Goal: Task Accomplishment & Management: Manage account settings

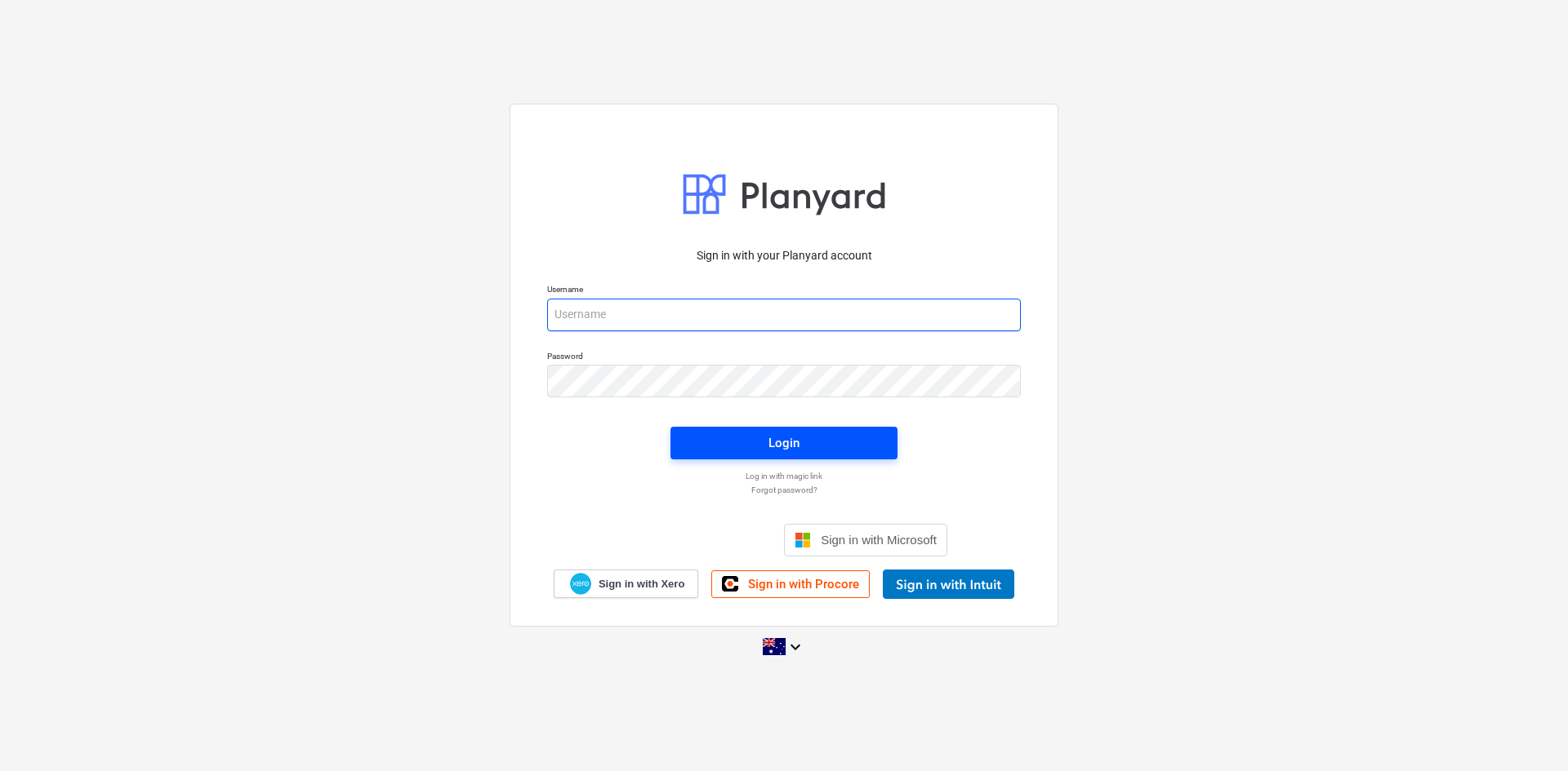
type input "[EMAIL_ADDRESS][DOMAIN_NAME]"
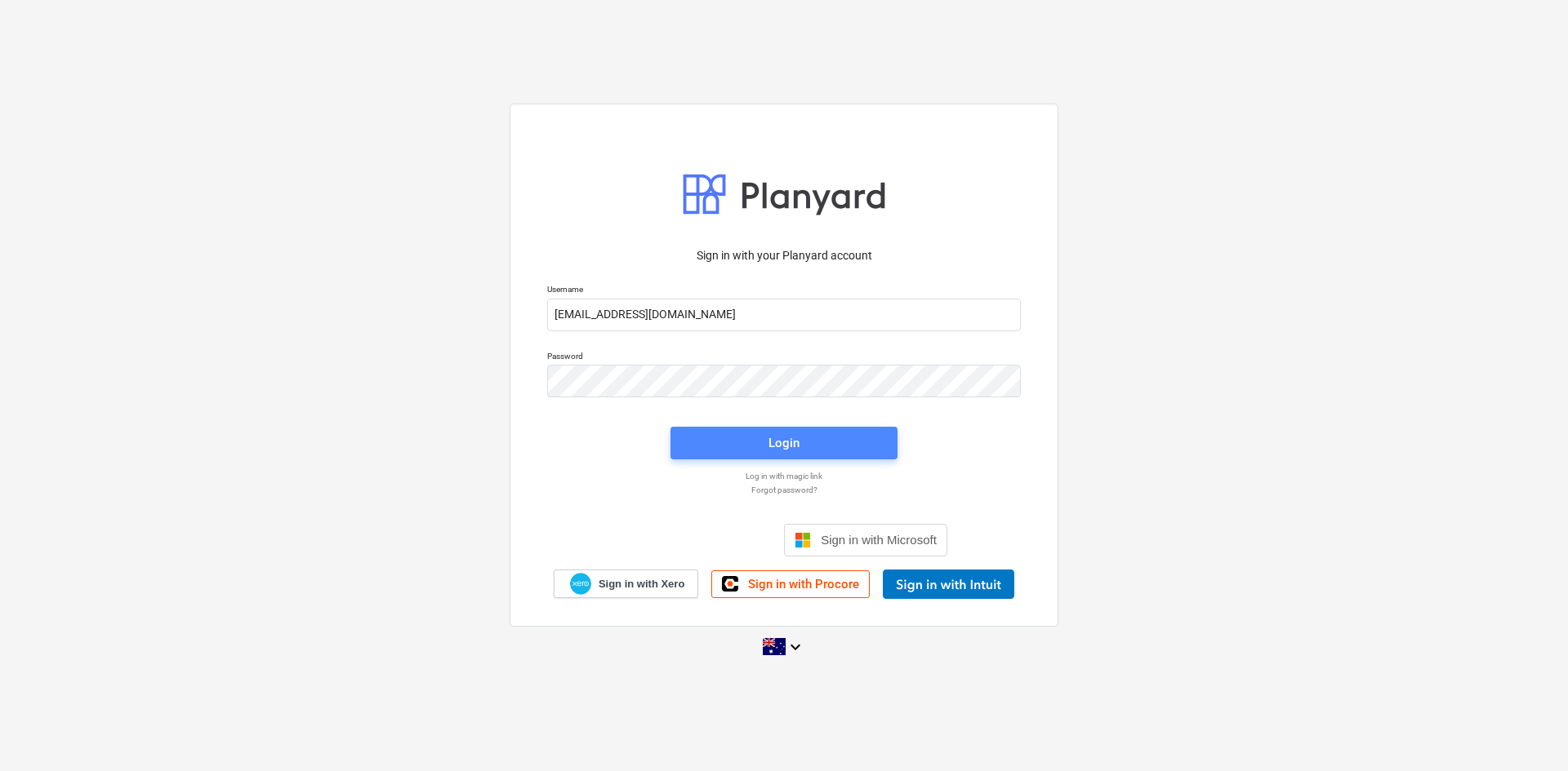
click at [814, 448] on span "Login" at bounding box center [784, 442] width 187 height 21
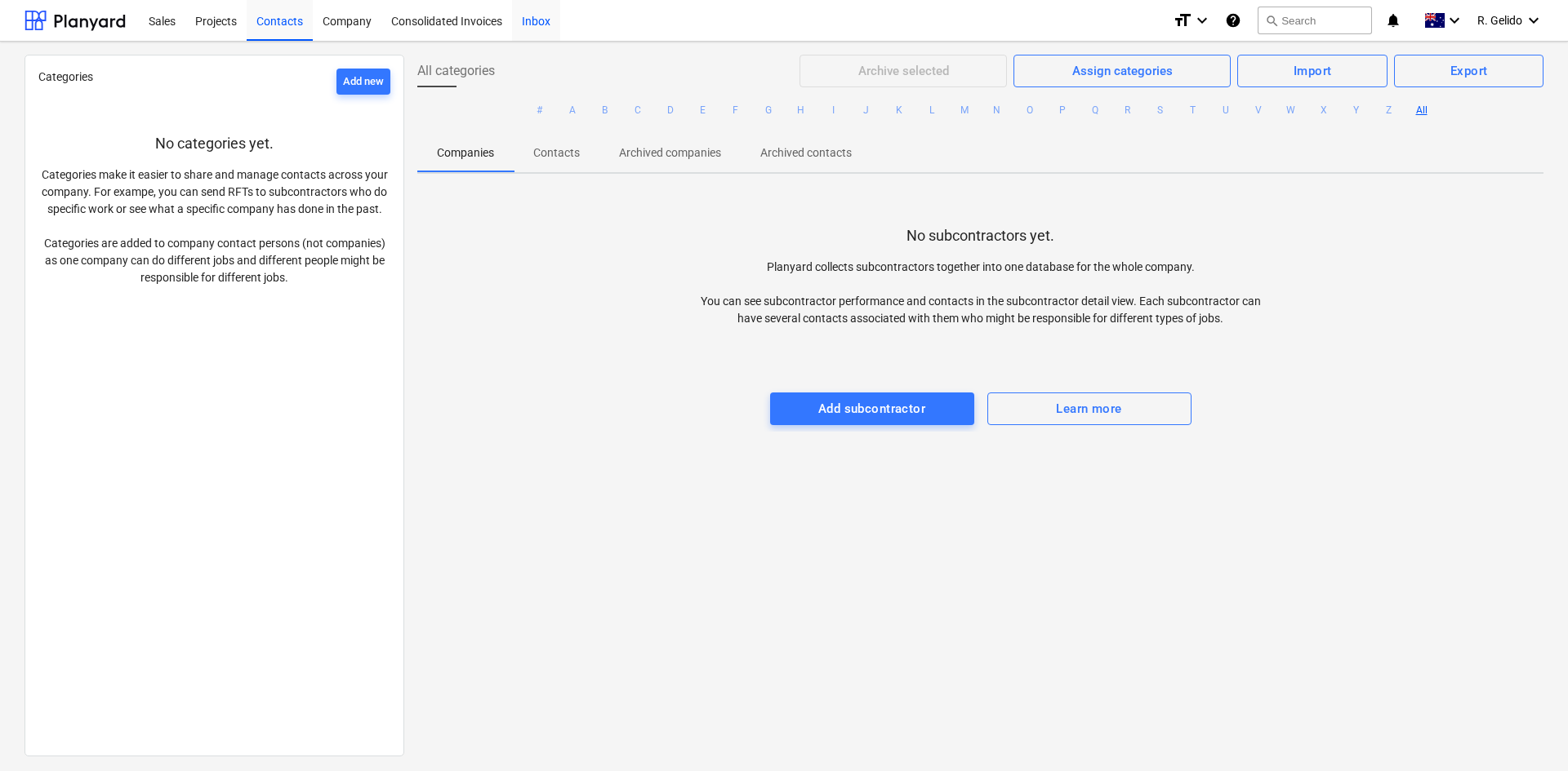
click at [551, 16] on div "Inbox" at bounding box center [536, 20] width 49 height 42
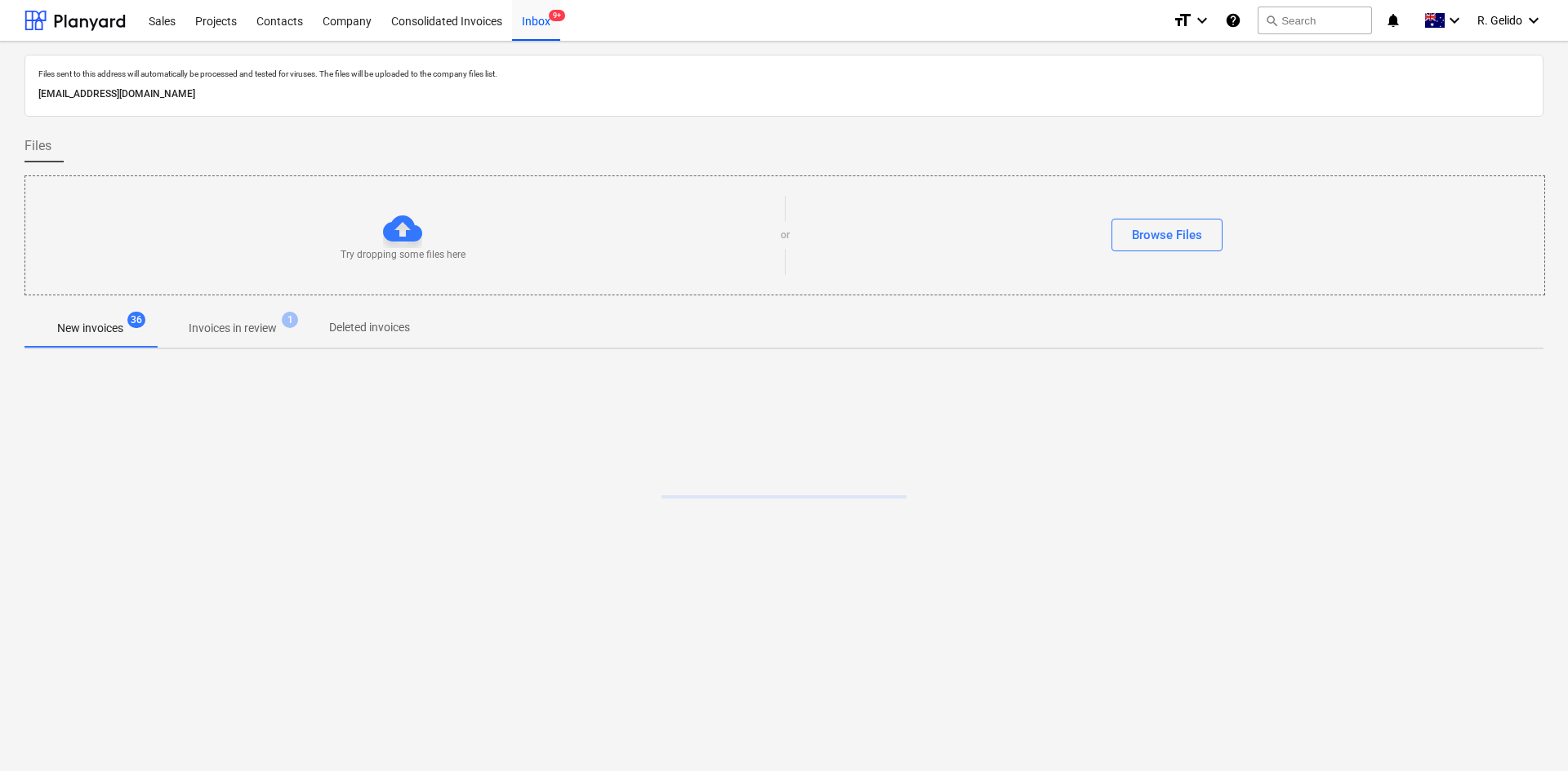
click at [154, 91] on p "[EMAIL_ADDRESS][DOMAIN_NAME]" at bounding box center [784, 94] width 1491 height 17
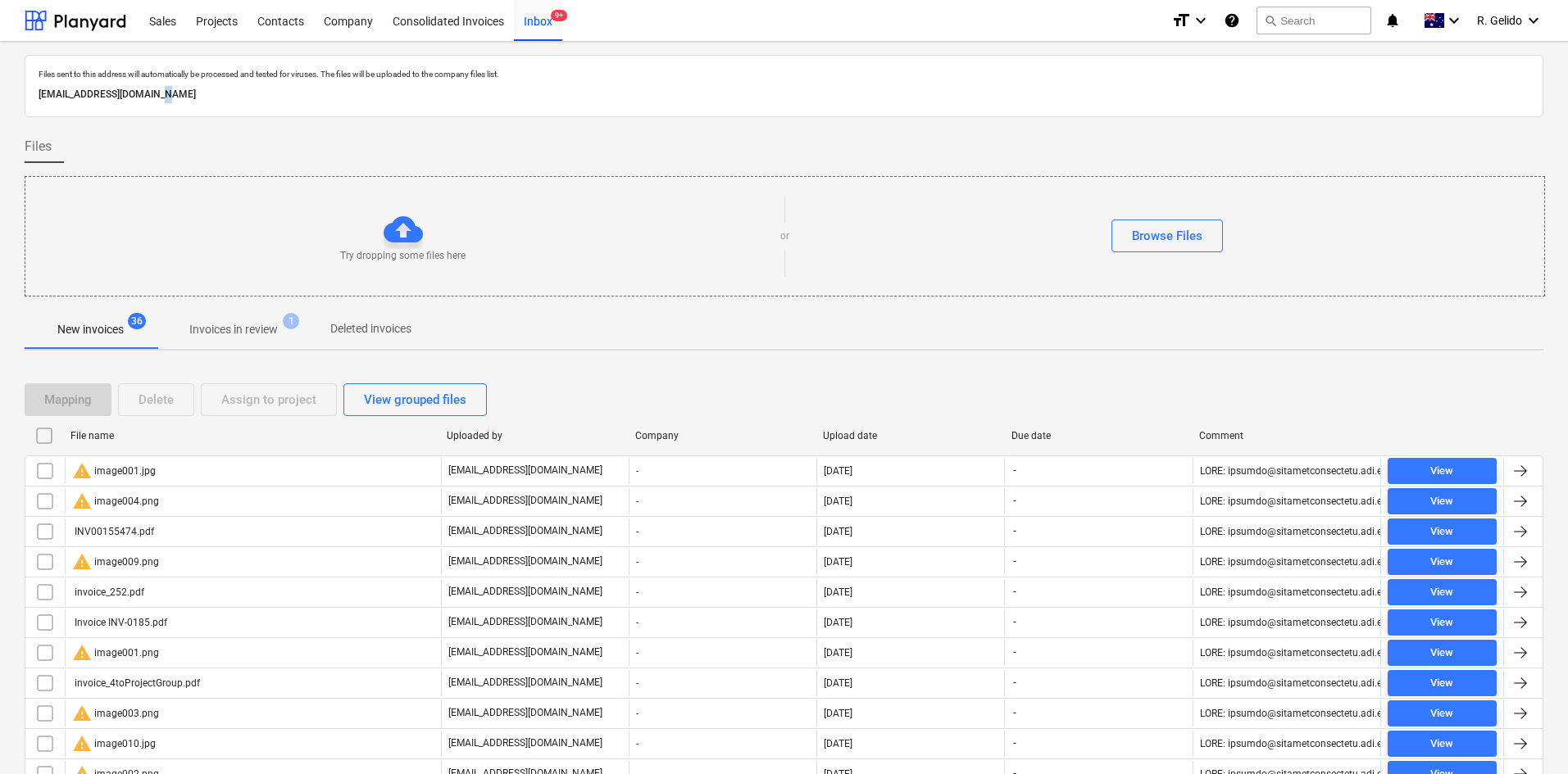
click at [155, 92] on p "[EMAIL_ADDRESS][DOMAIN_NAME]" at bounding box center [784, 94] width 1491 height 17
copy p "[EMAIL_ADDRESS][DOMAIN_NAME]"
click at [420, 400] on div "View grouped files" at bounding box center [415, 399] width 102 height 21
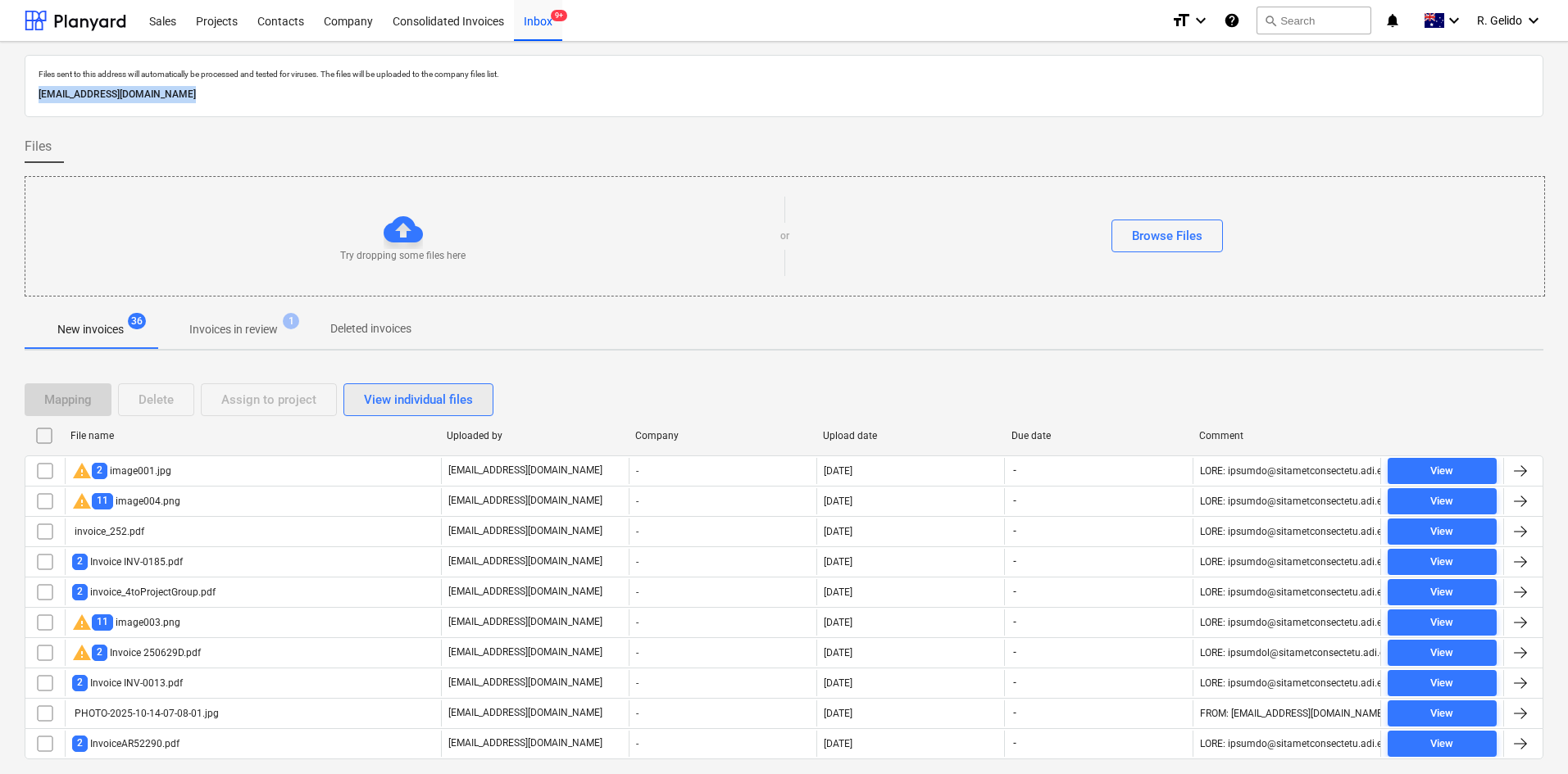
scroll to position [44, 0]
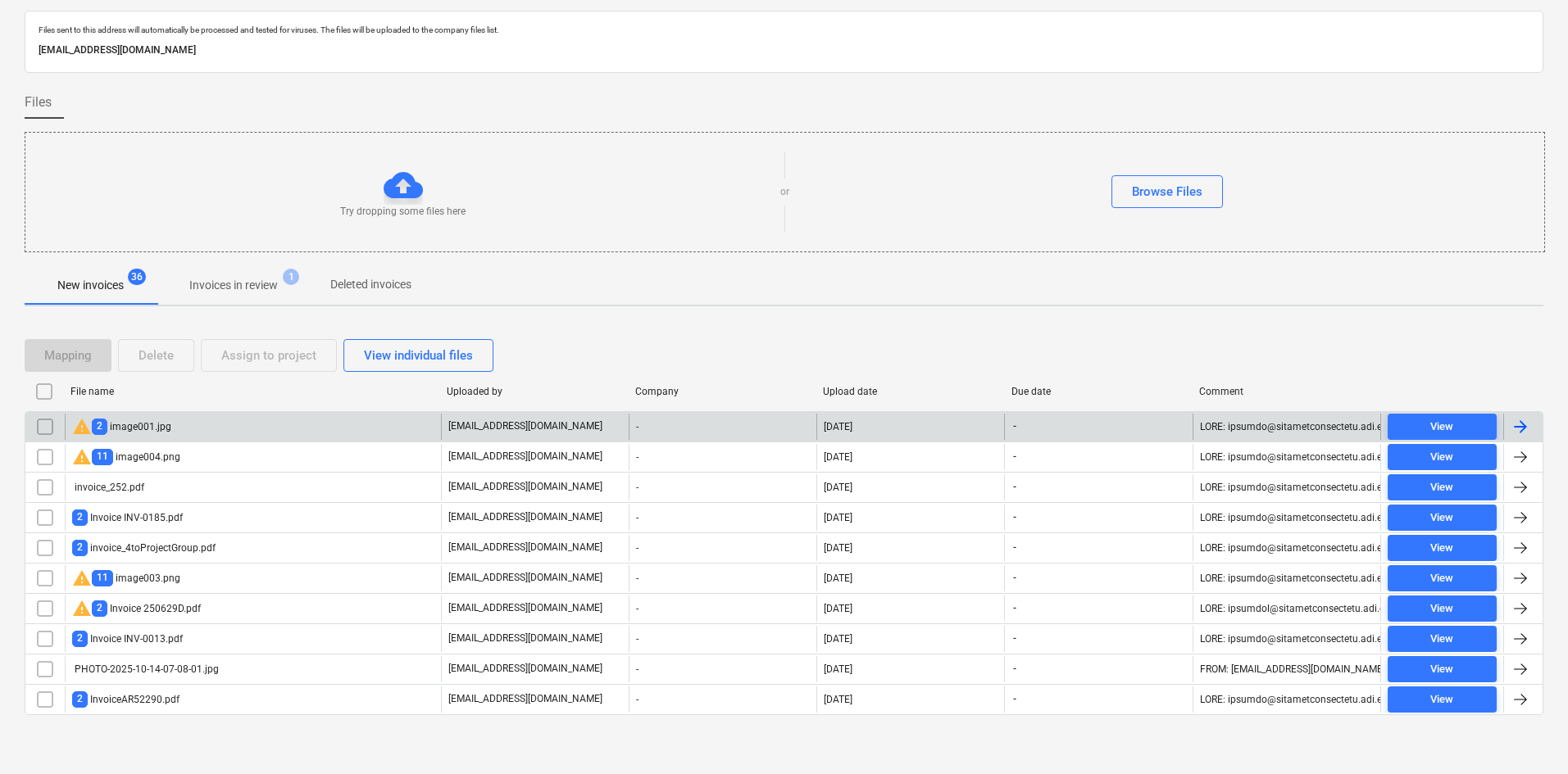
click at [173, 426] on div "warning 2 image001.jpg" at bounding box center [253, 426] width 376 height 26
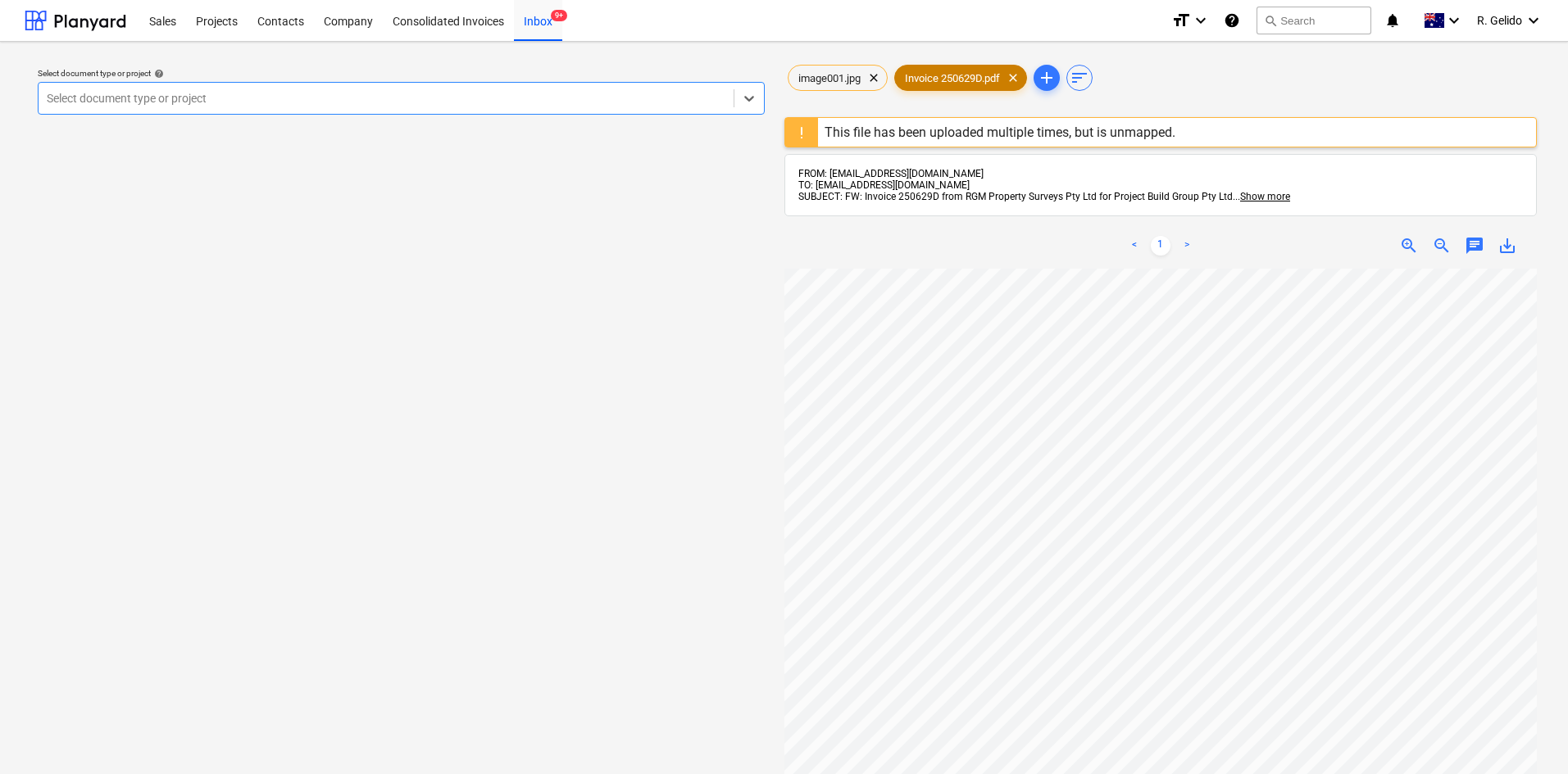
click at [967, 82] on span "Invoice 250629D.pdf" at bounding box center [952, 78] width 115 height 13
click at [801, 74] on span "image001.jpg" at bounding box center [830, 78] width 82 height 13
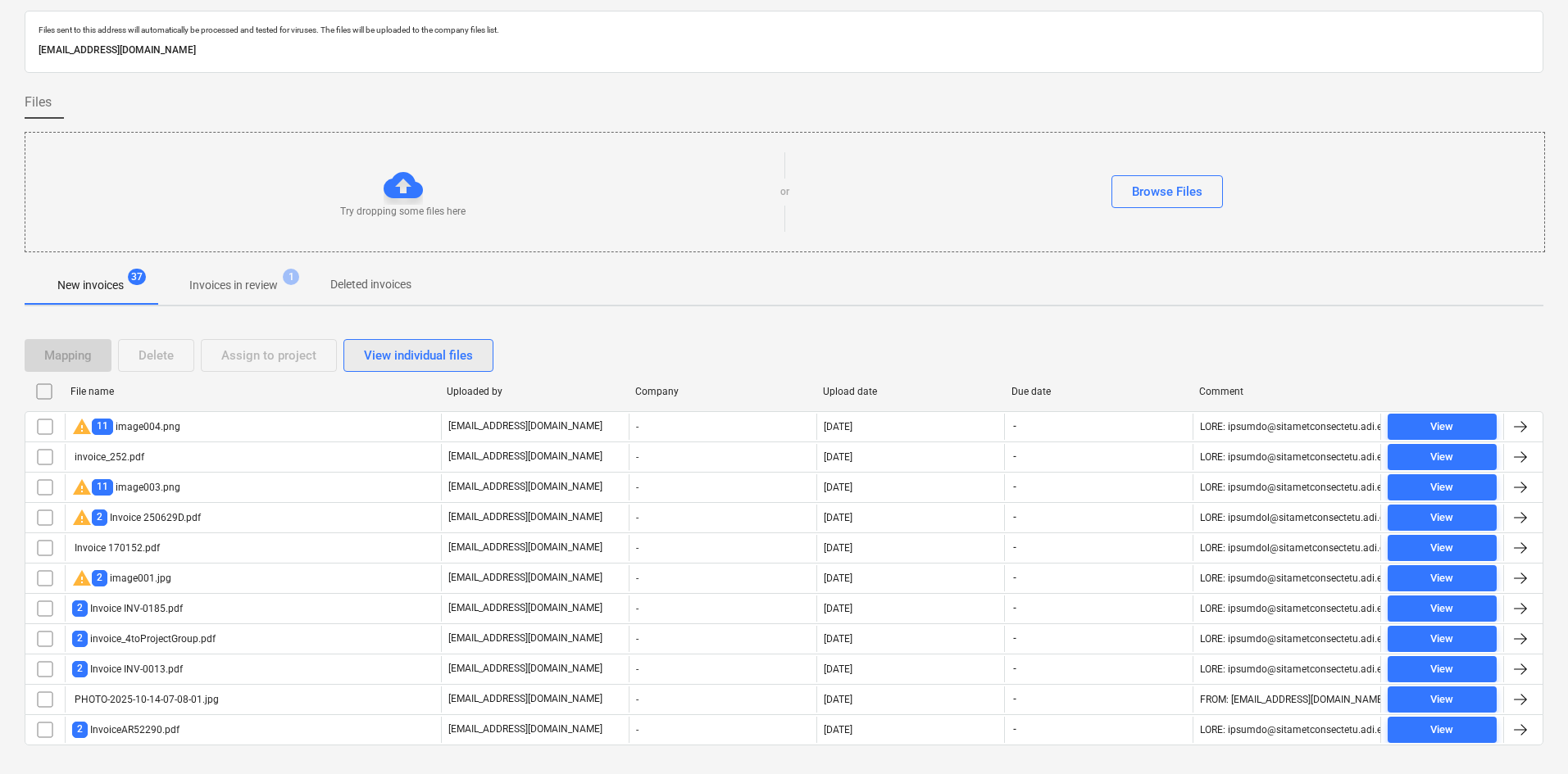
click at [401, 357] on div "View individual files" at bounding box center [418, 355] width 109 height 21
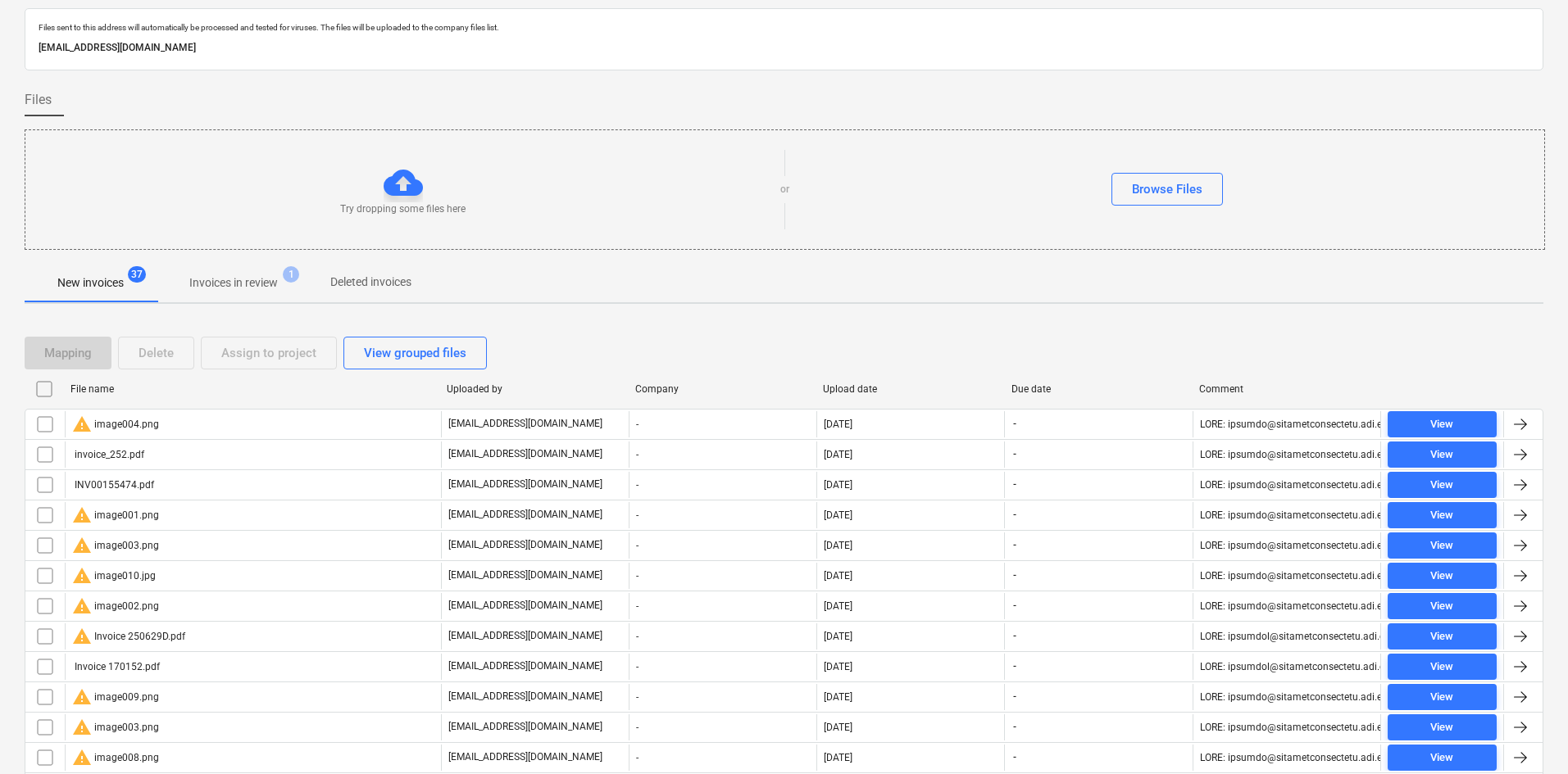
scroll to position [44, 0]
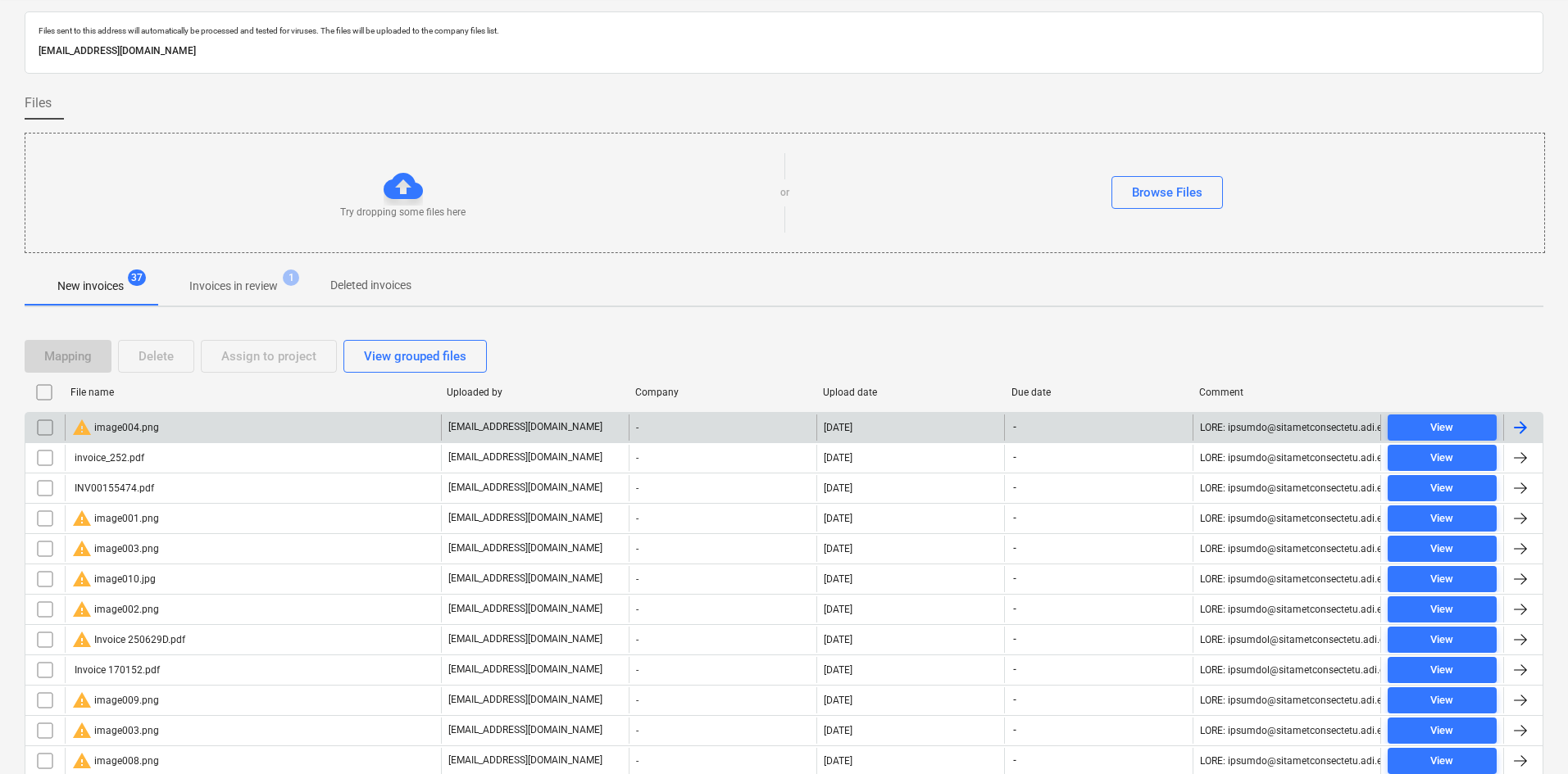
click at [190, 429] on div "warning image004.png" at bounding box center [253, 427] width 376 height 26
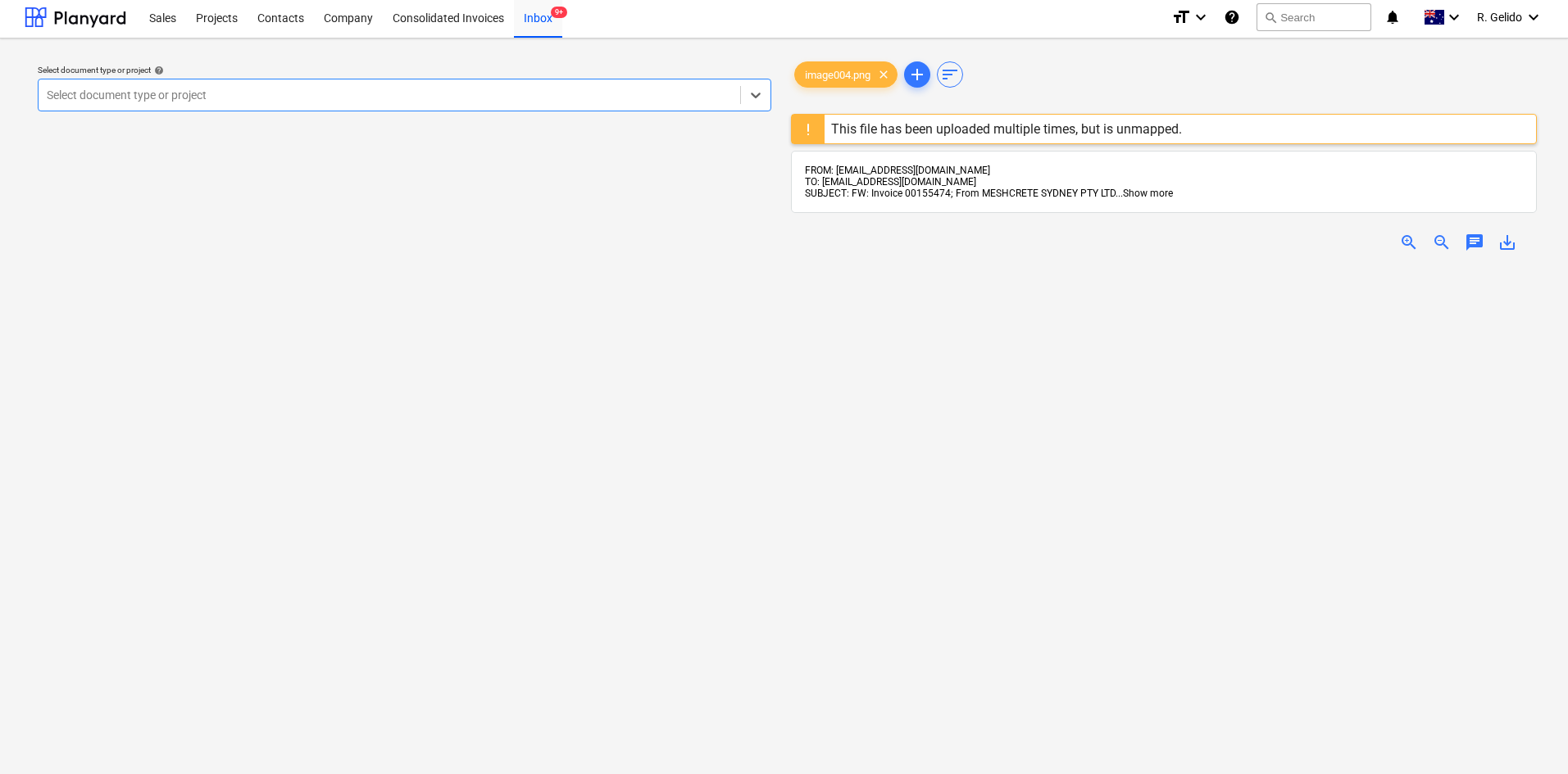
click at [1127, 191] on span "Show more" at bounding box center [1148, 193] width 50 height 12
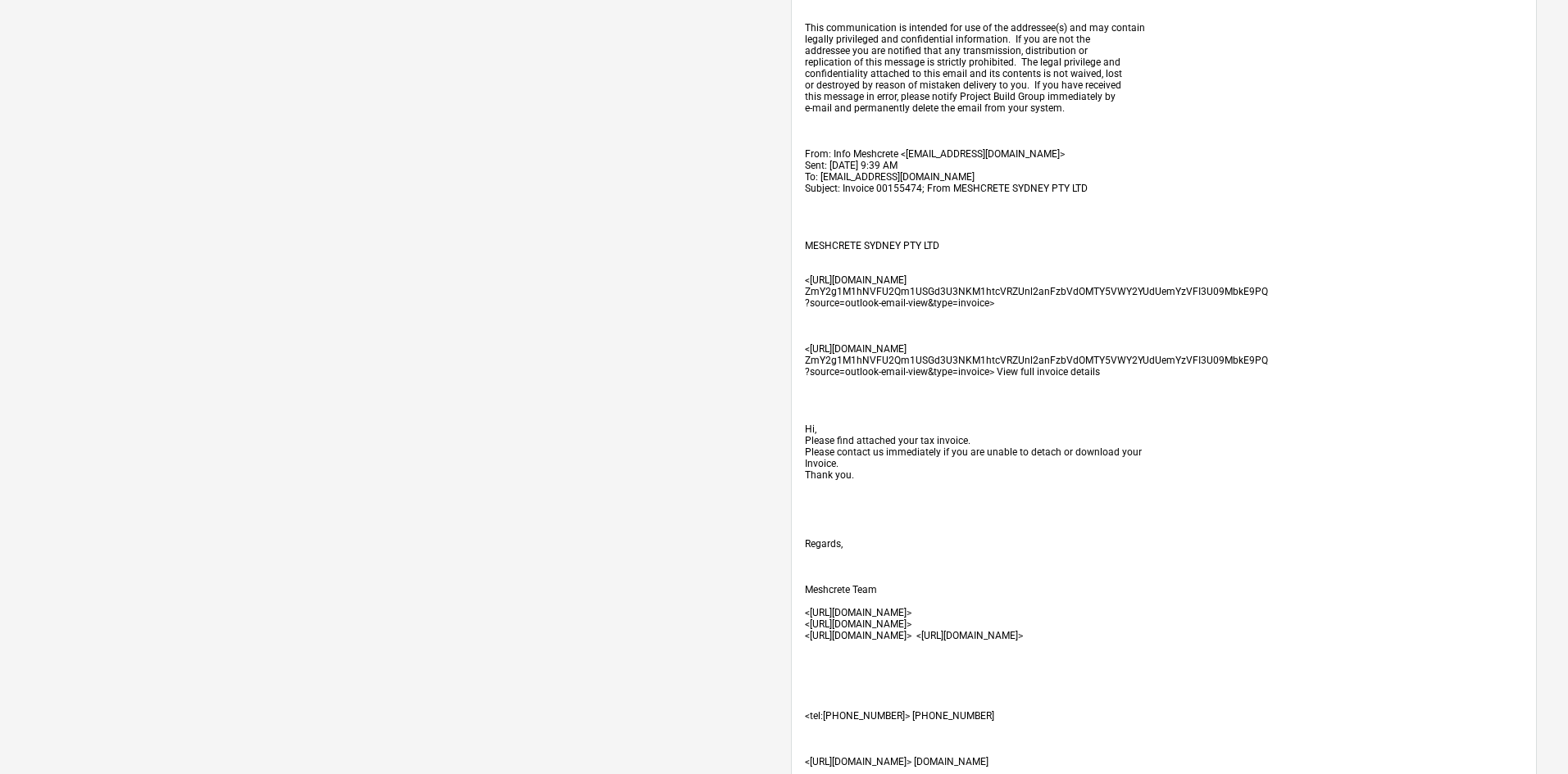
scroll to position [494, 0]
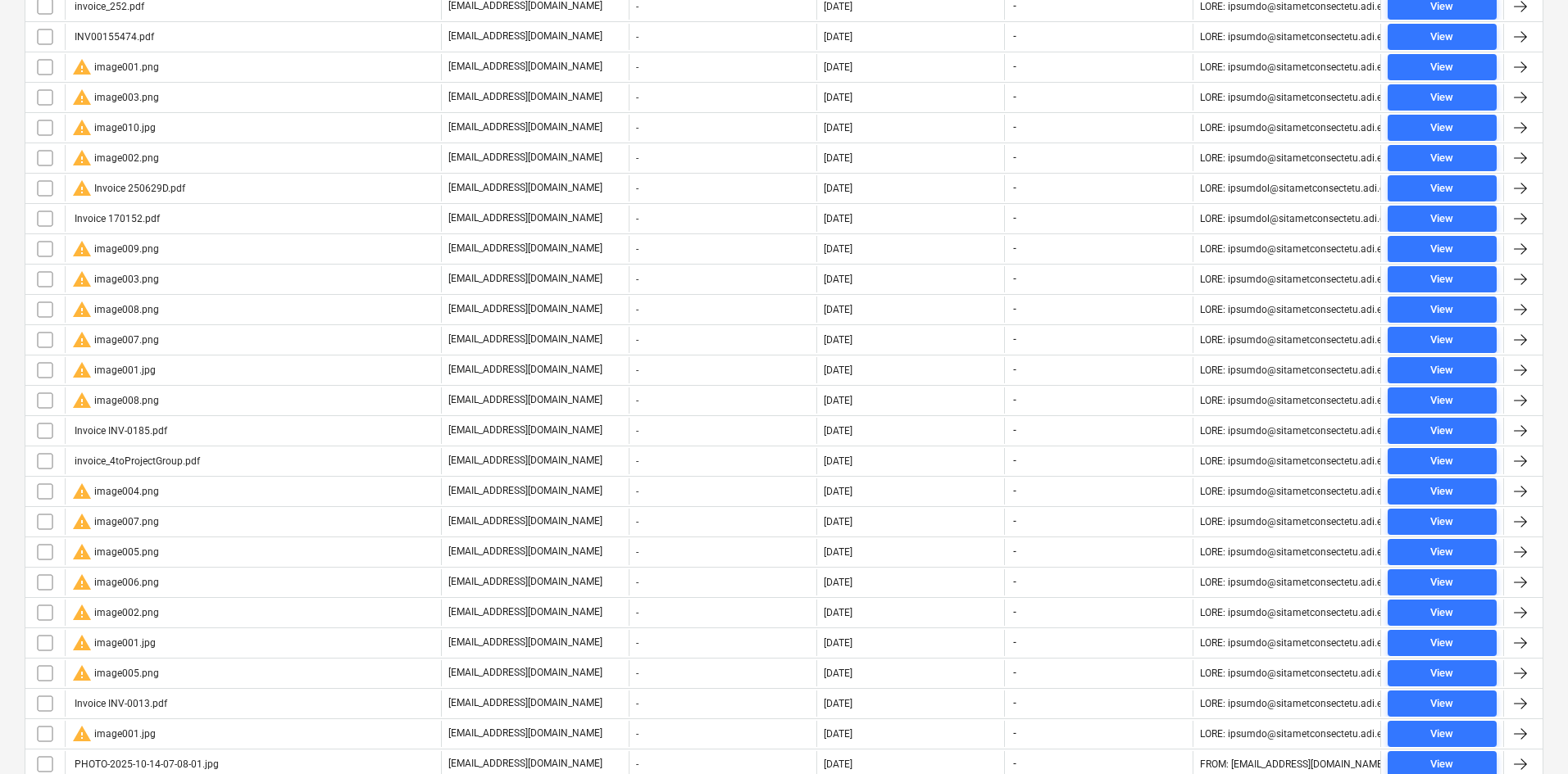
scroll to position [44, 0]
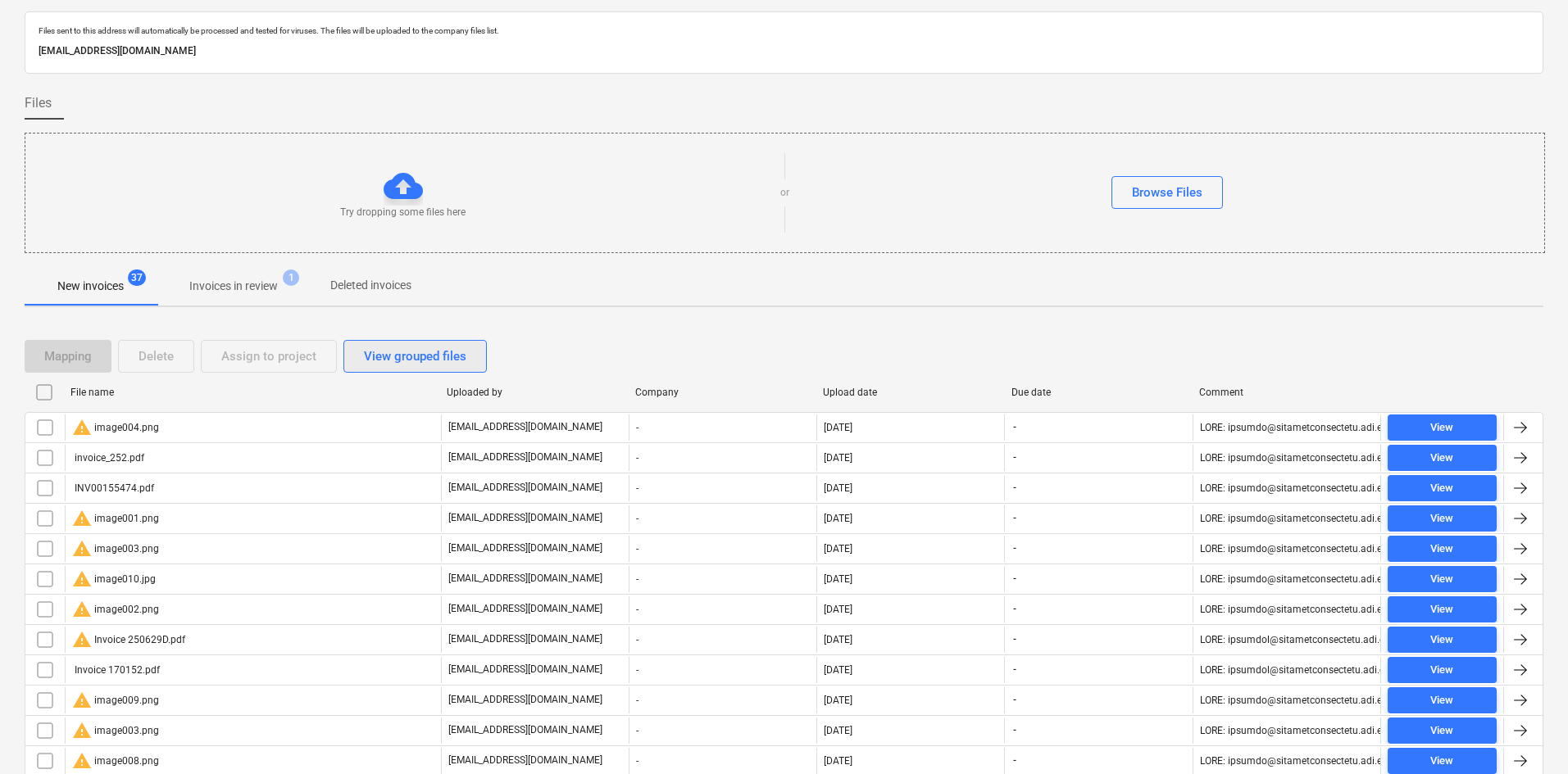
click at [409, 346] on div "View grouped files" at bounding box center [415, 356] width 102 height 21
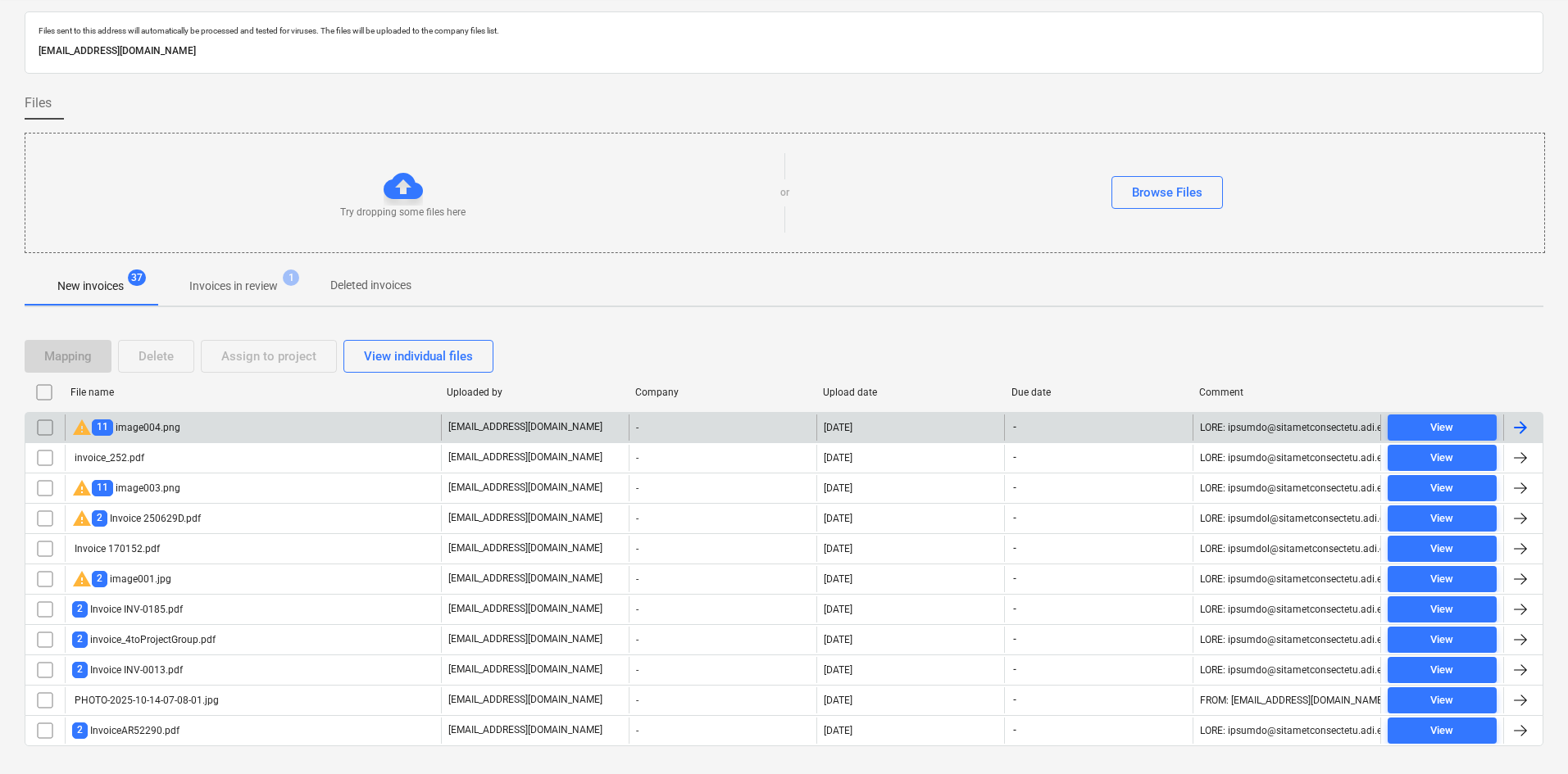
click at [185, 418] on div "warning 11 image004.png" at bounding box center [253, 427] width 376 height 26
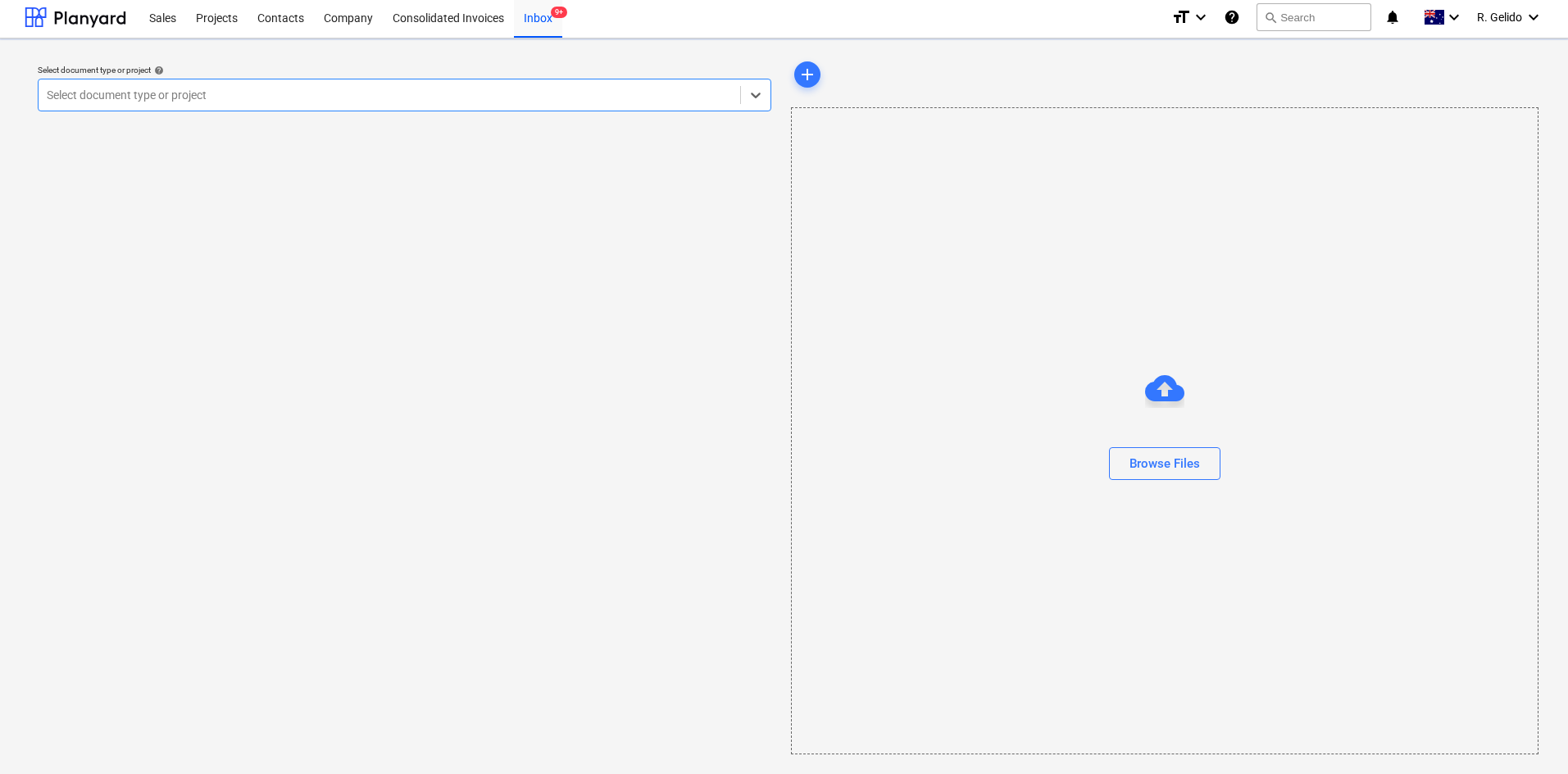
scroll to position [3, 0]
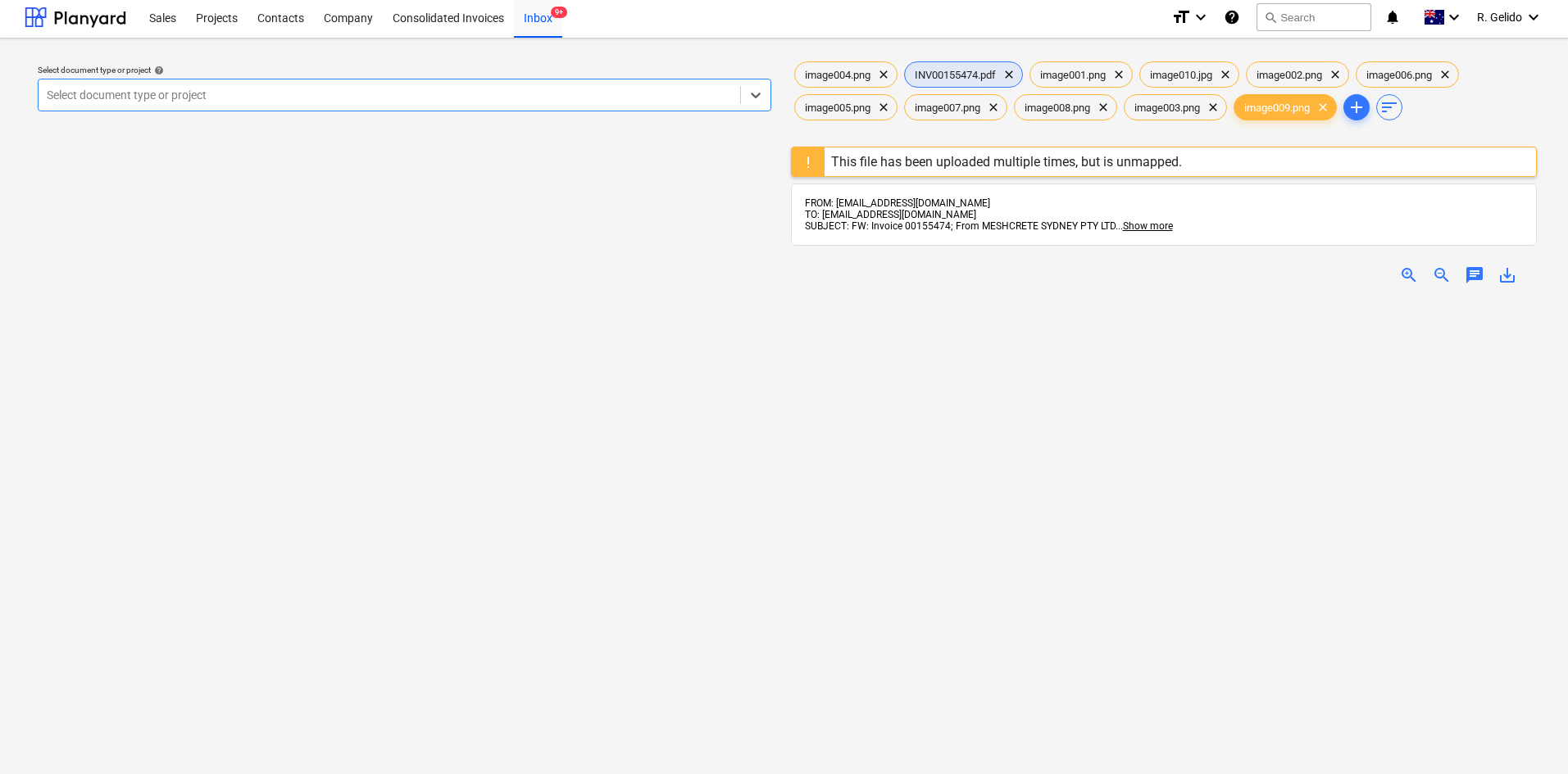
click at [962, 74] on span "INV00155474.pdf" at bounding box center [955, 75] width 101 height 13
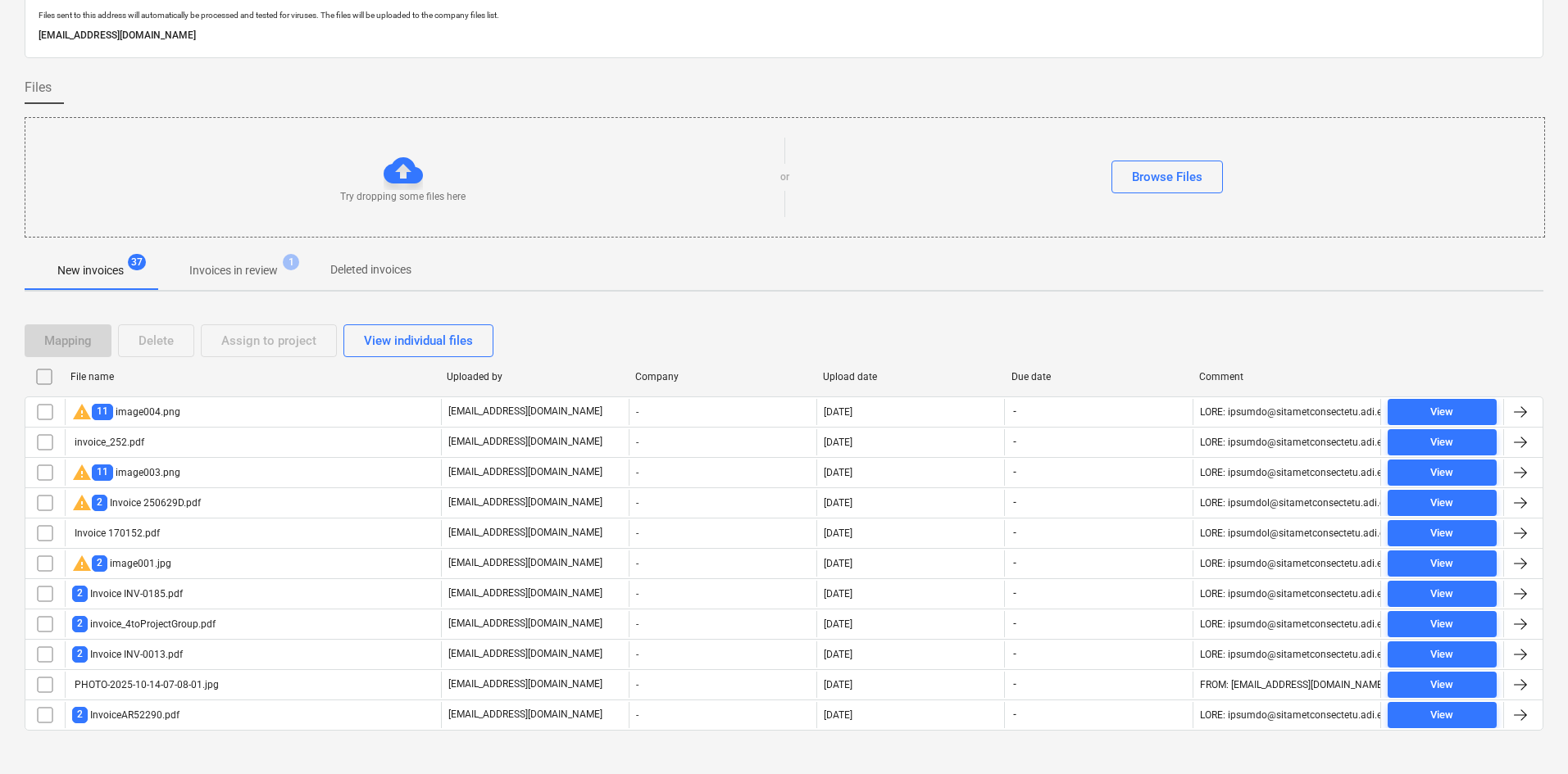
scroll to position [75, 0]
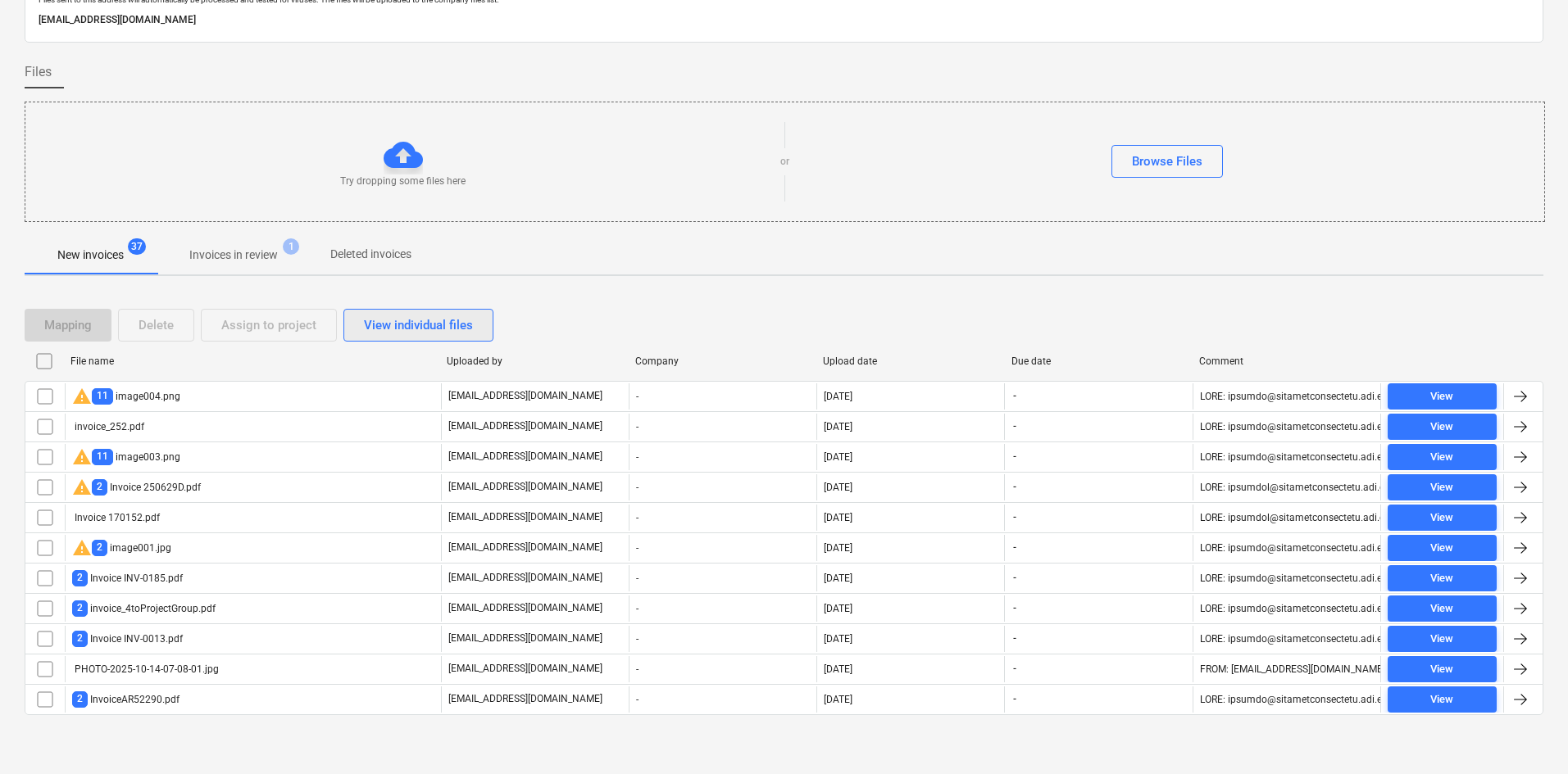
click at [366, 327] on div "View individual files" at bounding box center [418, 325] width 109 height 21
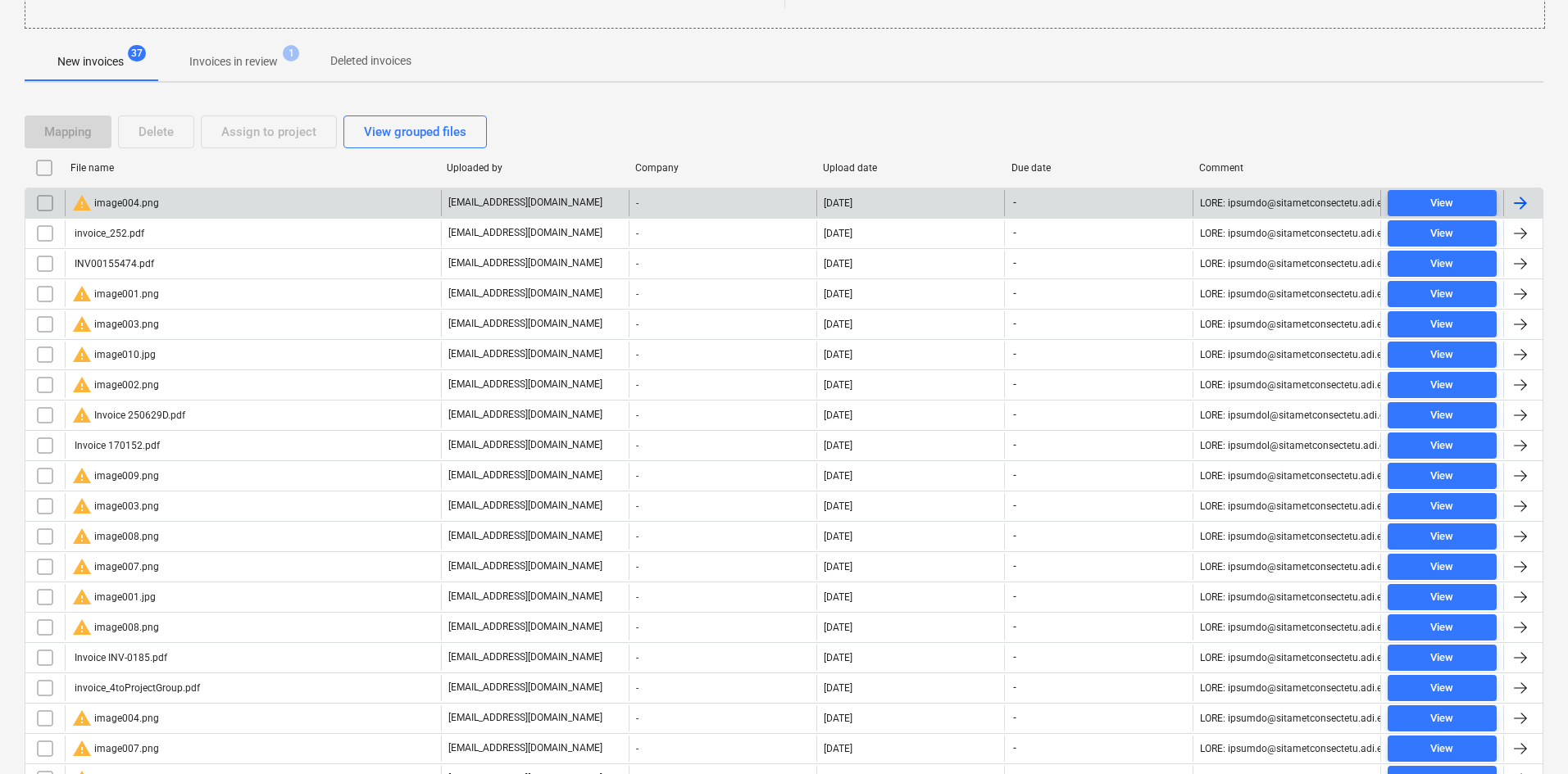
scroll to position [321, 0]
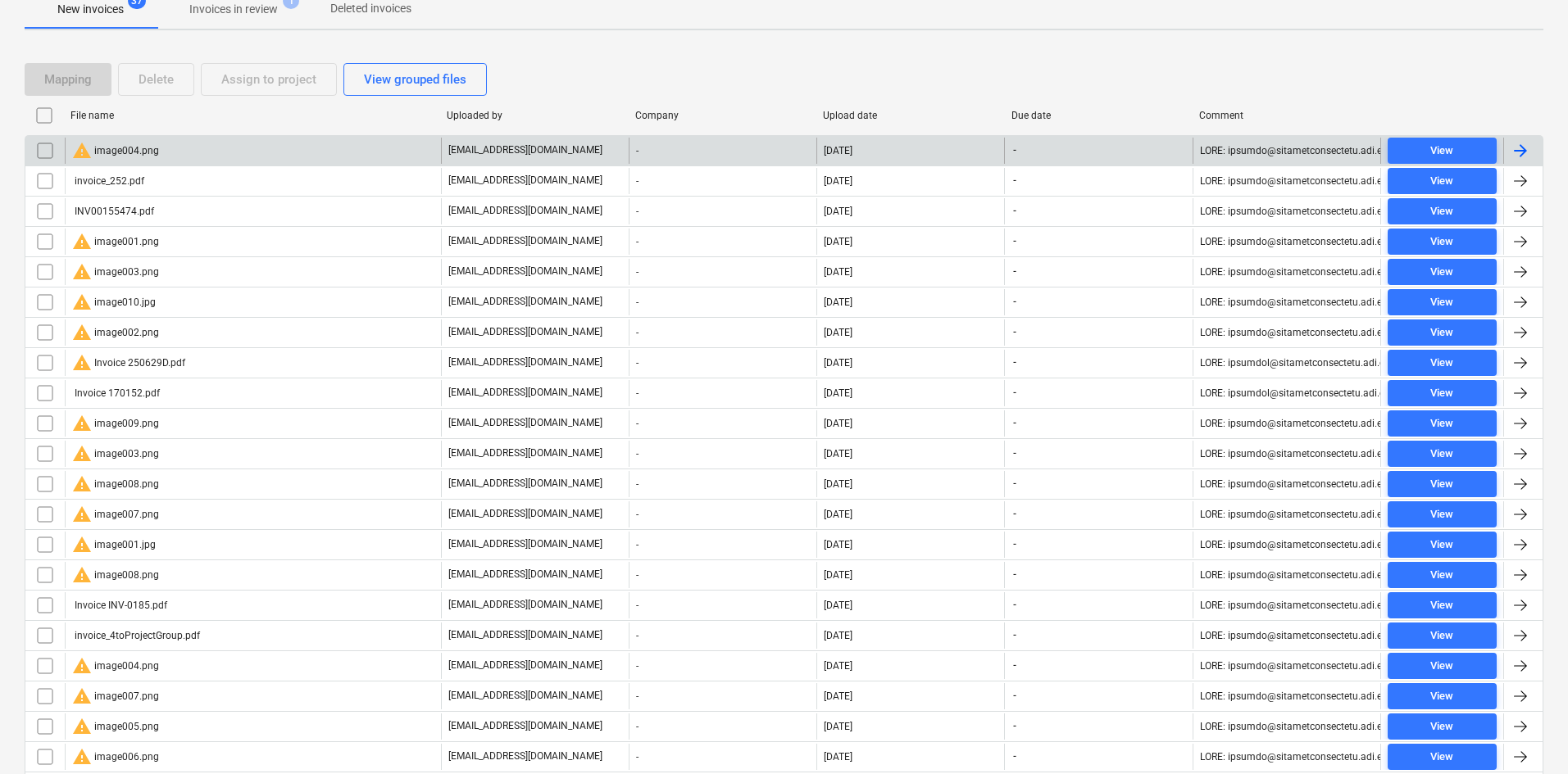
click at [191, 156] on div "warning image004.png" at bounding box center [253, 150] width 376 height 26
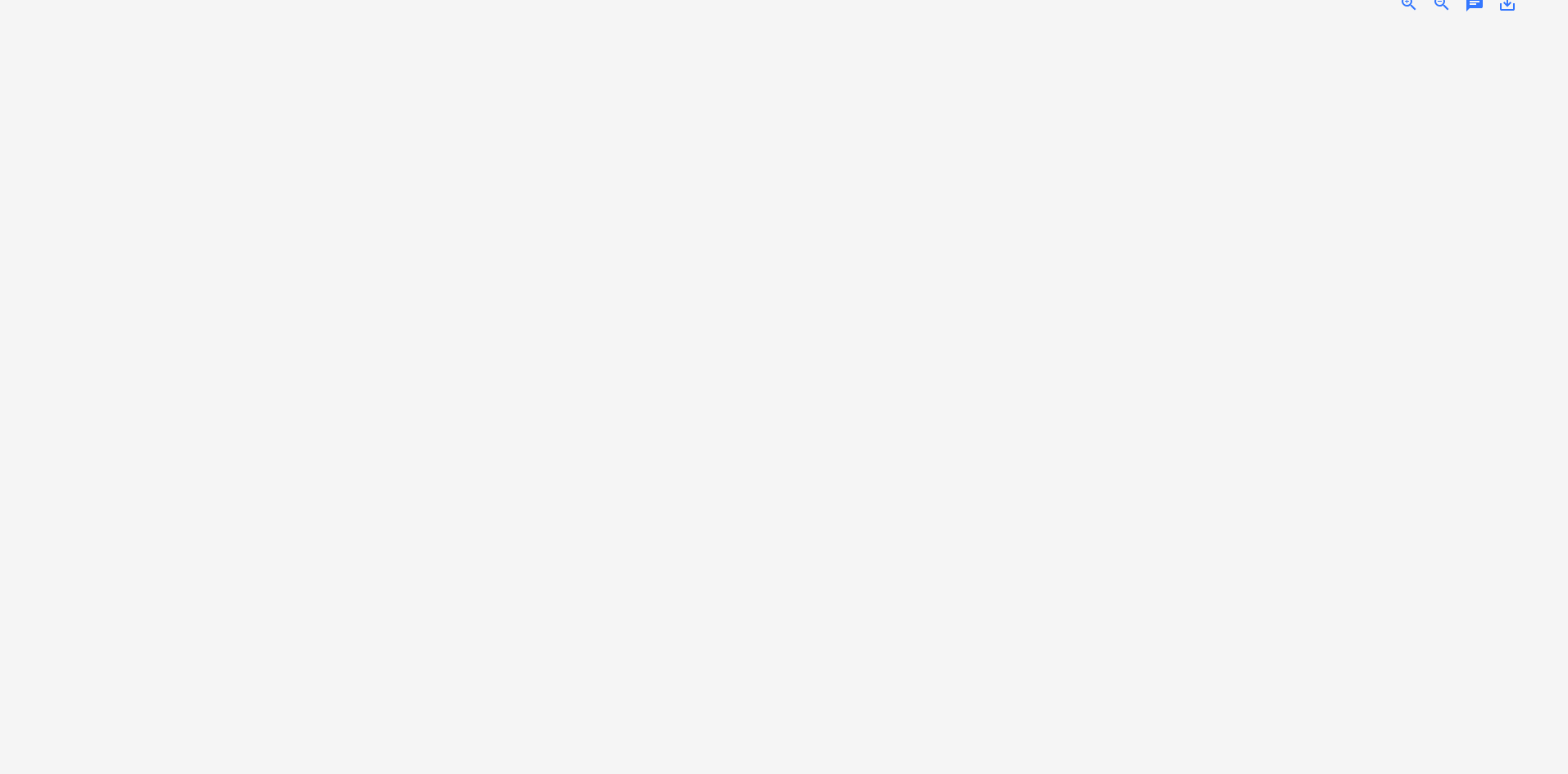
scroll to position [3, 0]
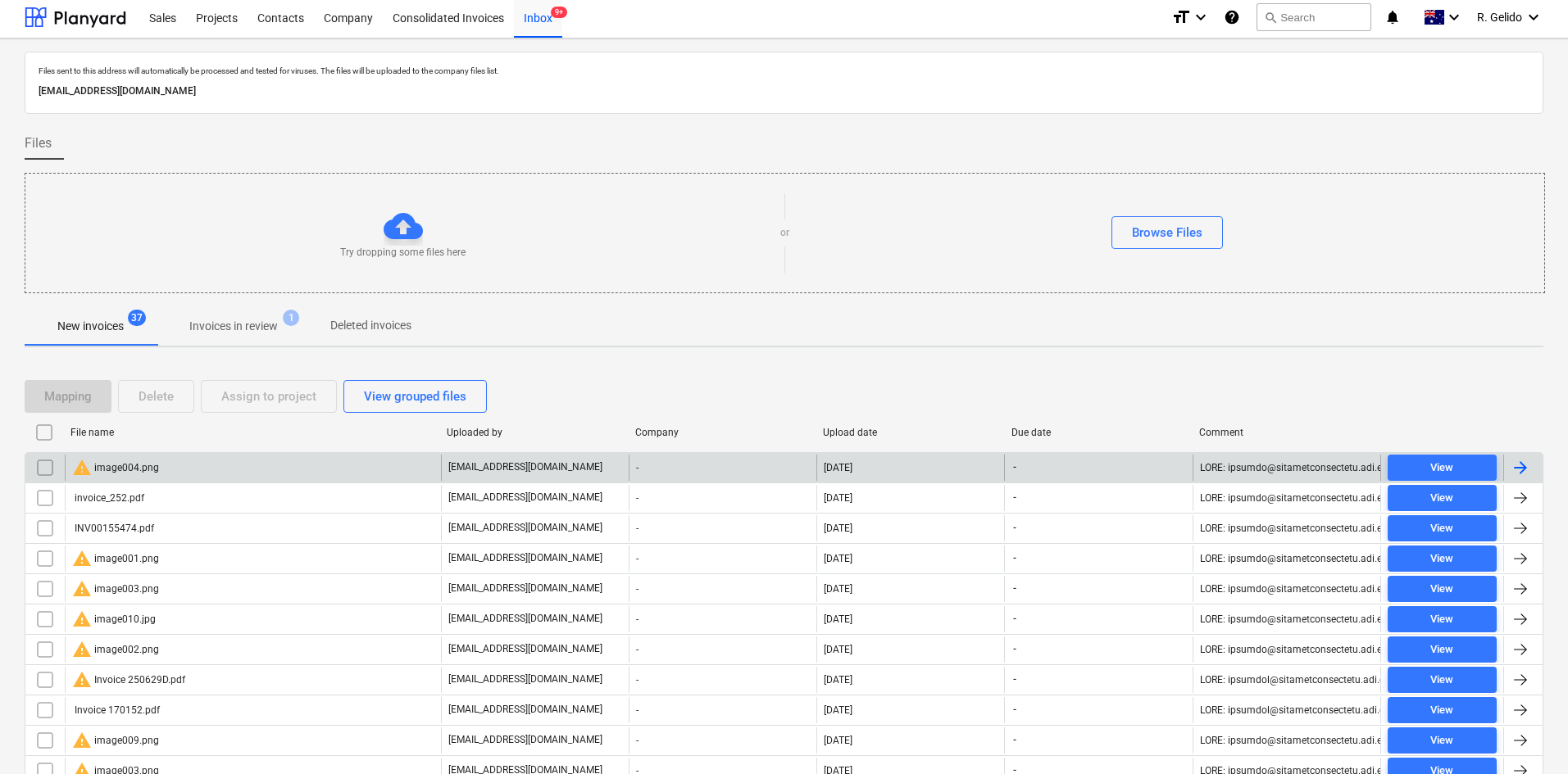
scroll to position [321, 0]
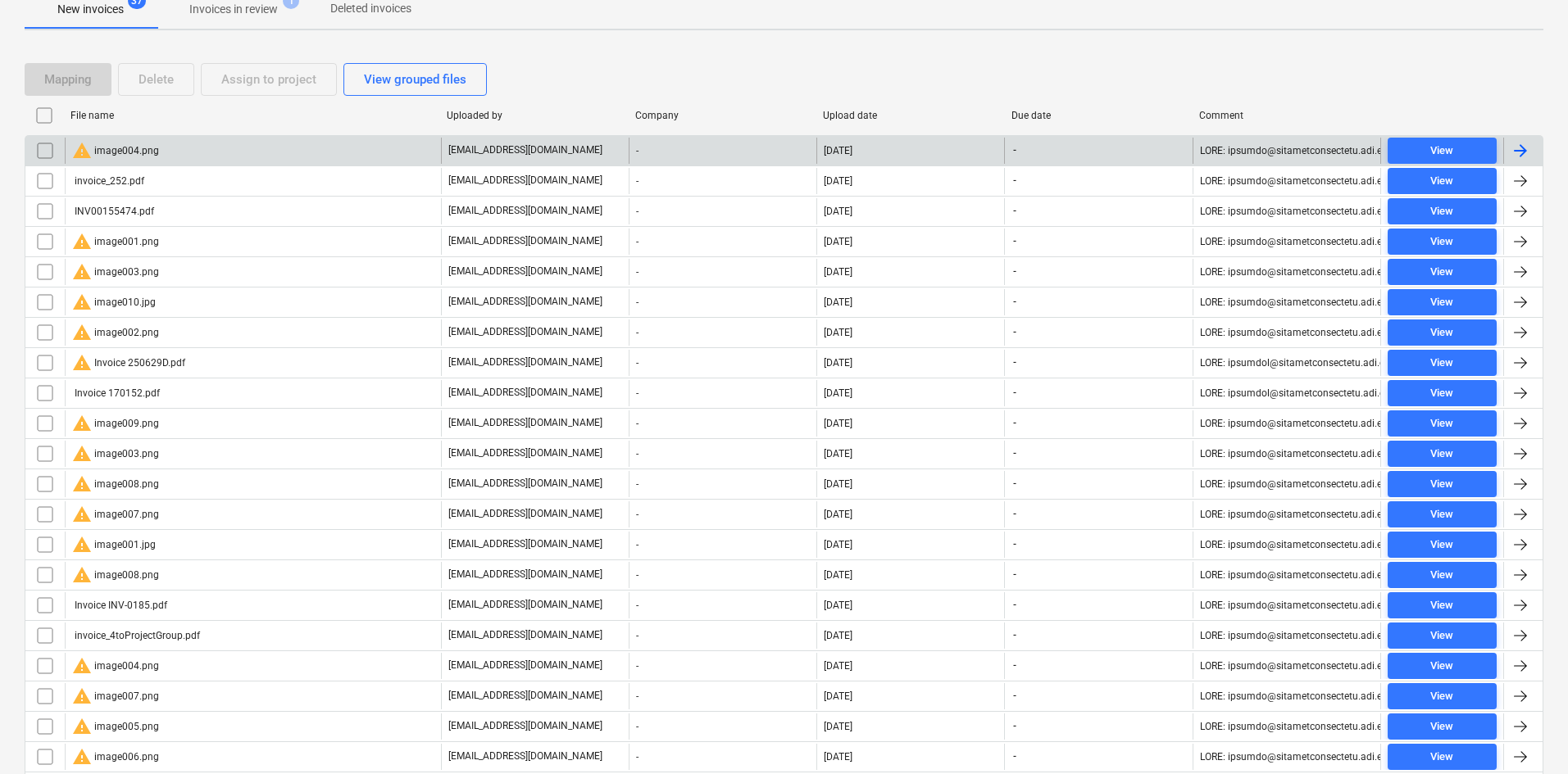
click at [29, 145] on div at bounding box center [45, 150] width 39 height 26
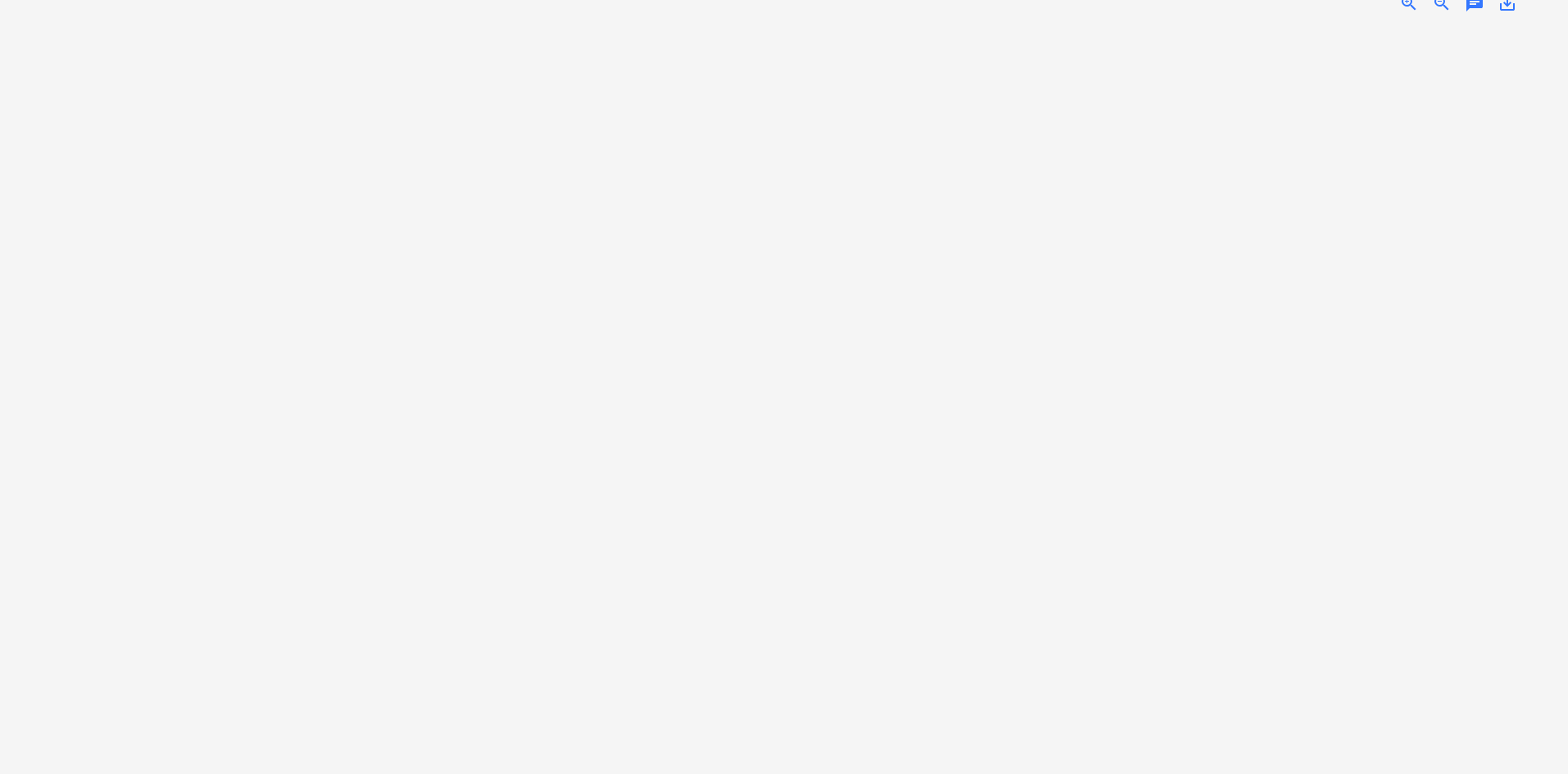
scroll to position [3, 0]
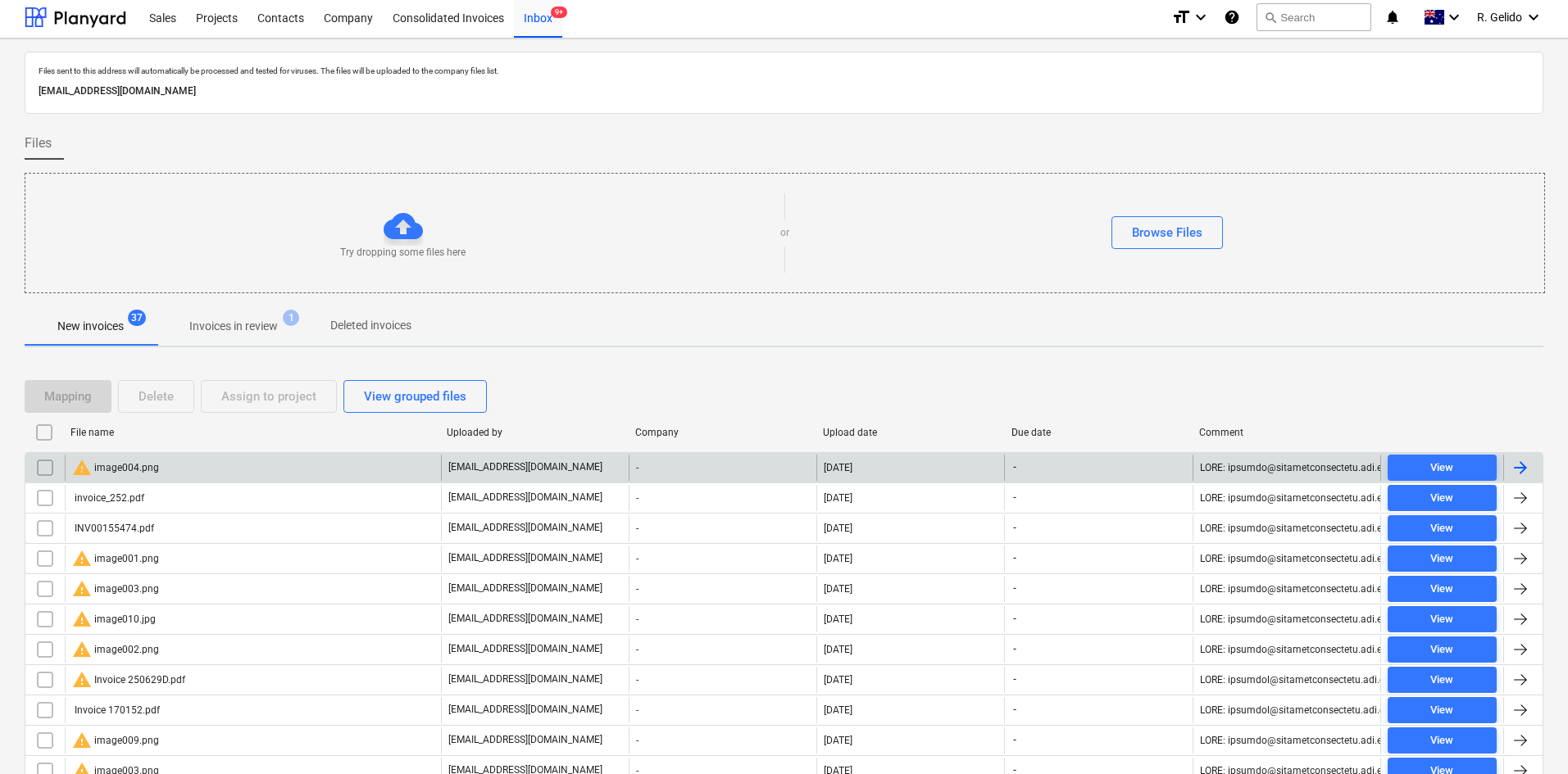
scroll to position [321, 0]
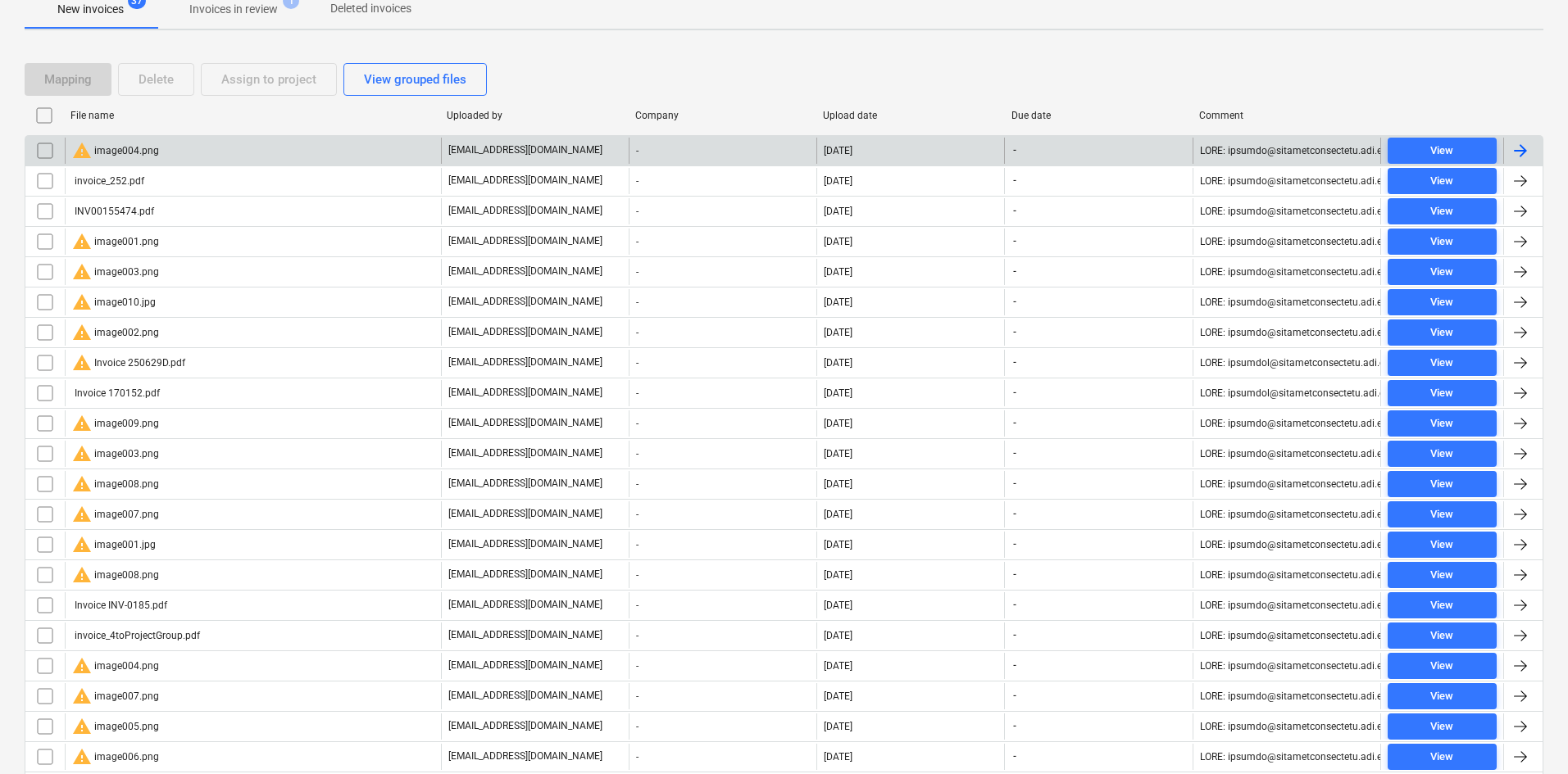
click at [50, 147] on input "checkbox" at bounding box center [45, 150] width 26 height 26
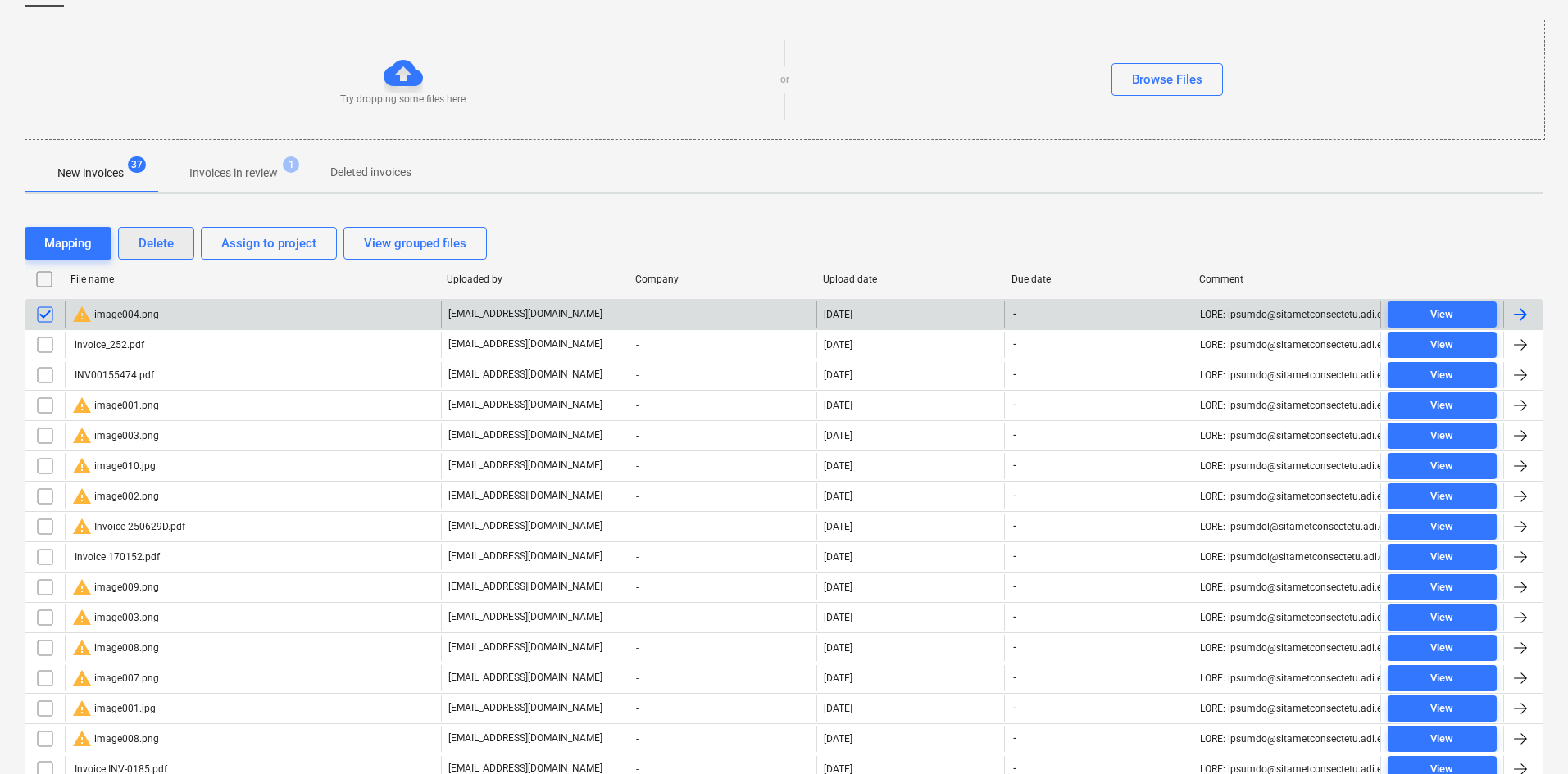
click at [157, 249] on div "Delete" at bounding box center [156, 243] width 35 height 21
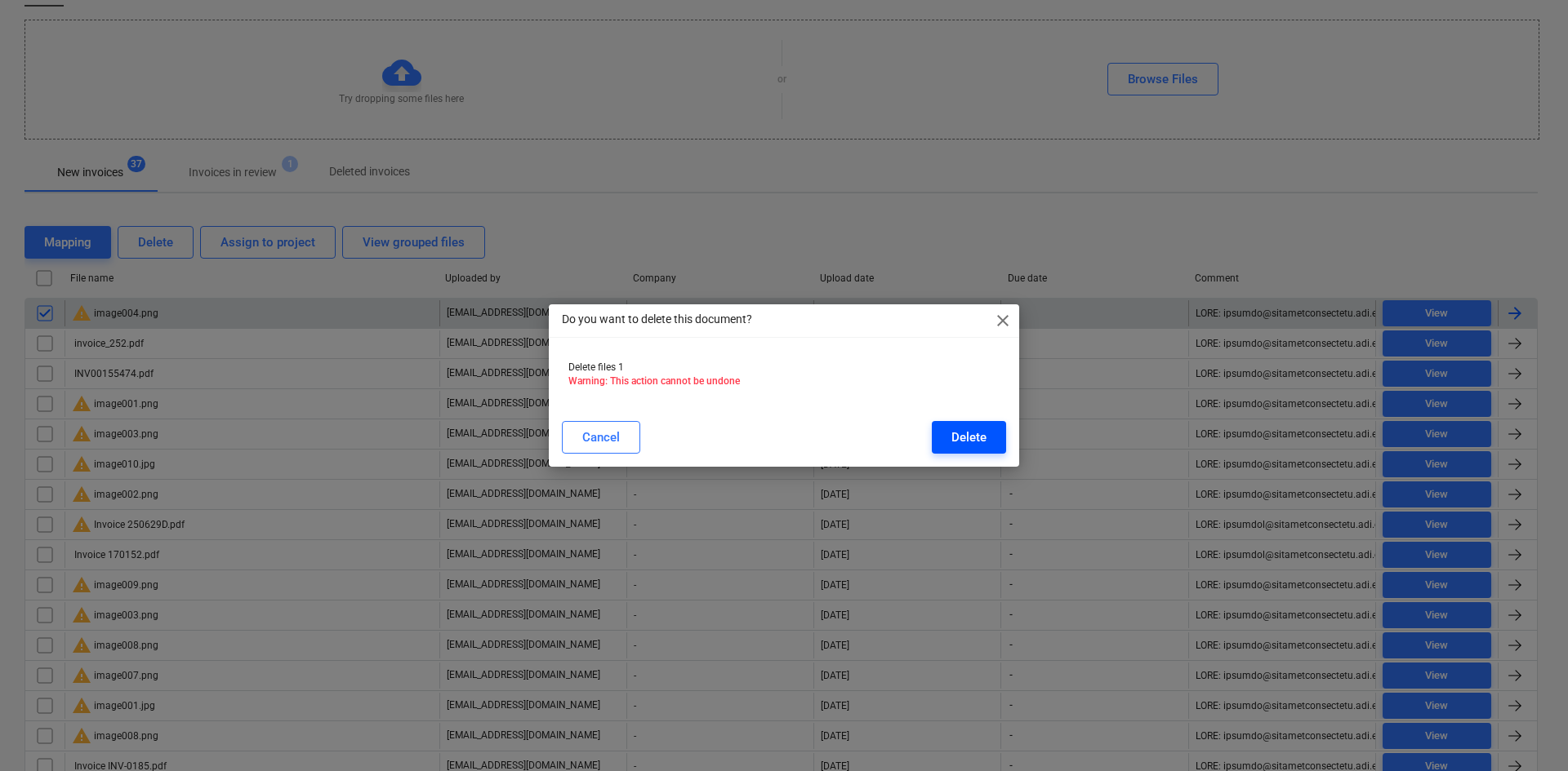
click at [968, 440] on div "Delete" at bounding box center [969, 437] width 35 height 21
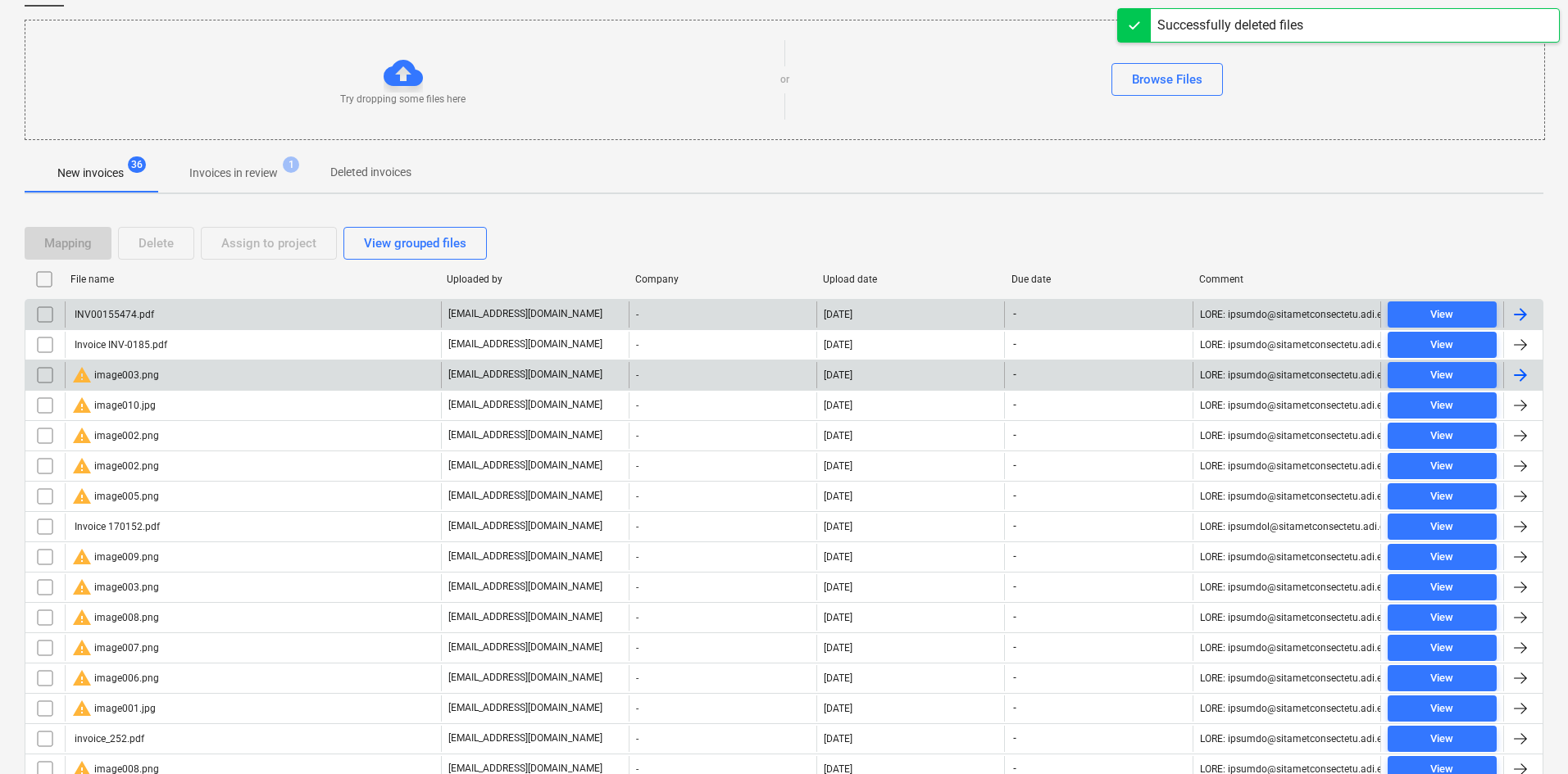
click at [197, 371] on div "warning image003.png" at bounding box center [253, 374] width 376 height 26
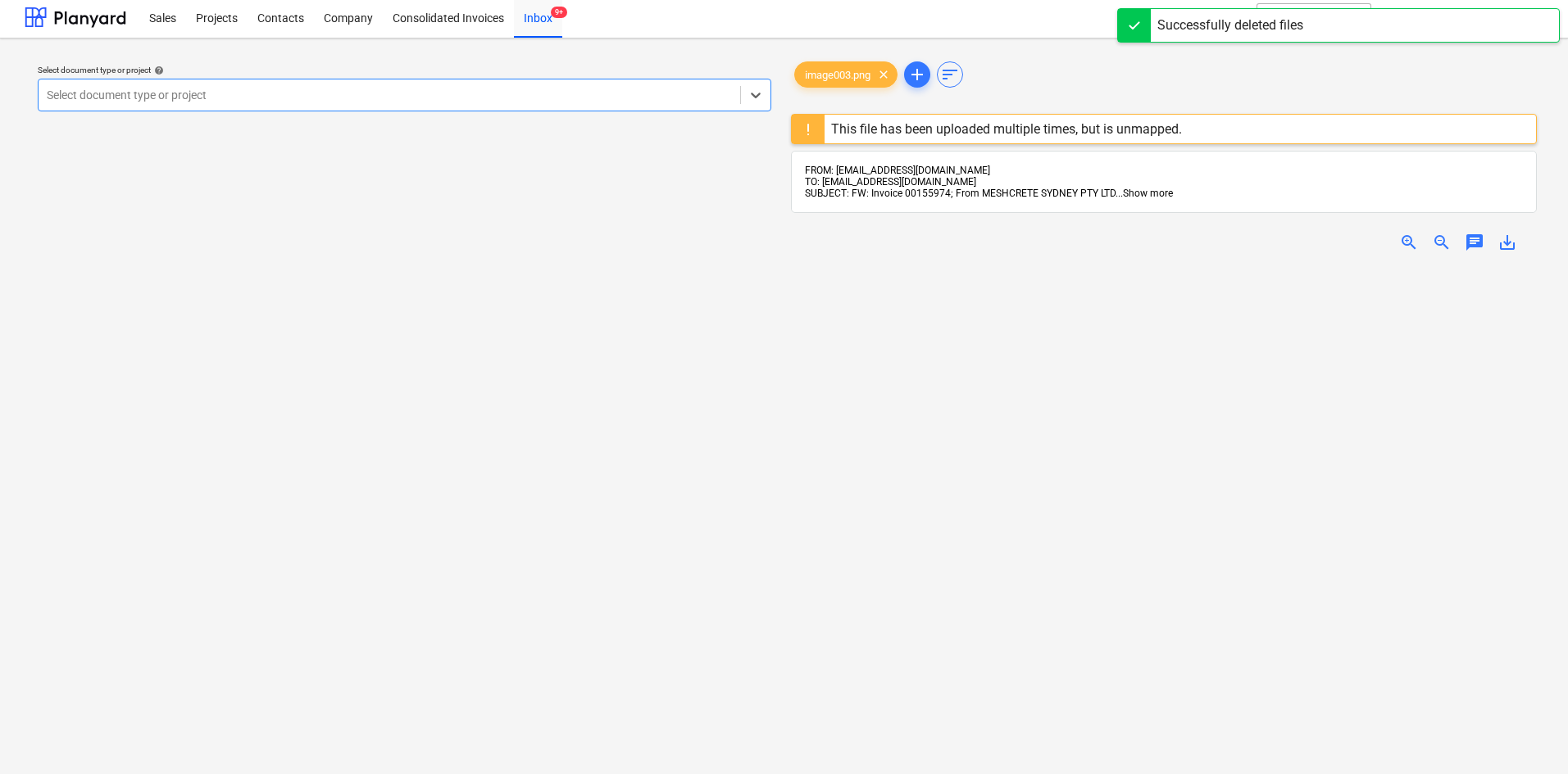
click at [1146, 189] on span "Show more" at bounding box center [1148, 193] width 50 height 12
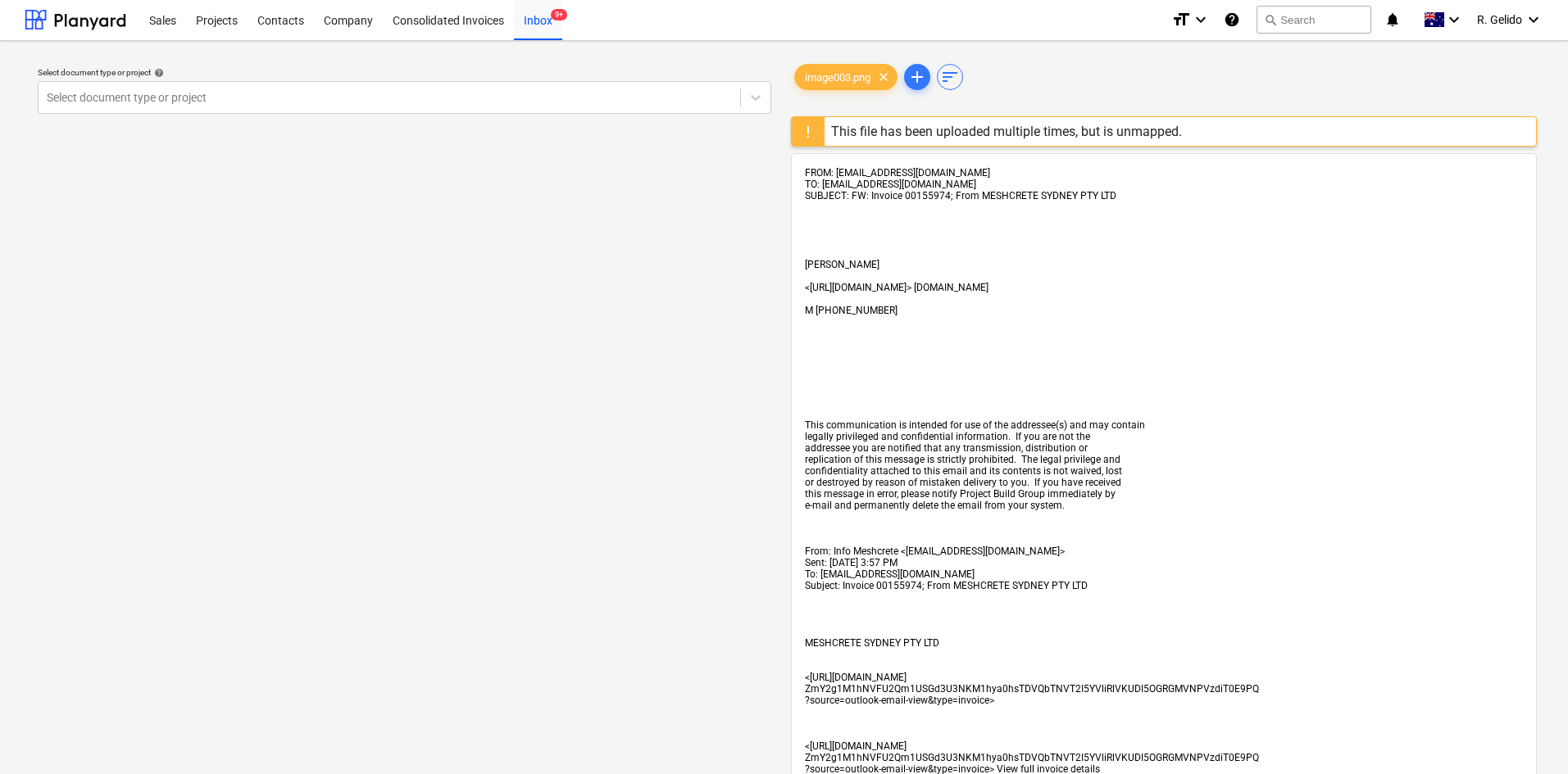
scroll to position [0, 0]
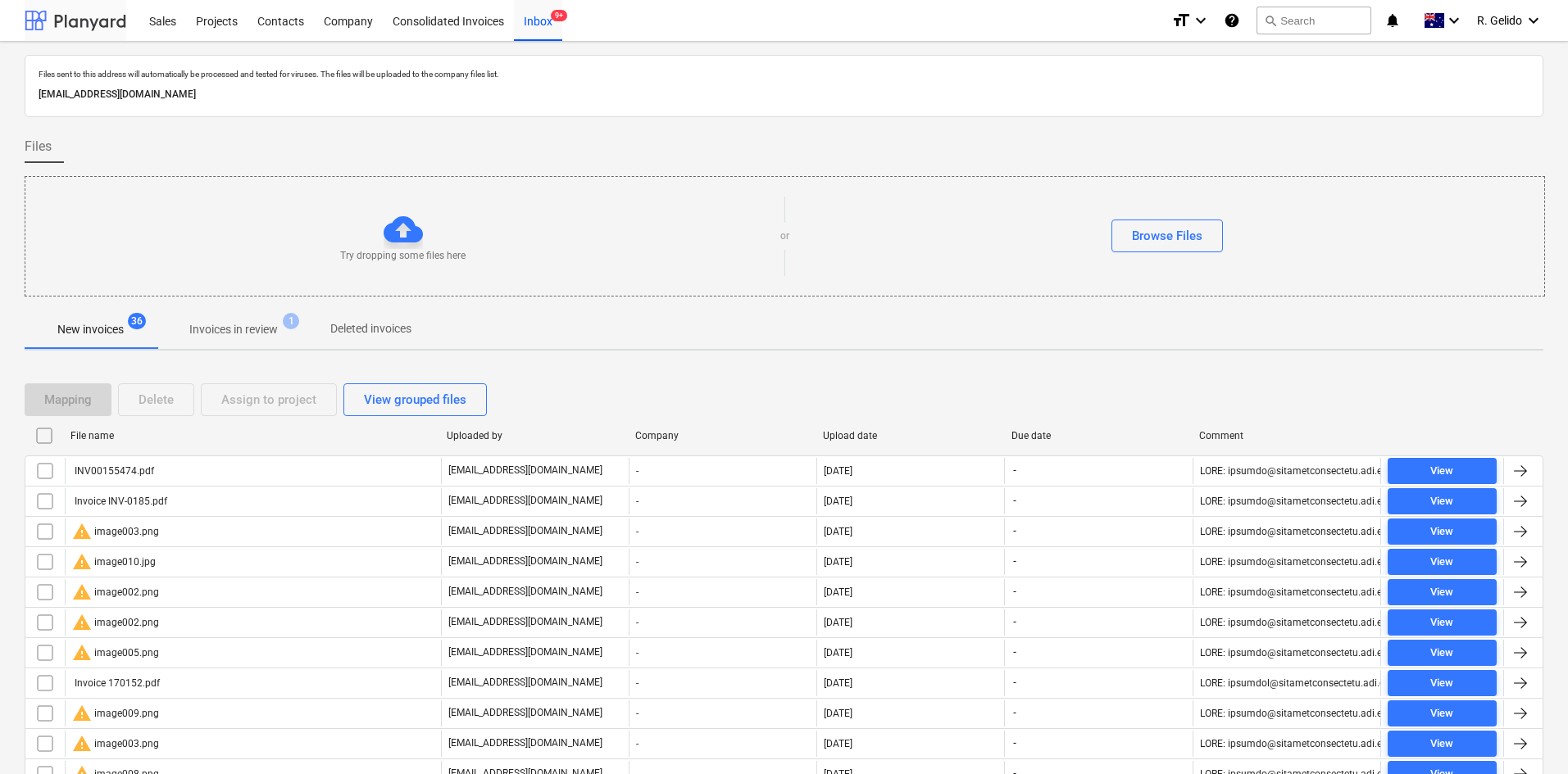
scroll to position [156, 0]
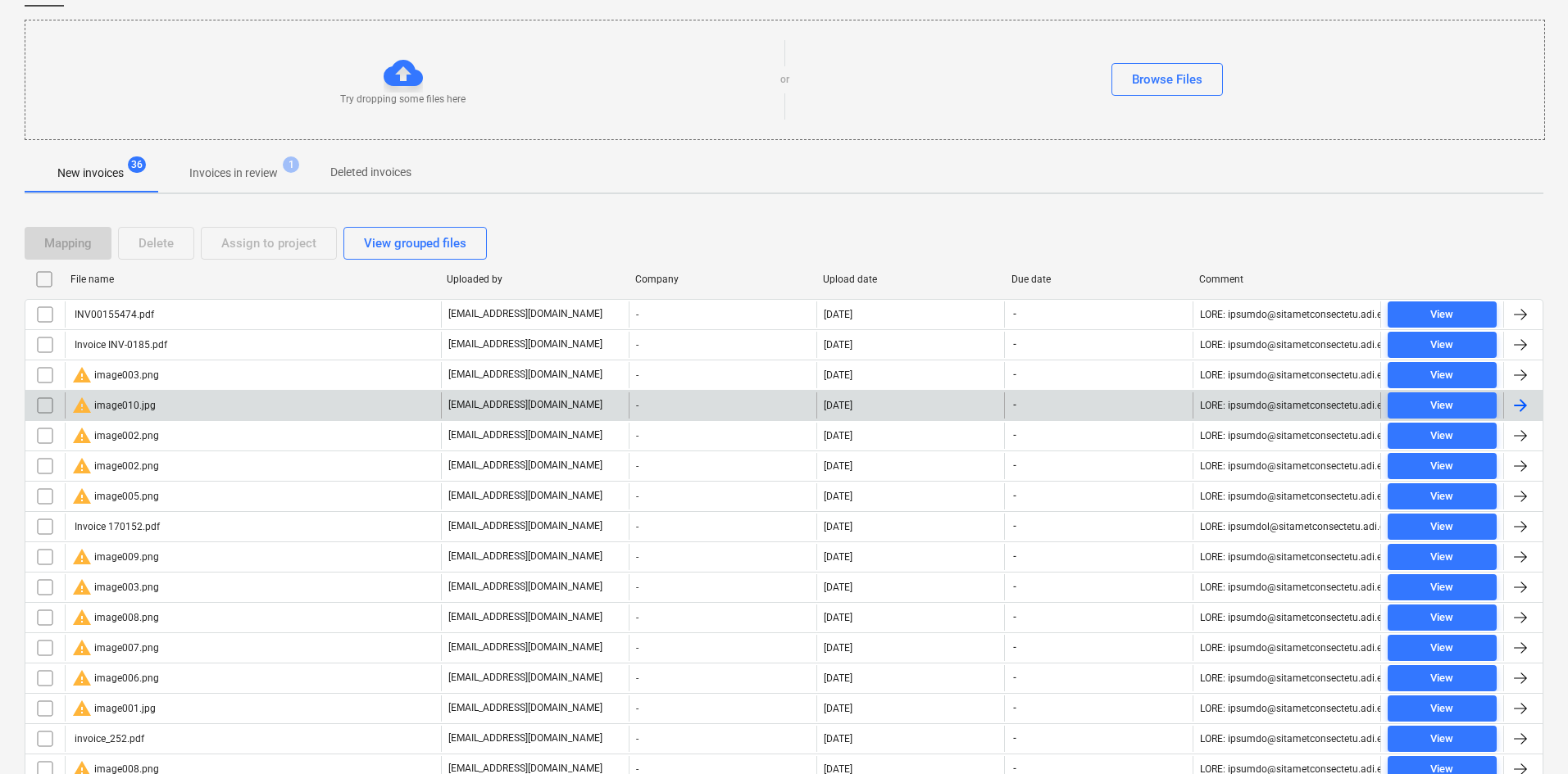
click at [104, 407] on div "warning image010.jpg" at bounding box center [114, 405] width 84 height 19
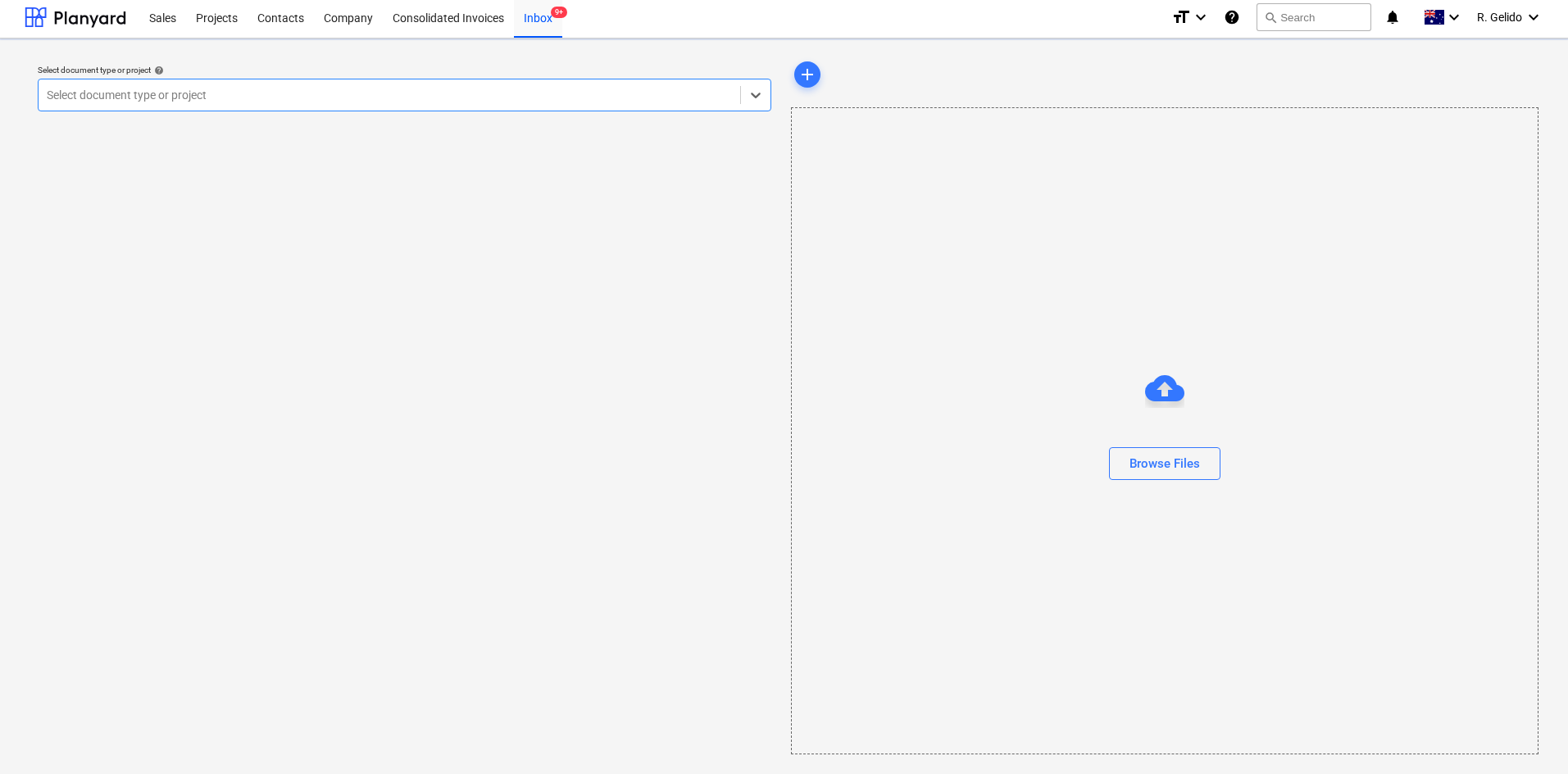
scroll to position [3, 0]
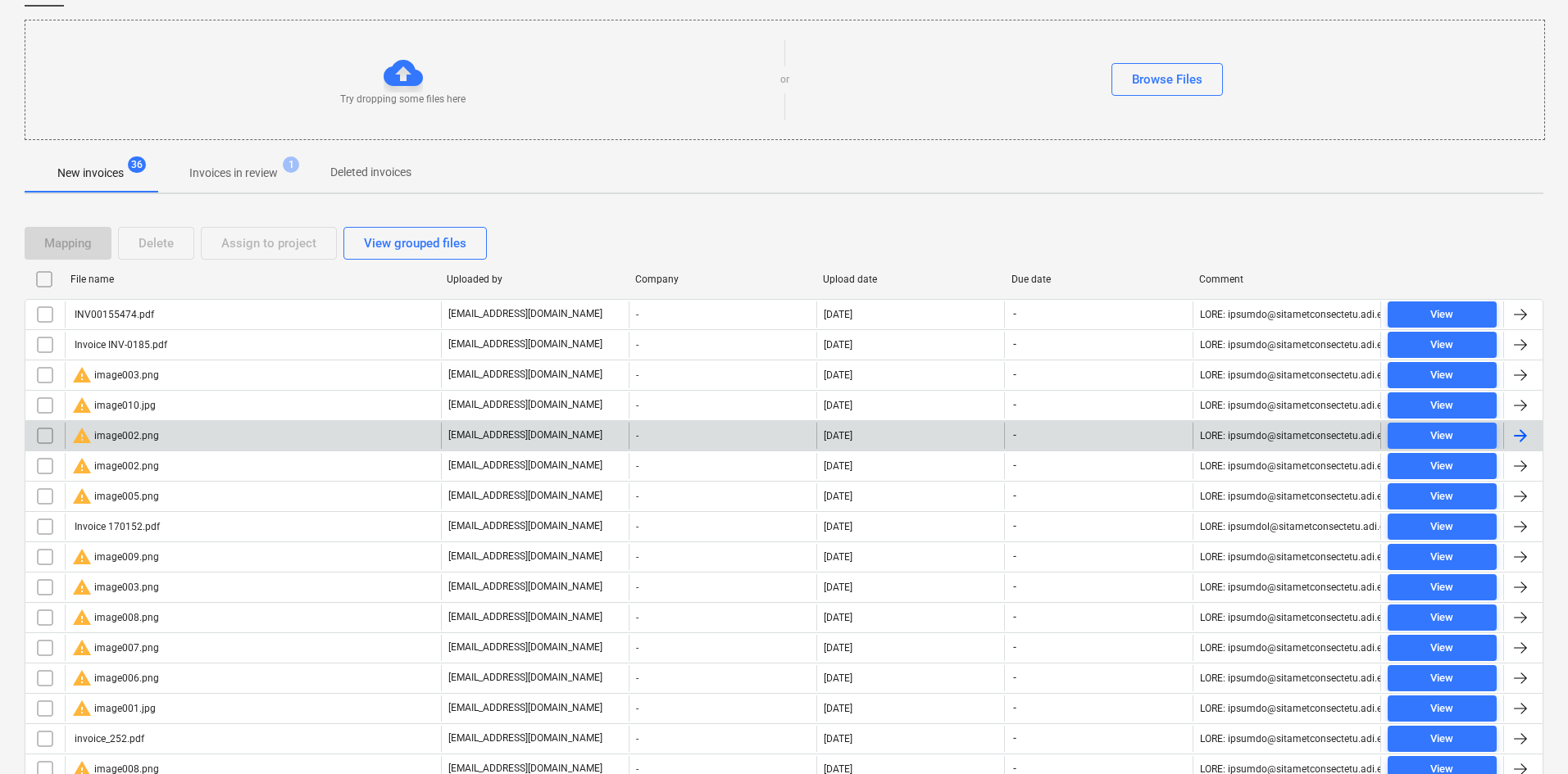
click at [150, 447] on div "warning image002.png" at bounding box center [253, 436] width 376 height 26
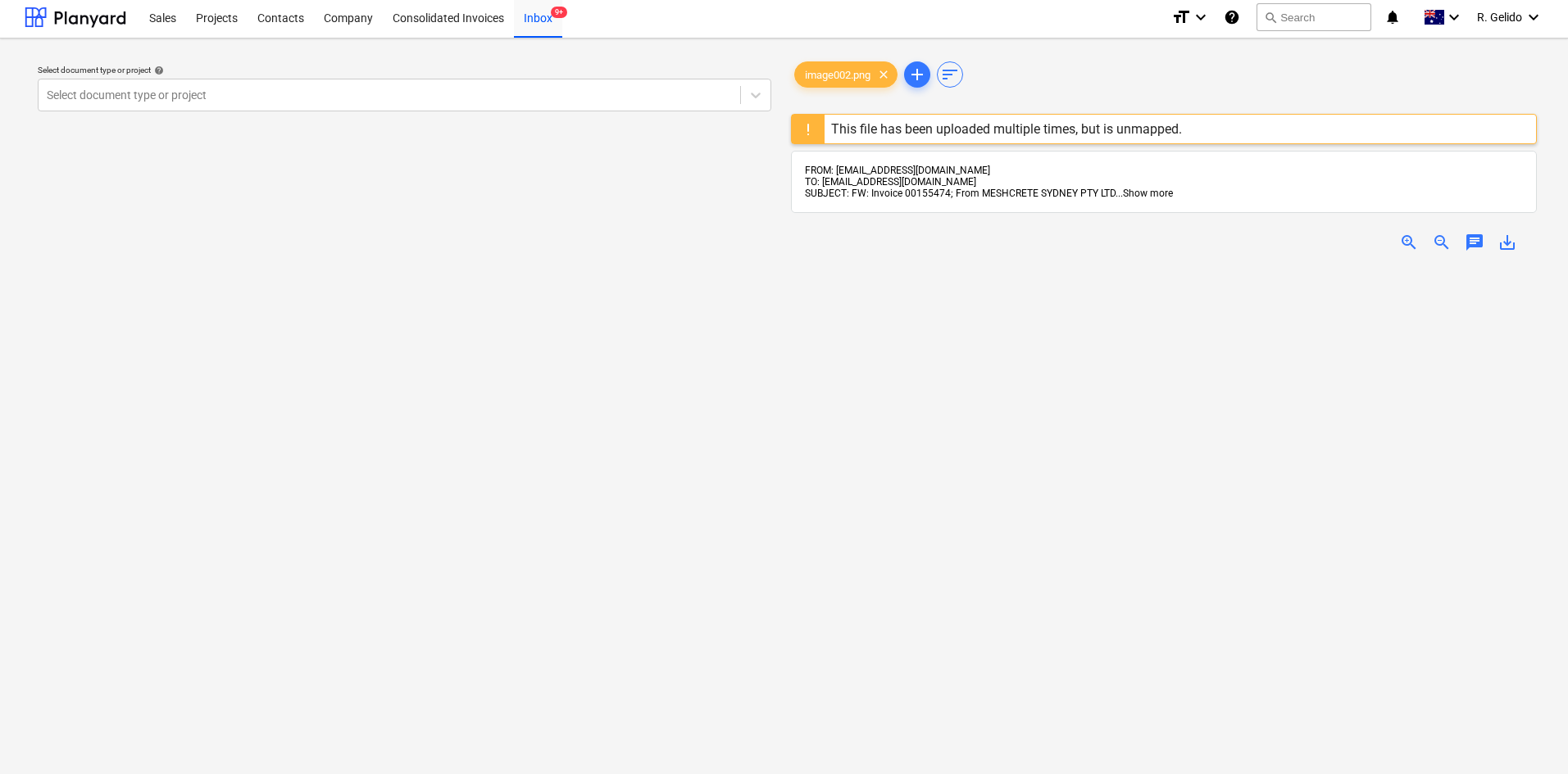
click at [1151, 187] on span "Show more" at bounding box center [1148, 193] width 50 height 12
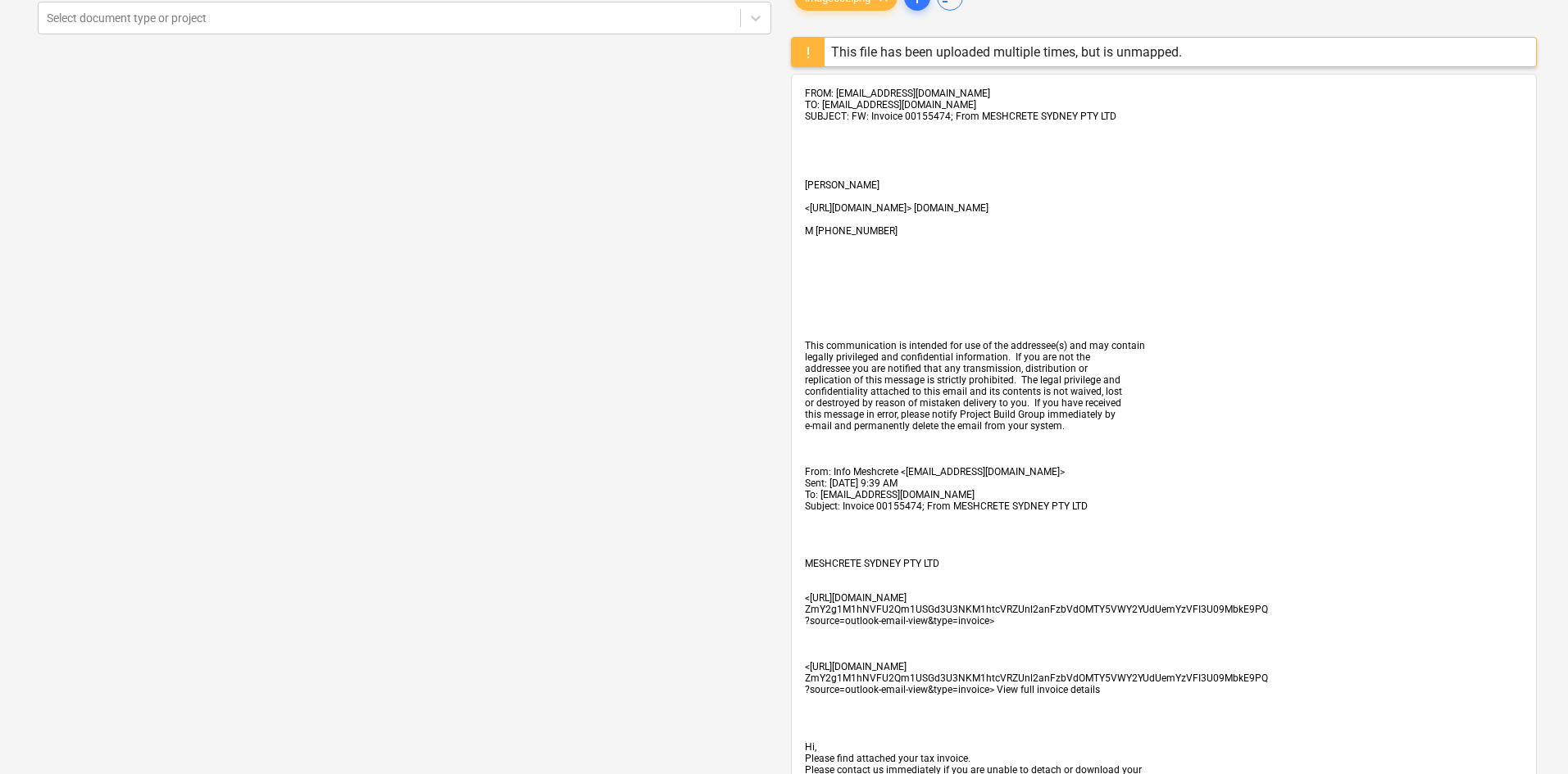
scroll to position [249, 0]
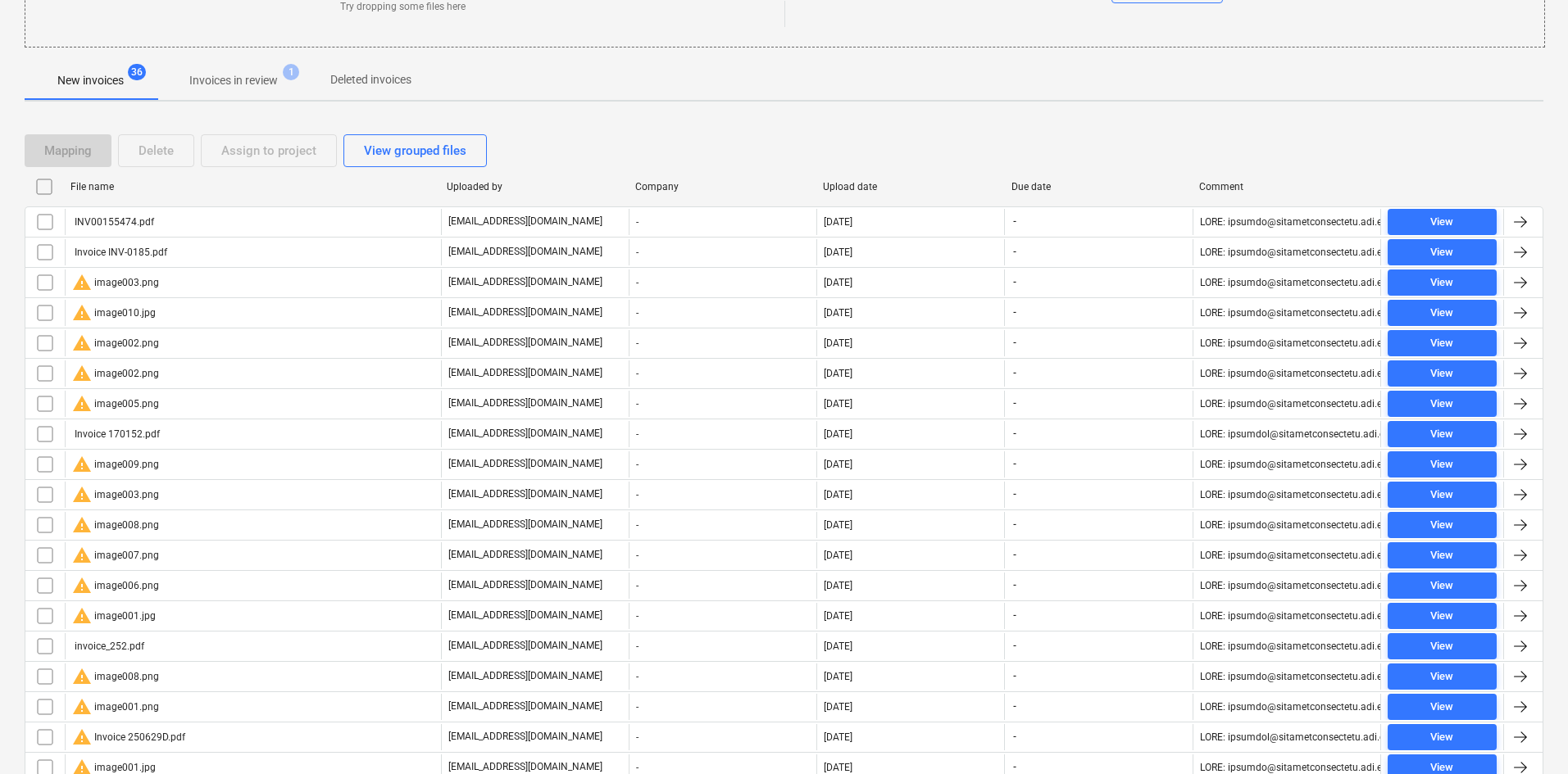
scroll to position [156, 0]
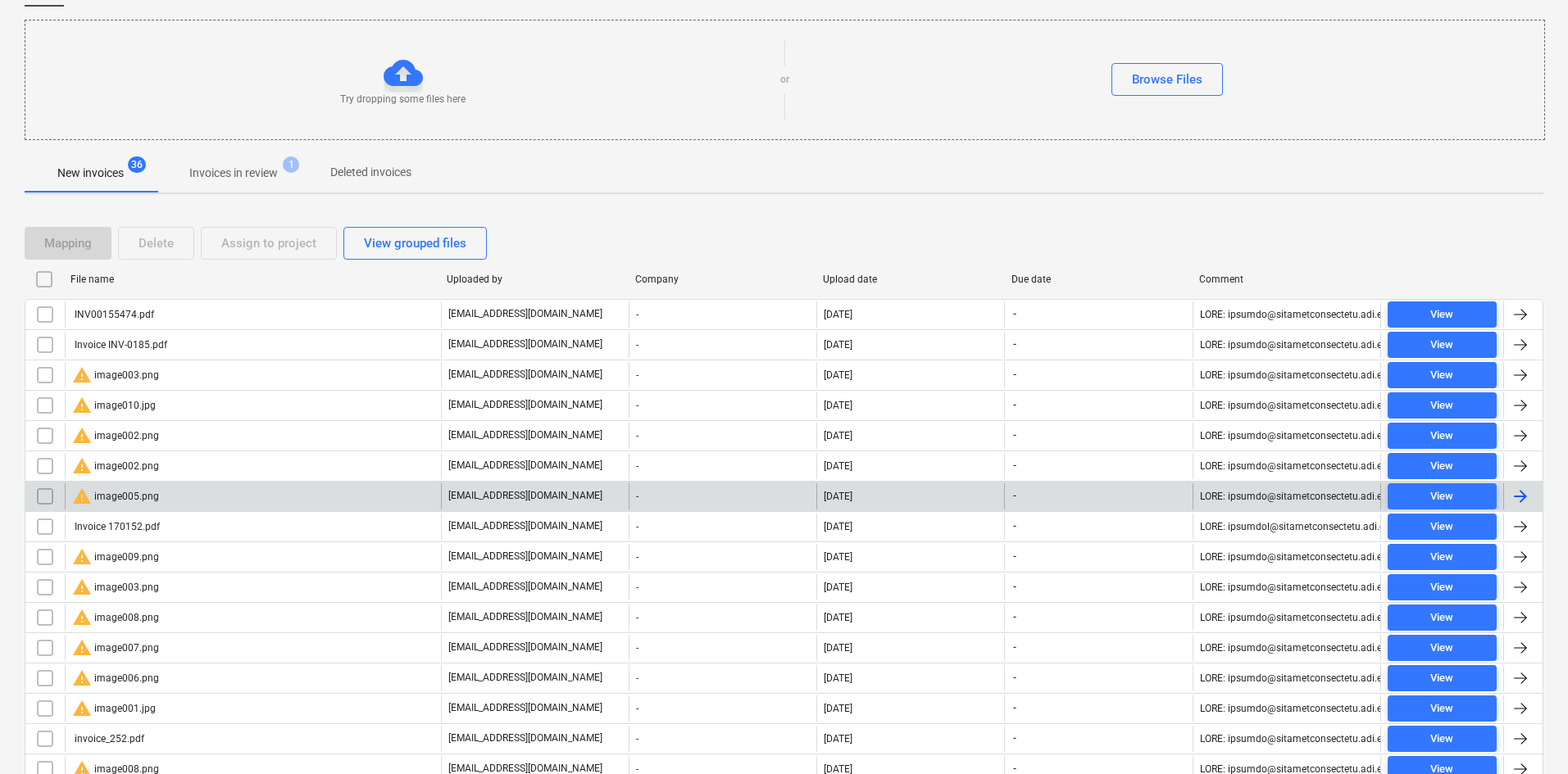
click at [162, 493] on div "warning image005.png" at bounding box center [253, 496] width 376 height 26
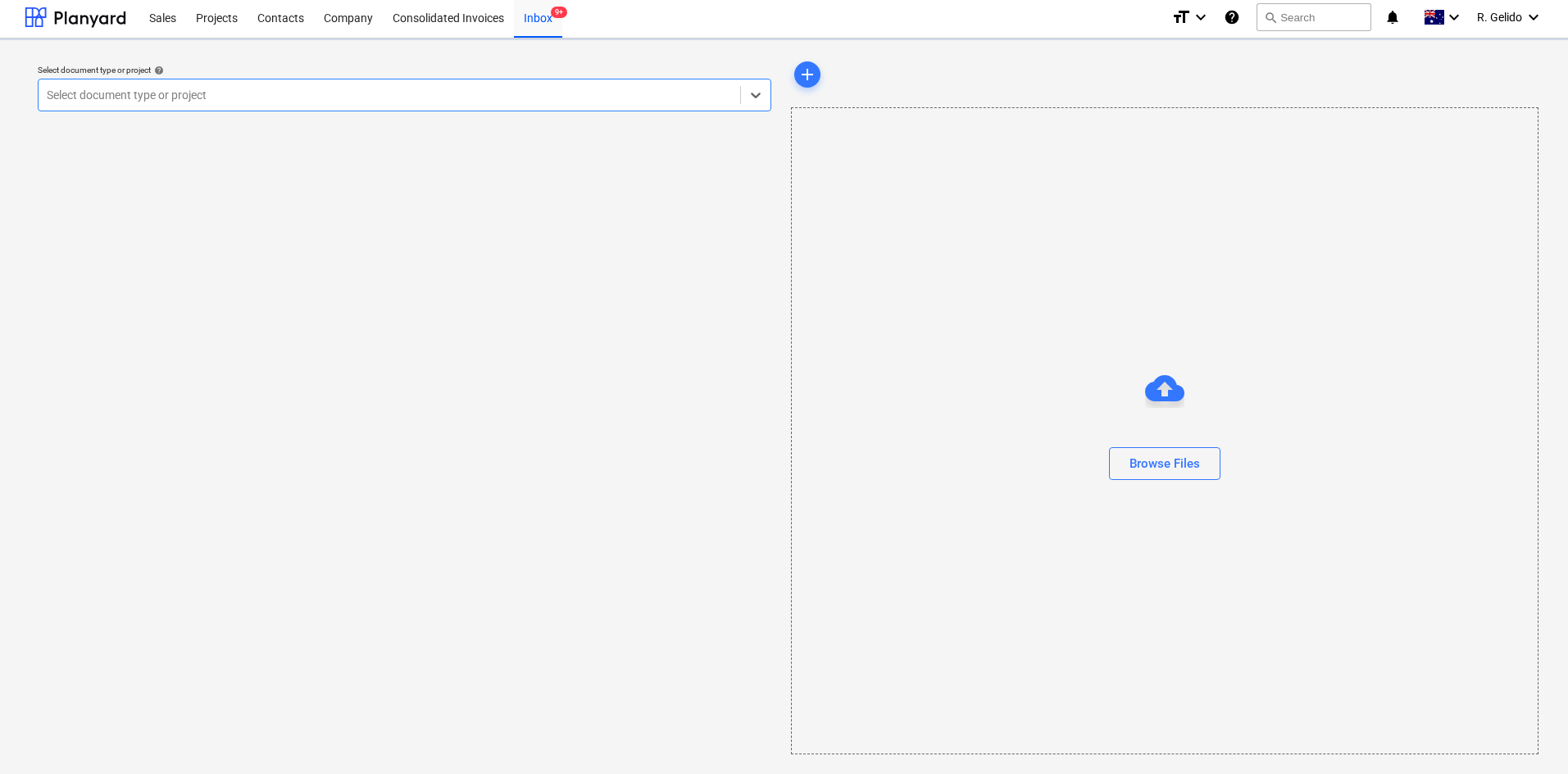
scroll to position [3, 0]
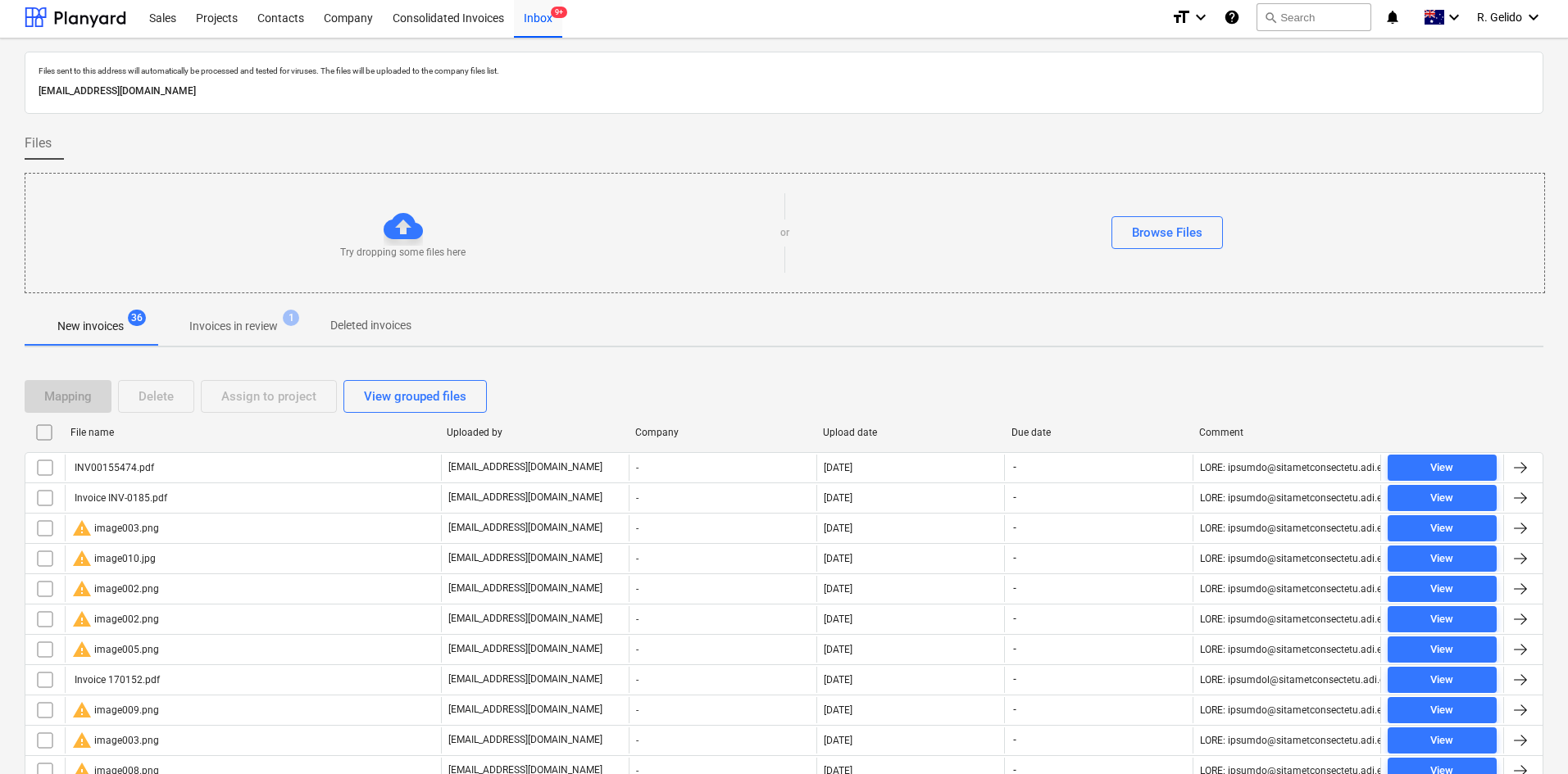
scroll to position [156, 0]
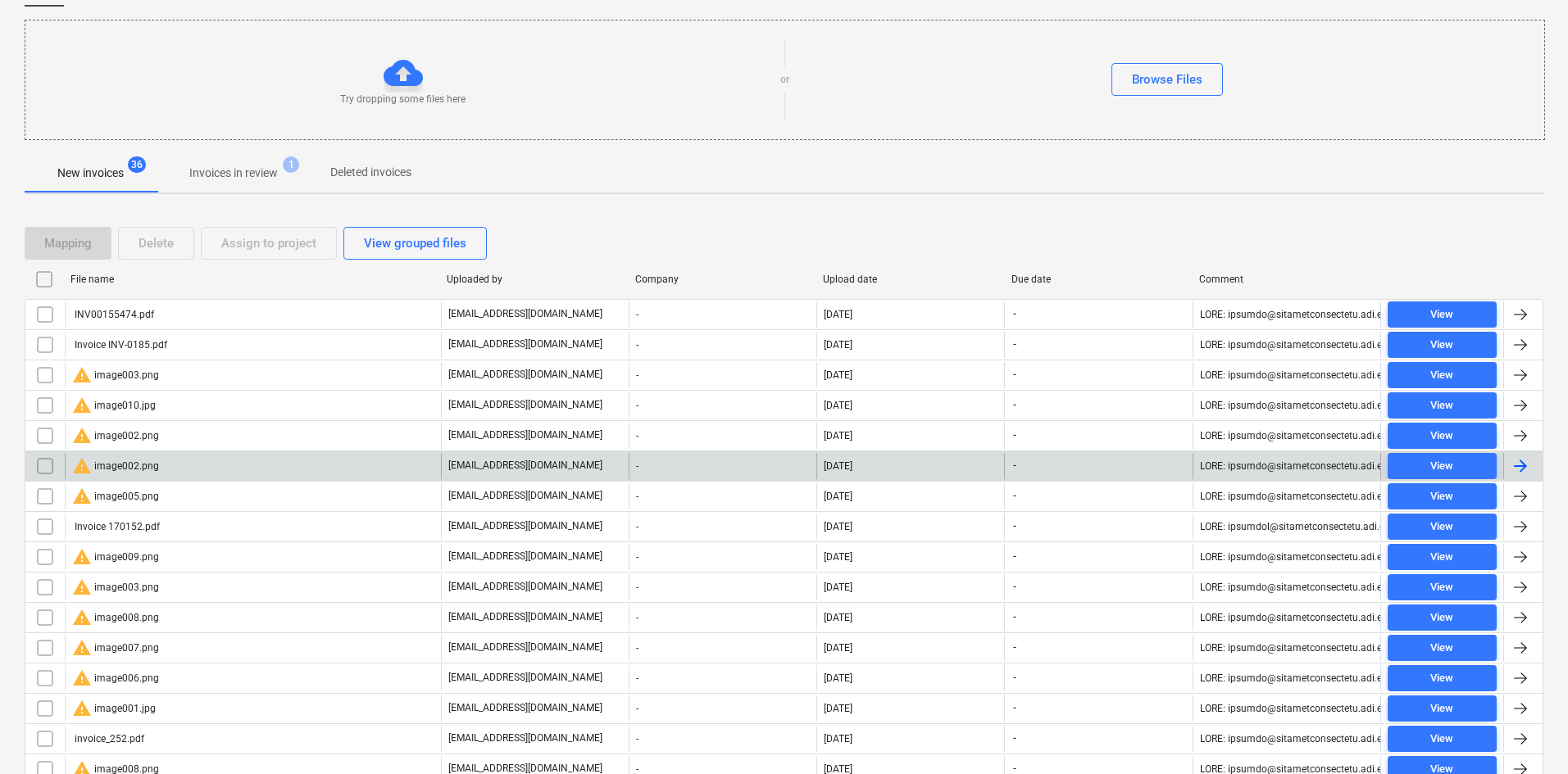
click at [155, 462] on div "warning image002.png" at bounding box center [115, 466] width 87 height 19
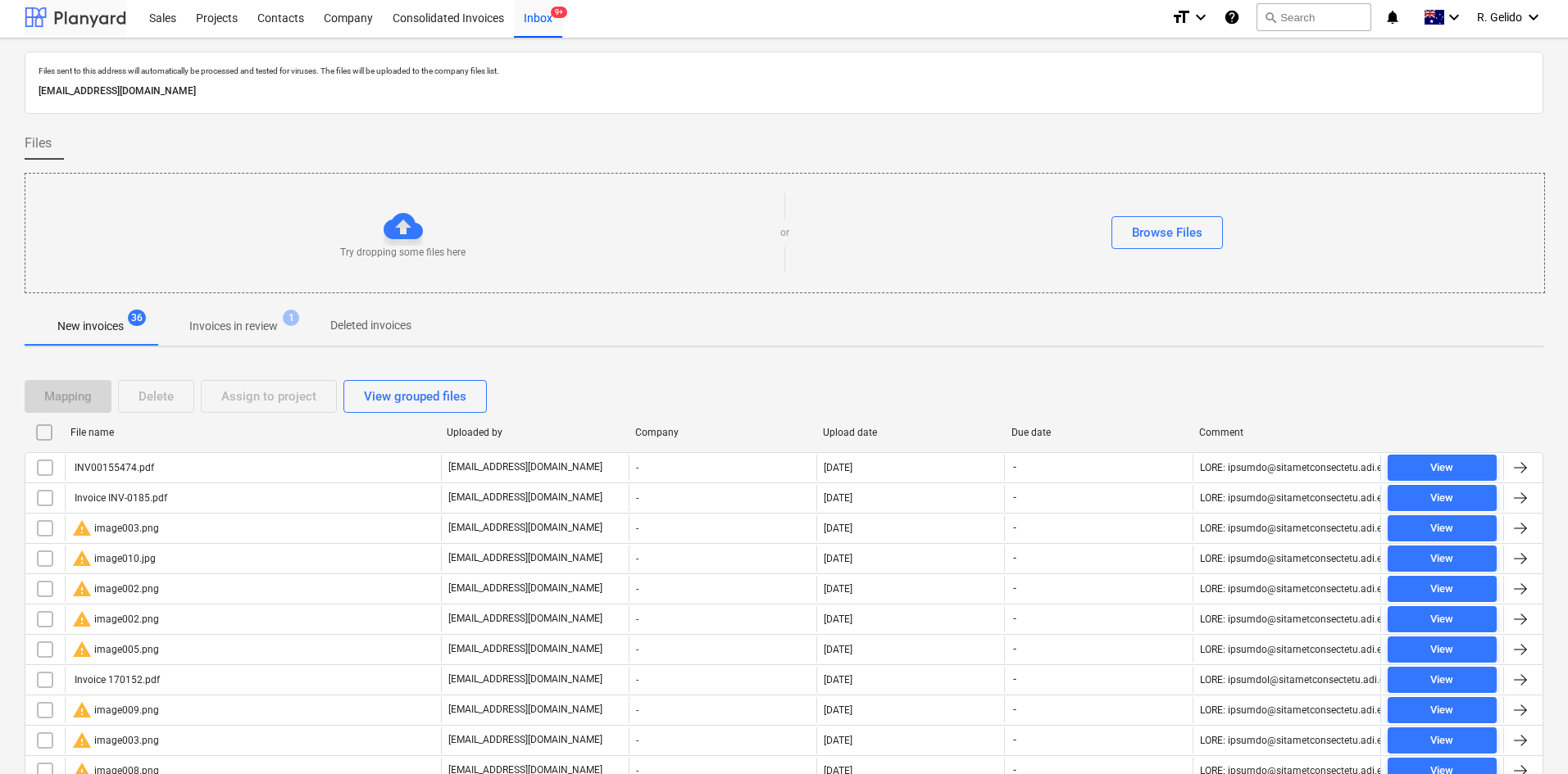
scroll to position [156, 0]
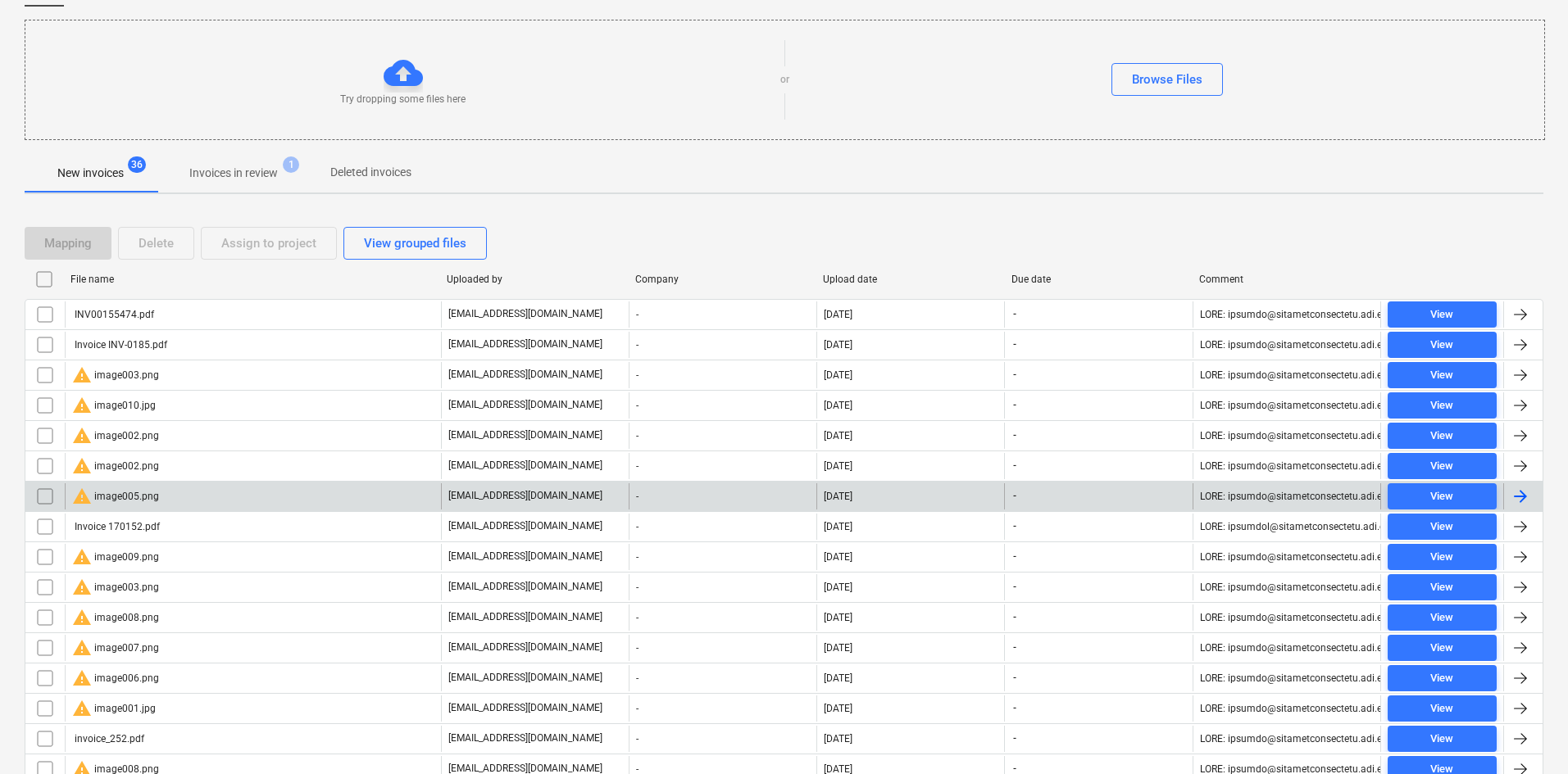
click at [43, 493] on input "checkbox" at bounding box center [45, 496] width 26 height 26
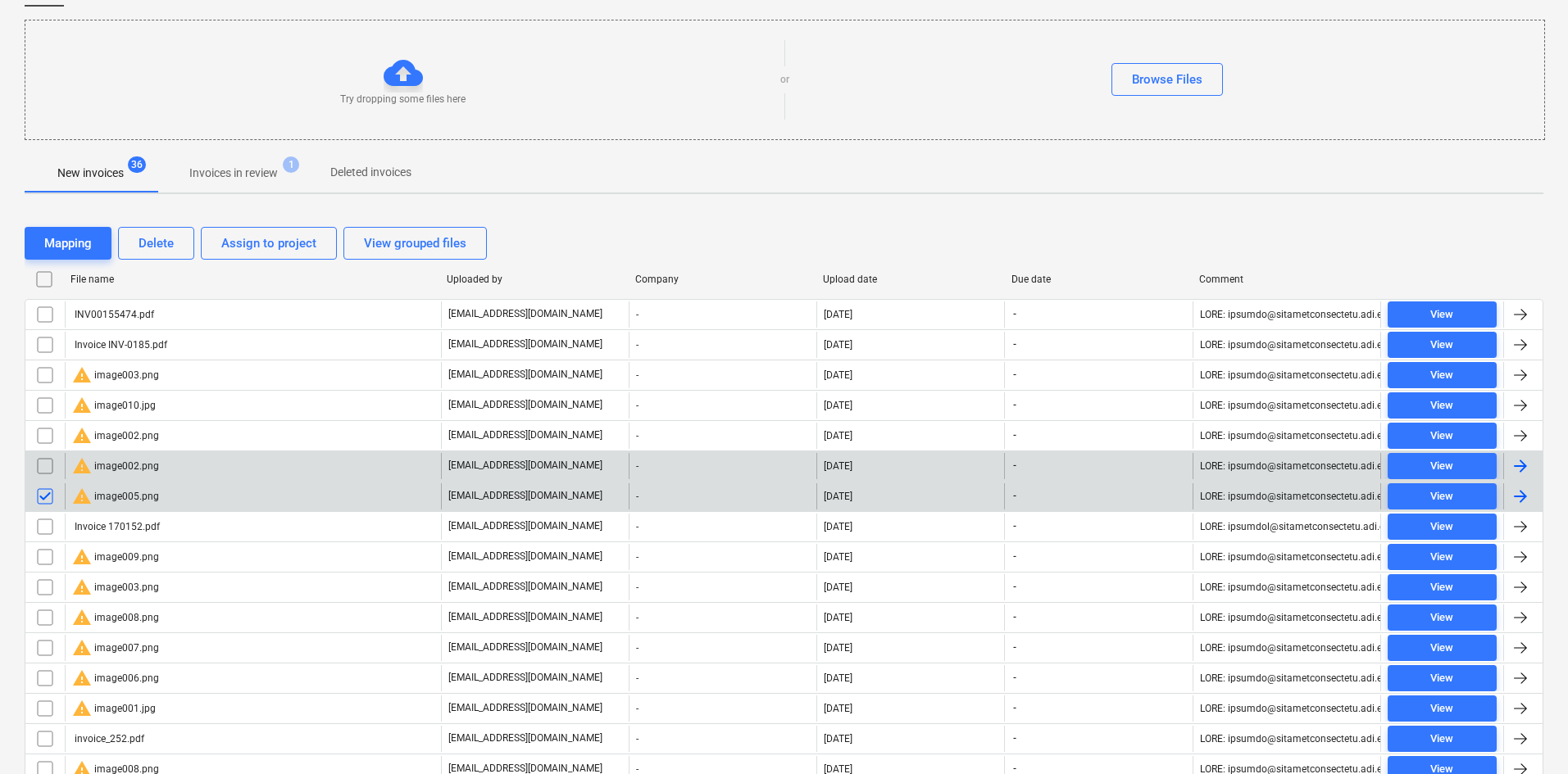
click at [44, 468] on input "checkbox" at bounding box center [45, 466] width 26 height 26
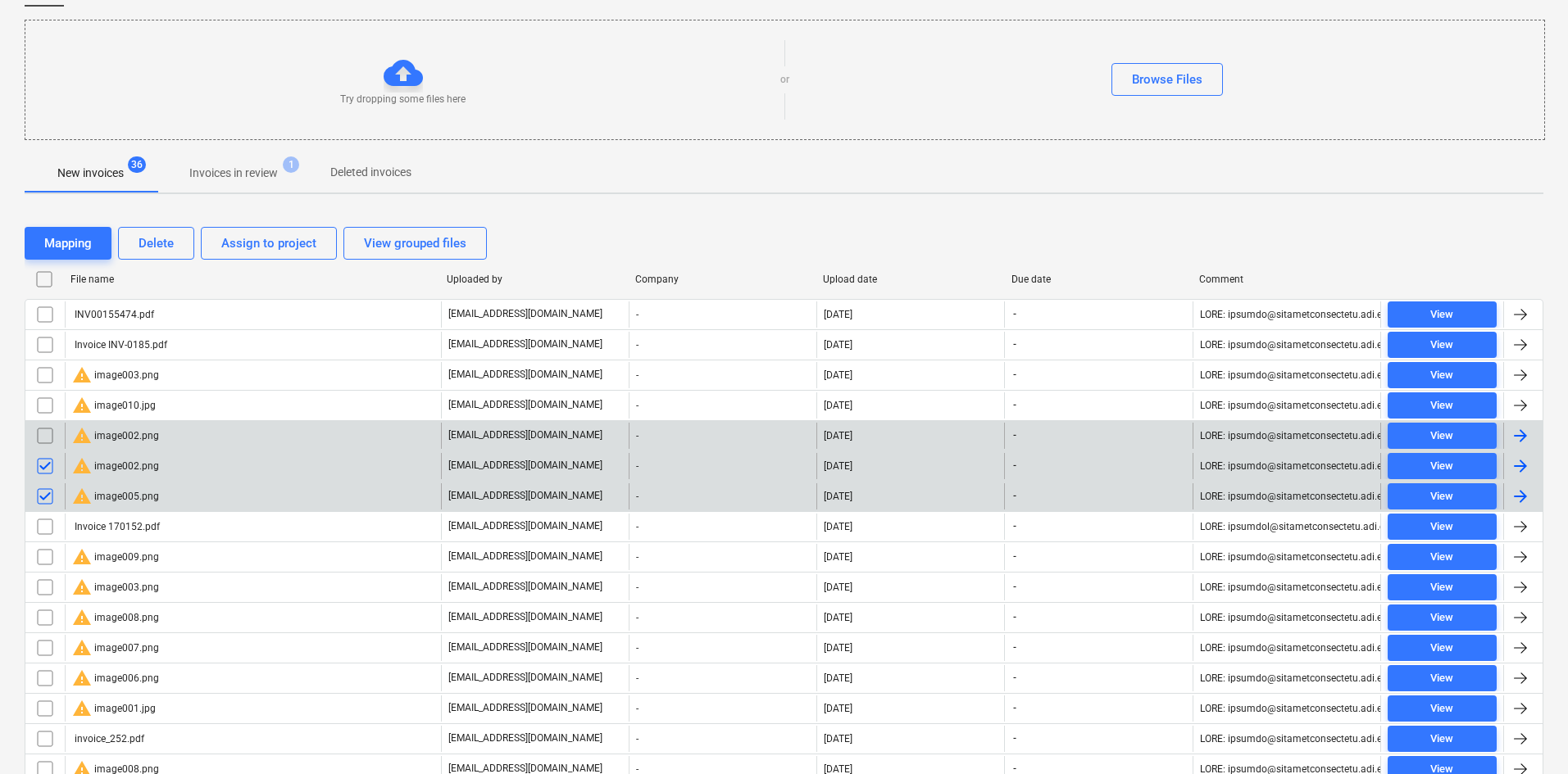
click at [45, 434] on input "checkbox" at bounding box center [45, 436] width 26 height 26
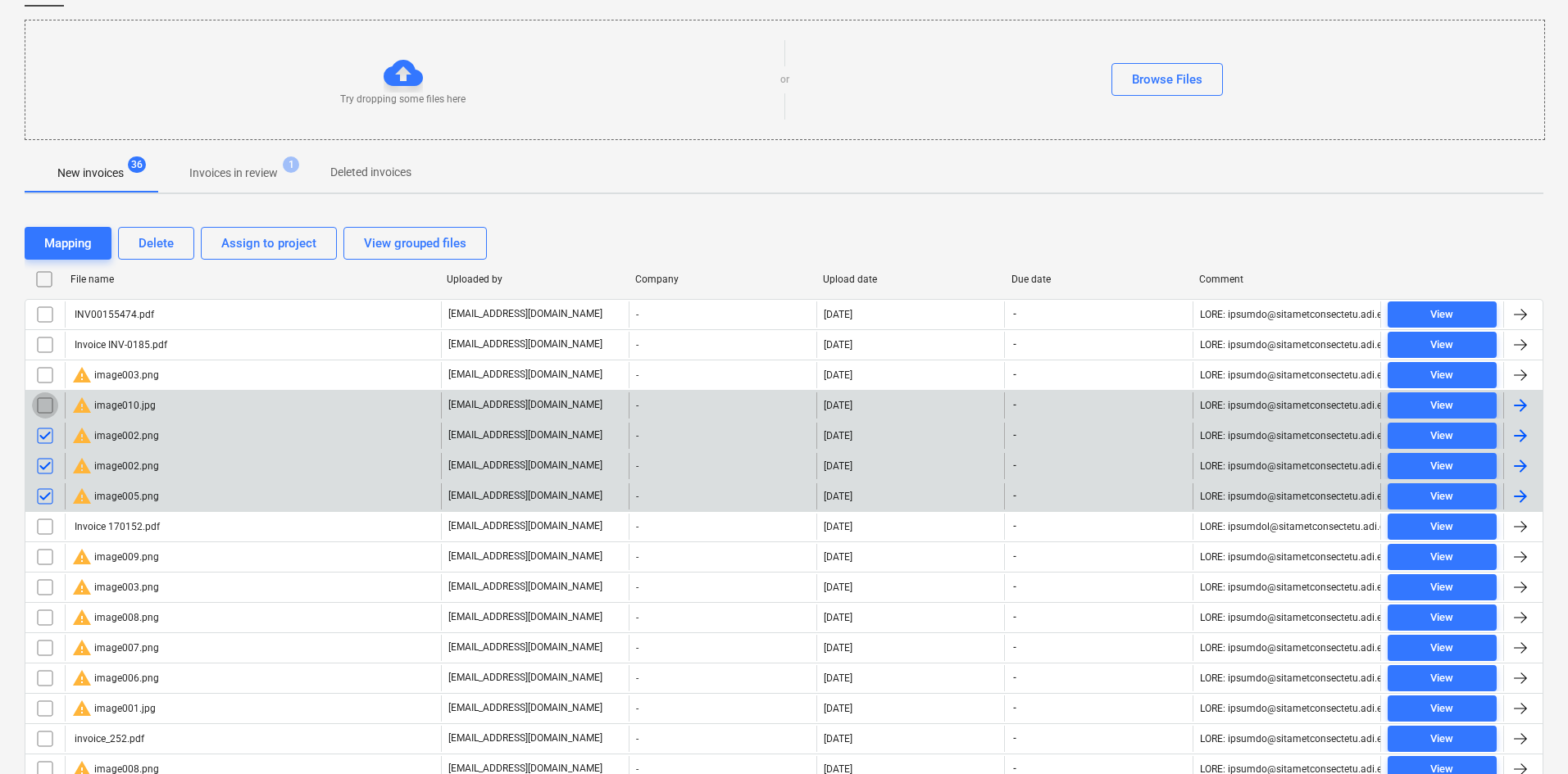
click at [45, 414] on input "checkbox" at bounding box center [45, 405] width 26 height 26
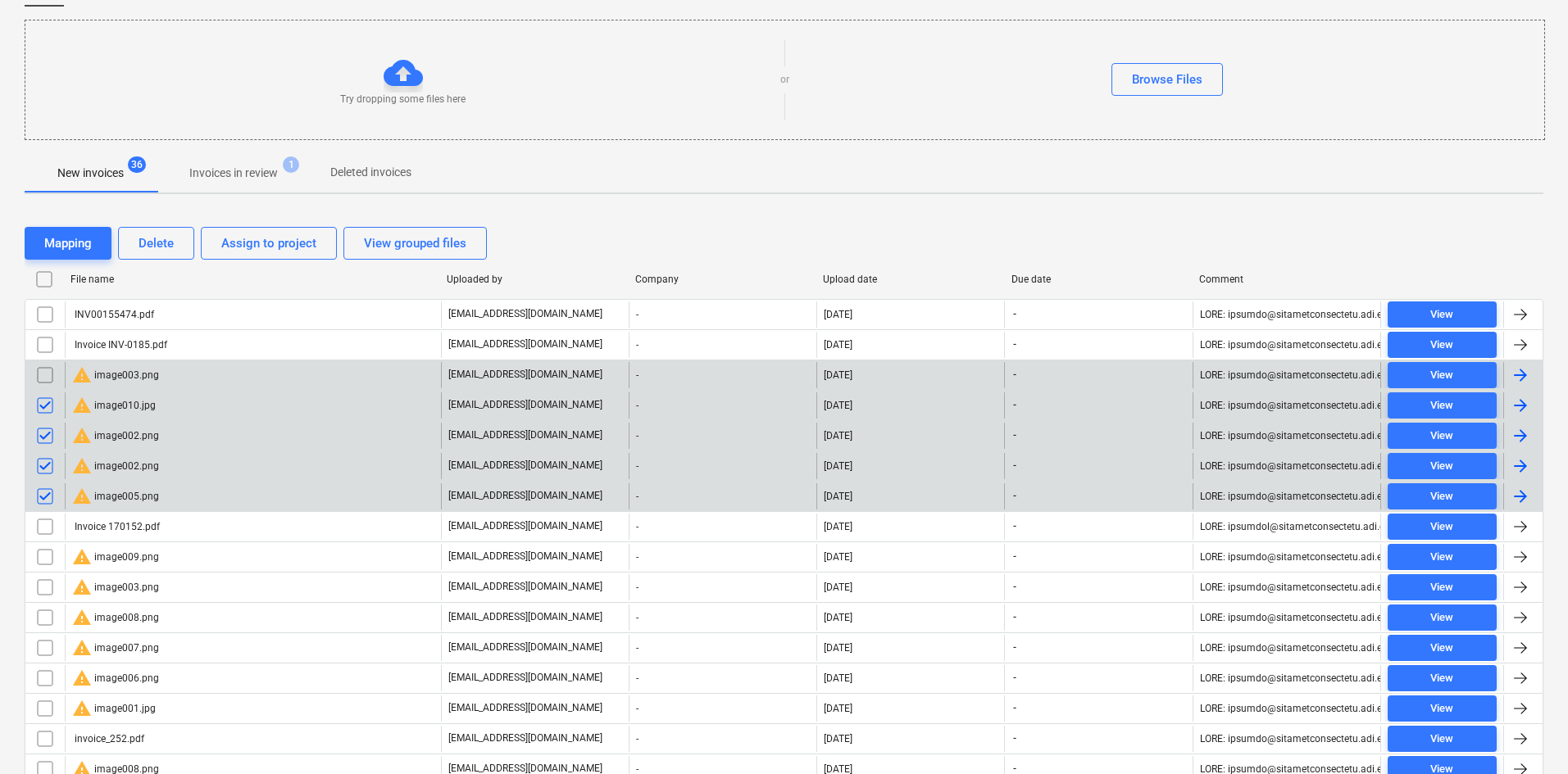
click at [45, 376] on input "checkbox" at bounding box center [45, 374] width 26 height 26
click at [160, 239] on div "Delete" at bounding box center [156, 243] width 35 height 21
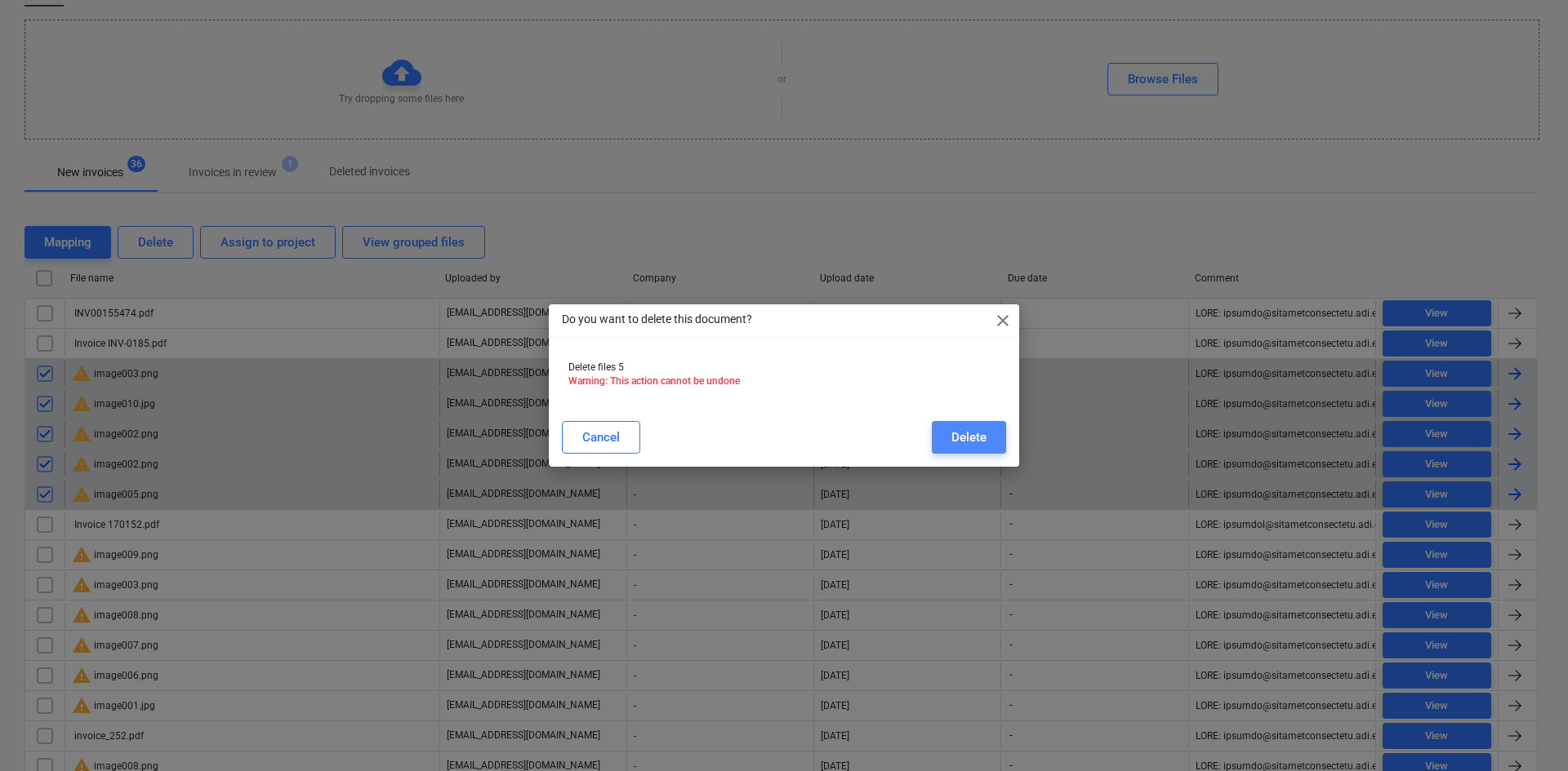
click at [961, 441] on div "Delete" at bounding box center [969, 437] width 35 height 21
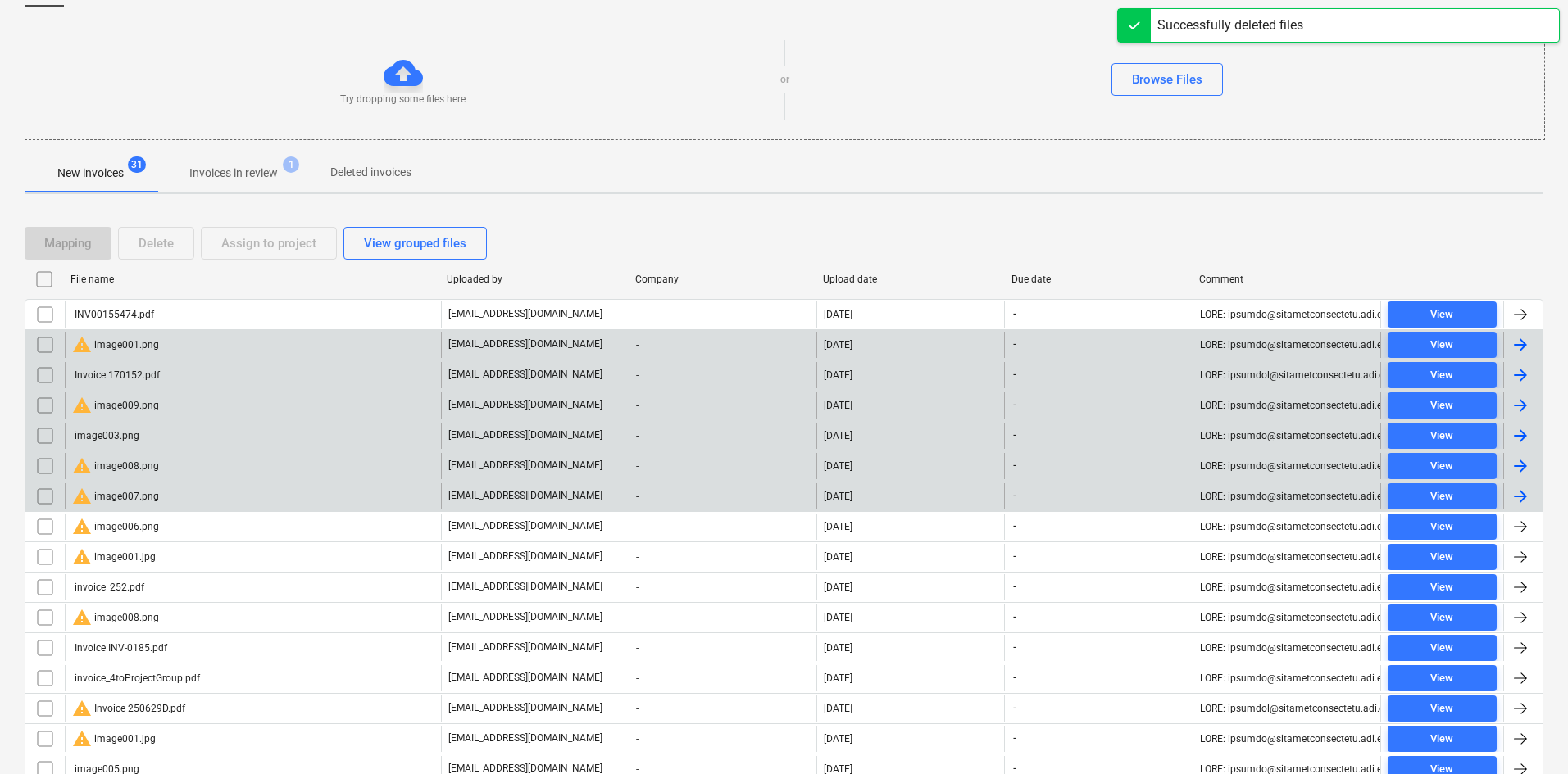
click at [279, 337] on div "warning image001.png" at bounding box center [253, 344] width 376 height 26
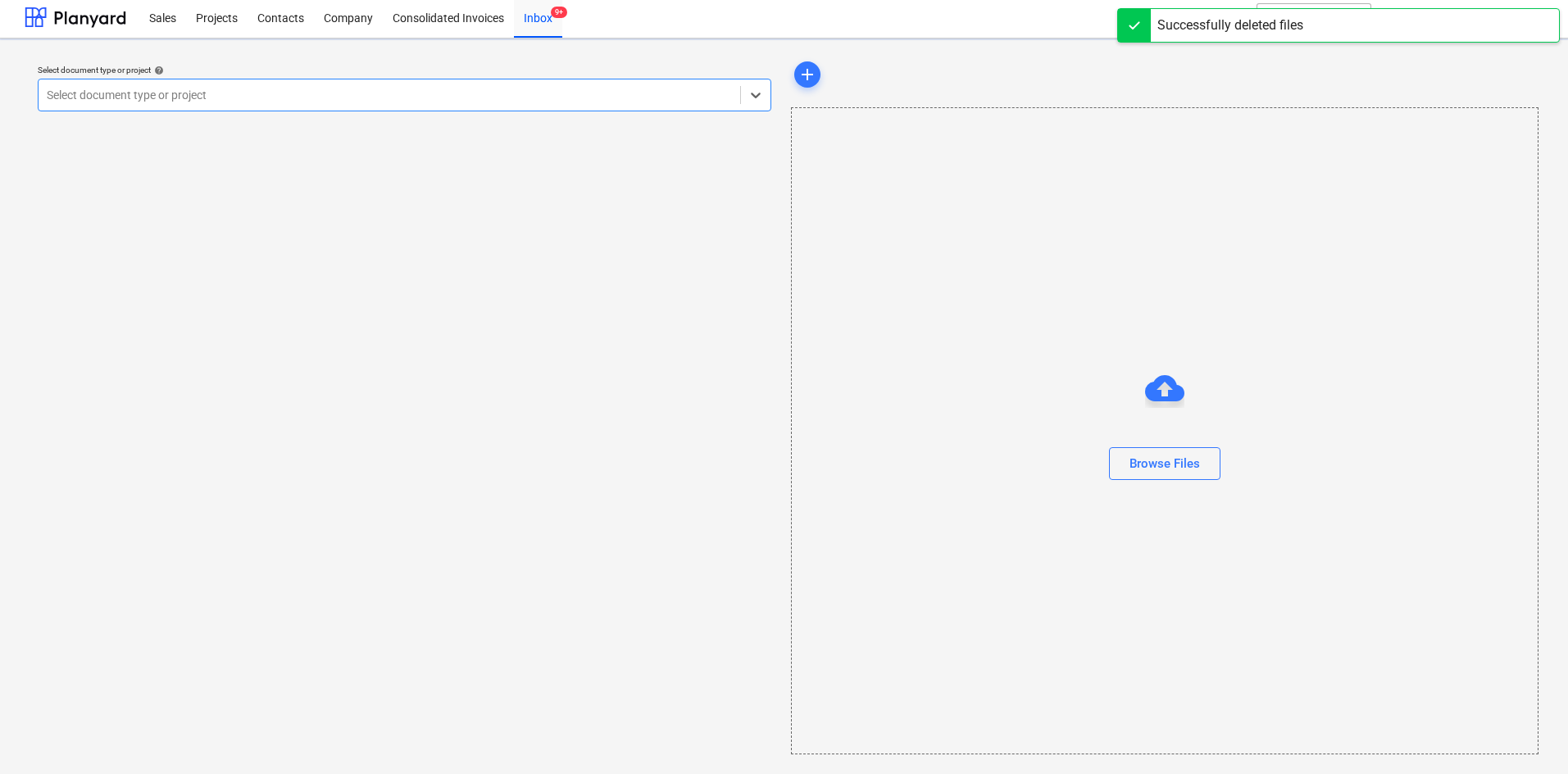
scroll to position [3, 0]
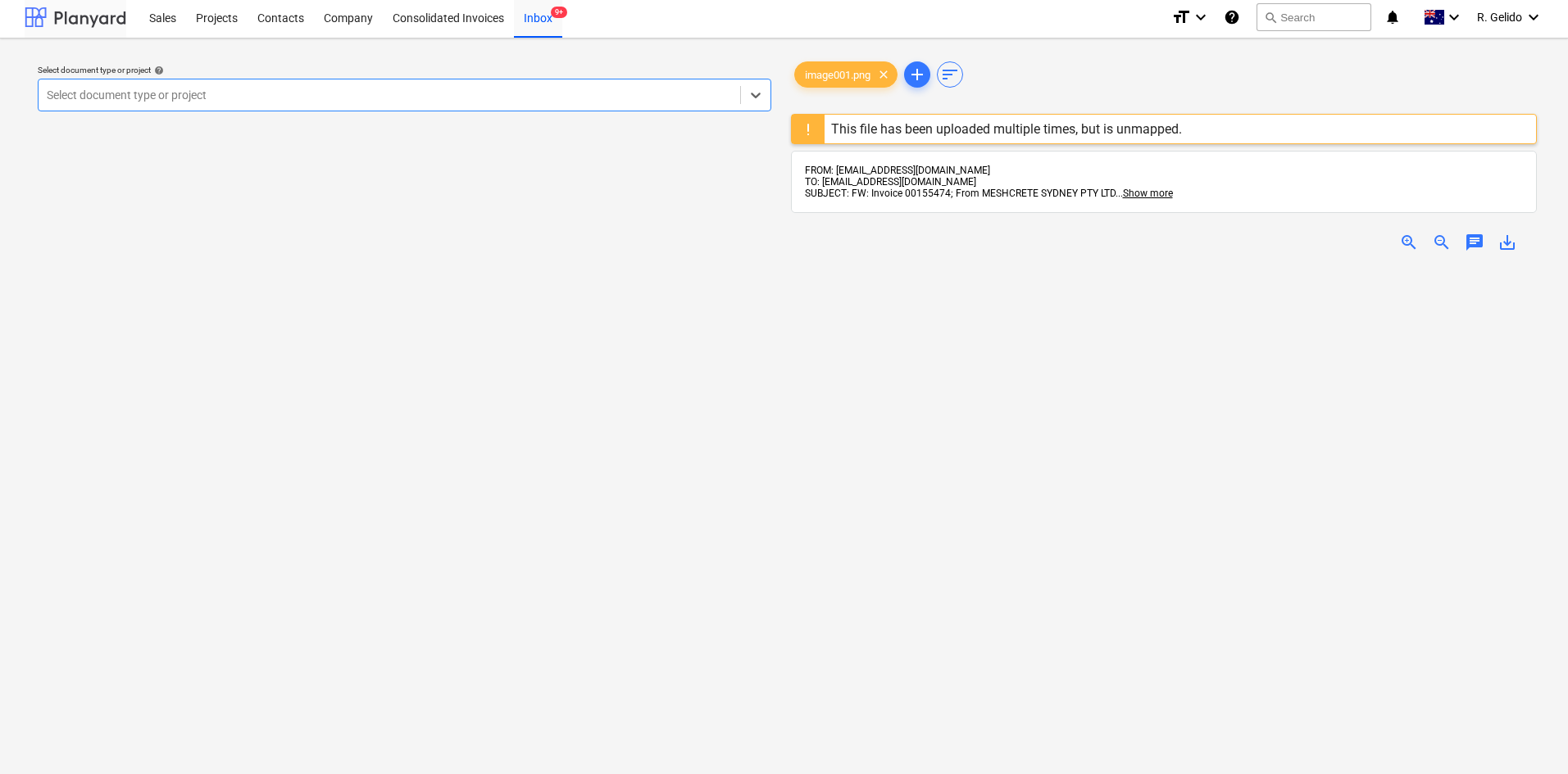
scroll to position [156, 0]
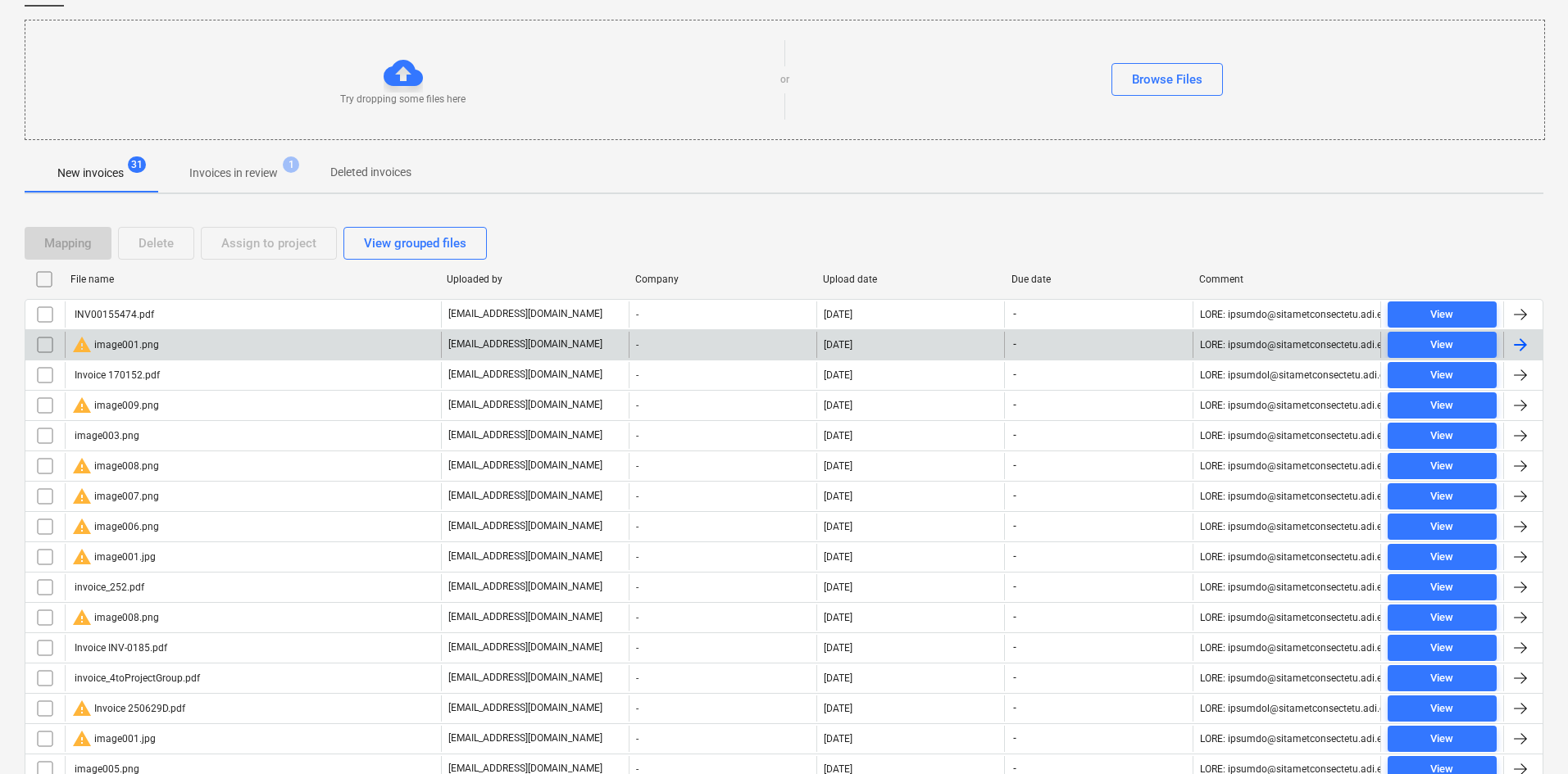
click at [37, 348] on input "checkbox" at bounding box center [45, 344] width 26 height 26
click at [133, 247] on button "Delete" at bounding box center [156, 243] width 76 height 33
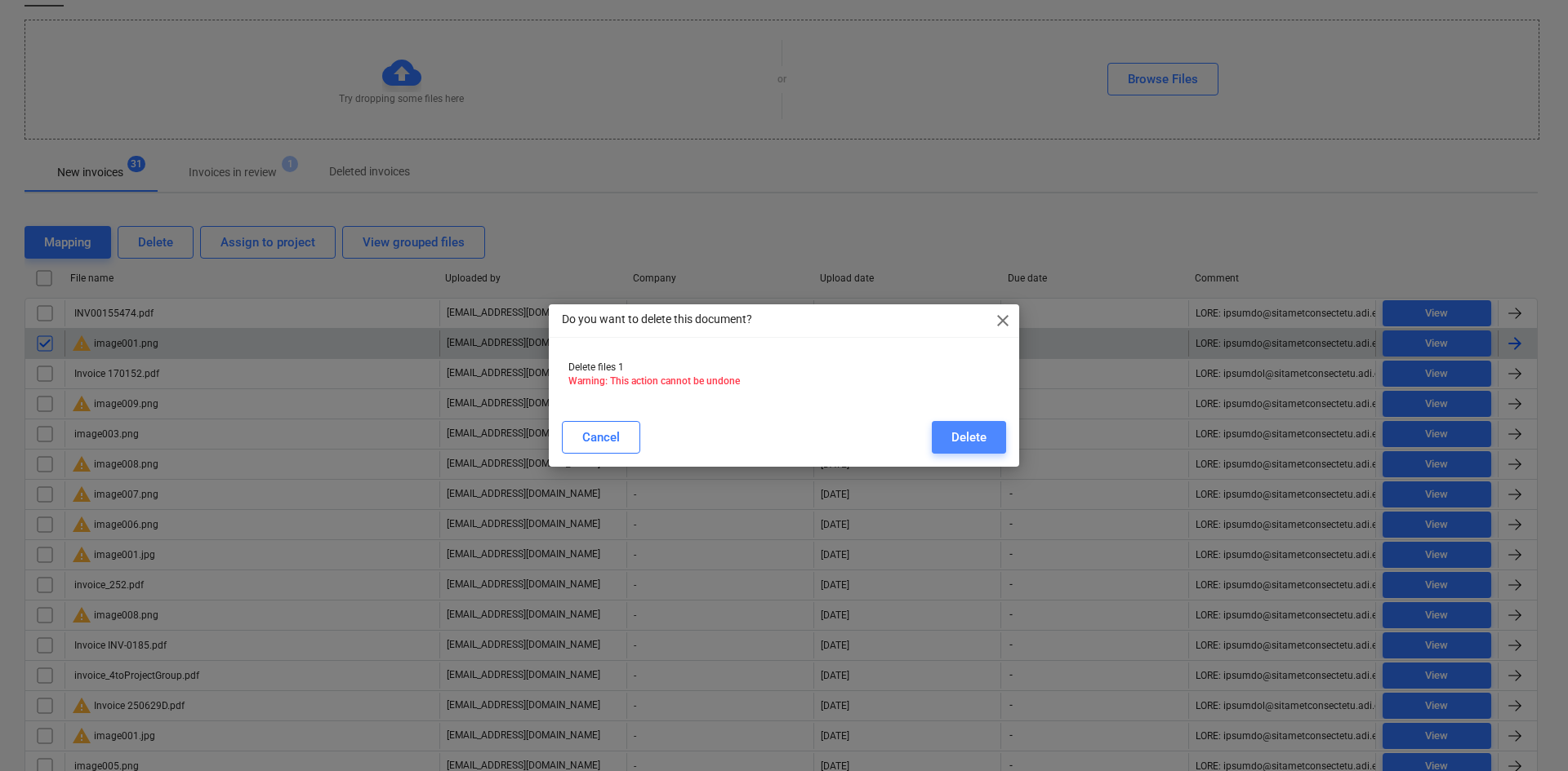
click at [963, 440] on div "Delete" at bounding box center [969, 437] width 35 height 21
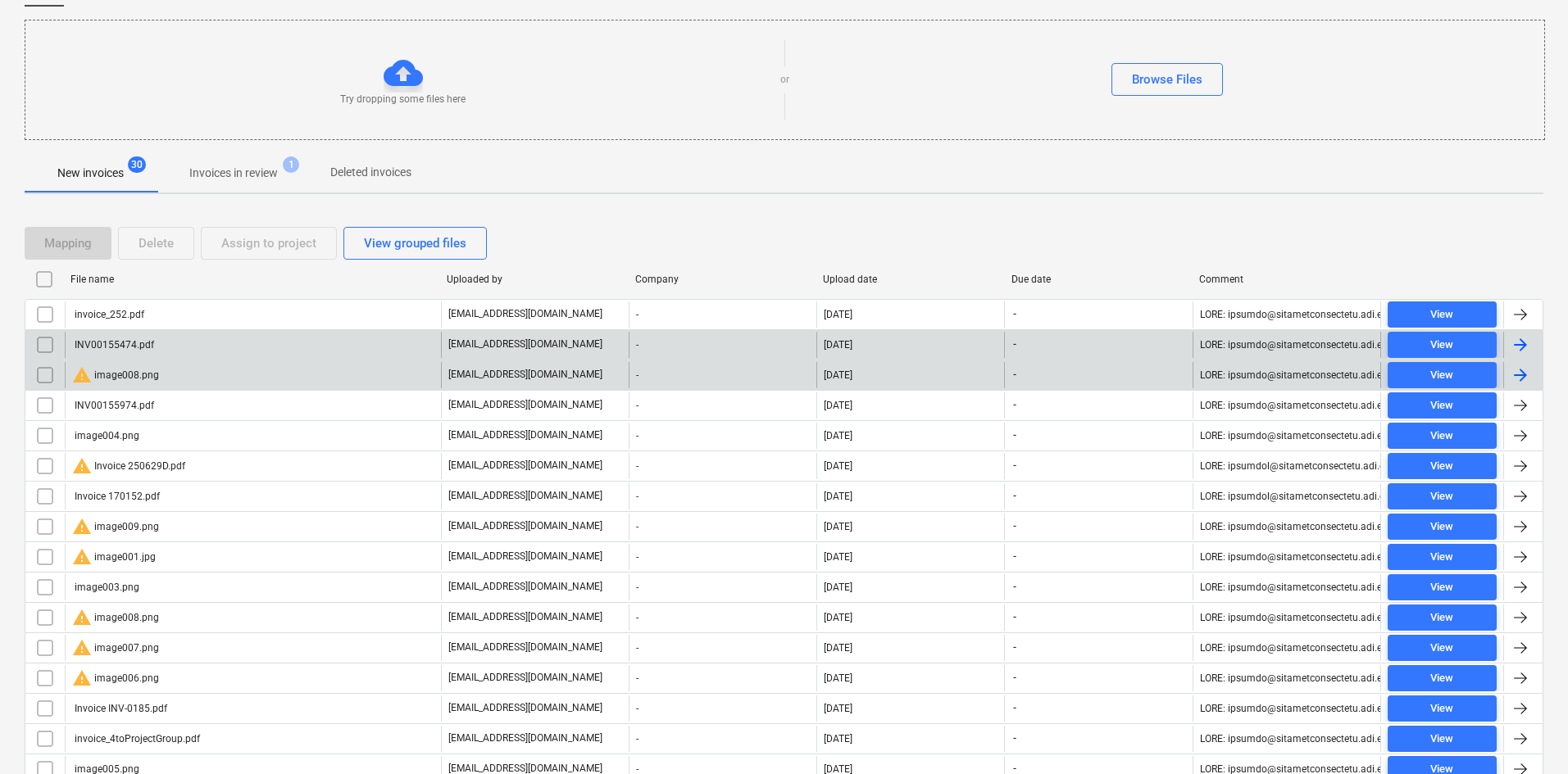
click at [393, 374] on div "warning image008.png" at bounding box center [253, 374] width 376 height 26
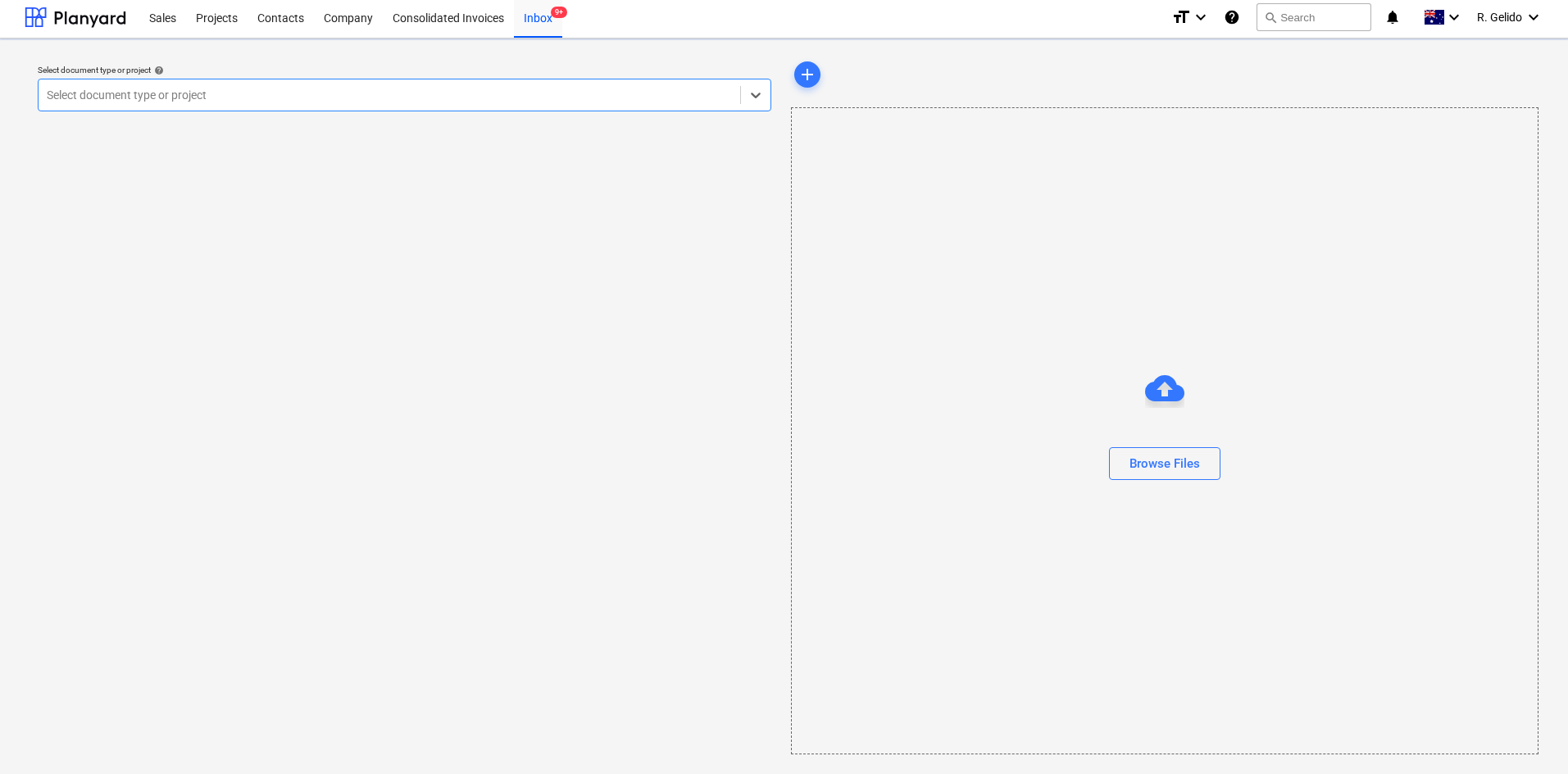
scroll to position [3, 0]
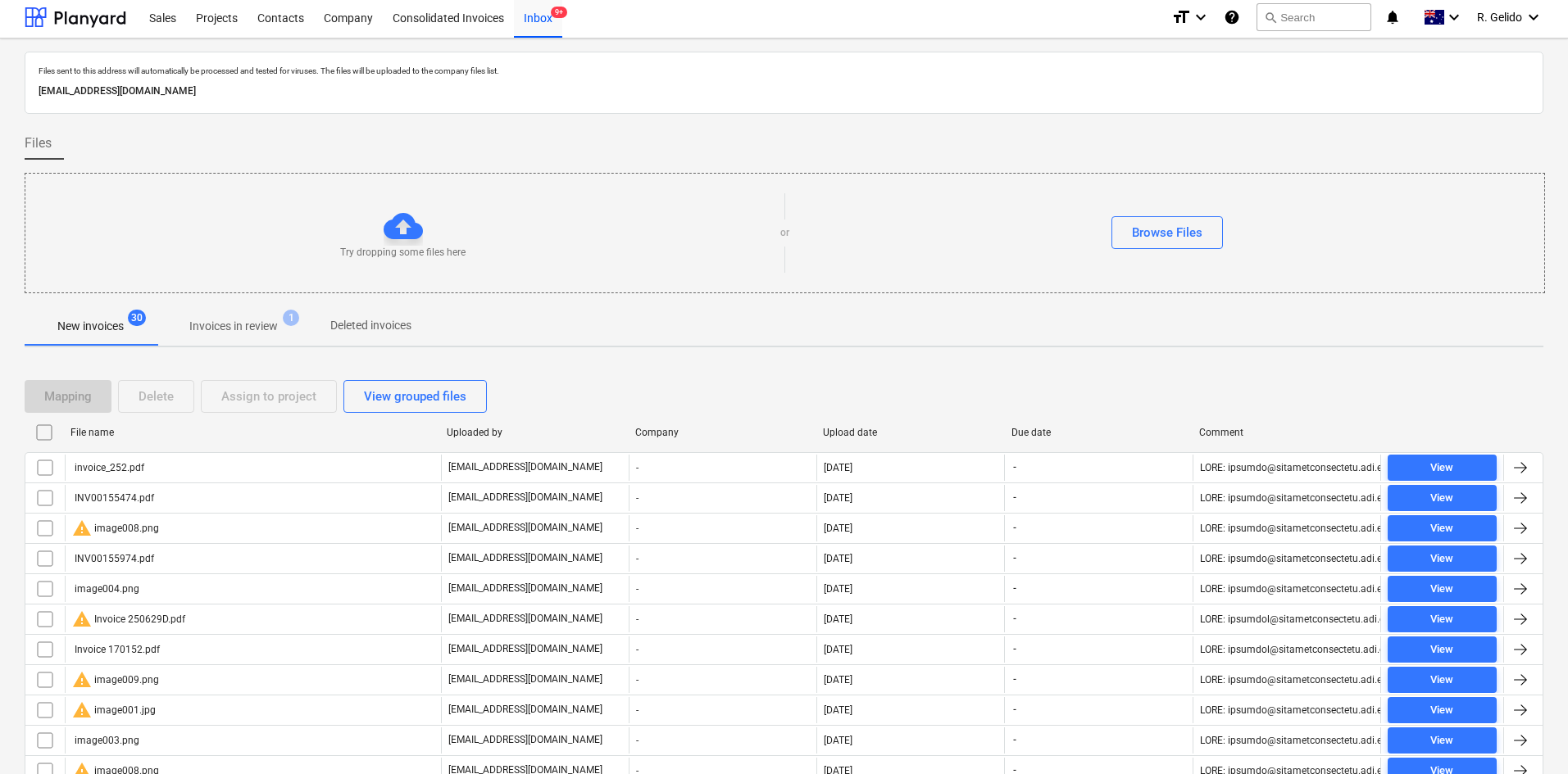
scroll to position [156, 0]
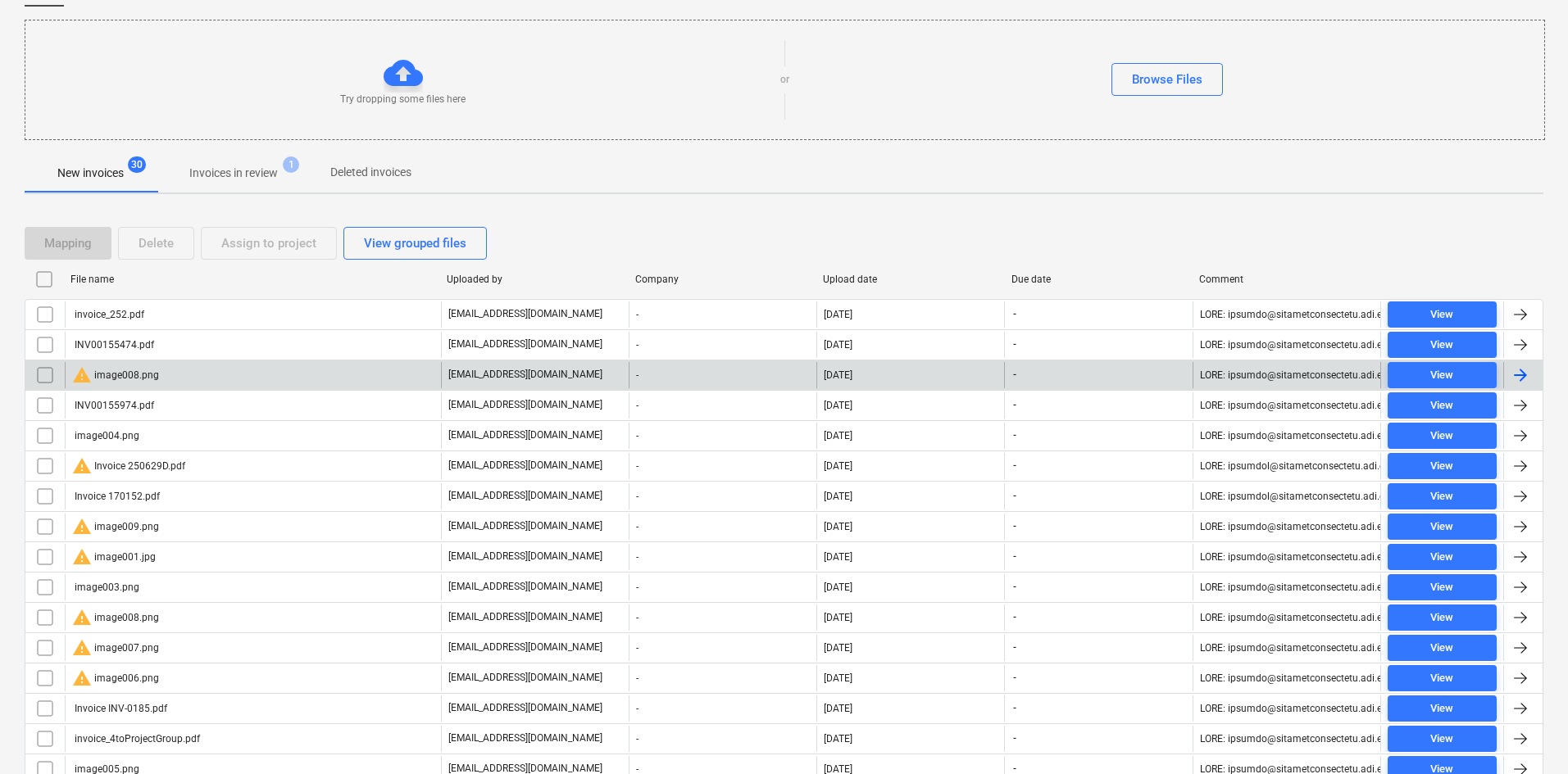
click at [45, 374] on input "checkbox" at bounding box center [45, 374] width 26 height 26
click at [170, 238] on div "Delete" at bounding box center [156, 243] width 35 height 21
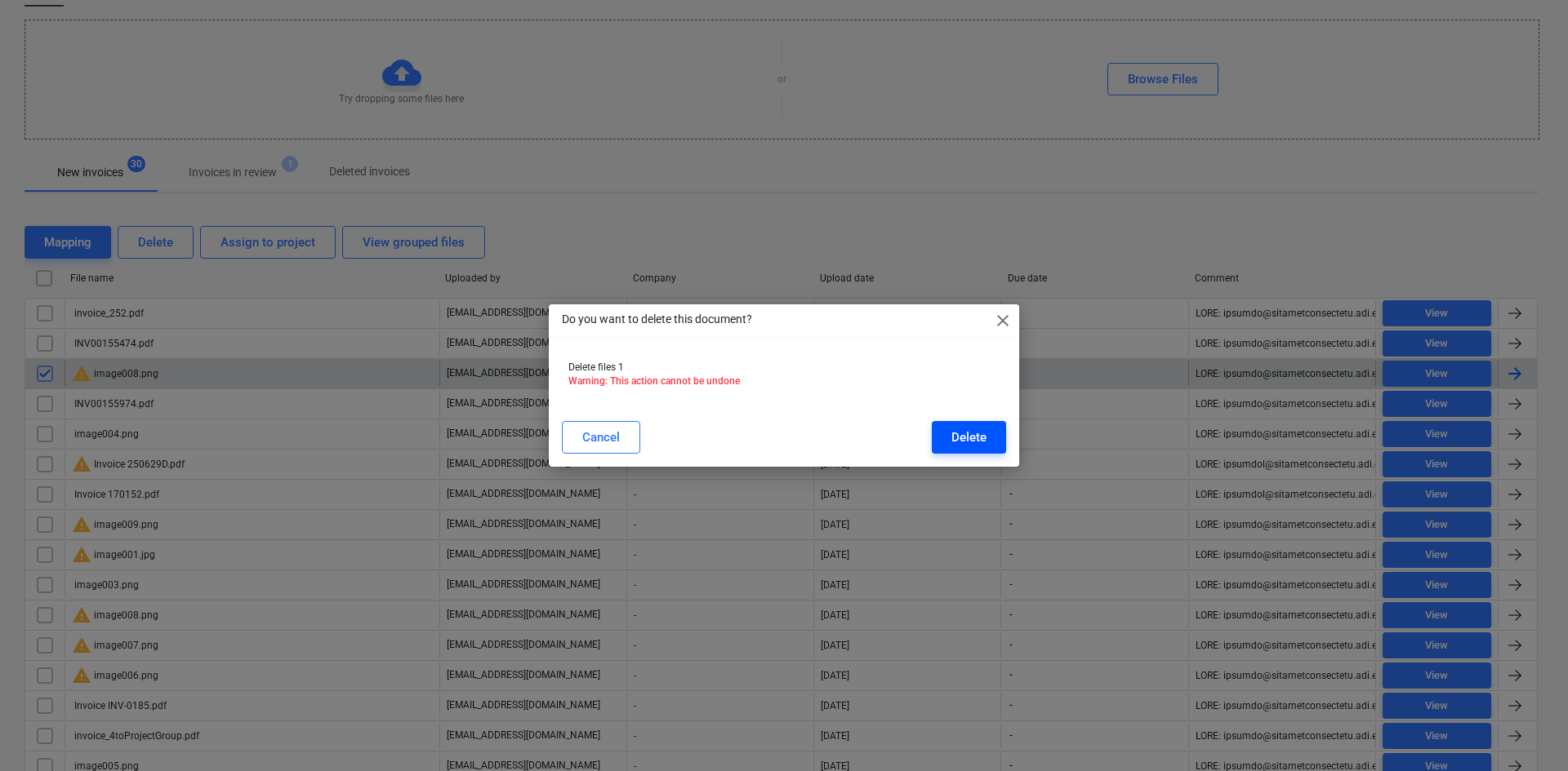
click at [981, 438] on div "Delete" at bounding box center [969, 437] width 35 height 21
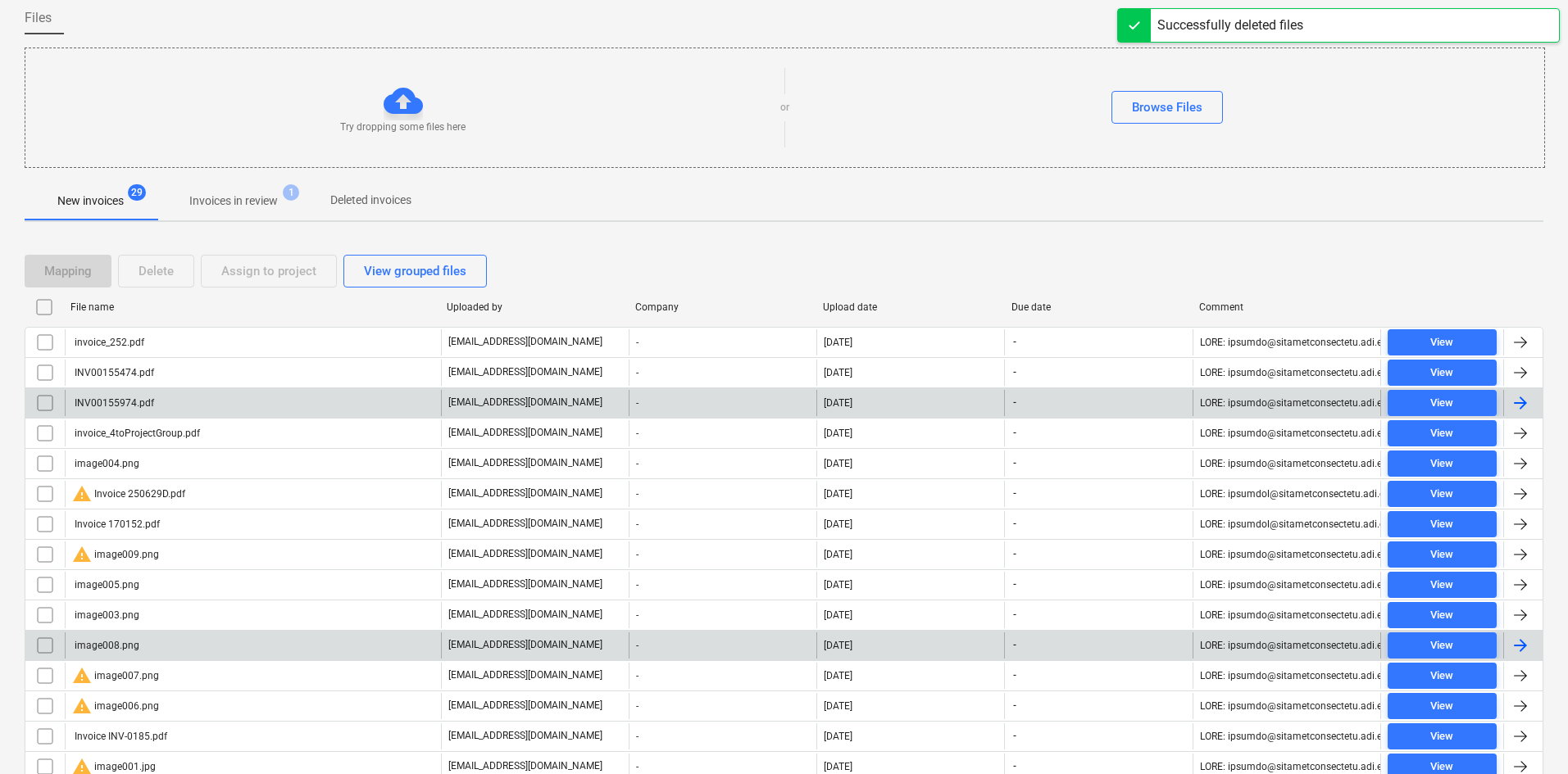
scroll to position [211, 0]
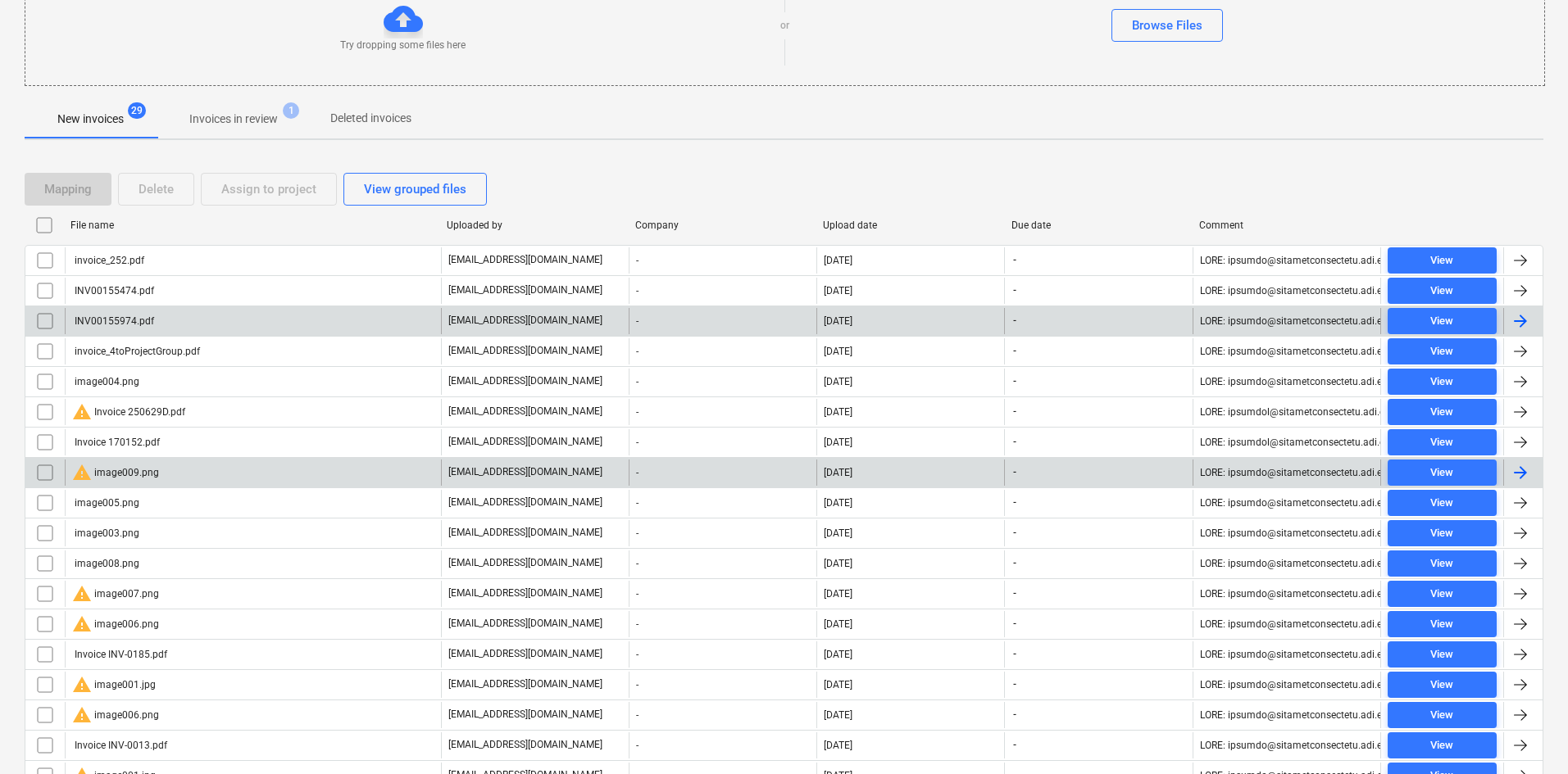
click at [131, 464] on div "warning image009.png" at bounding box center [115, 472] width 87 height 19
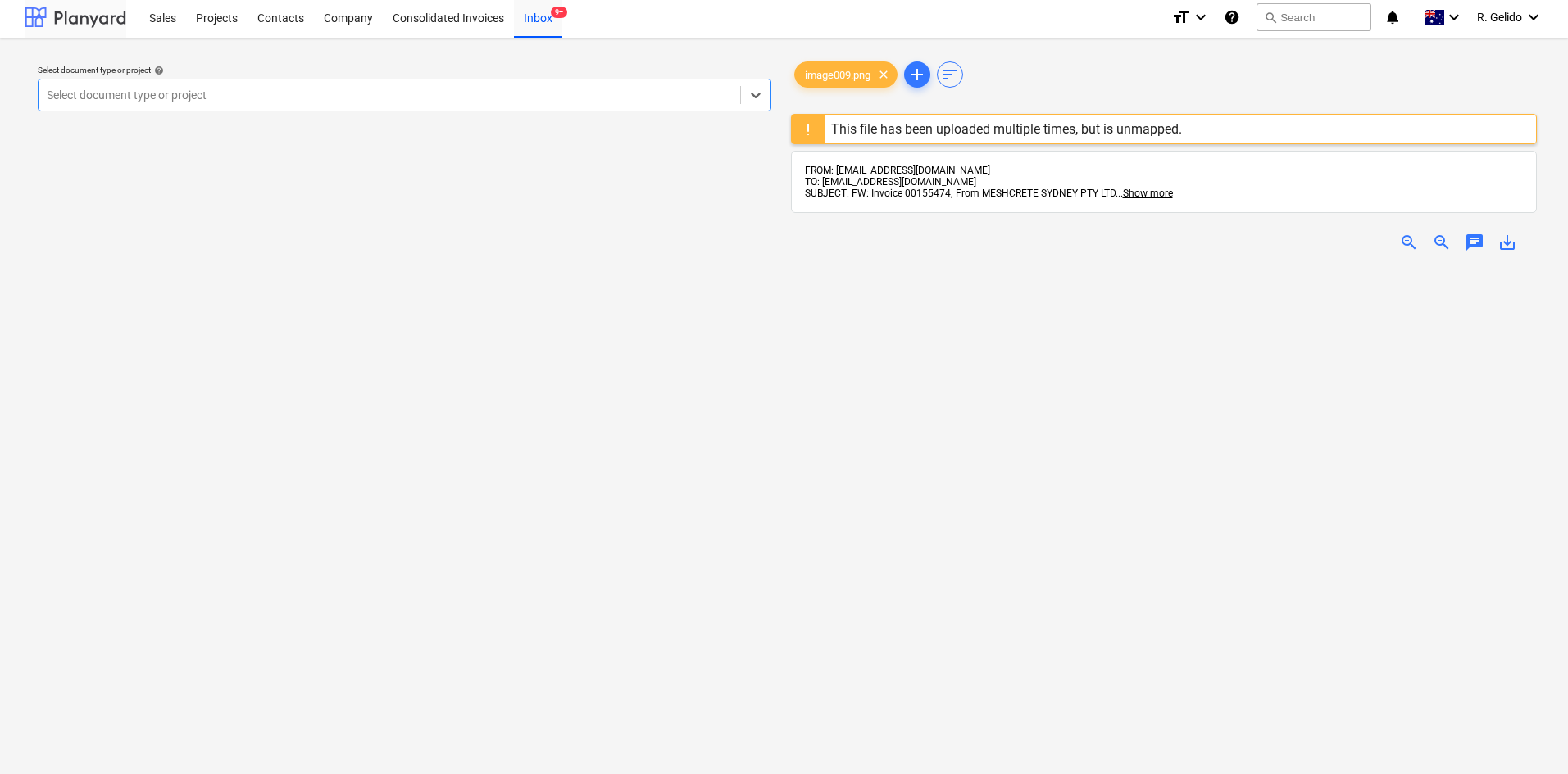
scroll to position [211, 0]
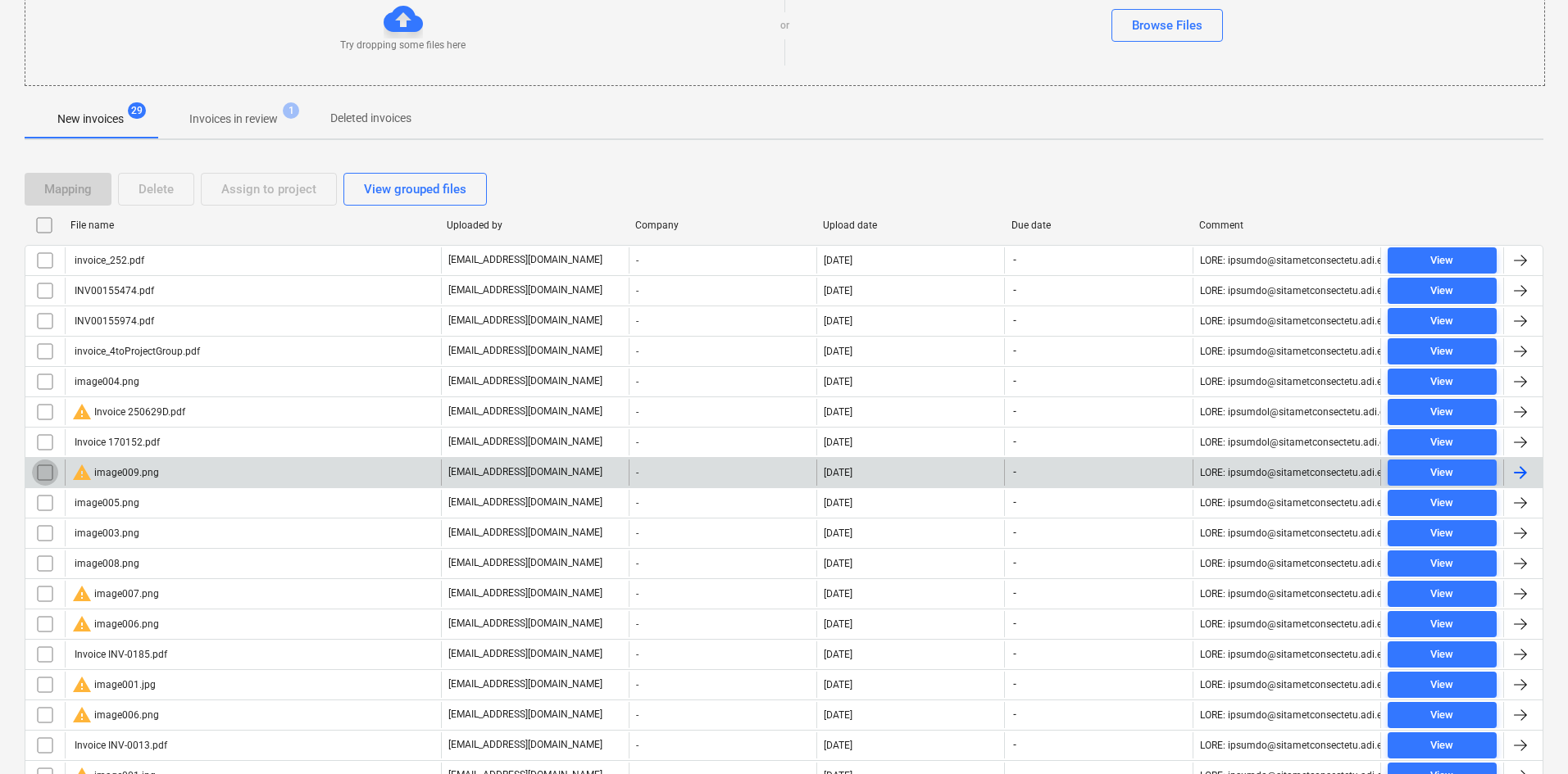
click at [39, 470] on input "checkbox" at bounding box center [45, 472] width 26 height 26
click at [148, 191] on div "Delete" at bounding box center [156, 189] width 35 height 21
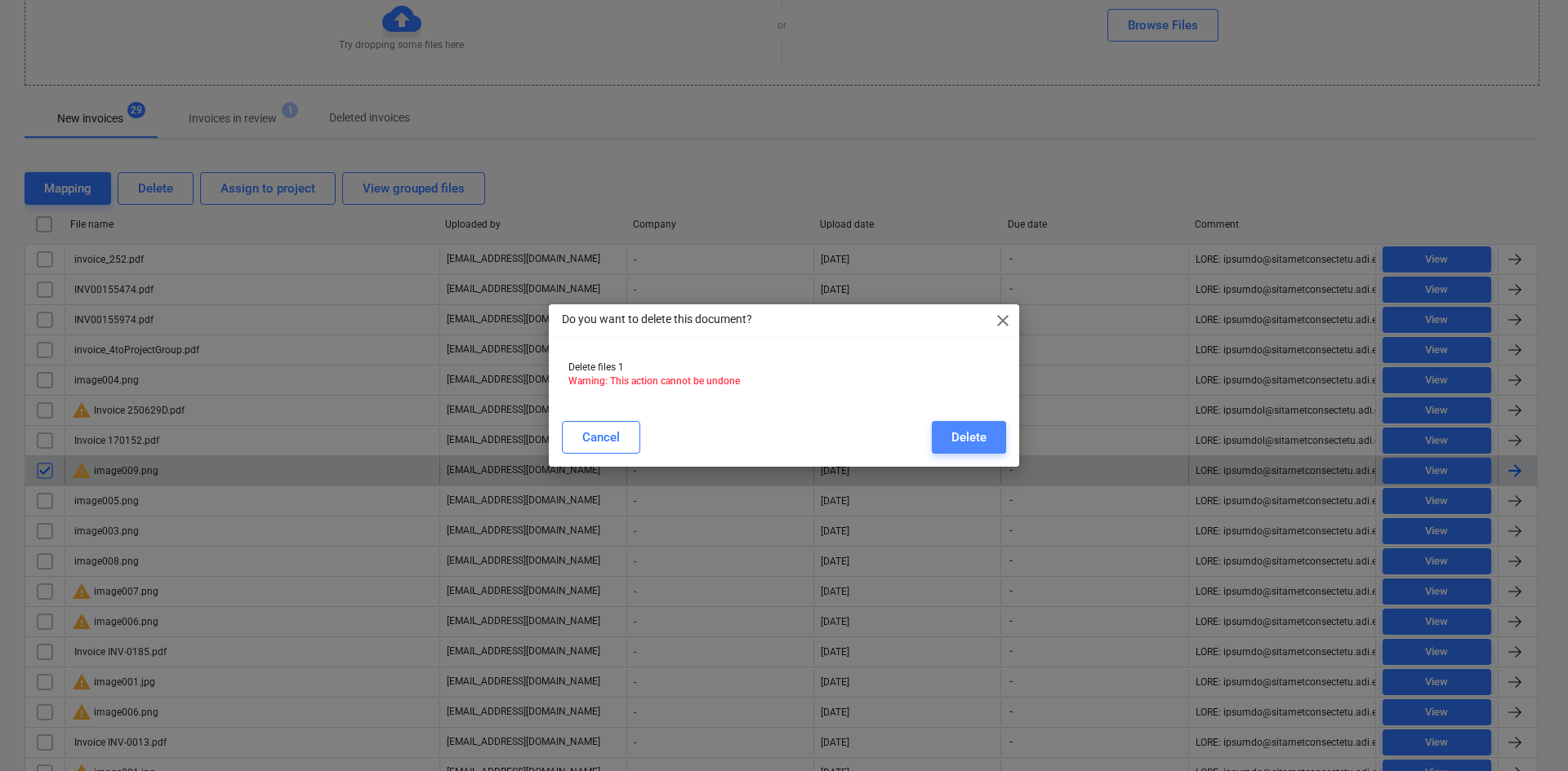
click at [954, 437] on div "Delete" at bounding box center [969, 437] width 35 height 21
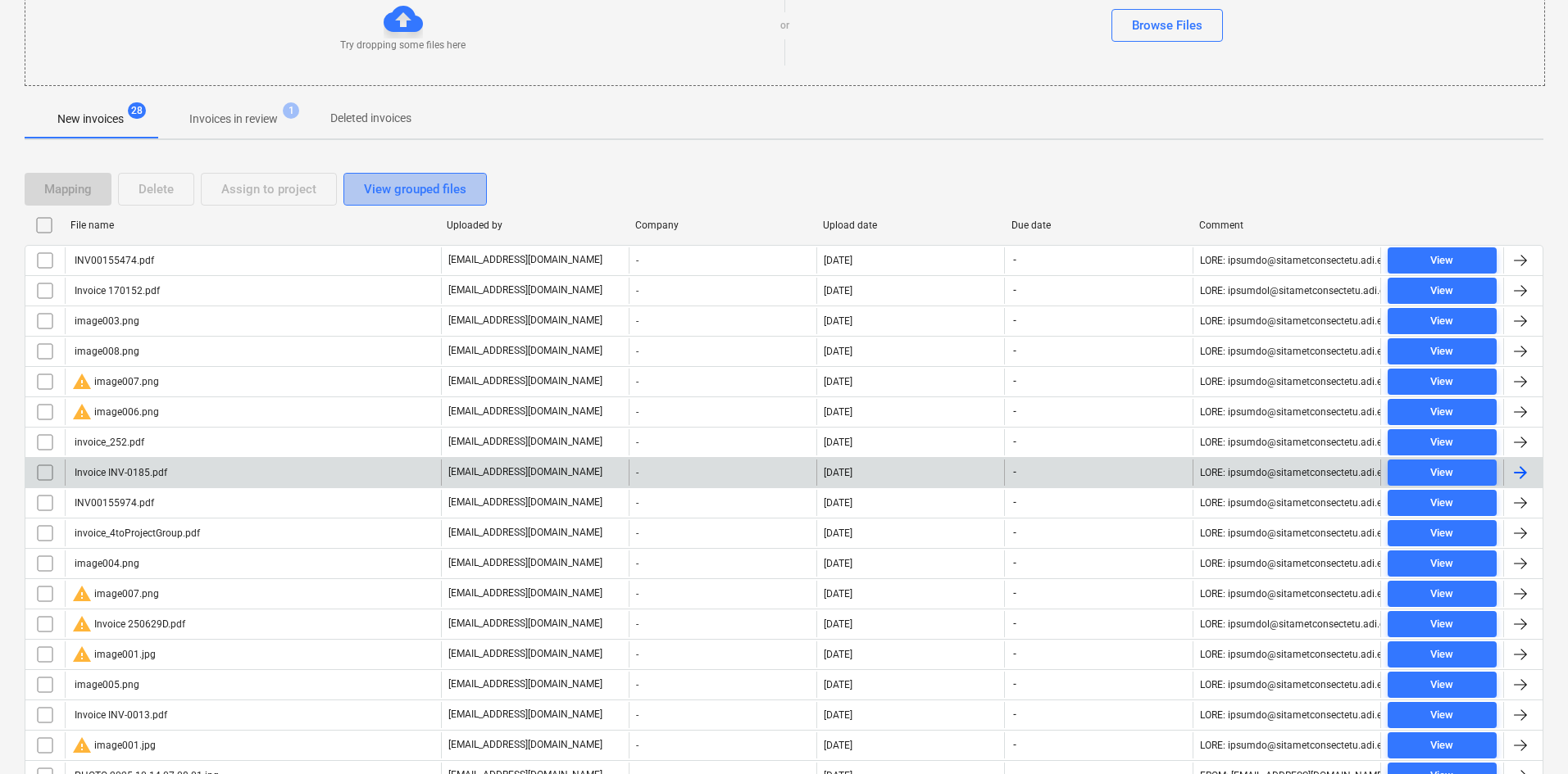
click at [432, 186] on div "View grouped files" at bounding box center [415, 189] width 102 height 21
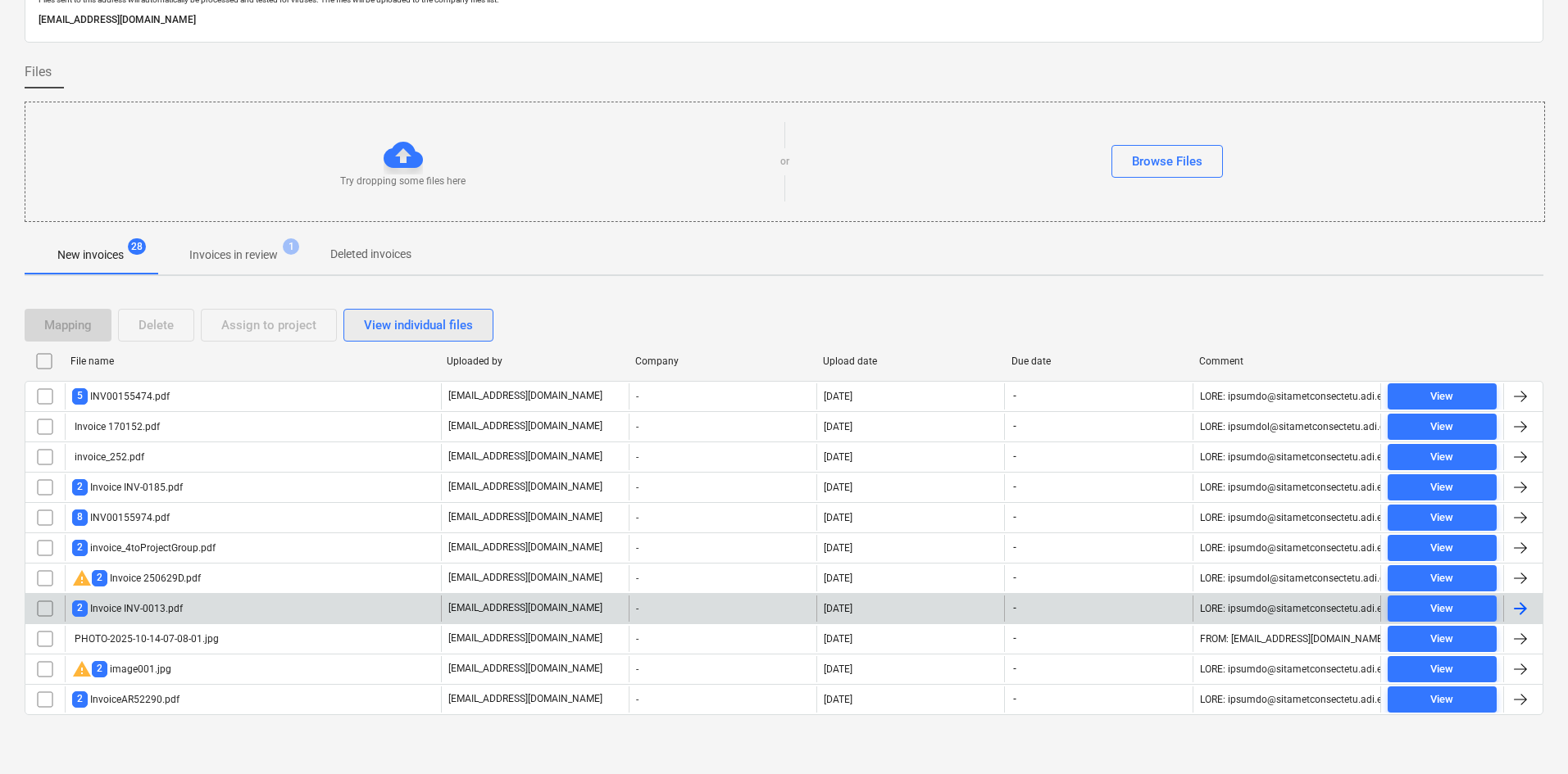
scroll to position [75, 0]
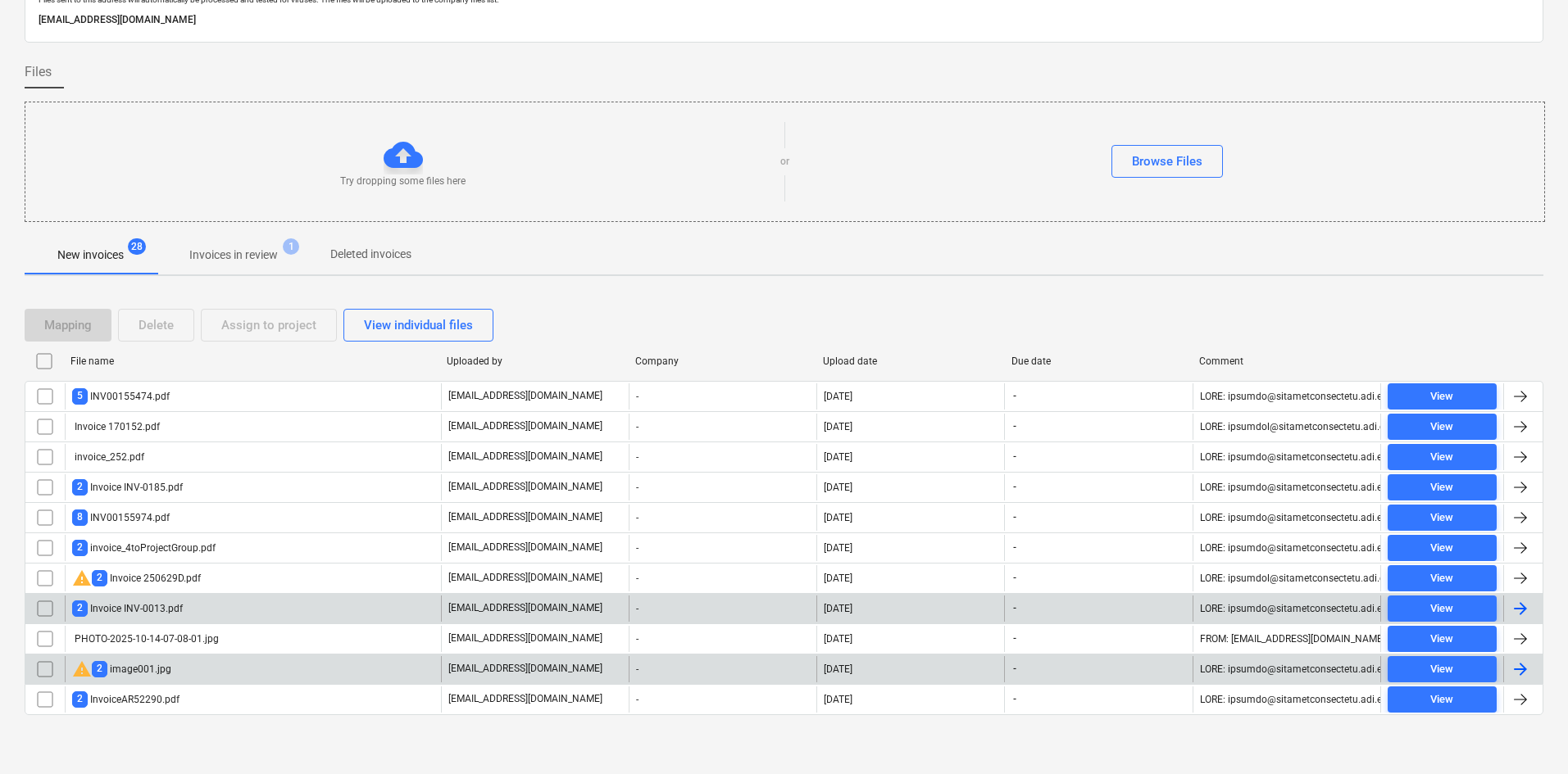
click at [191, 673] on div "warning 2 image001.jpg" at bounding box center [253, 669] width 376 height 26
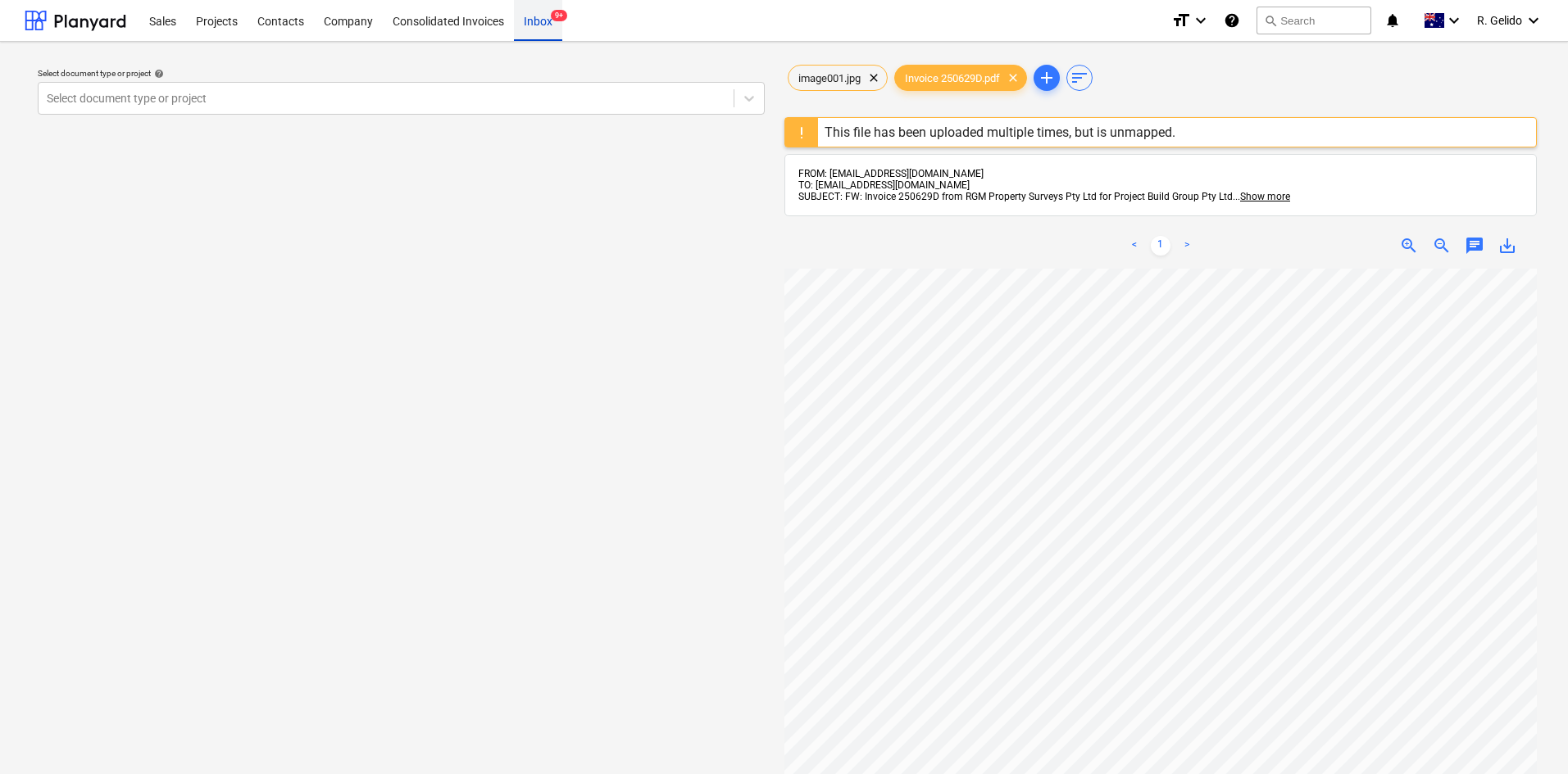
click at [550, 25] on div "Inbox 9+" at bounding box center [538, 20] width 49 height 42
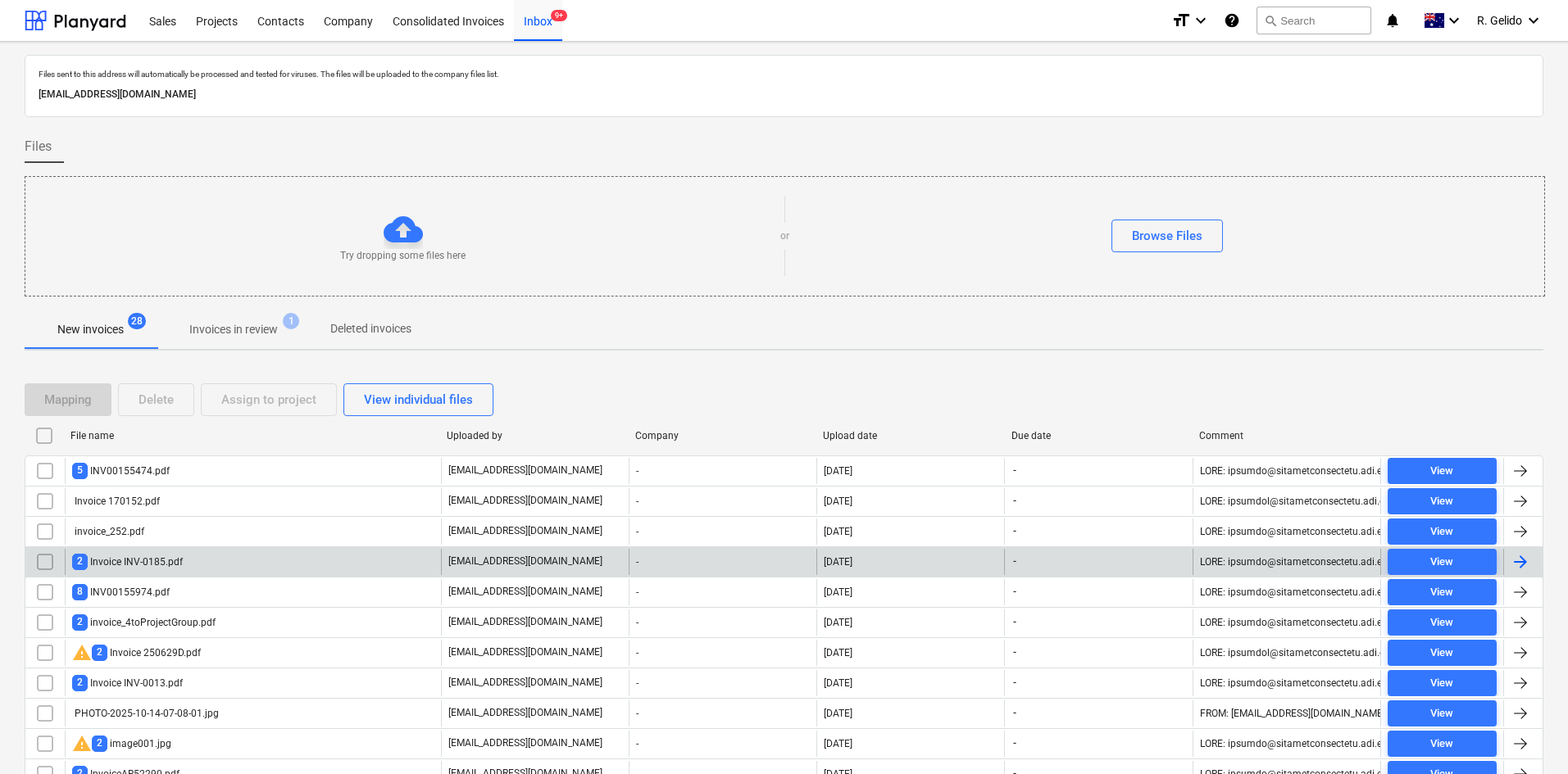
scroll to position [75, 0]
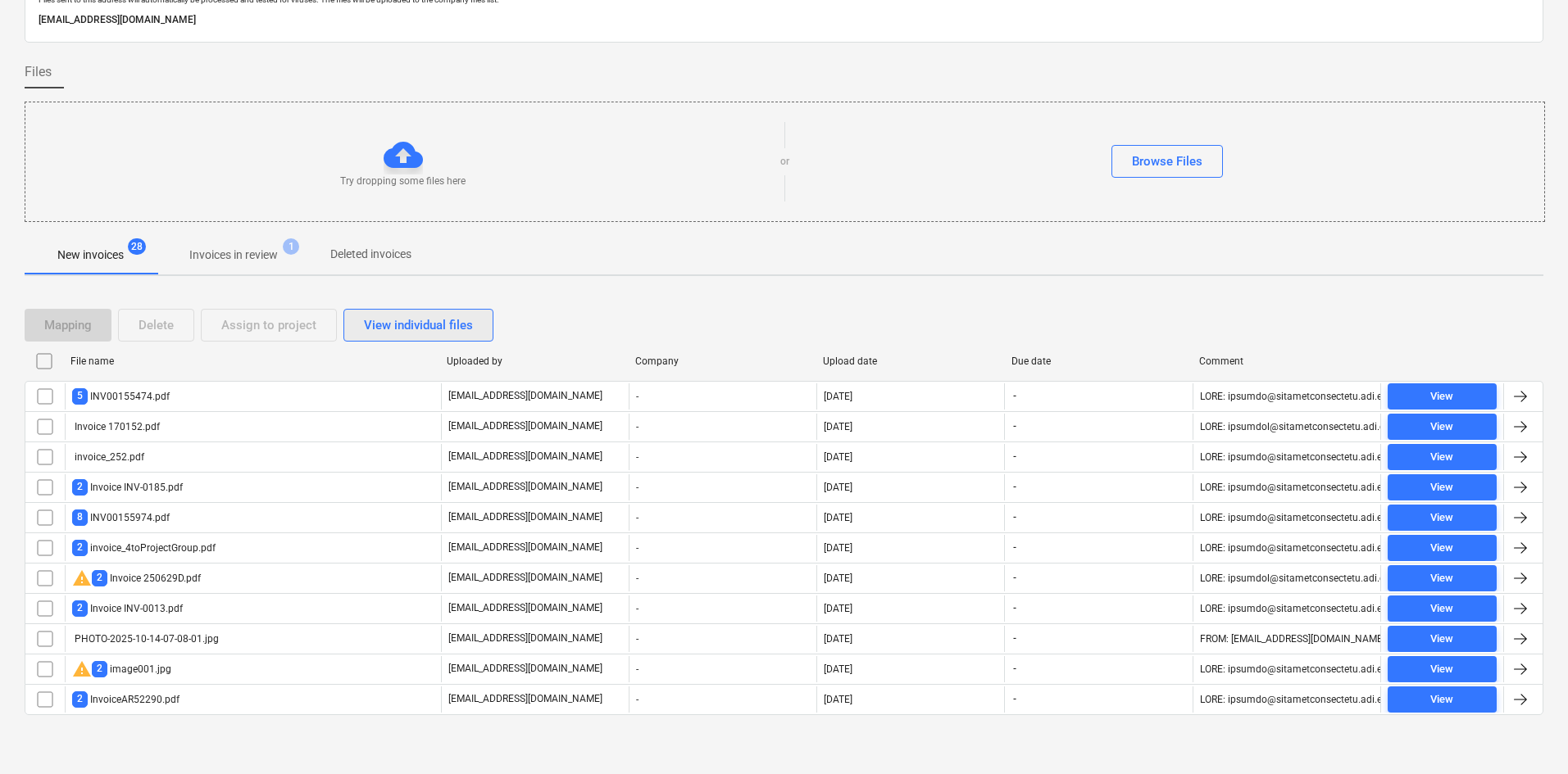
click at [412, 326] on div "View individual files" at bounding box center [418, 325] width 109 height 21
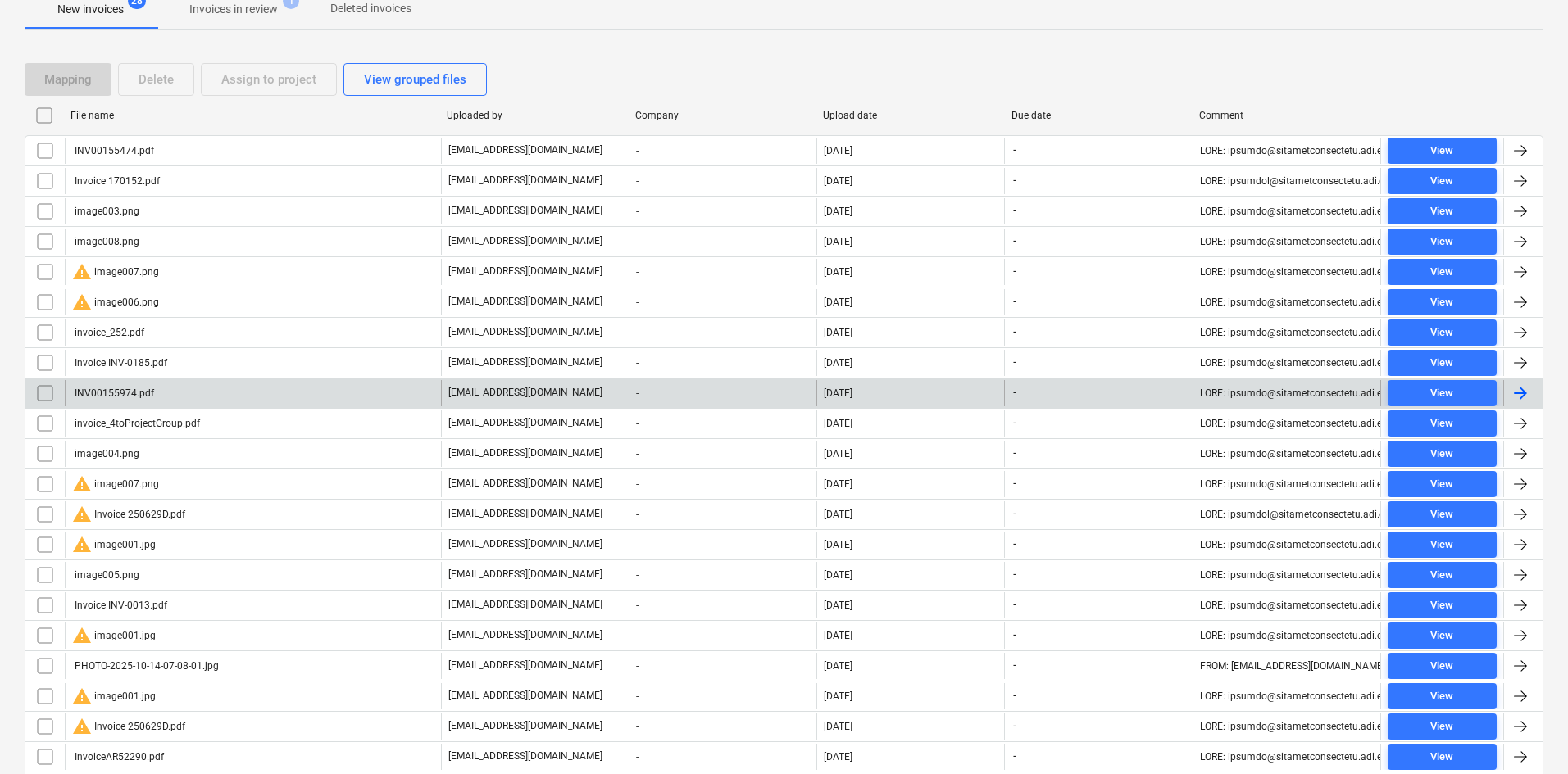
scroll to position [402, 0]
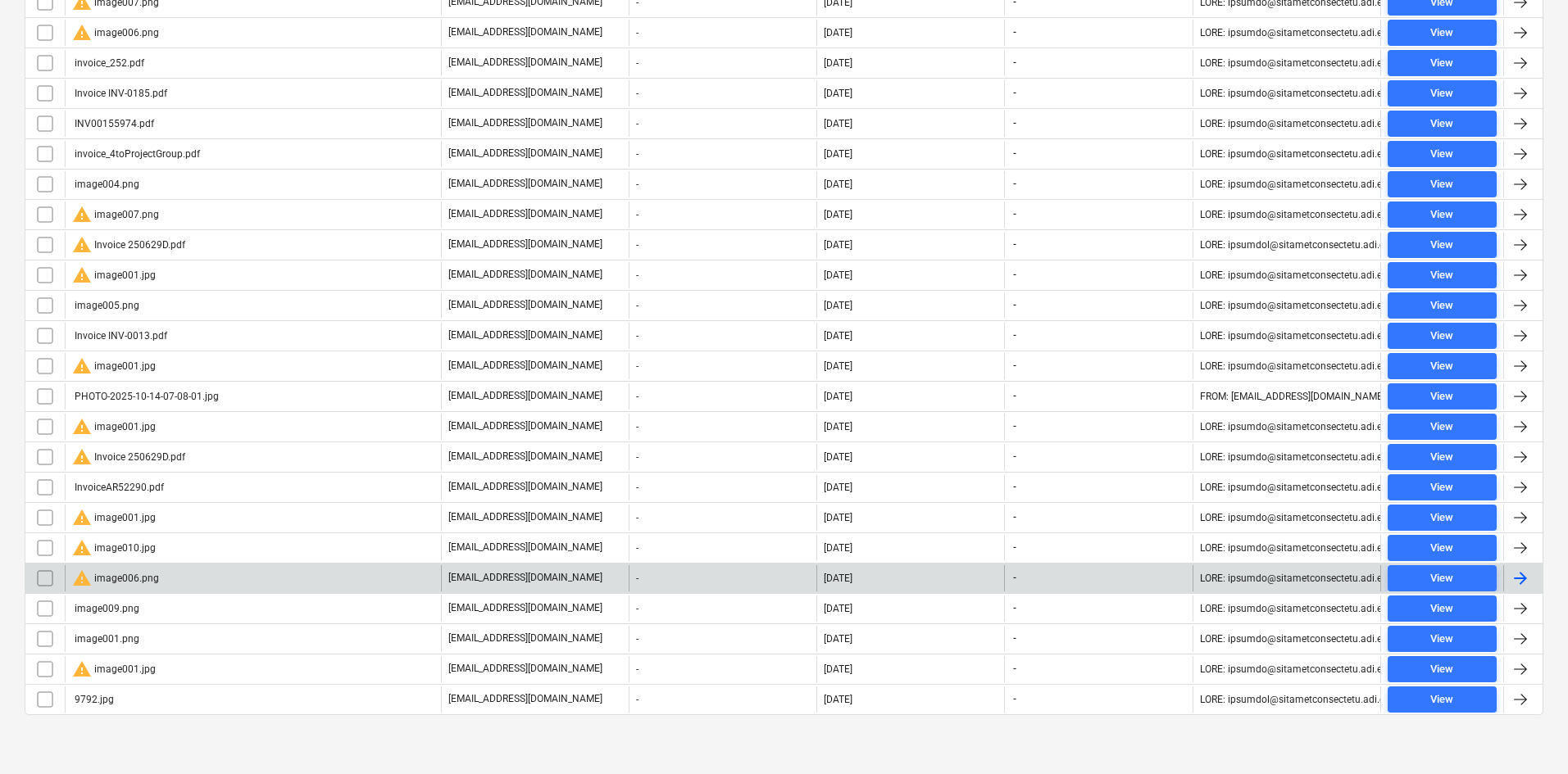
click at [129, 577] on div "warning image006.png" at bounding box center [115, 578] width 87 height 19
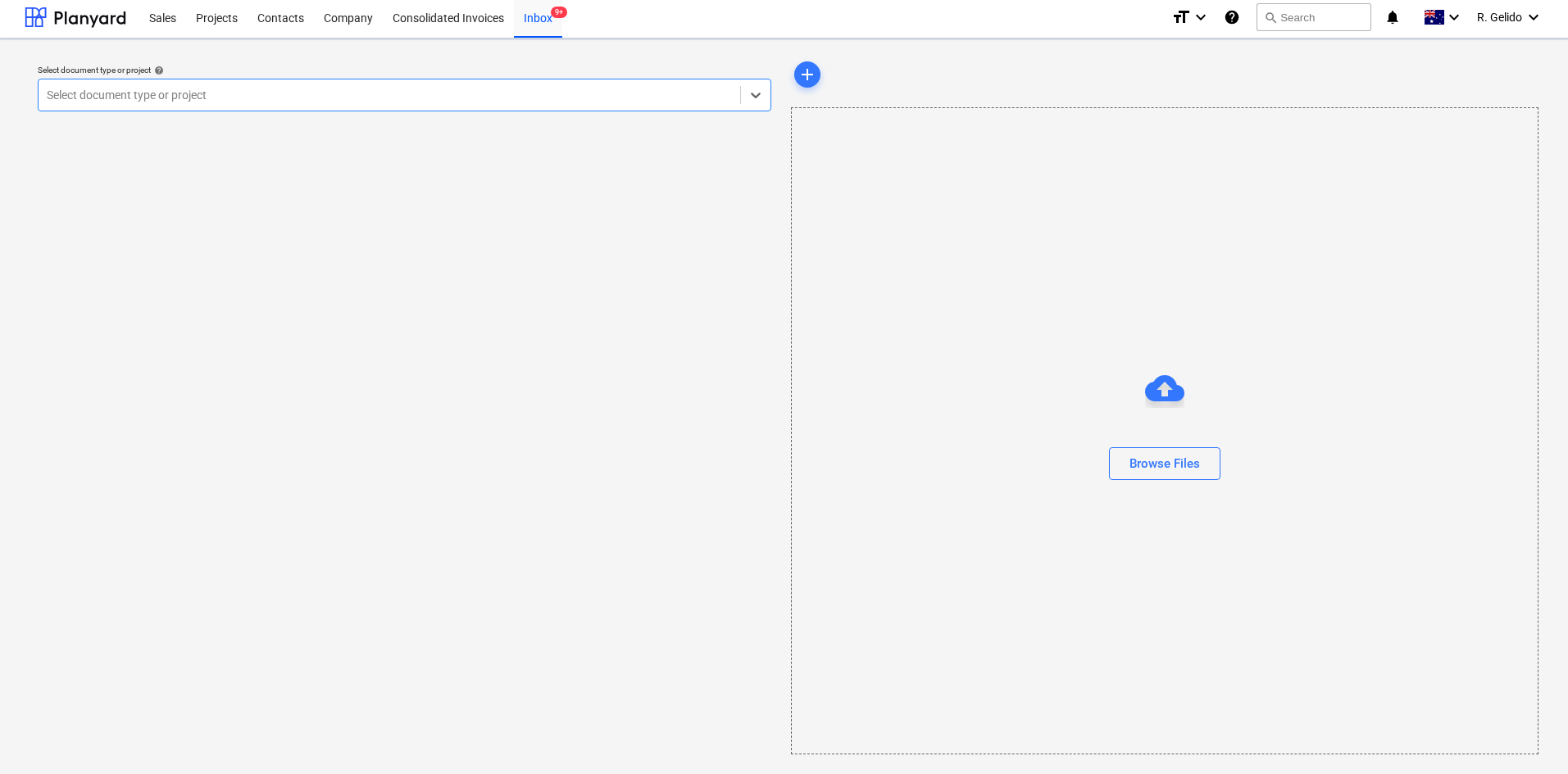
scroll to position [3, 0]
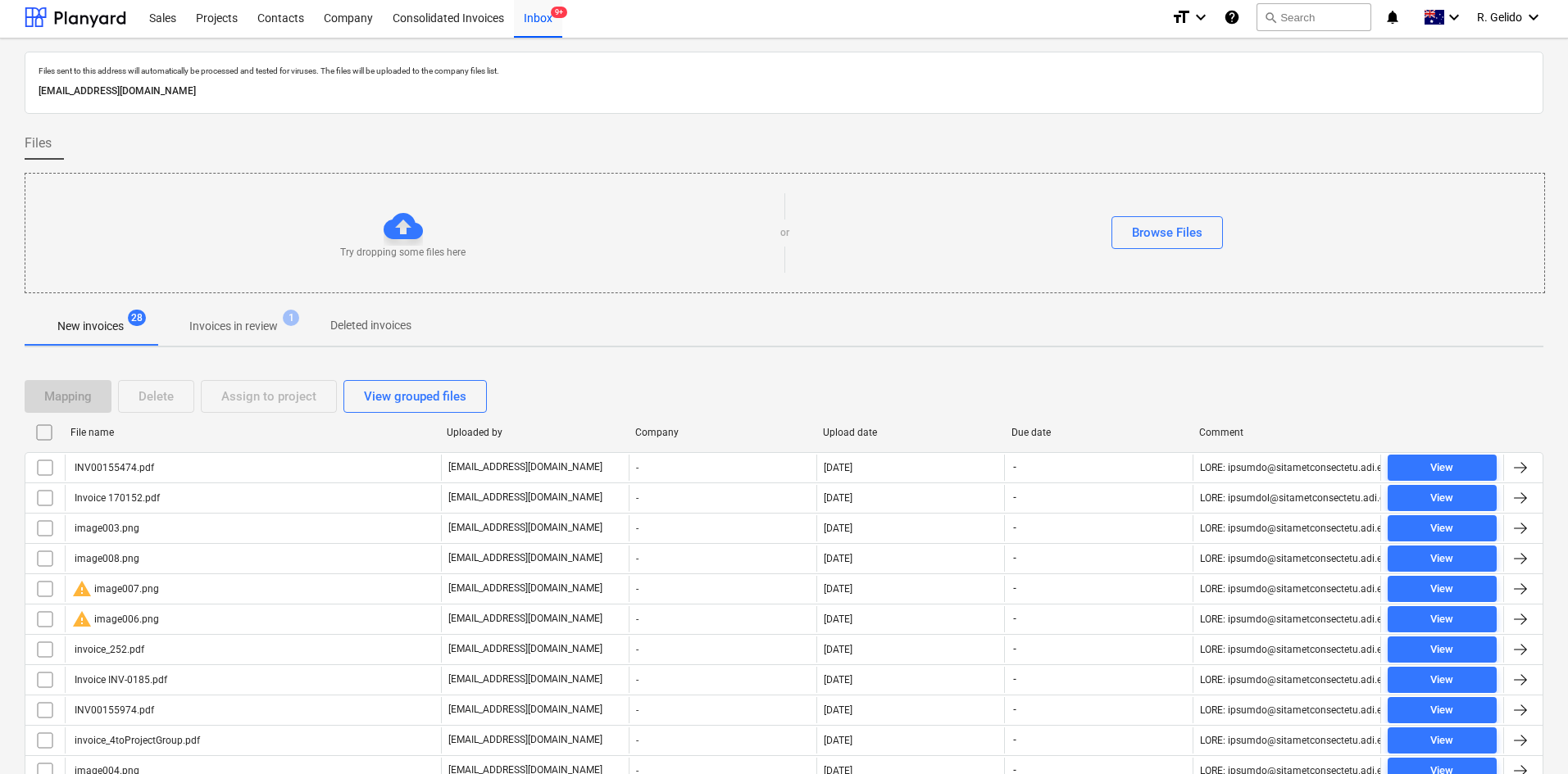
scroll to position [590, 0]
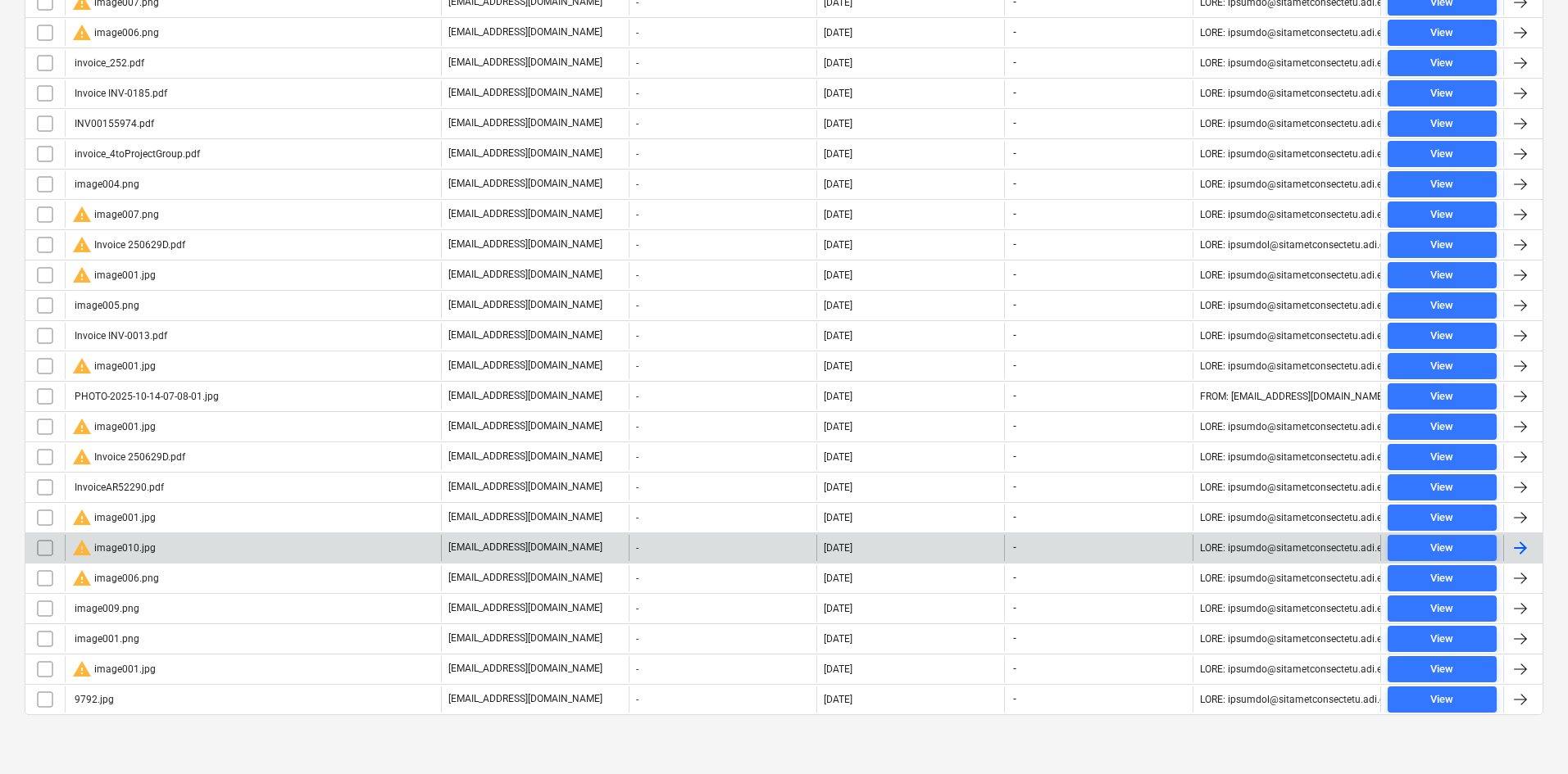
click at [173, 541] on div "warning image010.jpg" at bounding box center [253, 547] width 376 height 26
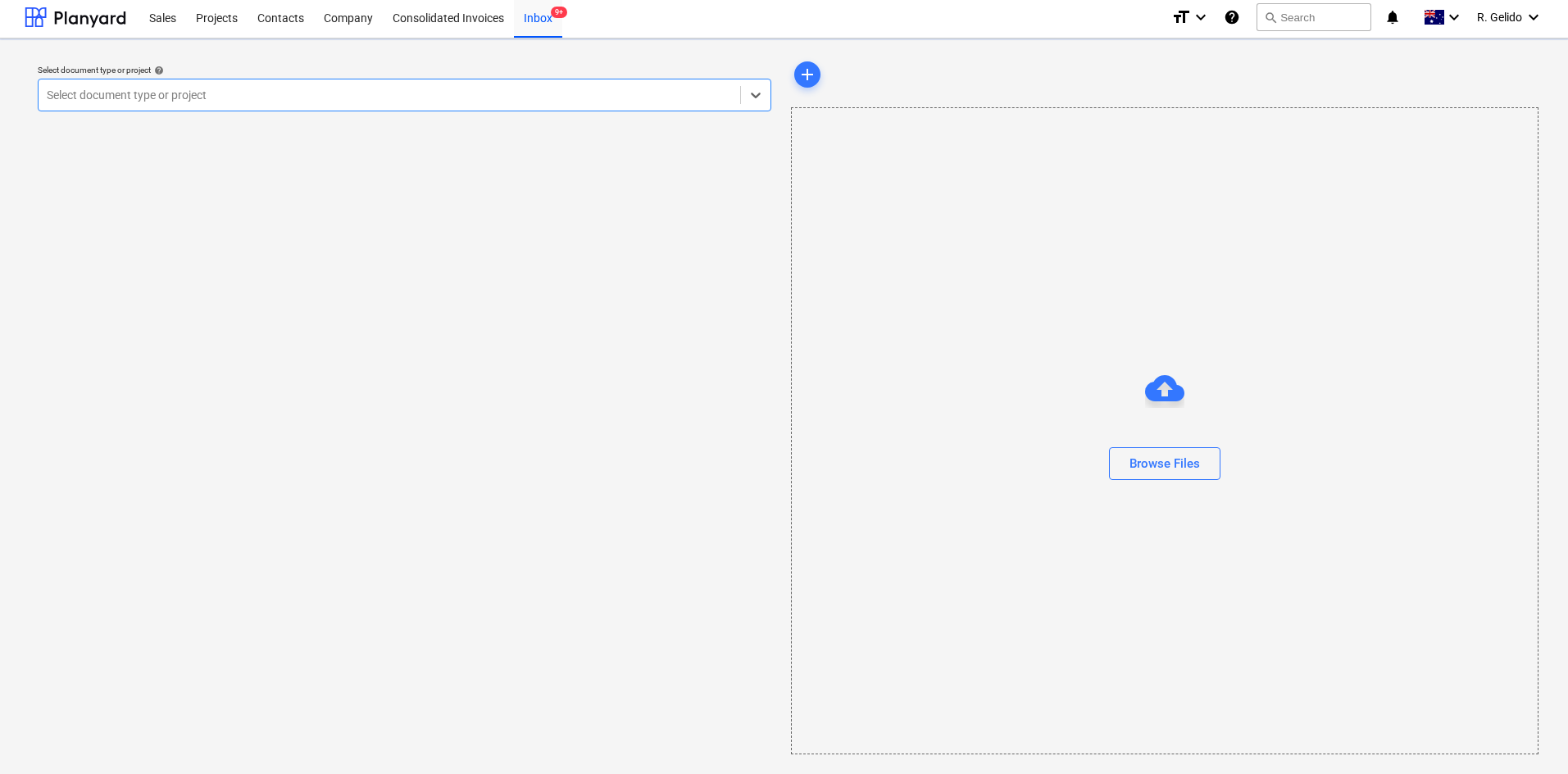
scroll to position [3, 0]
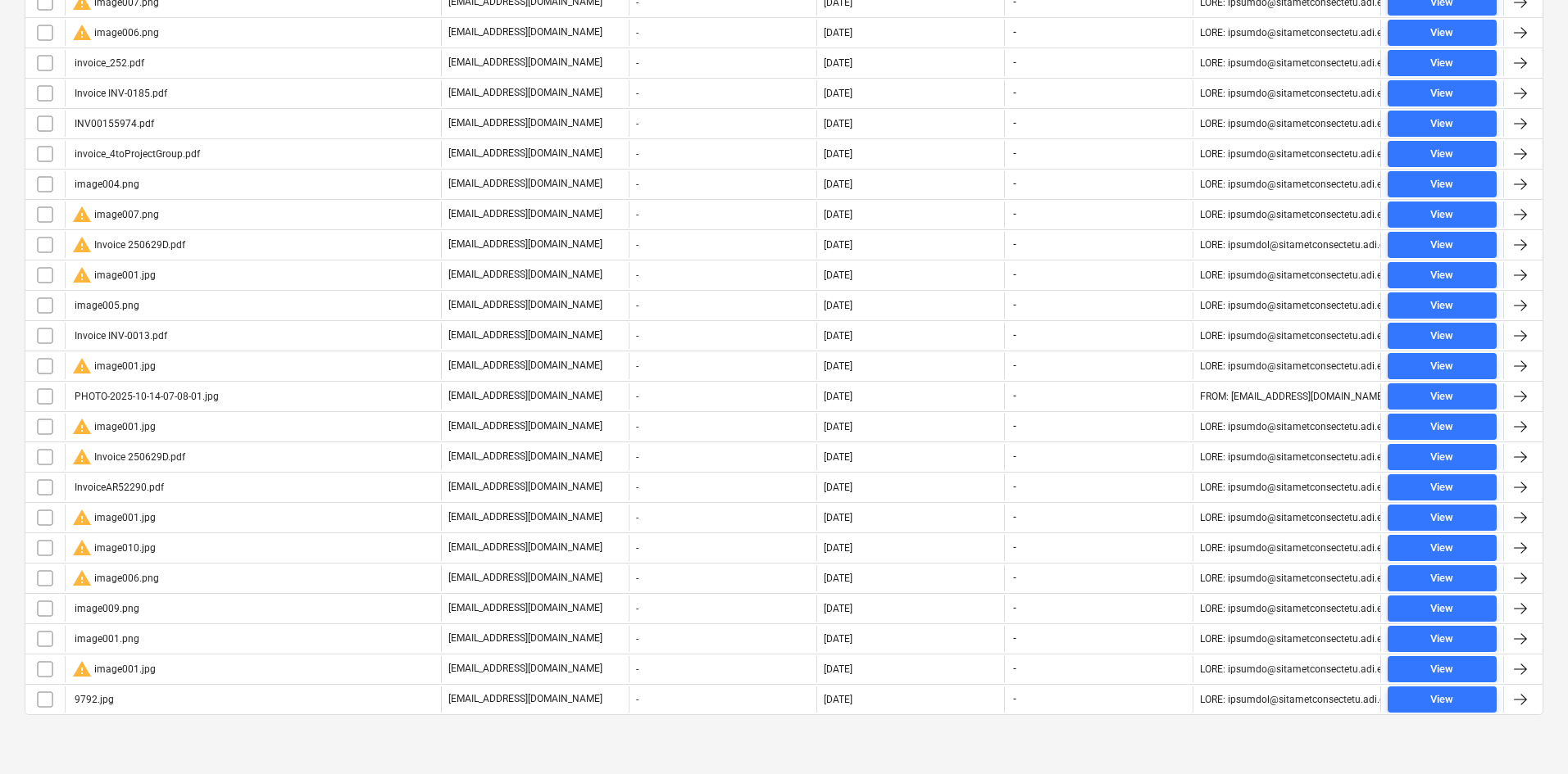
click at [124, 522] on div "warning image001.jpg" at bounding box center [114, 517] width 84 height 19
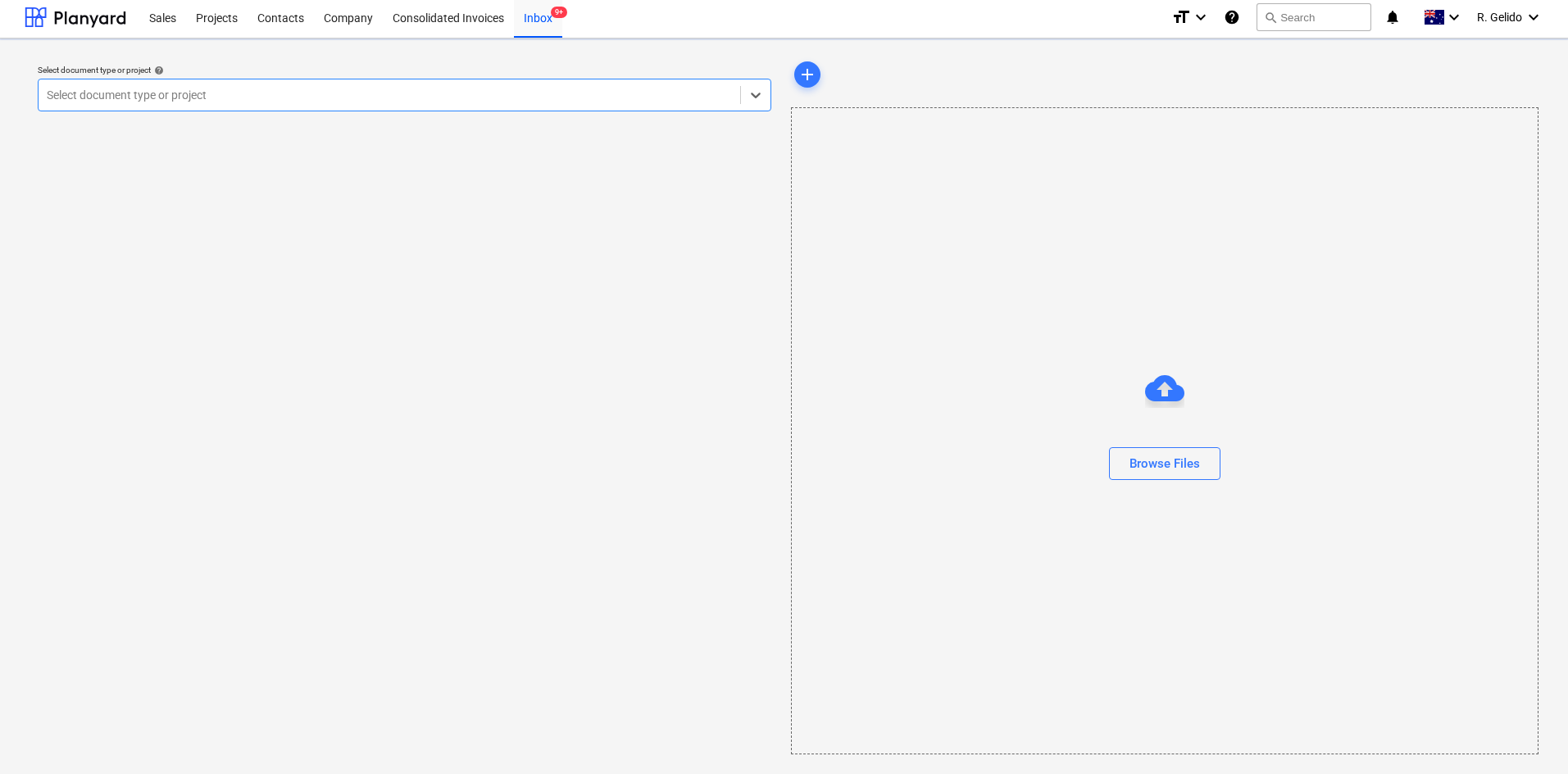
scroll to position [3, 0]
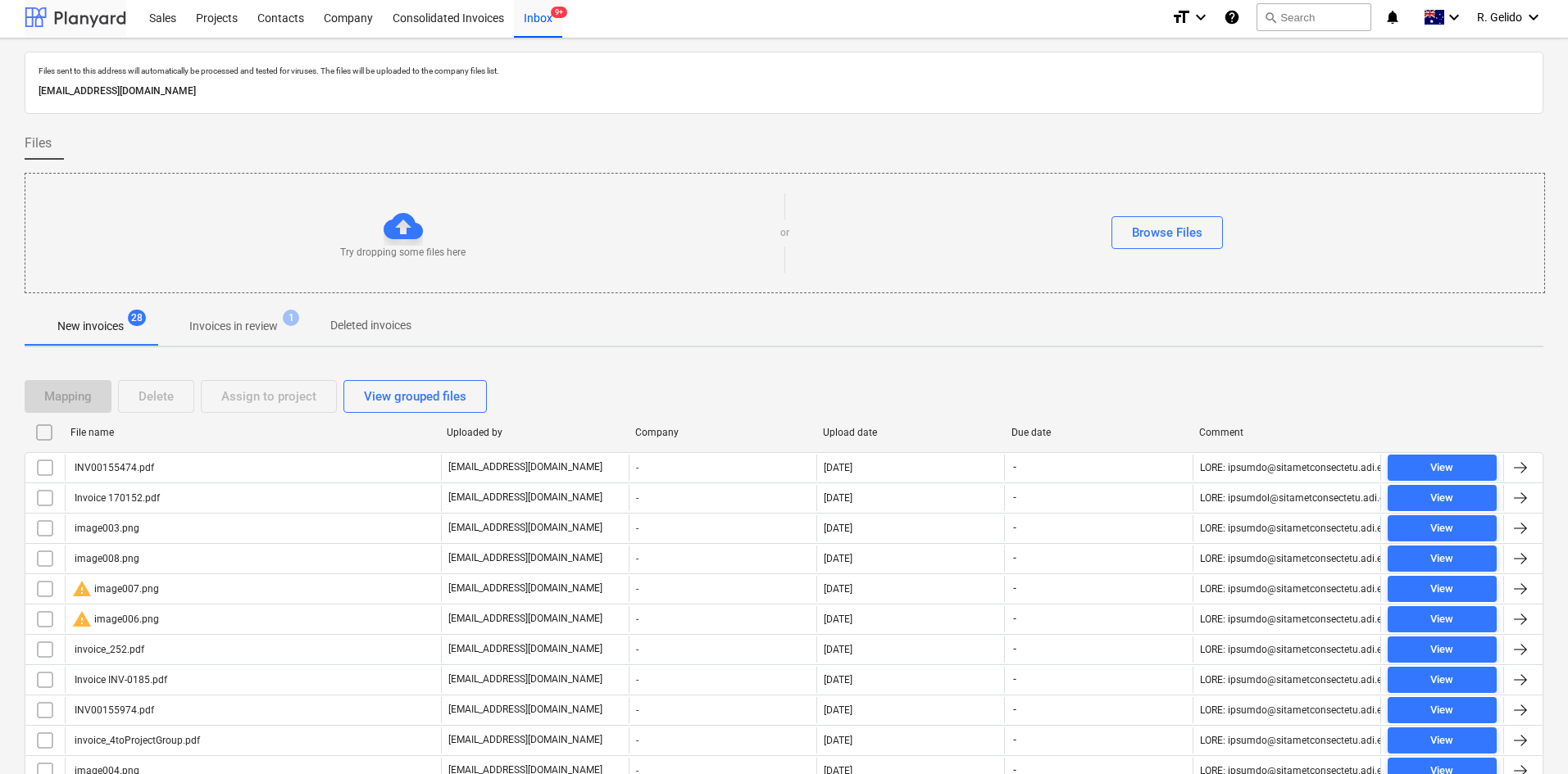
scroll to position [261, 0]
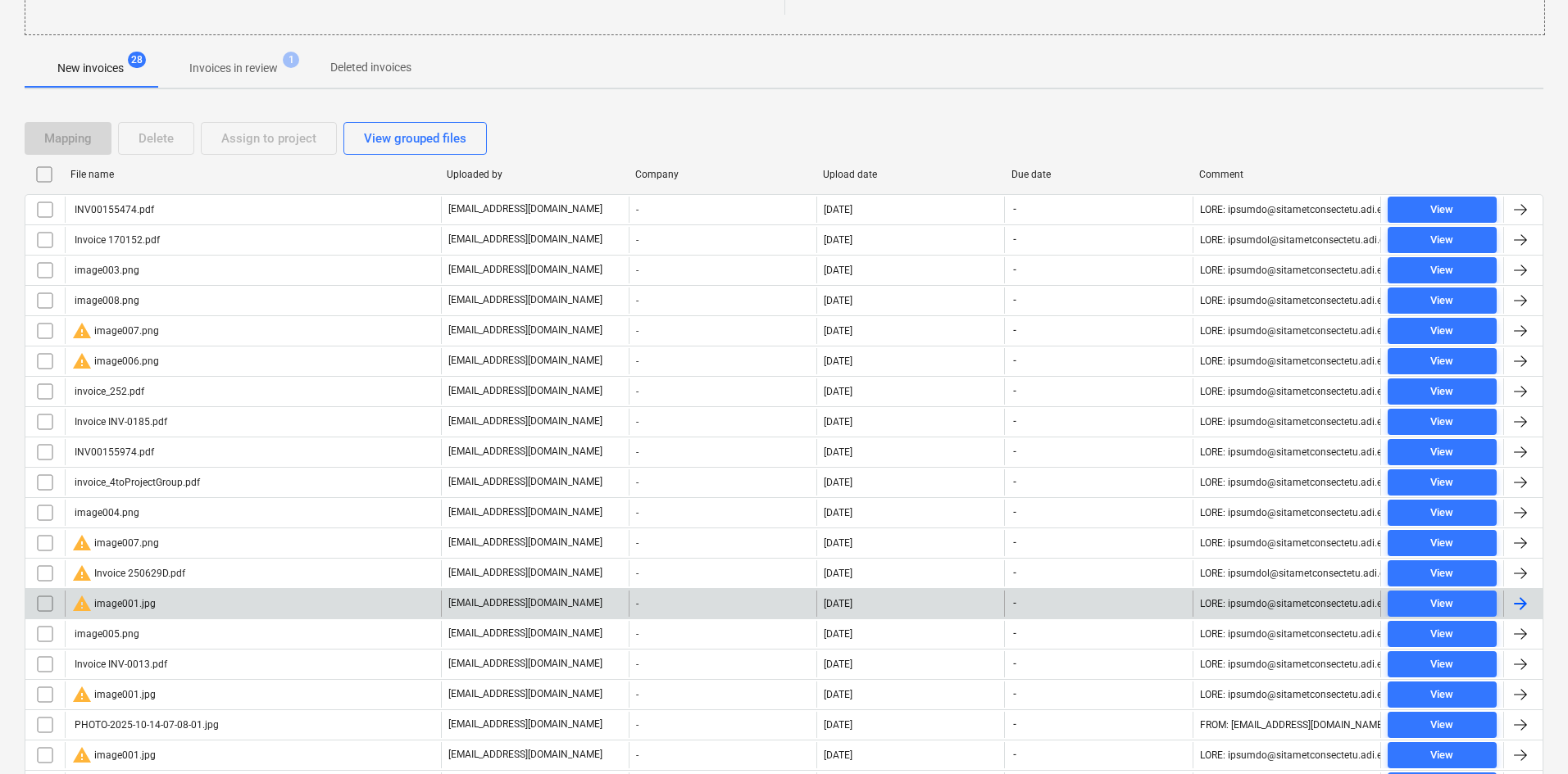
click at [46, 603] on input "checkbox" at bounding box center [45, 604] width 26 height 26
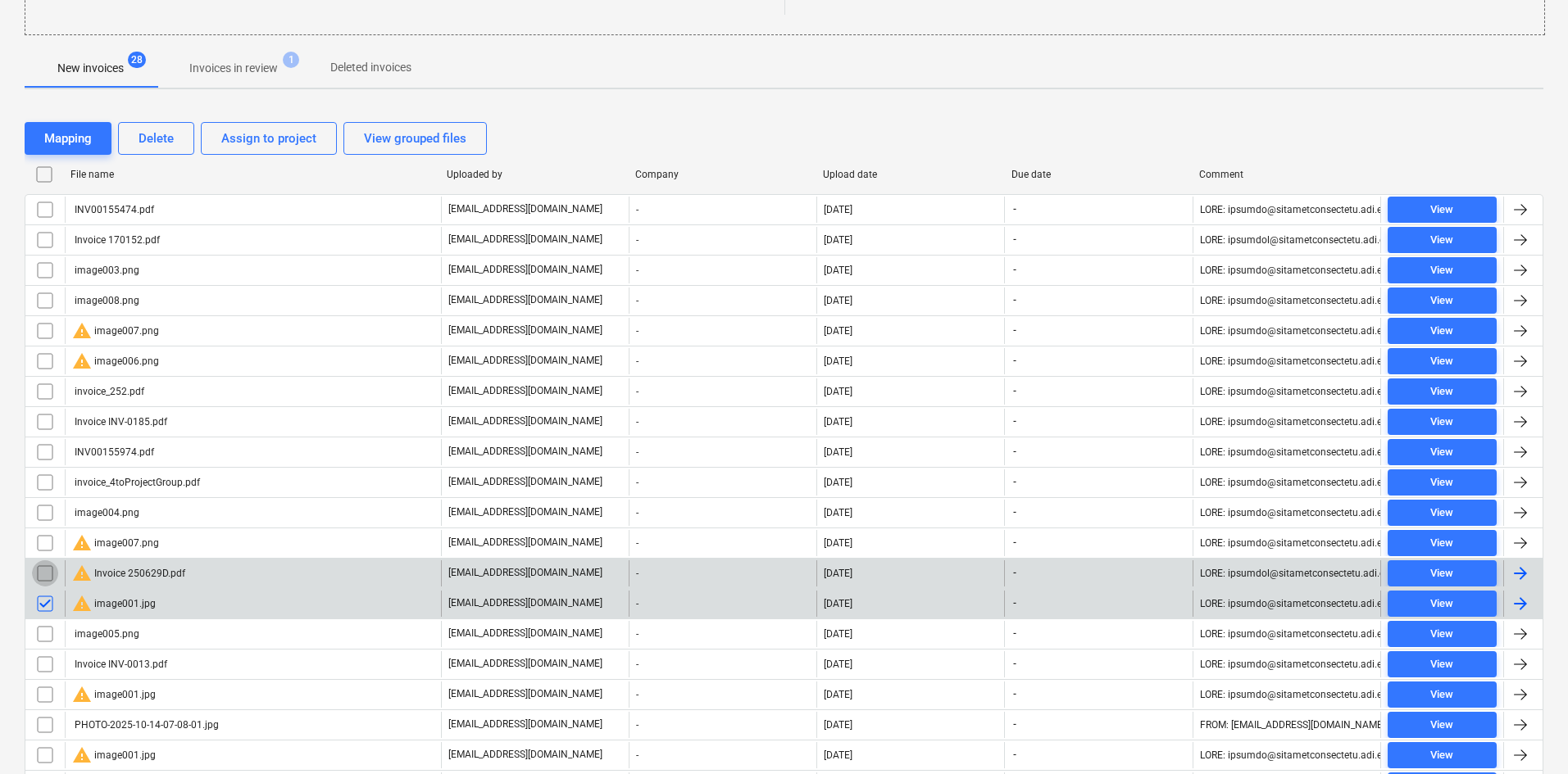
click at [44, 575] on input "checkbox" at bounding box center [45, 573] width 26 height 26
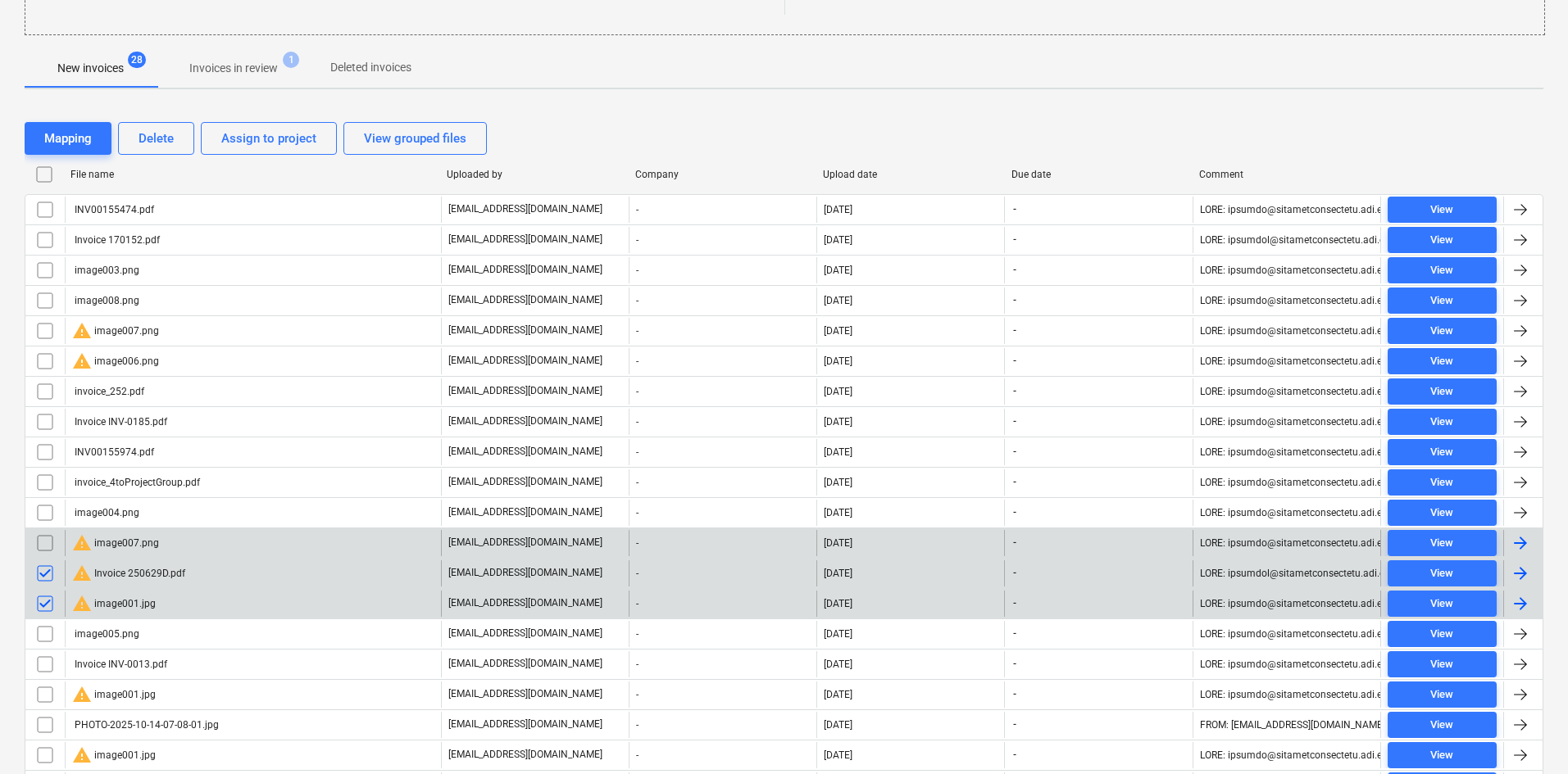
click at [44, 552] on input "checkbox" at bounding box center [45, 542] width 26 height 26
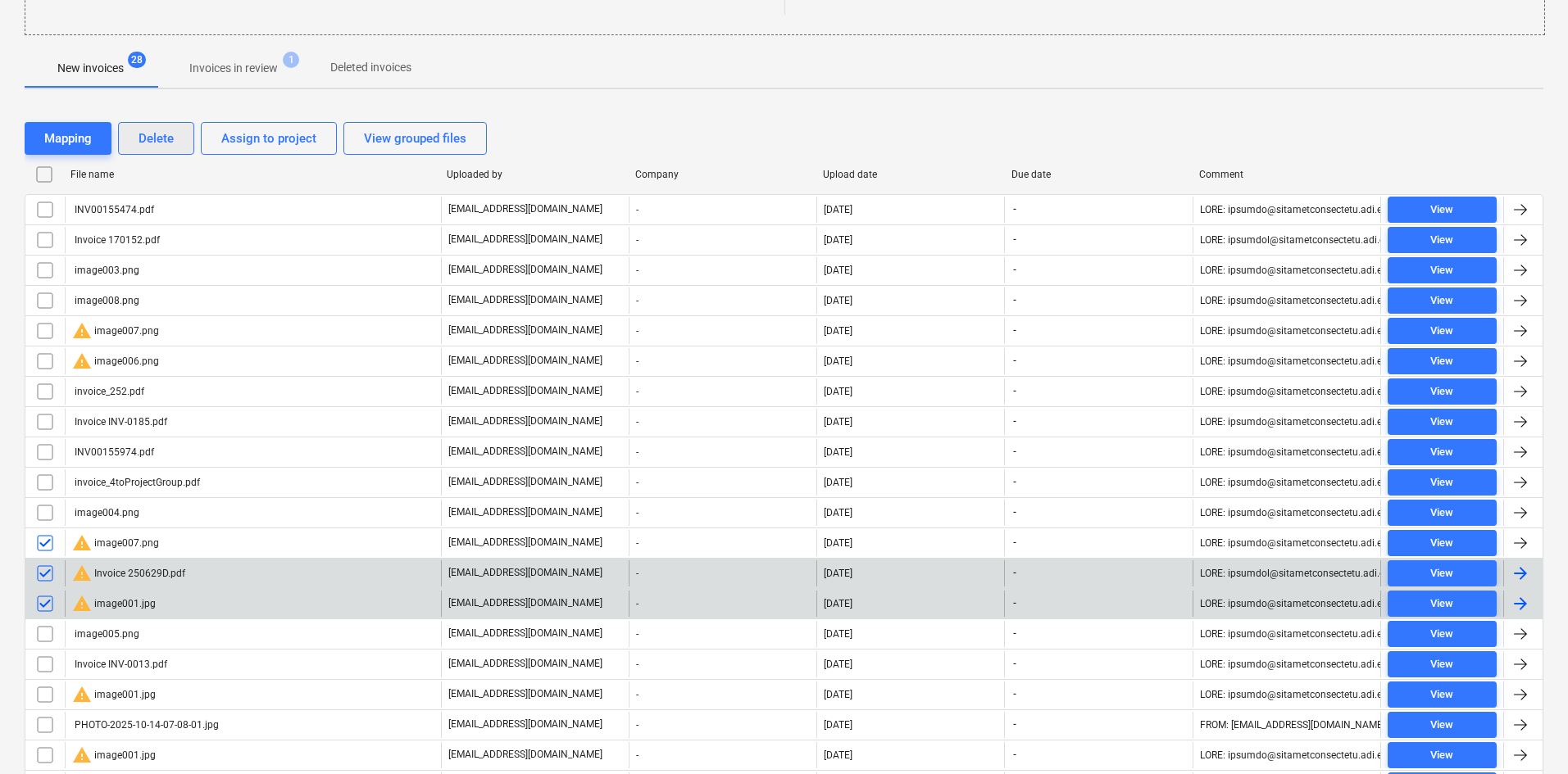
click at [150, 136] on div "Delete" at bounding box center [156, 138] width 35 height 21
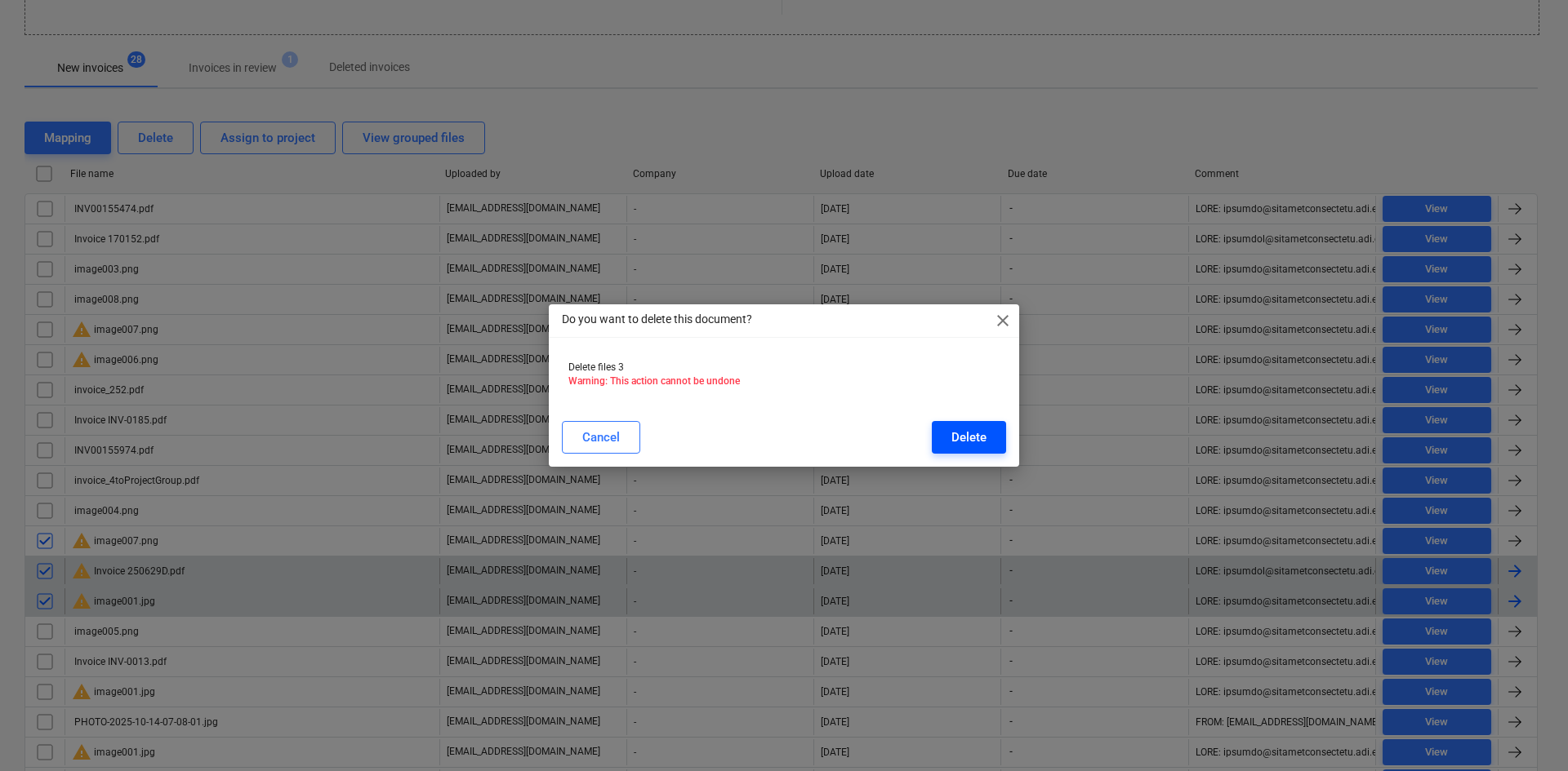
click at [963, 445] on div "Delete" at bounding box center [969, 437] width 35 height 21
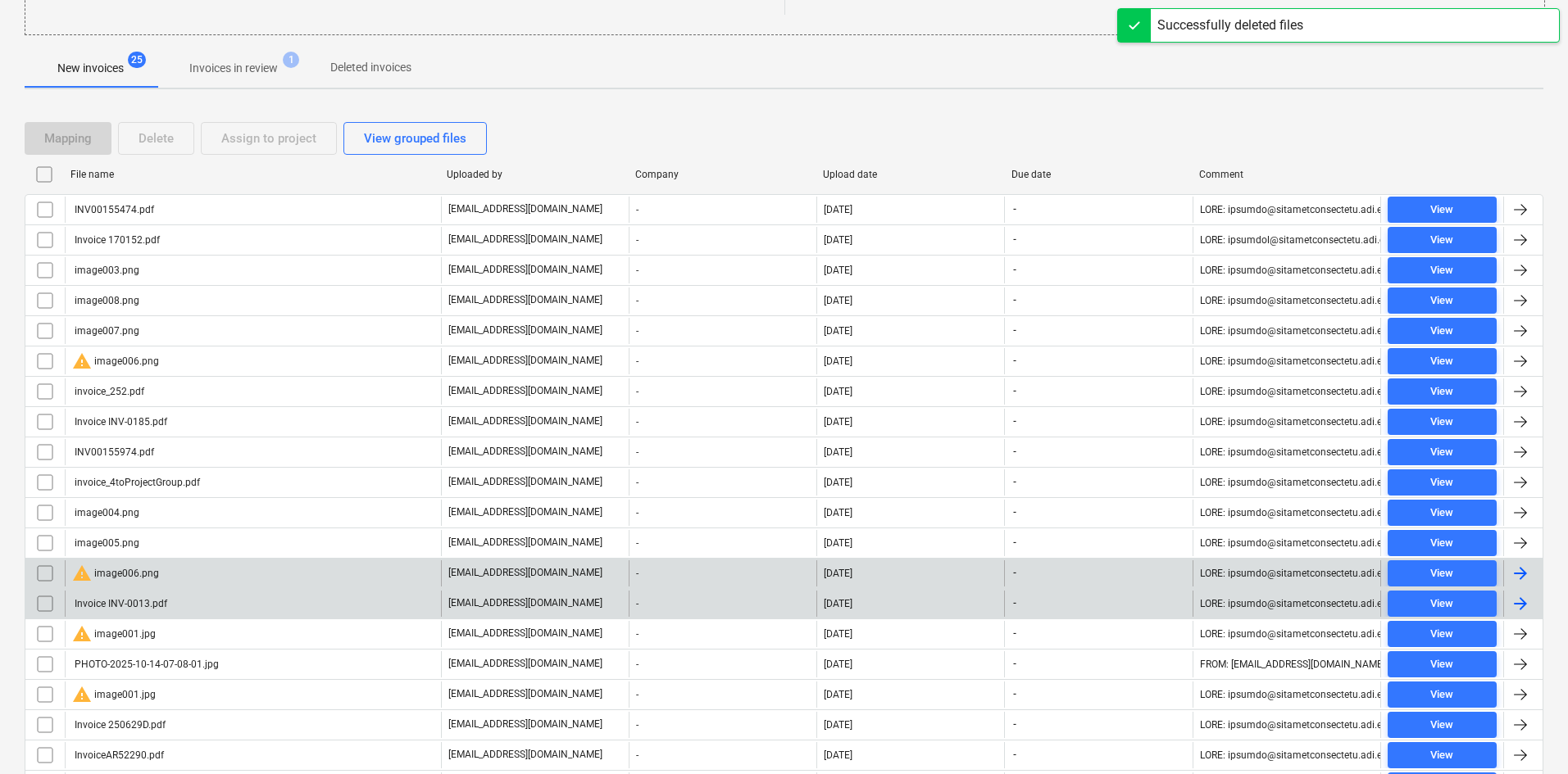
click at [123, 572] on div "warning image006.png" at bounding box center [115, 573] width 87 height 19
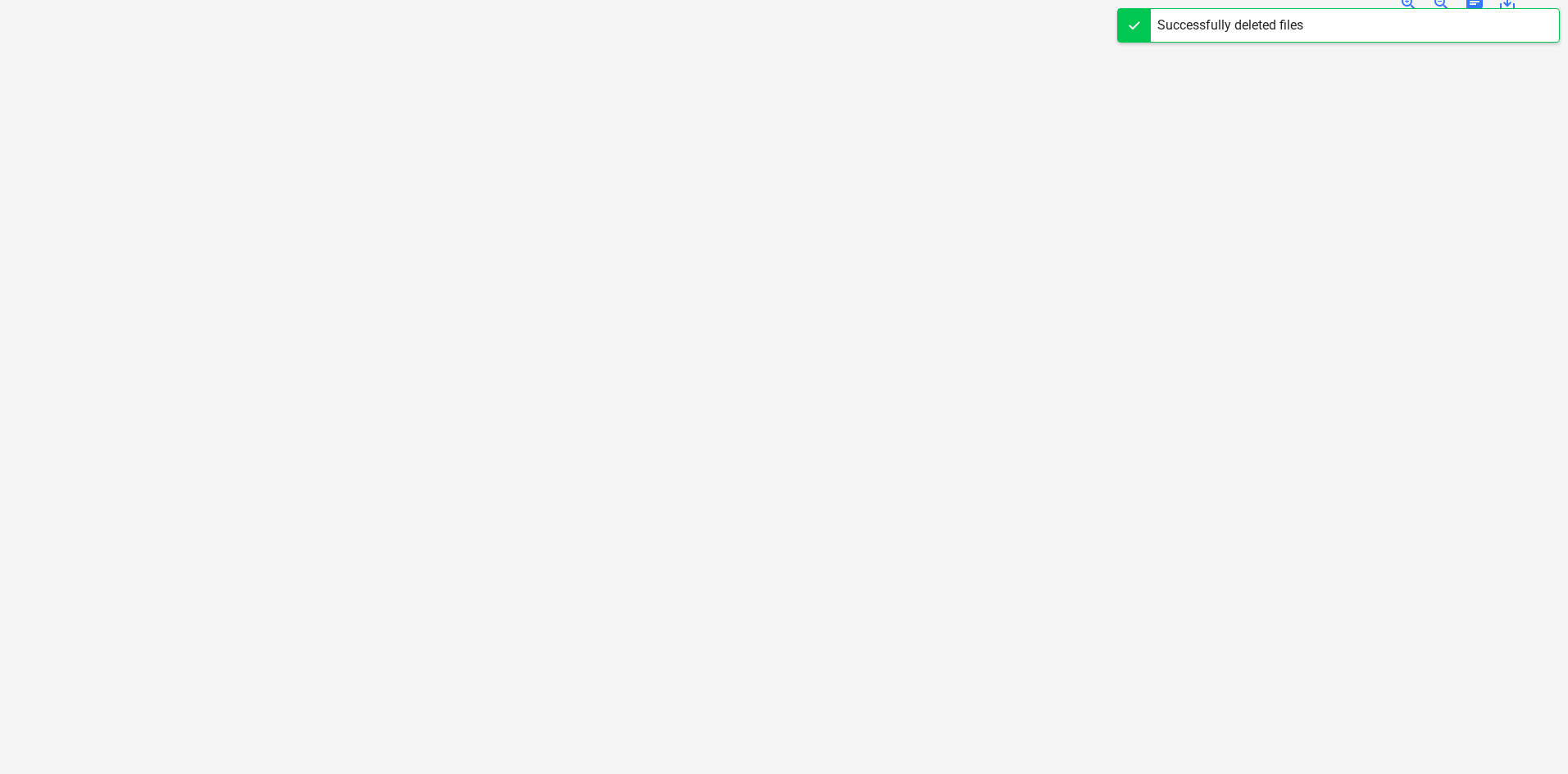
scroll to position [3, 0]
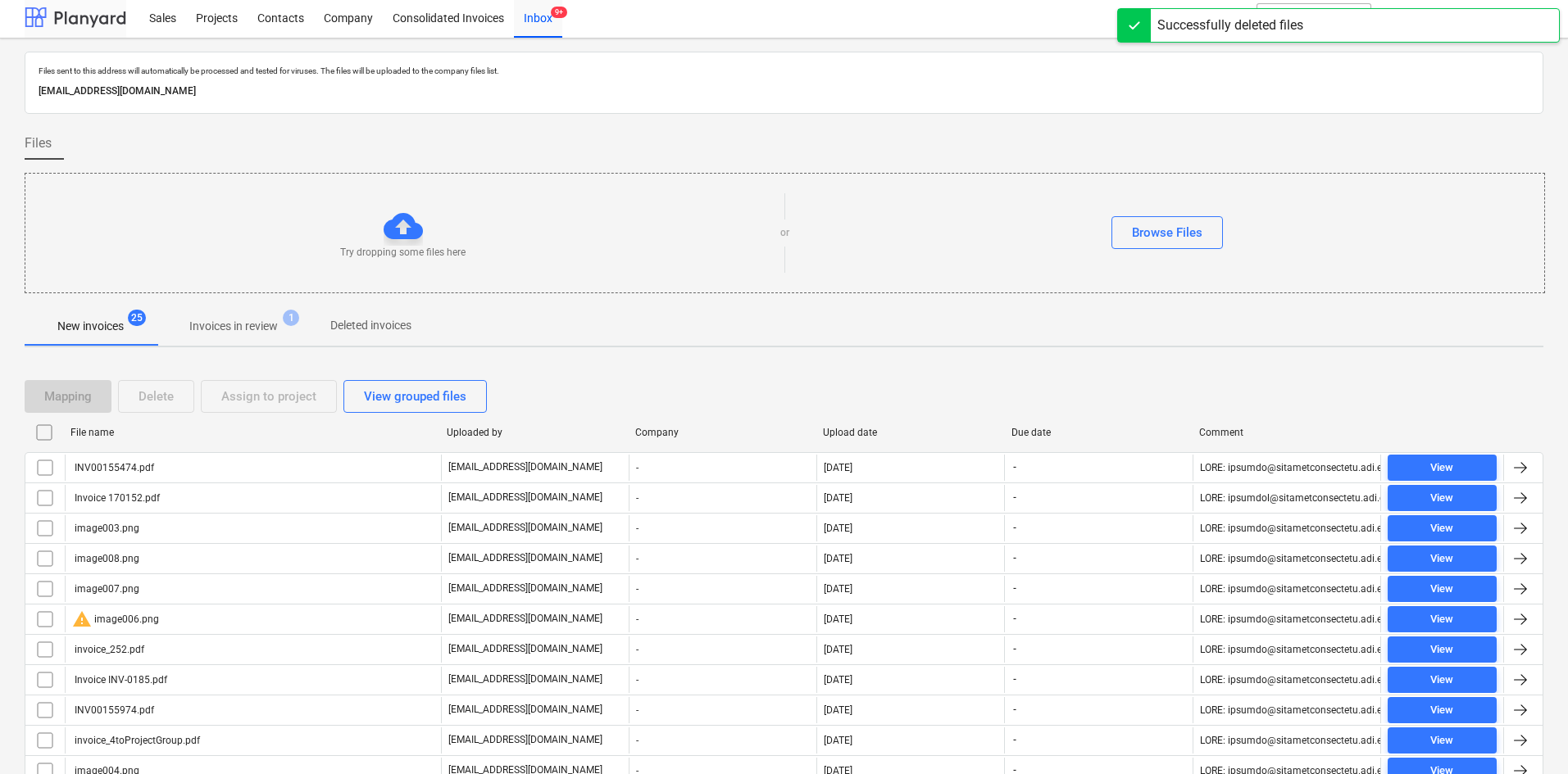
scroll to position [243, 0]
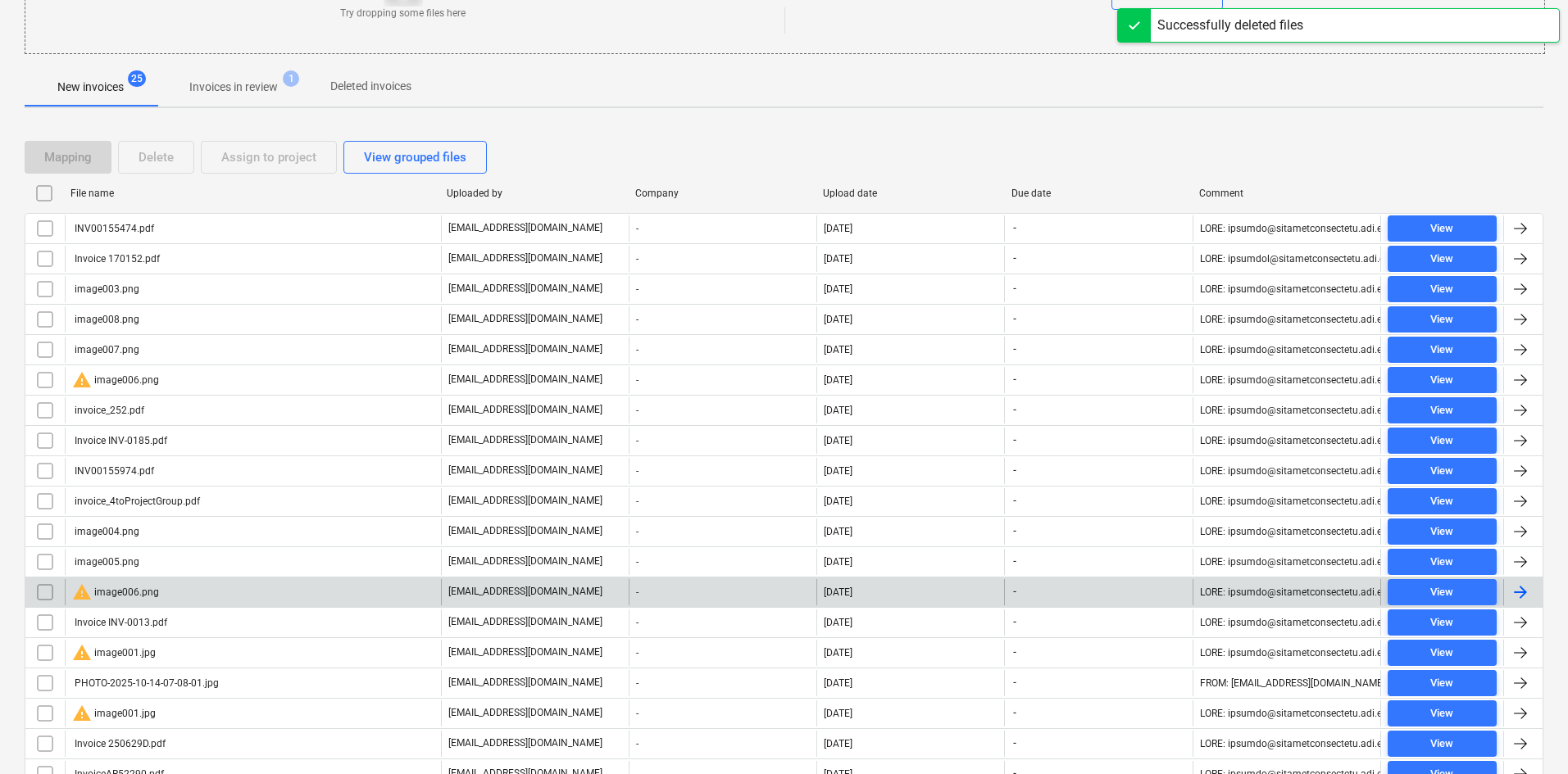
click at [41, 594] on input "checkbox" at bounding box center [45, 592] width 26 height 26
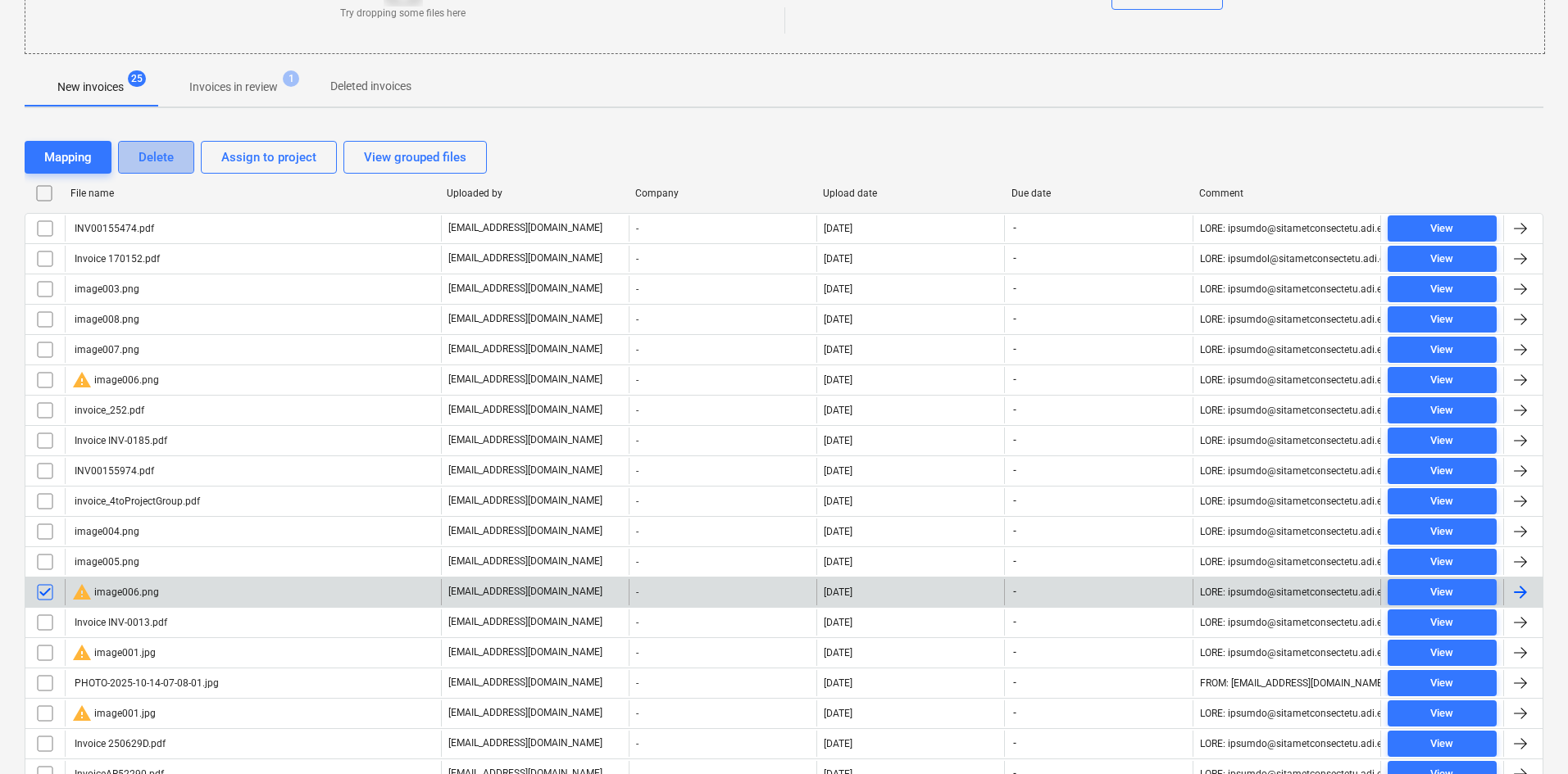
click at [167, 161] on div "Delete" at bounding box center [156, 157] width 35 height 21
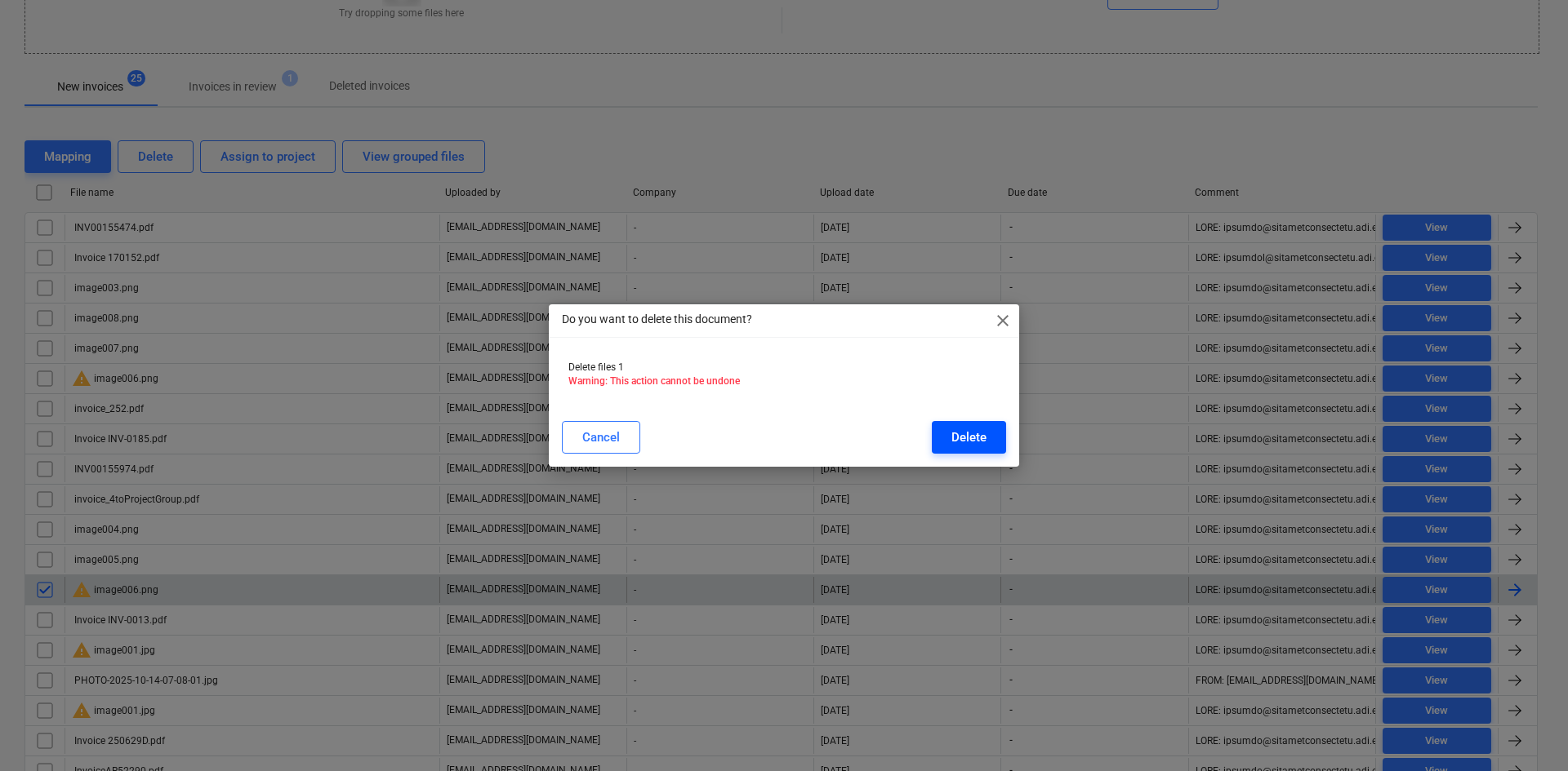
click at [974, 442] on div "Delete" at bounding box center [969, 437] width 35 height 21
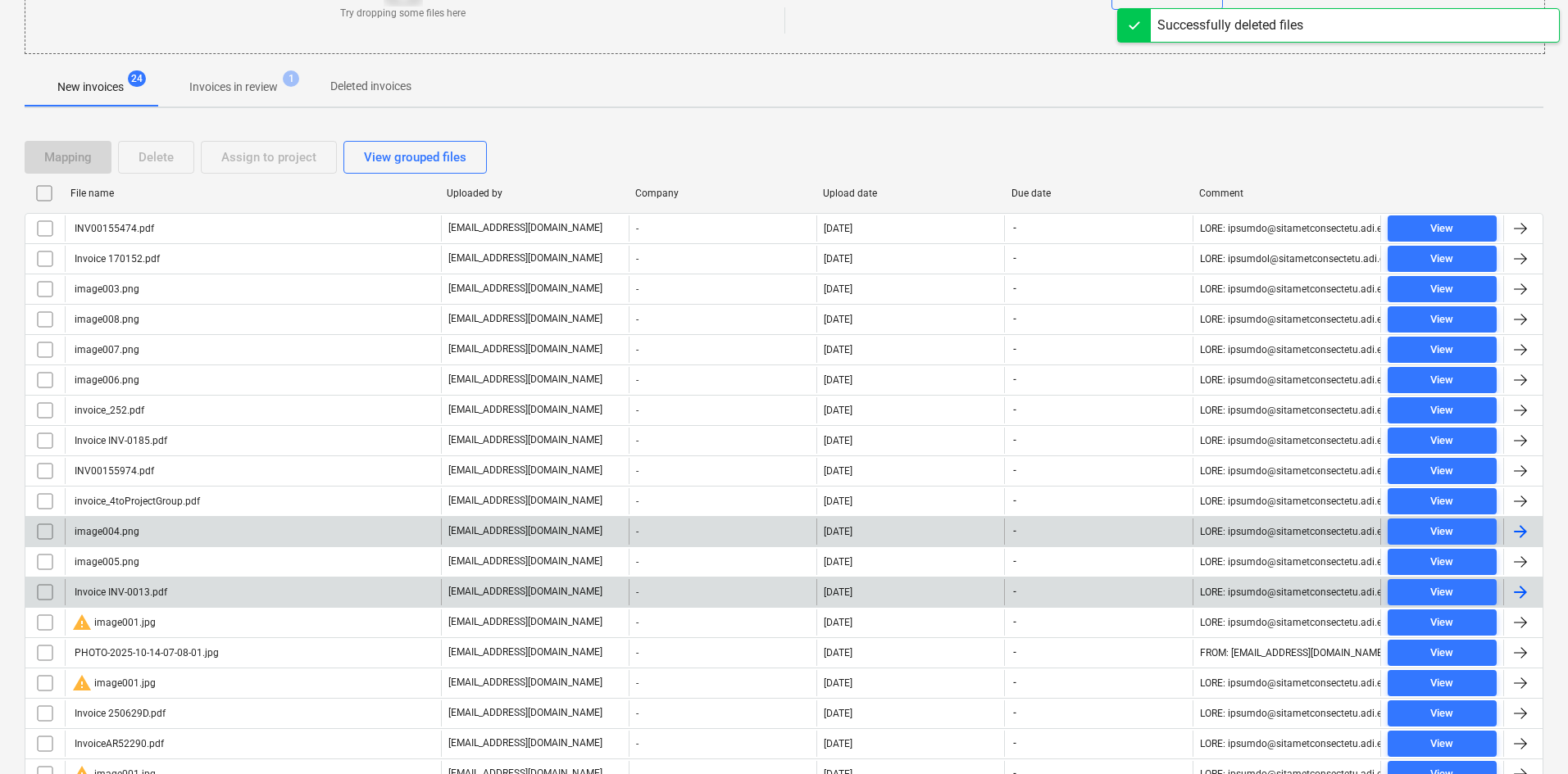
click at [139, 531] on div "image004.png" at bounding box center [253, 531] width 376 height 26
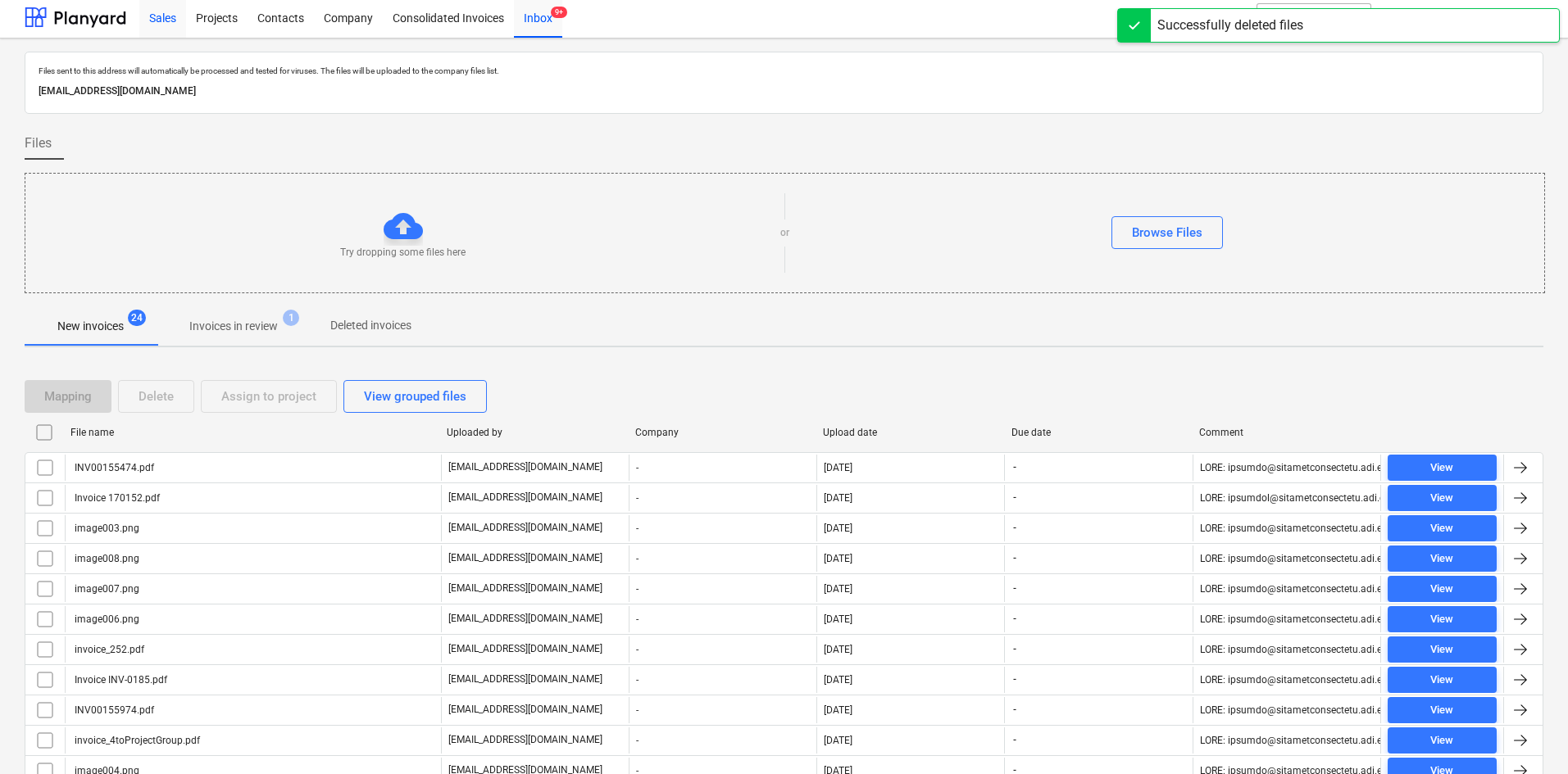
scroll to position [212, 0]
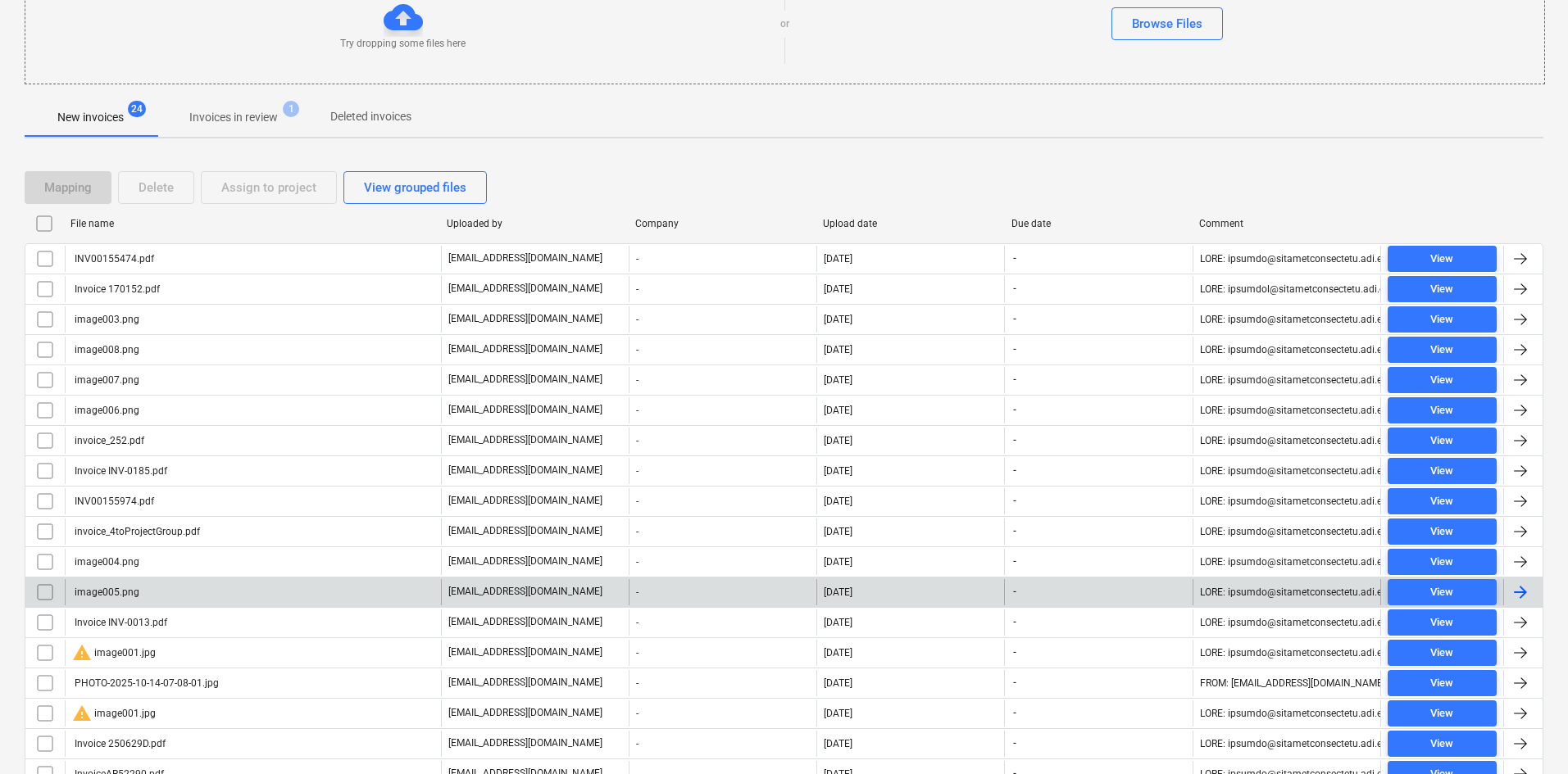
click at [152, 586] on div "image005.png" at bounding box center [253, 592] width 376 height 26
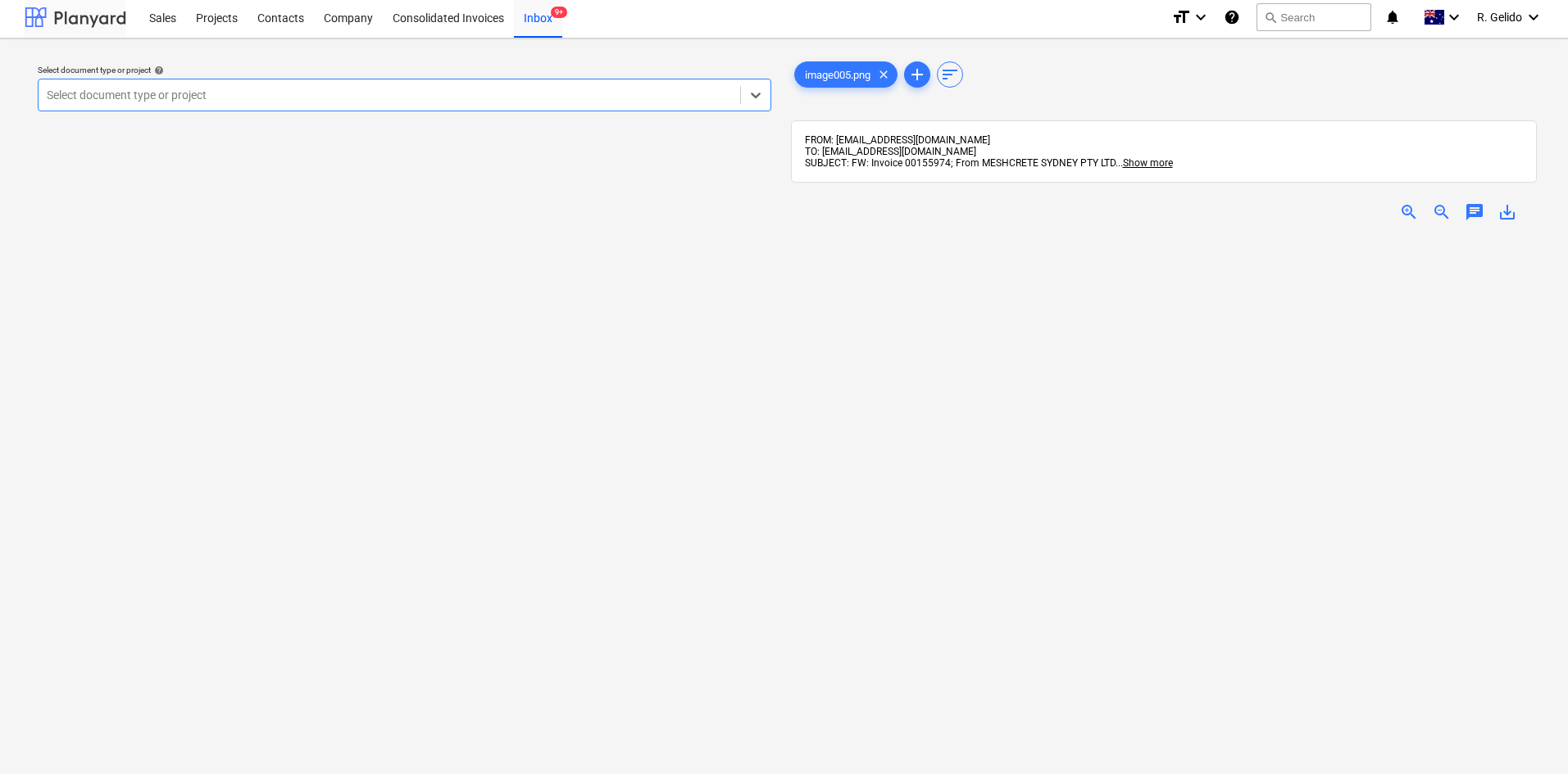
scroll to position [212, 0]
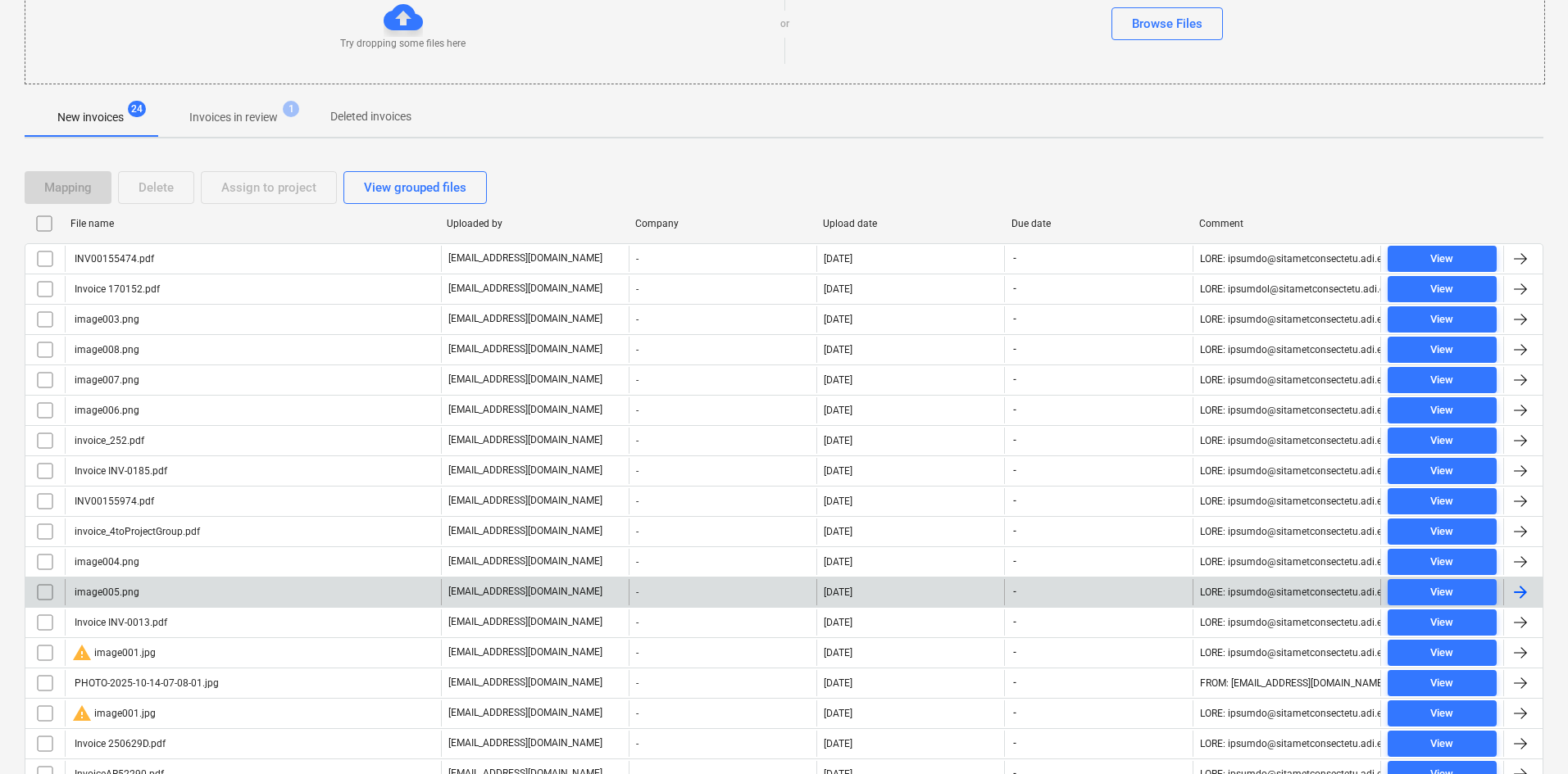
click at [51, 588] on input "checkbox" at bounding box center [45, 592] width 26 height 26
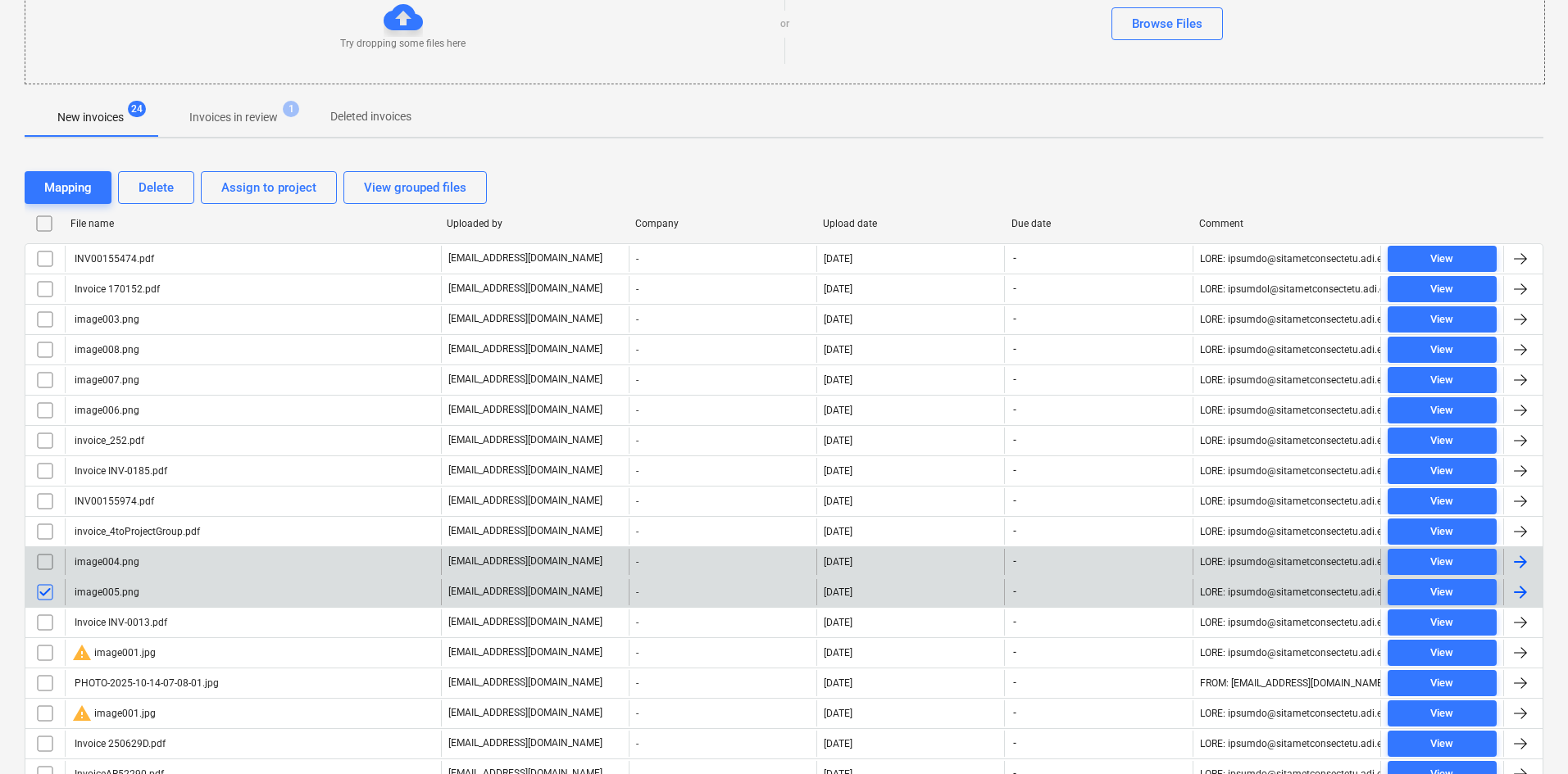
click at [49, 567] on input "checkbox" at bounding box center [45, 562] width 26 height 26
click at [145, 185] on div "Delete" at bounding box center [156, 187] width 35 height 21
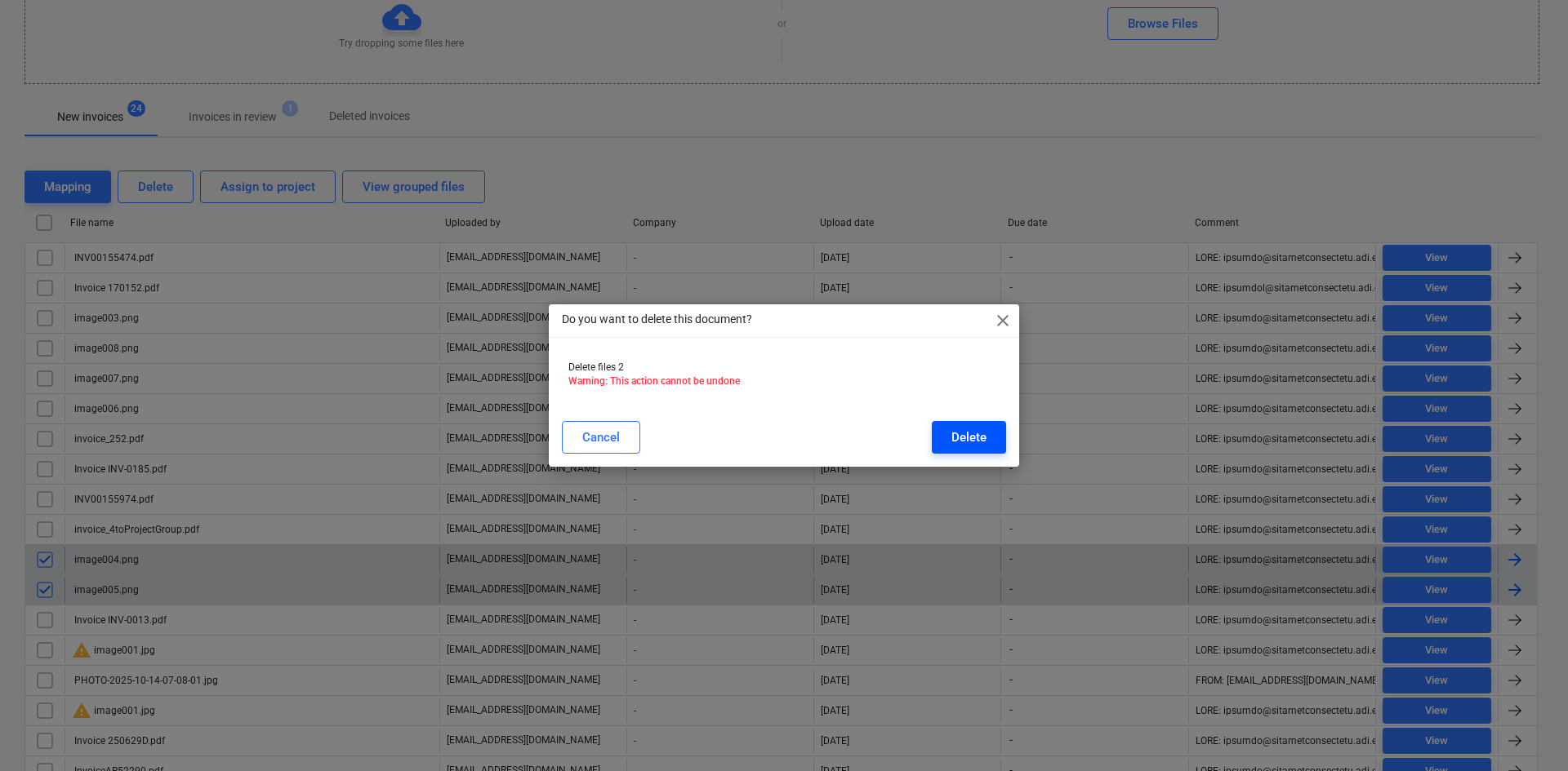
click at [975, 445] on div "Delete" at bounding box center [969, 437] width 35 height 21
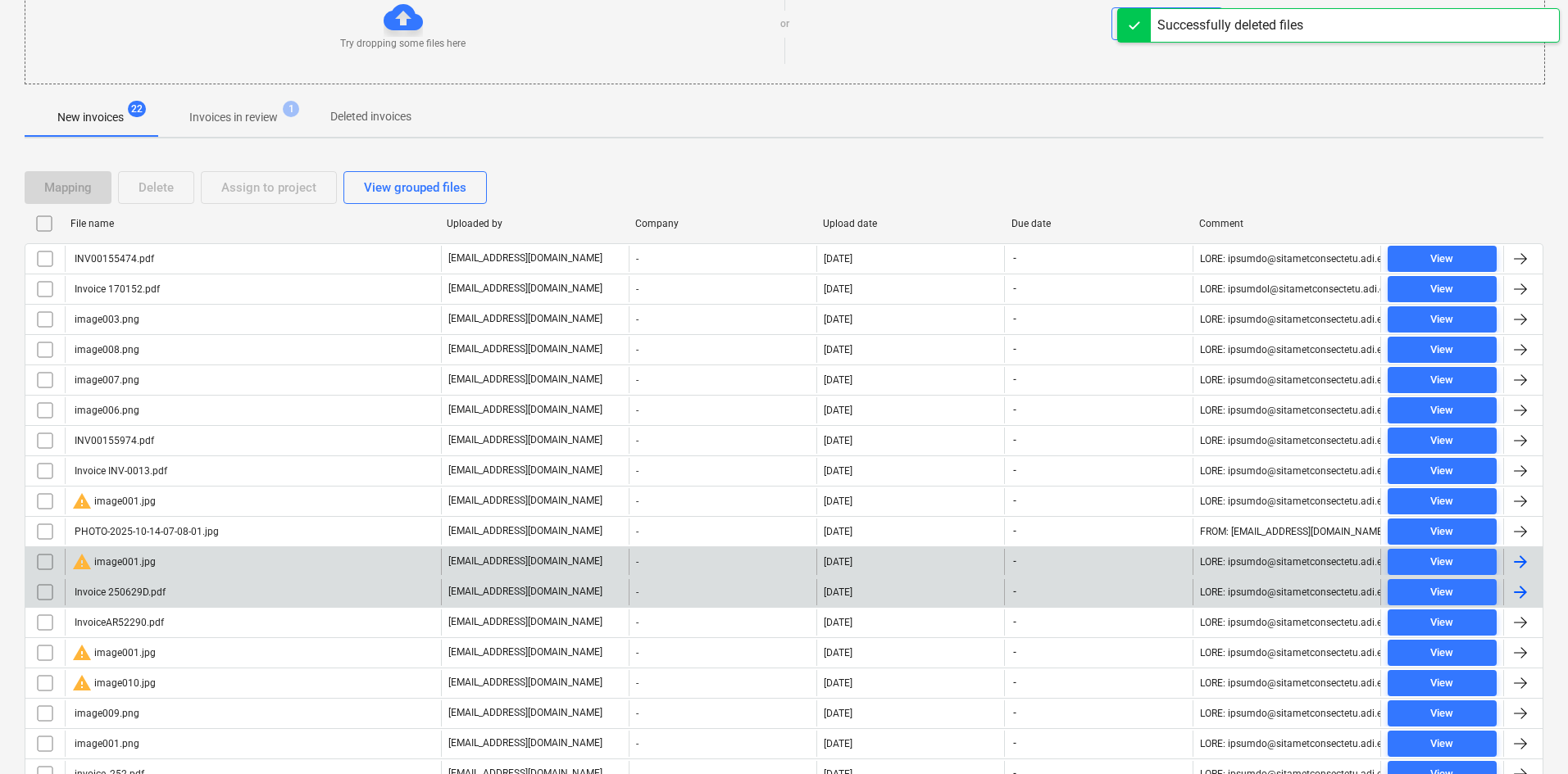
click at [160, 557] on div "warning image001.jpg" at bounding box center [253, 562] width 376 height 26
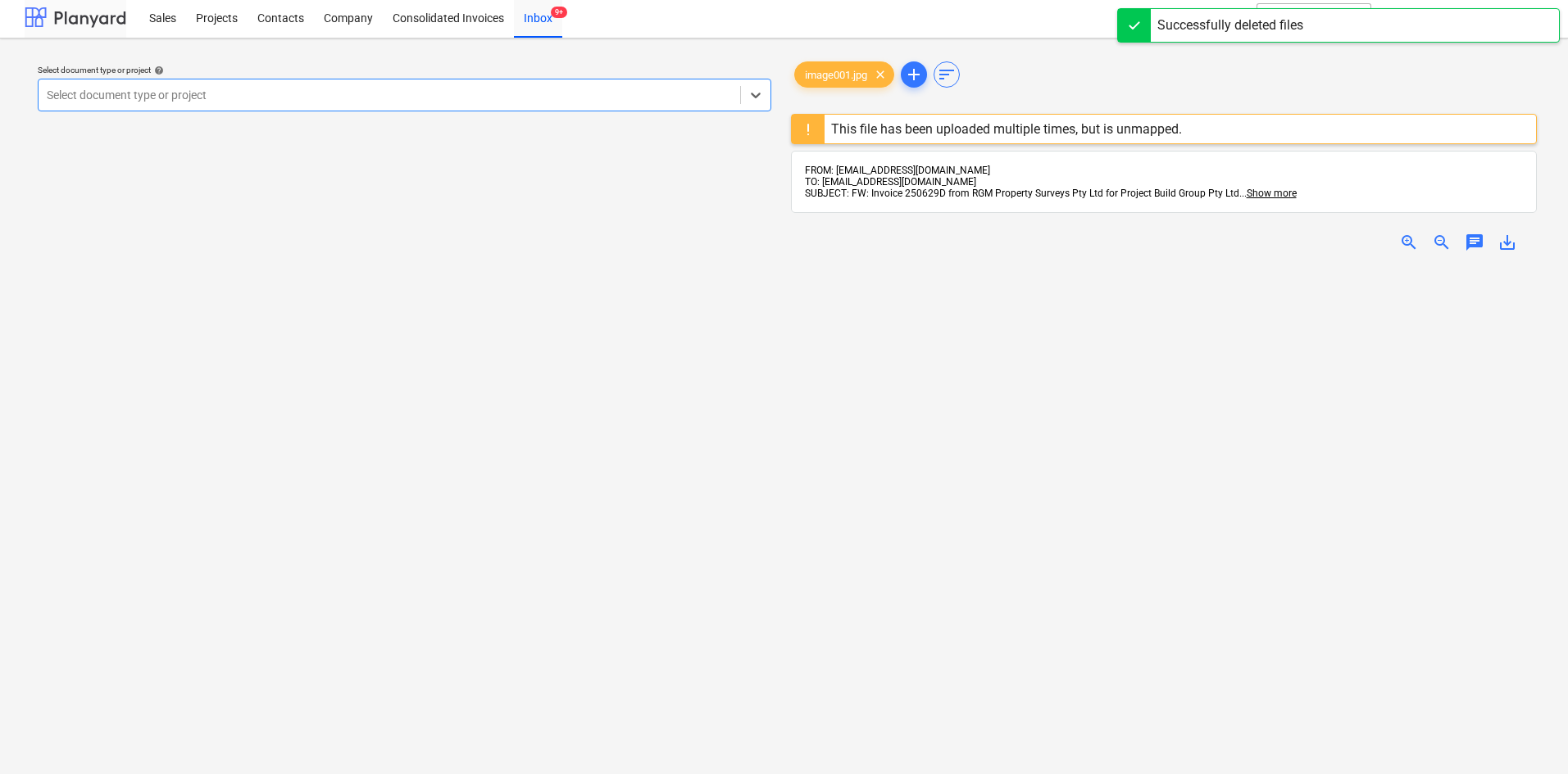
scroll to position [212, 0]
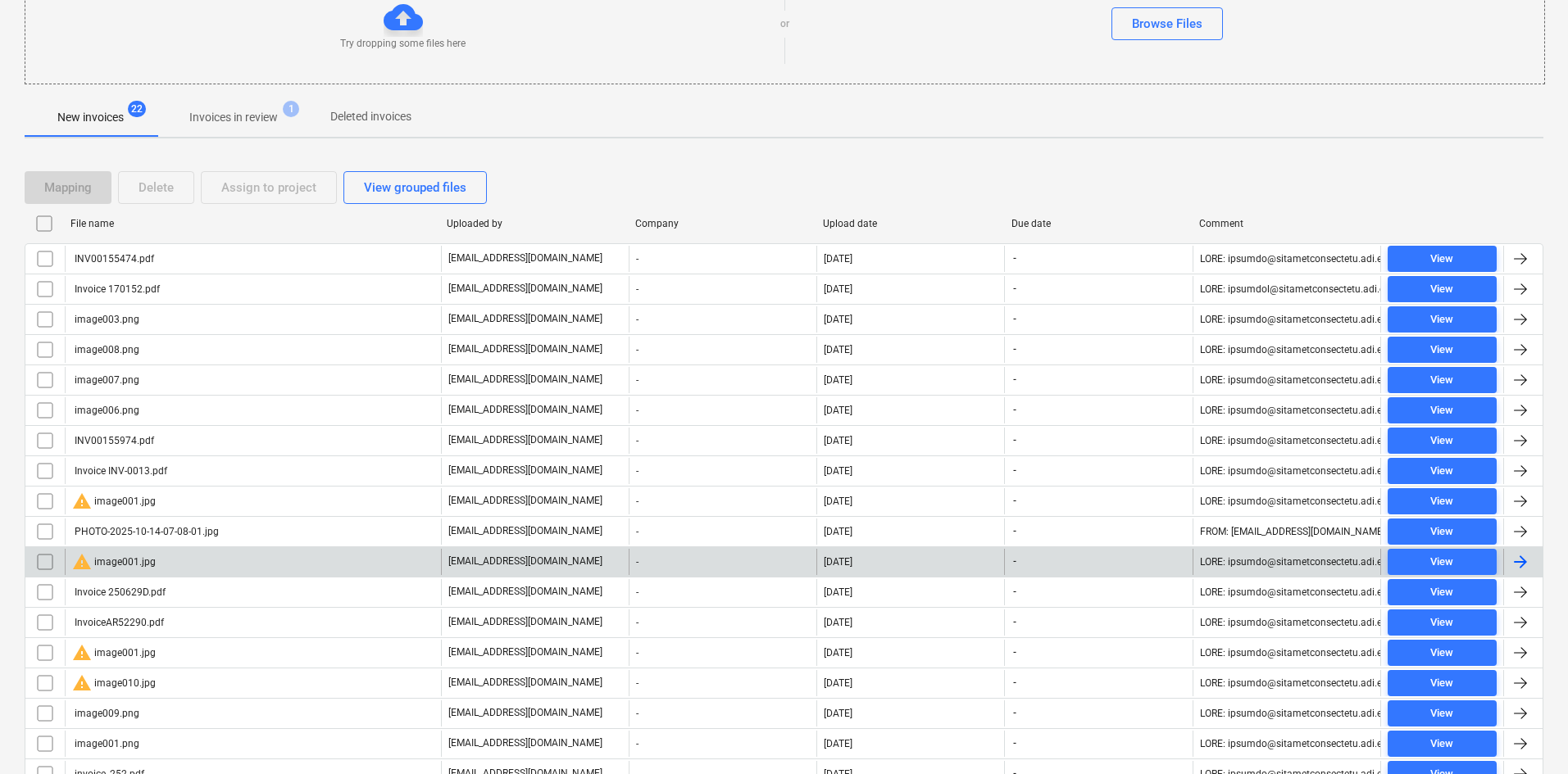
click at [43, 558] on input "checkbox" at bounding box center [45, 562] width 26 height 26
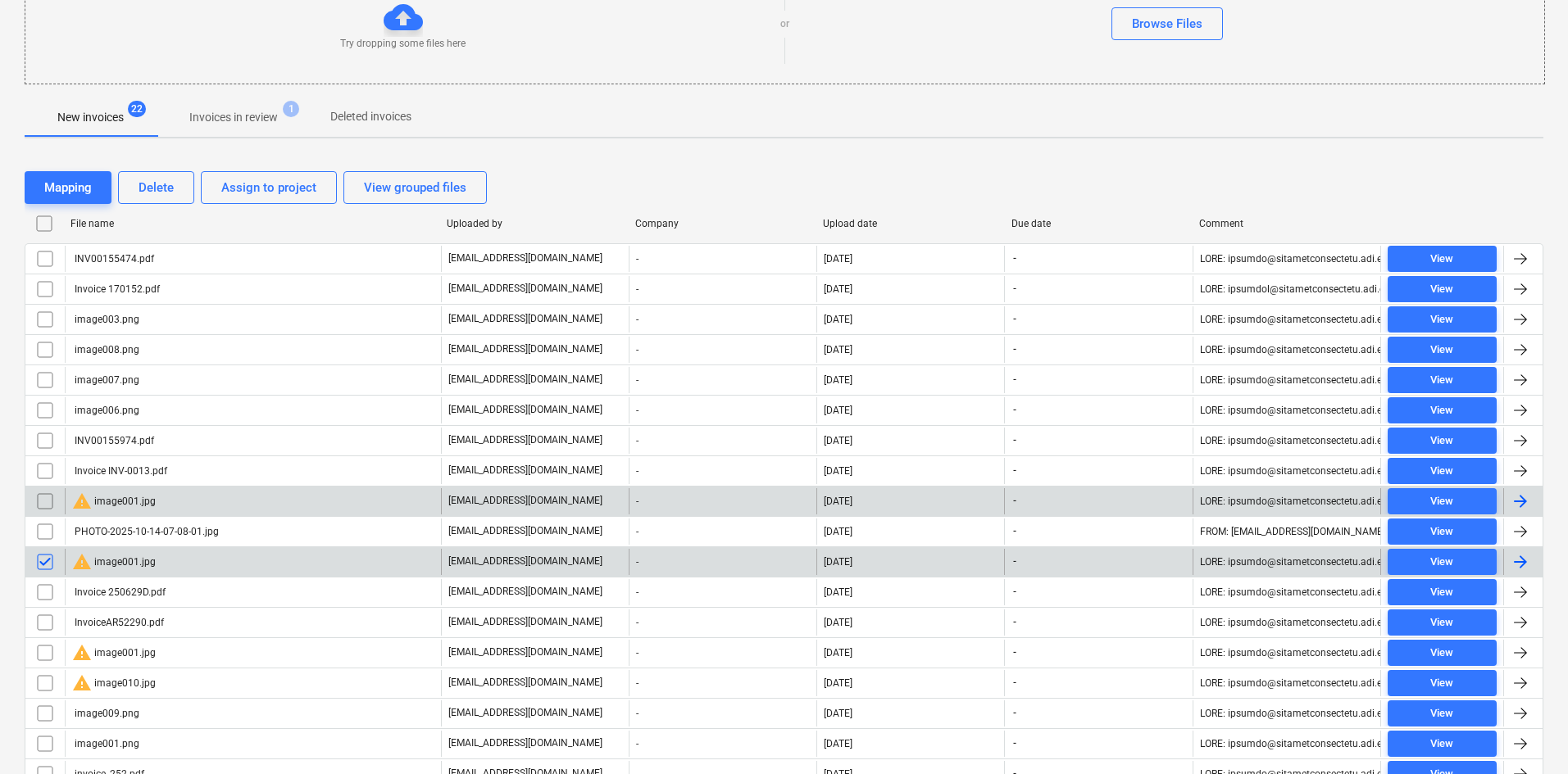
click at [45, 500] on input "checkbox" at bounding box center [45, 501] width 26 height 26
click at [148, 185] on div "Delete" at bounding box center [156, 187] width 35 height 21
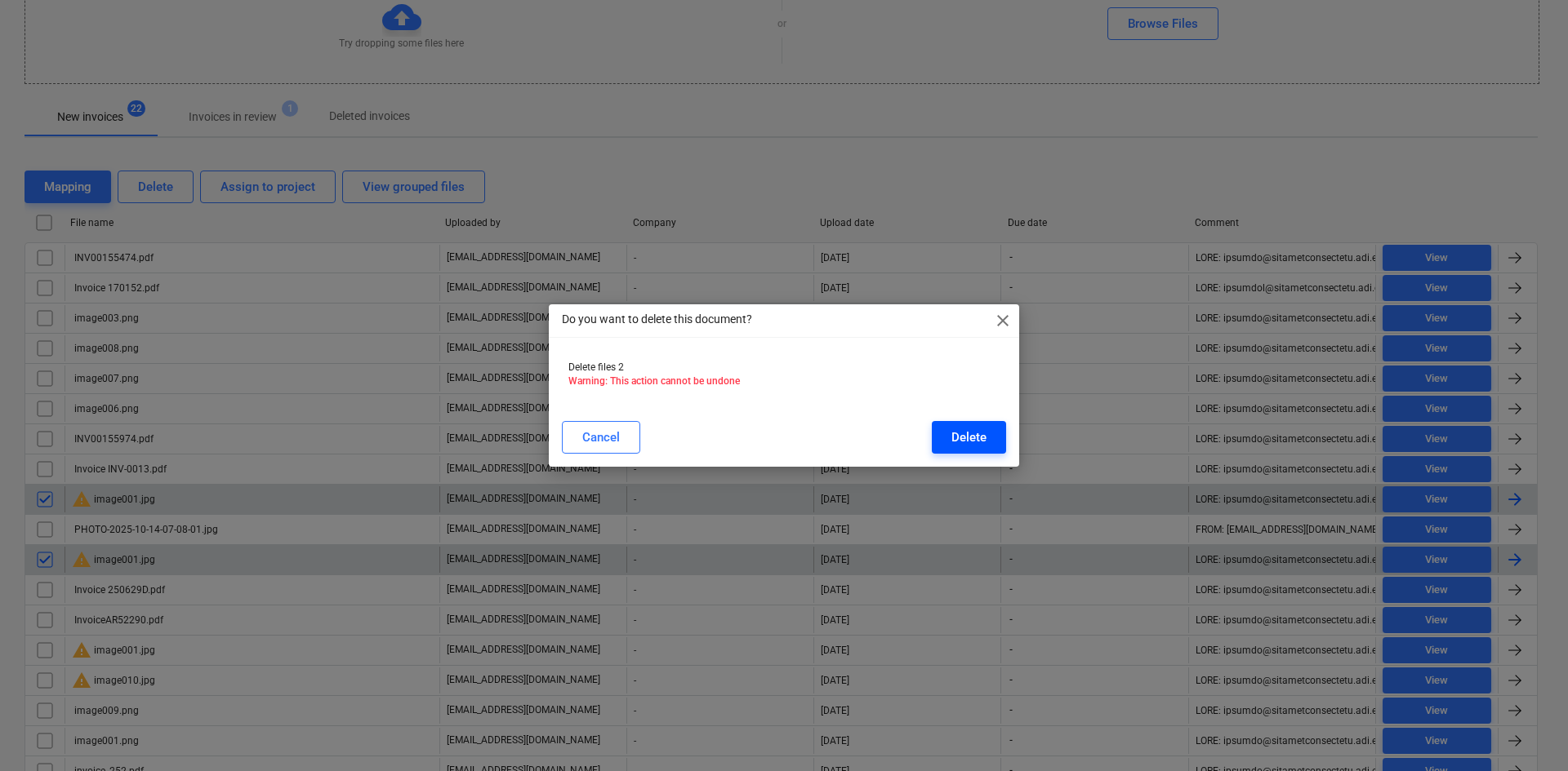
click at [980, 441] on div "Delete" at bounding box center [969, 437] width 35 height 21
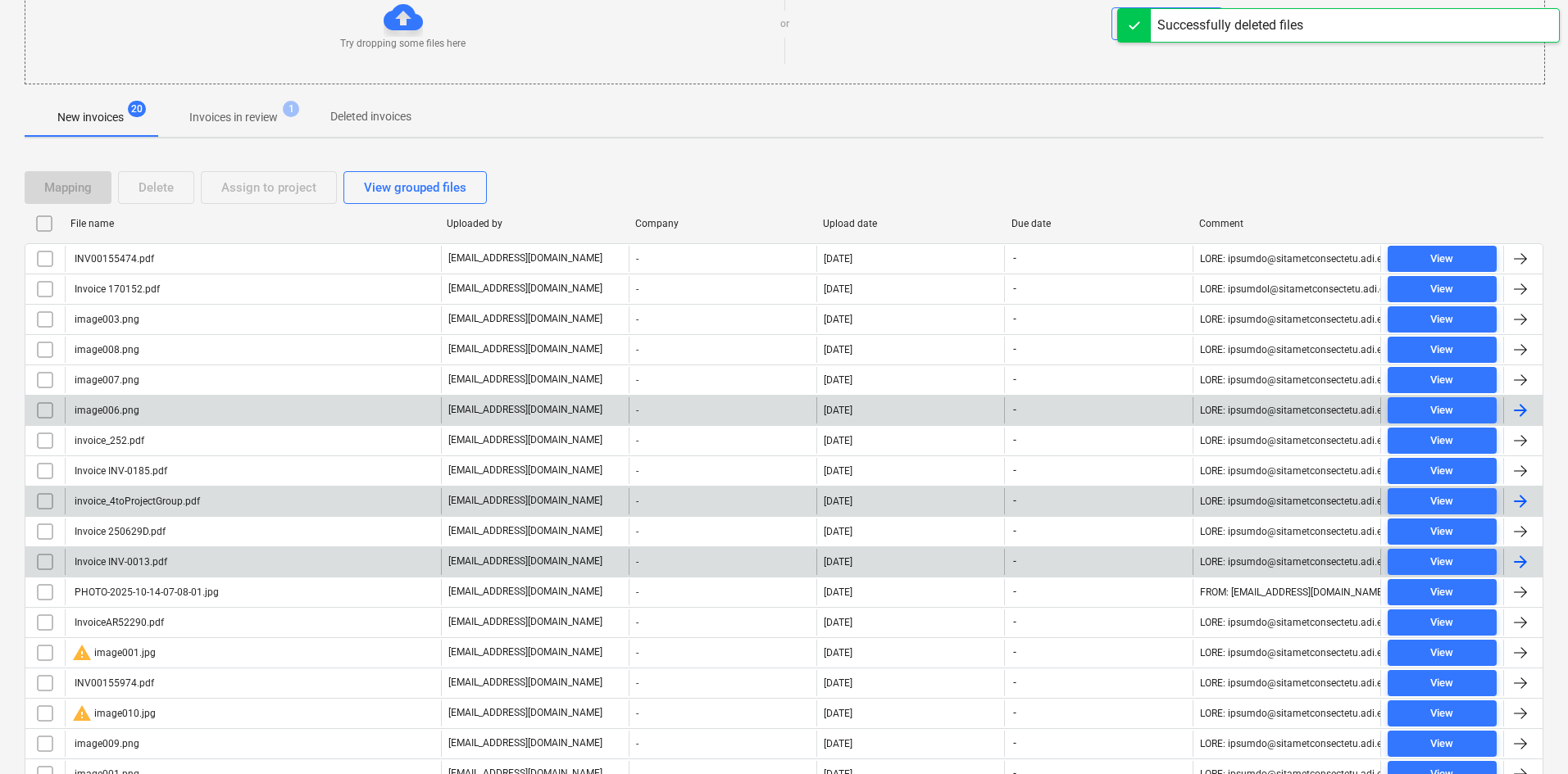
click at [162, 407] on div "image006.png" at bounding box center [253, 410] width 376 height 26
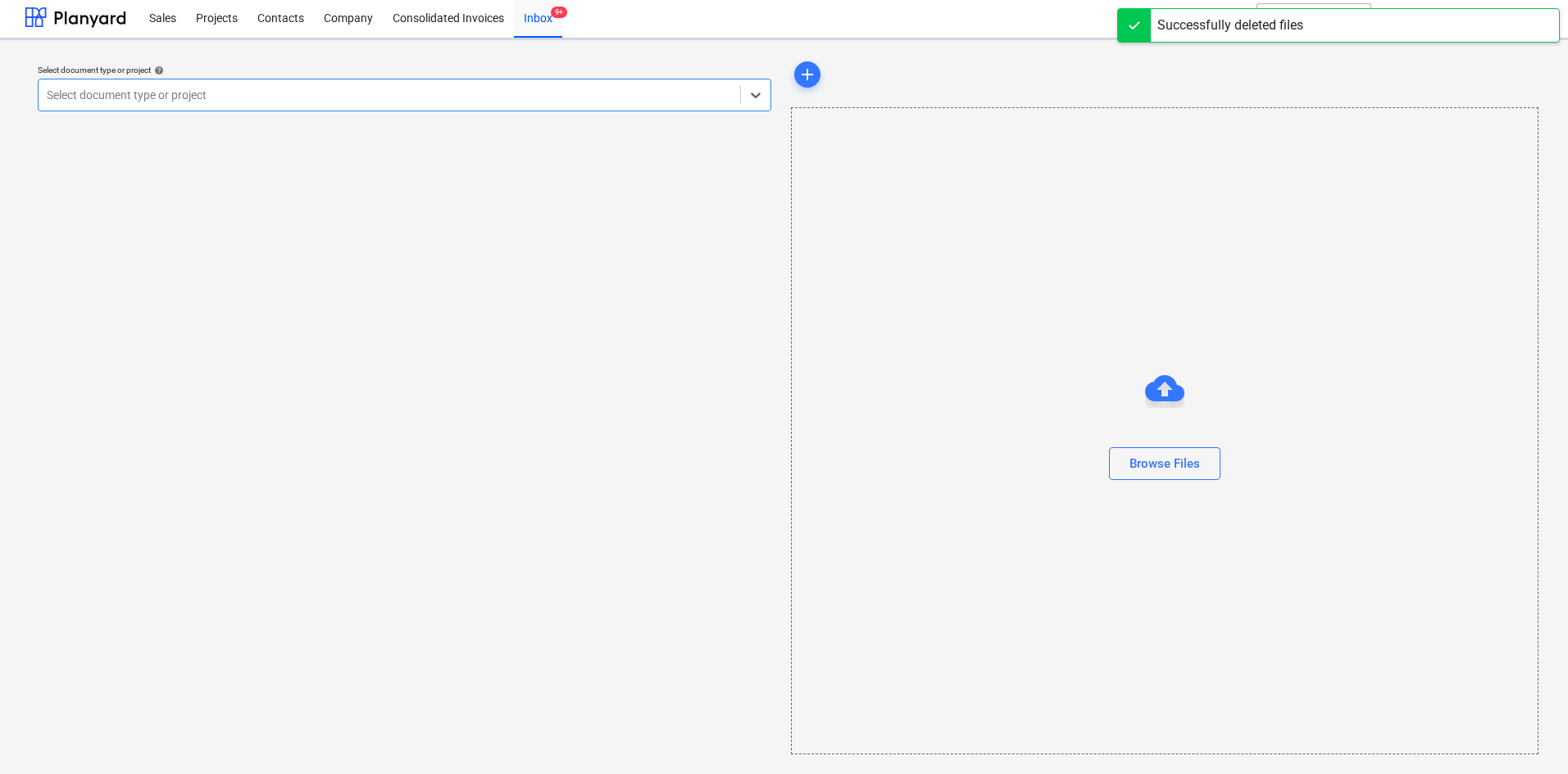
scroll to position [3, 0]
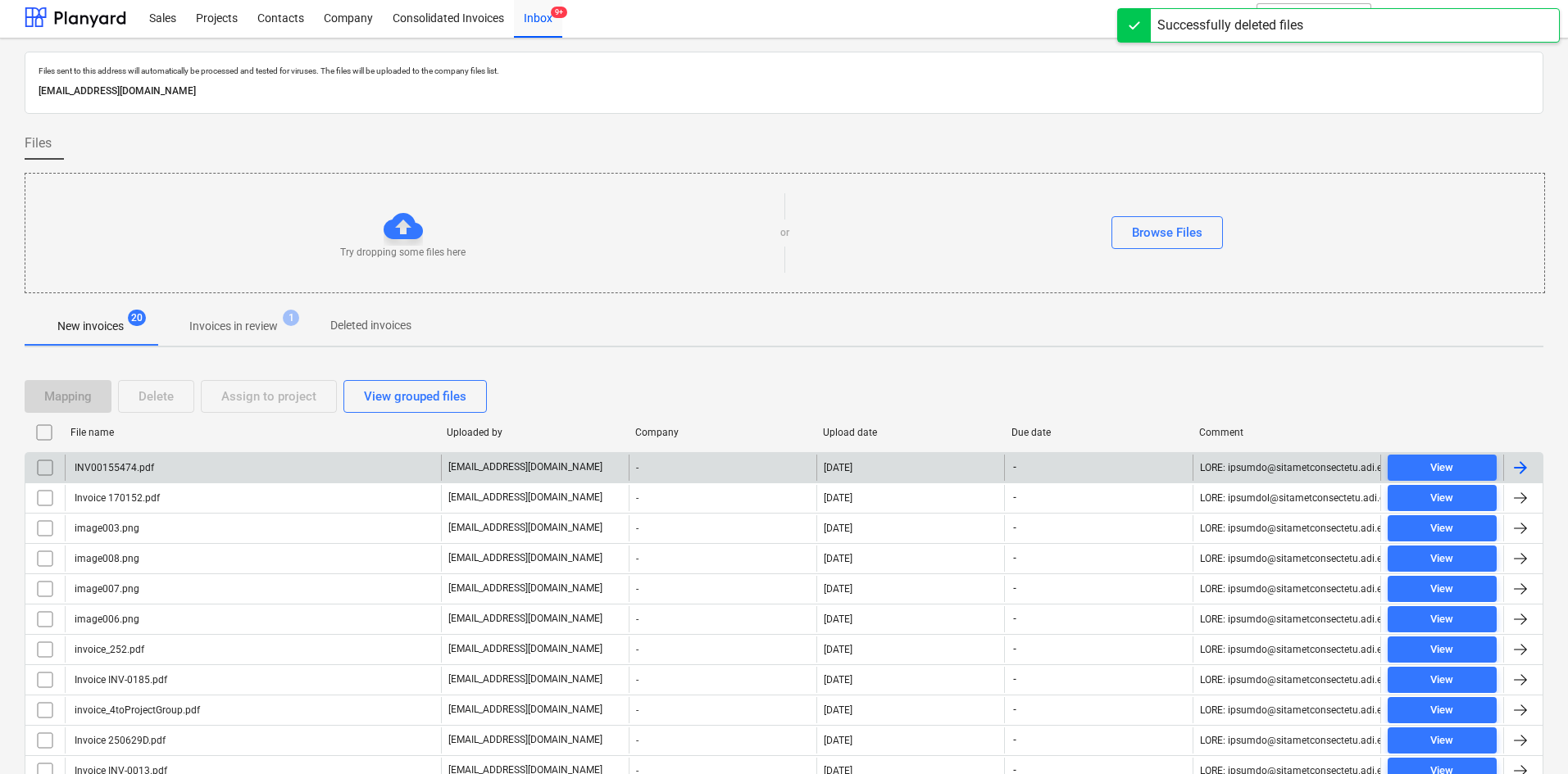
scroll to position [212, 0]
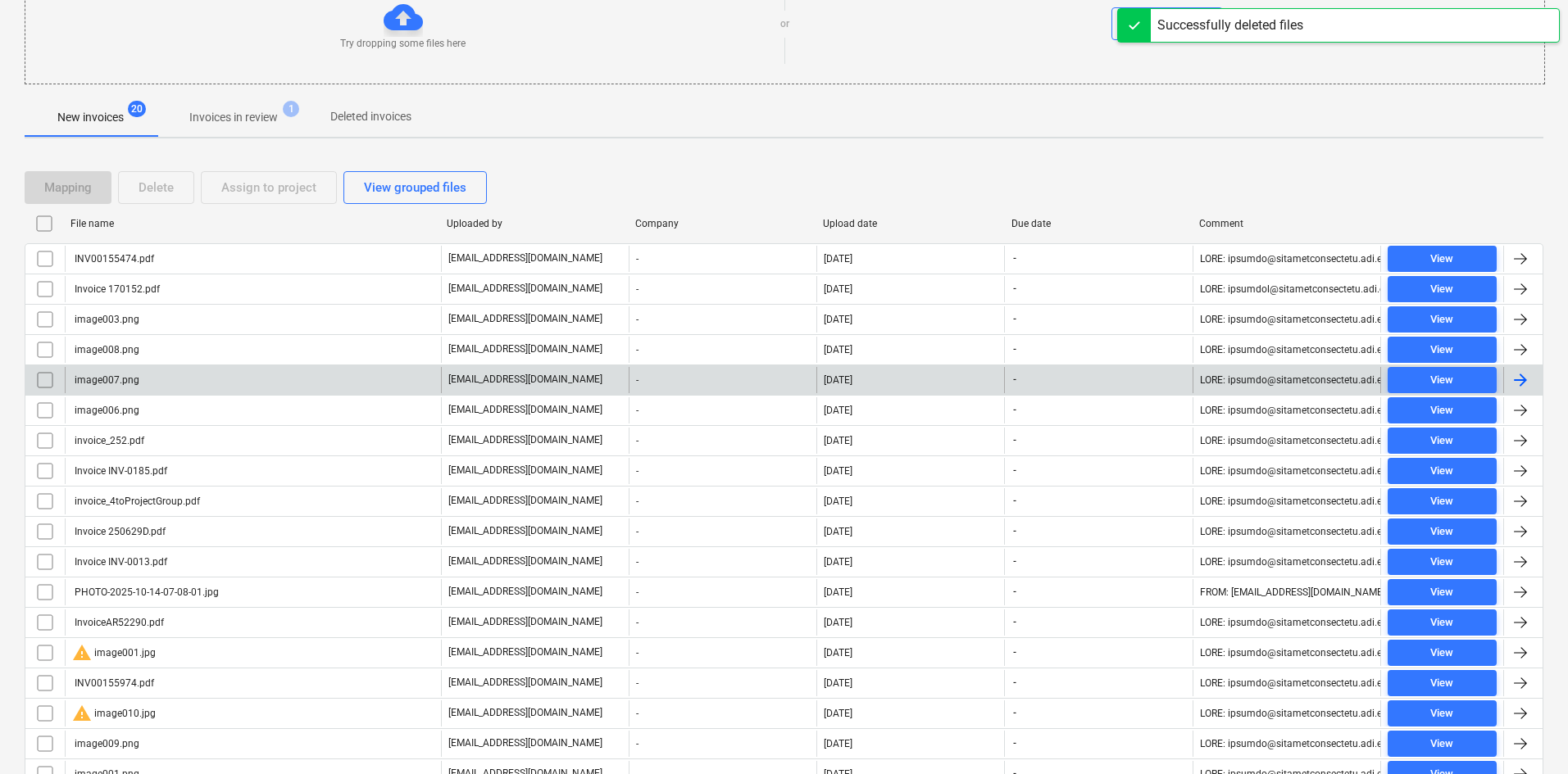
click at [165, 378] on div "image007.png" at bounding box center [253, 379] width 376 height 26
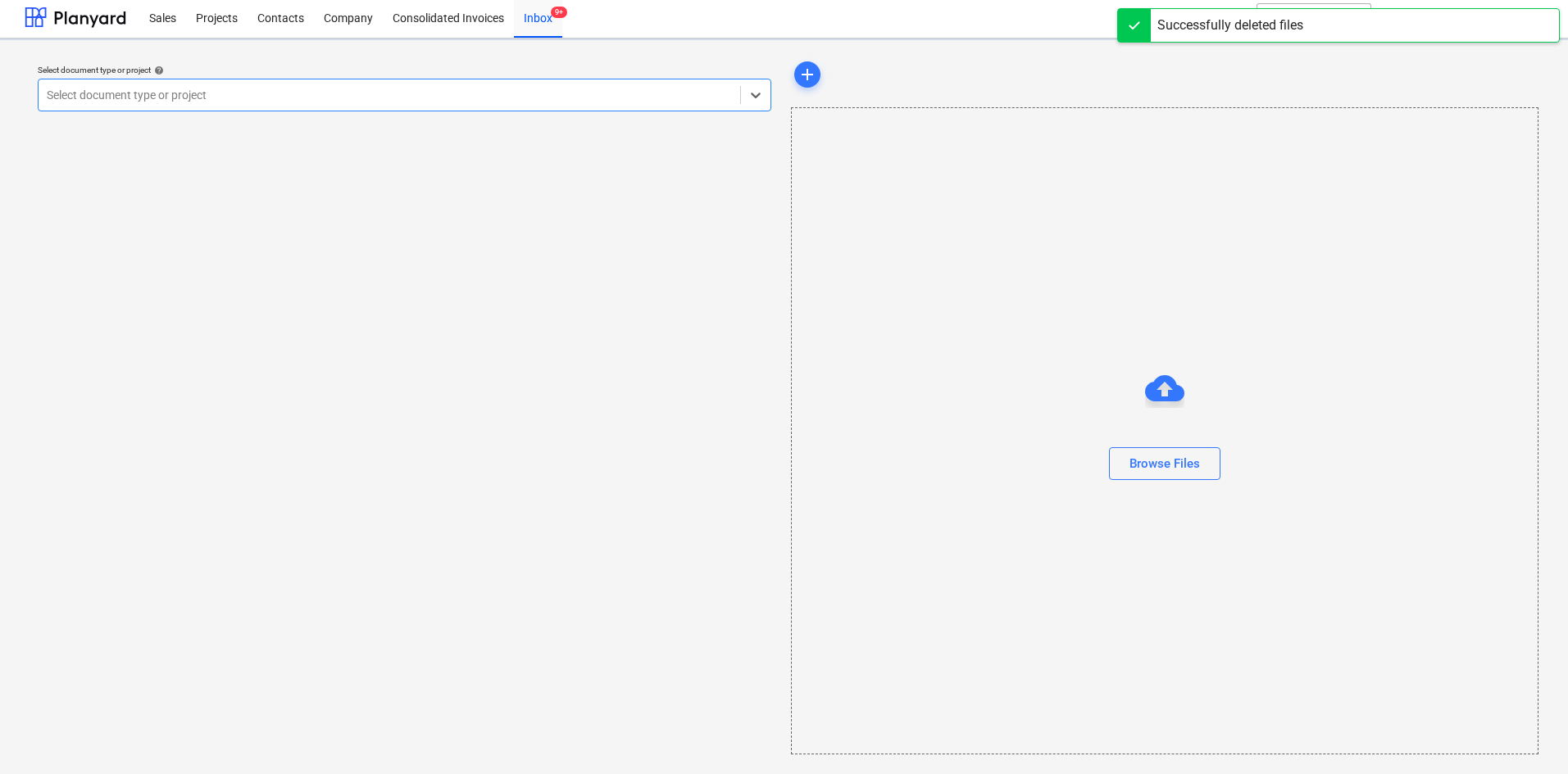
scroll to position [3, 0]
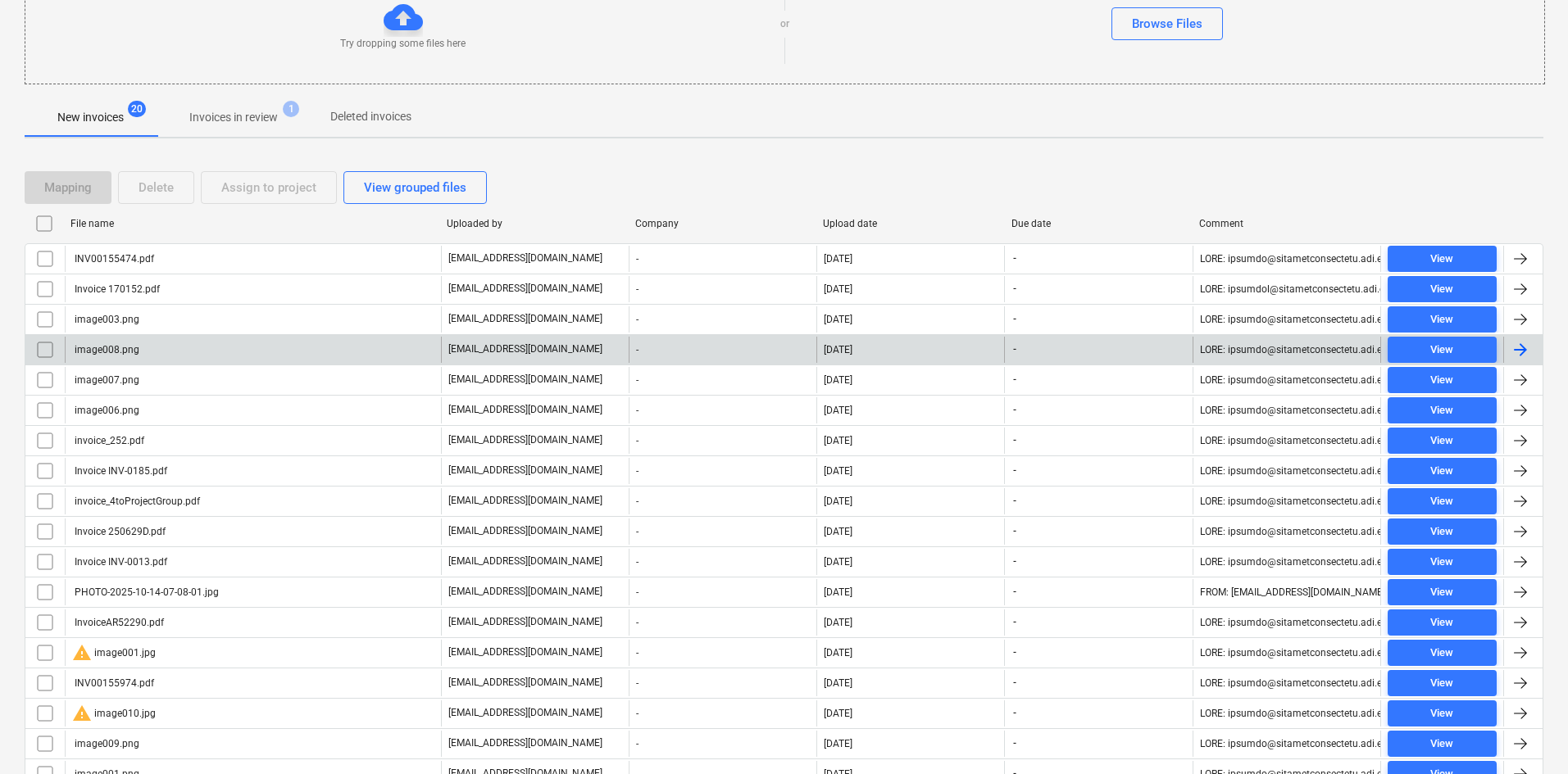
click at [160, 356] on div "image008.png" at bounding box center [253, 349] width 376 height 26
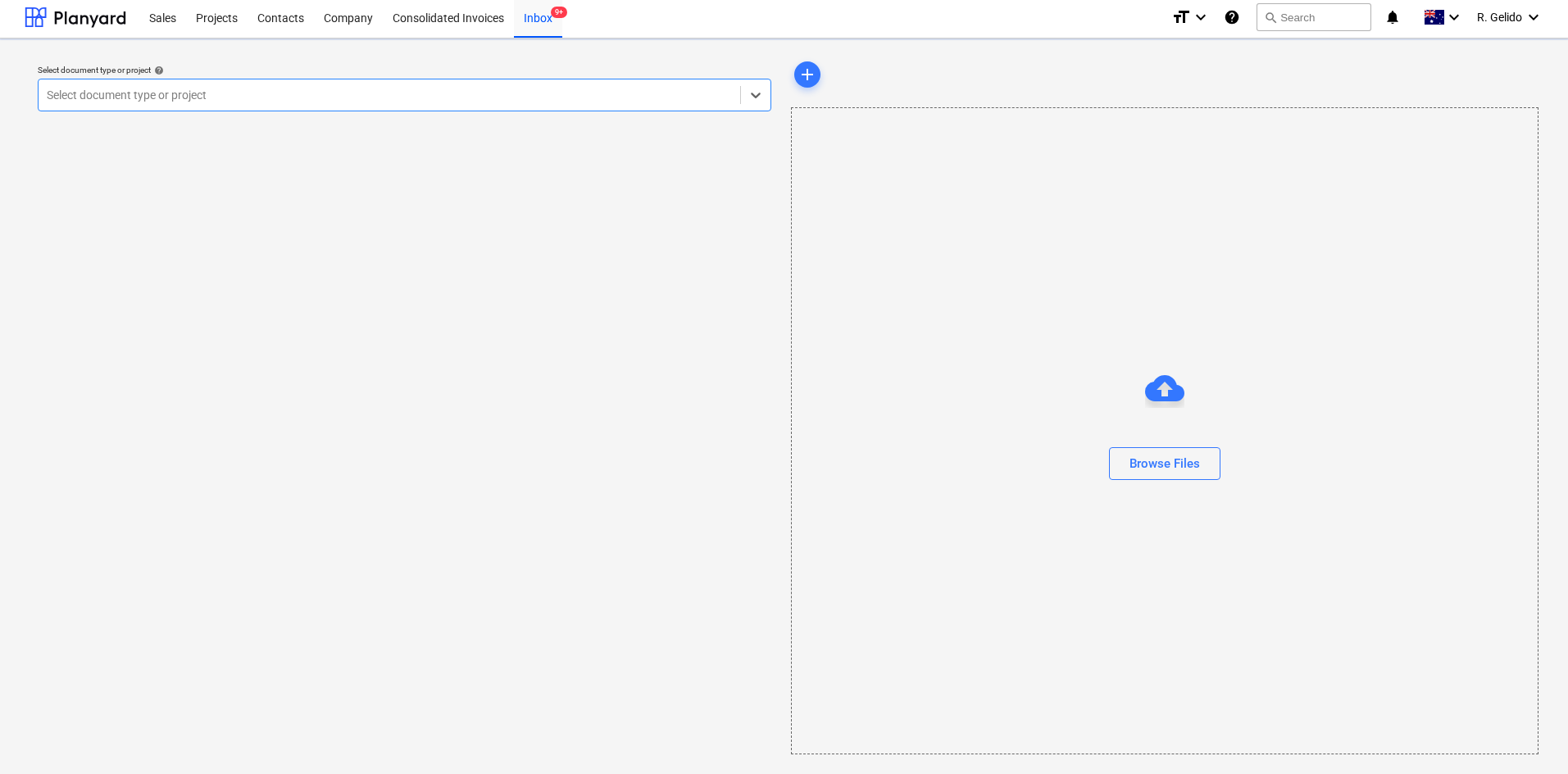
scroll to position [3, 0]
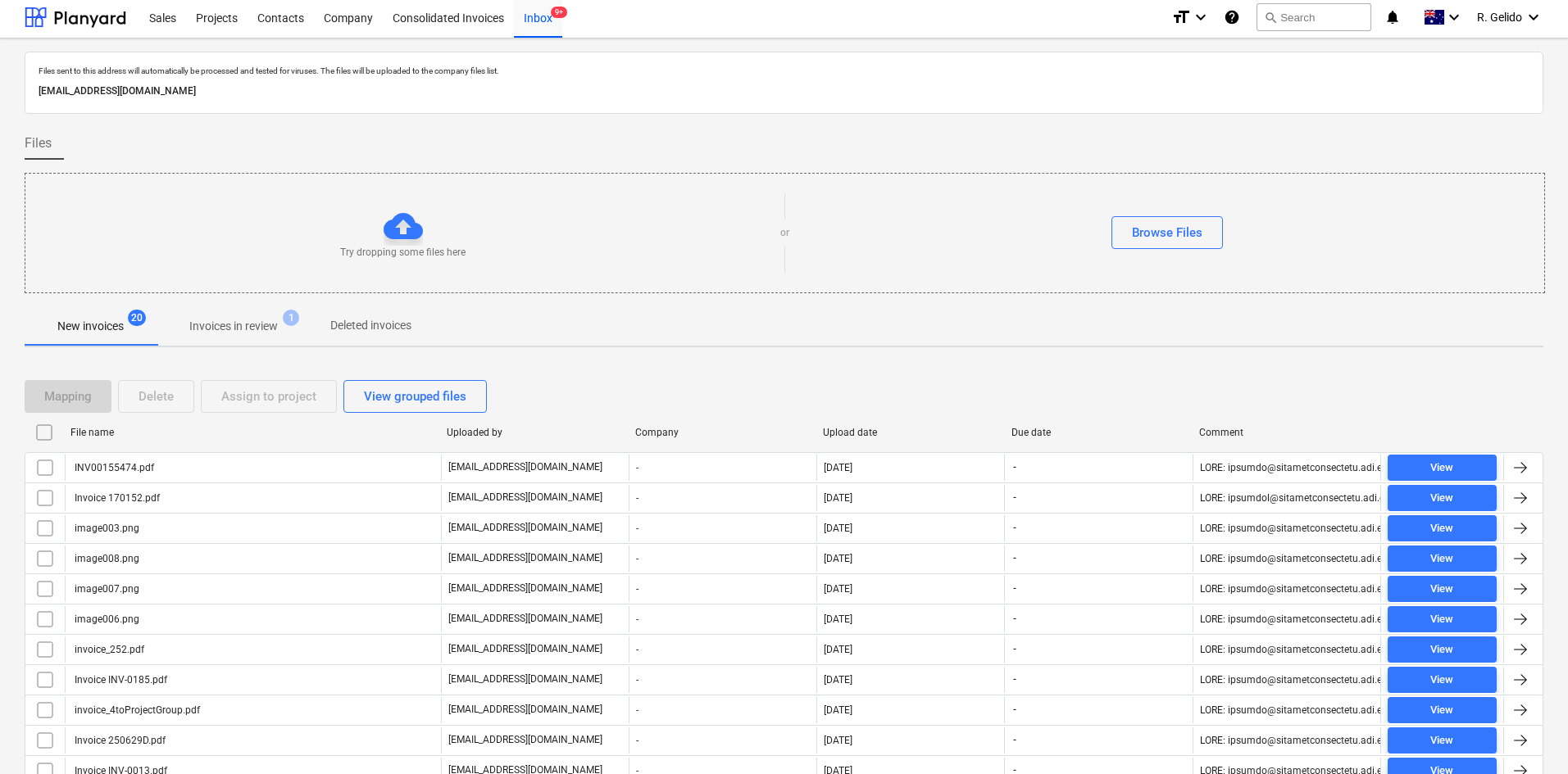
scroll to position [212, 0]
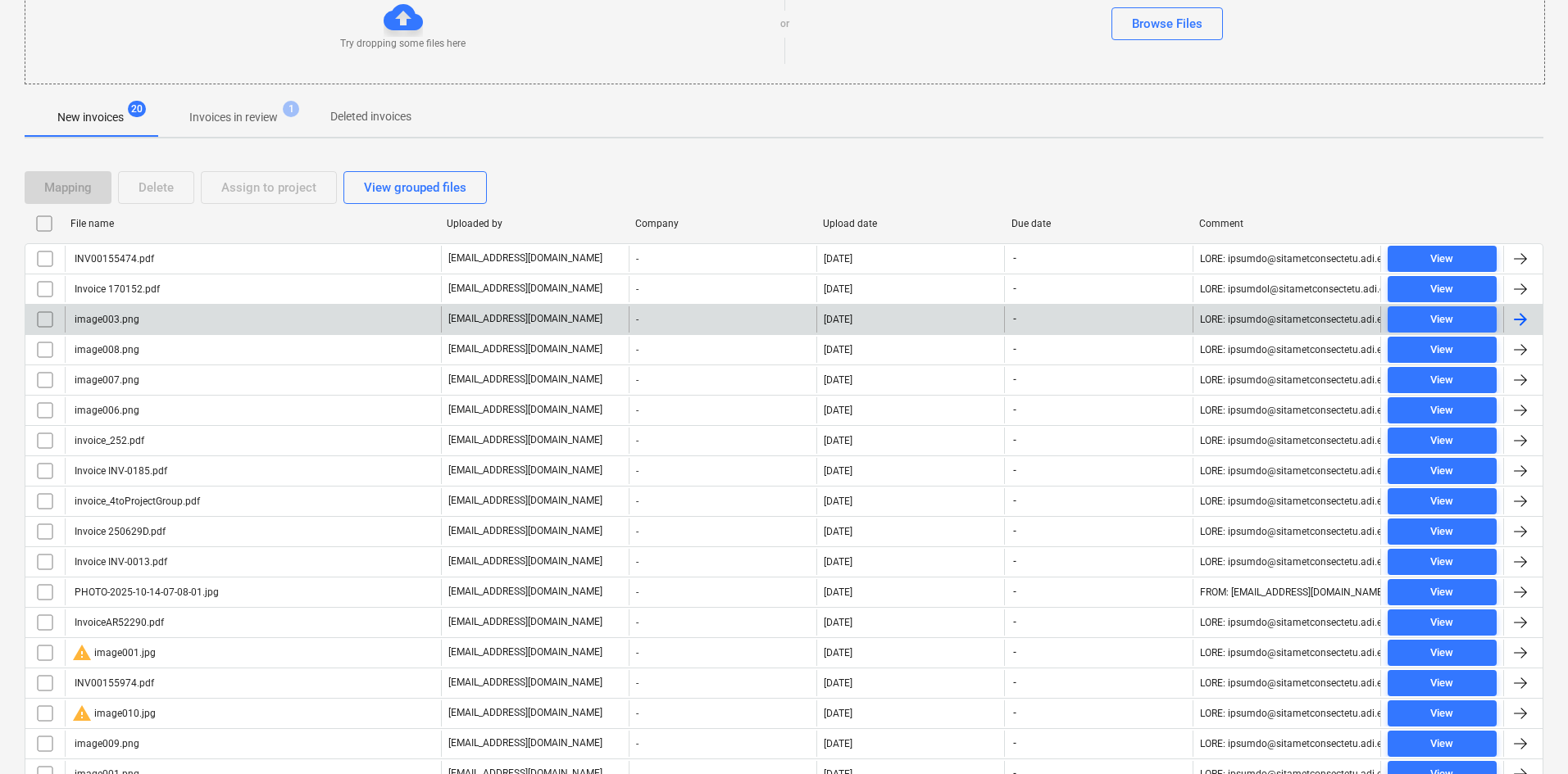
click at [160, 323] on div "image003.png" at bounding box center [253, 319] width 376 height 26
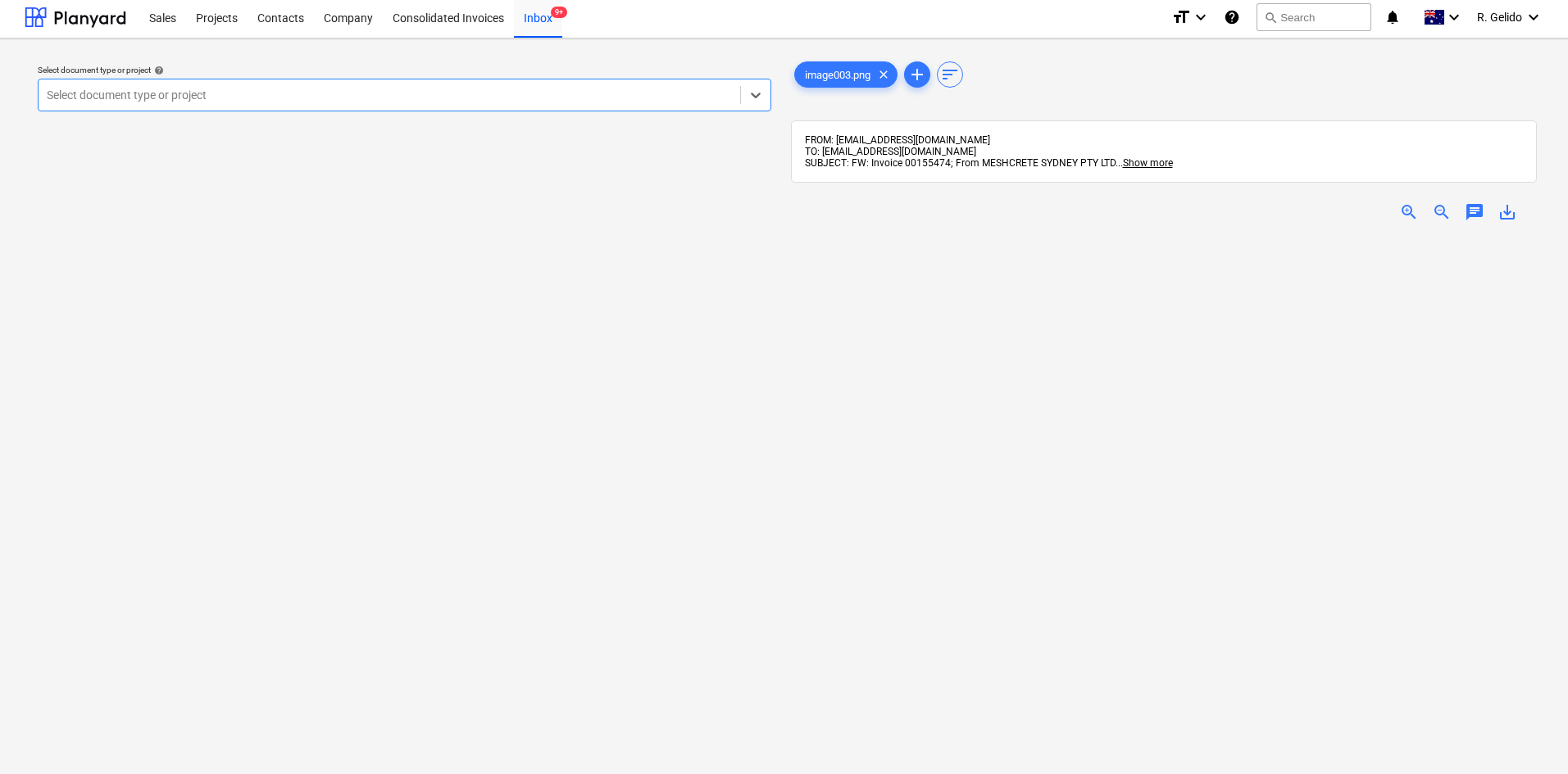
scroll to position [212, 0]
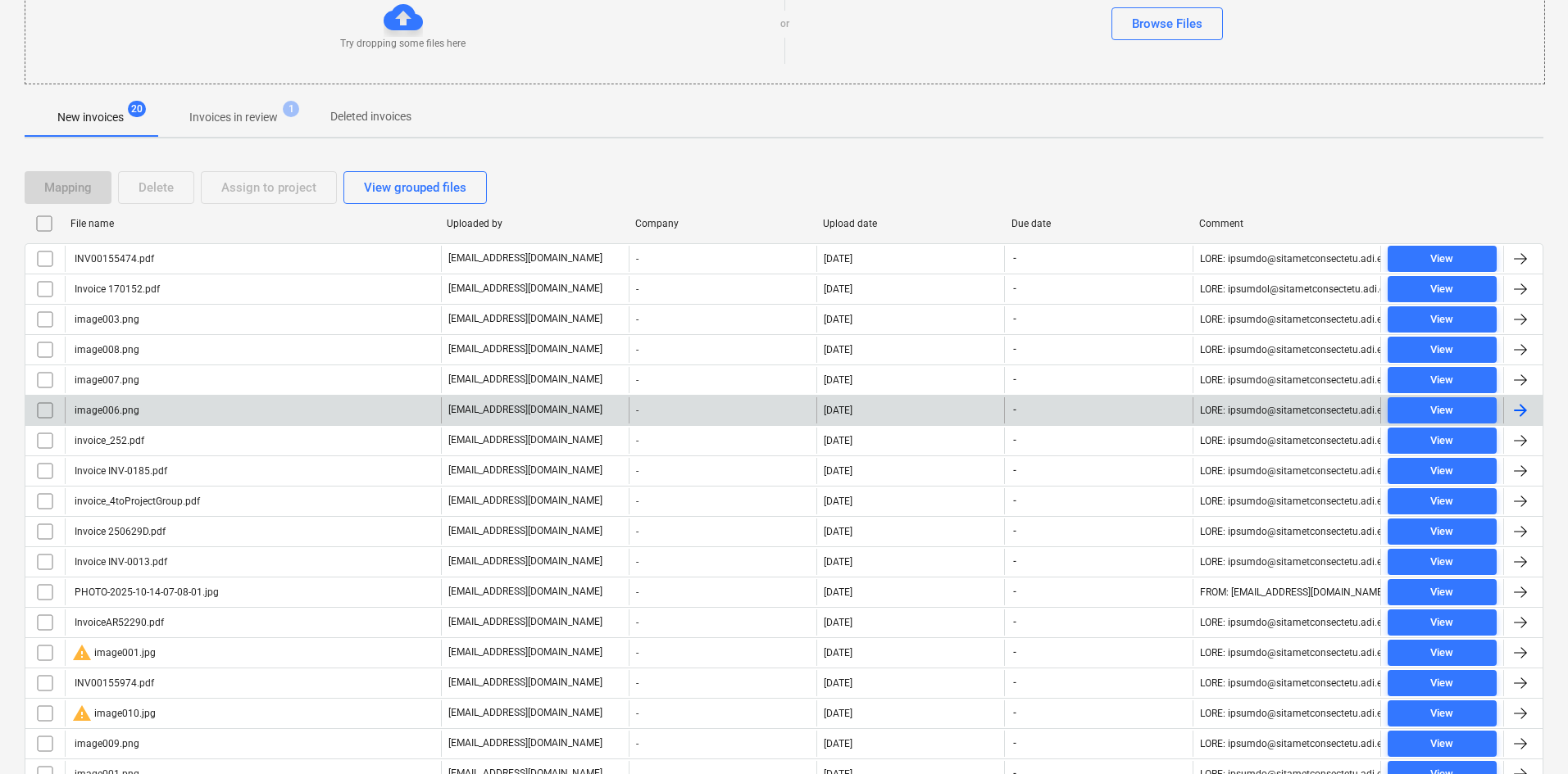
click at [38, 405] on input "checkbox" at bounding box center [45, 410] width 26 height 26
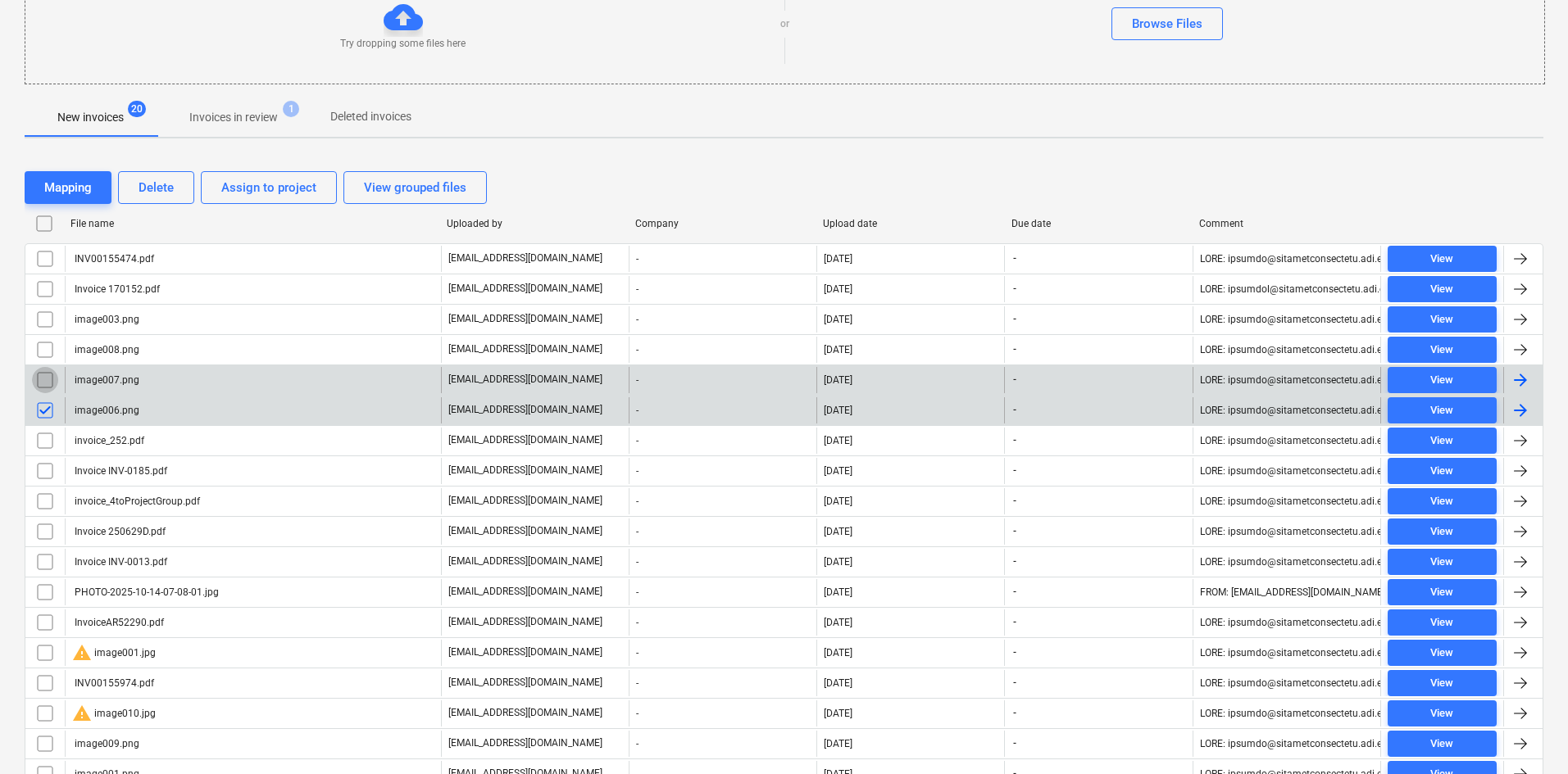
click at [44, 379] on input "checkbox" at bounding box center [45, 379] width 26 height 26
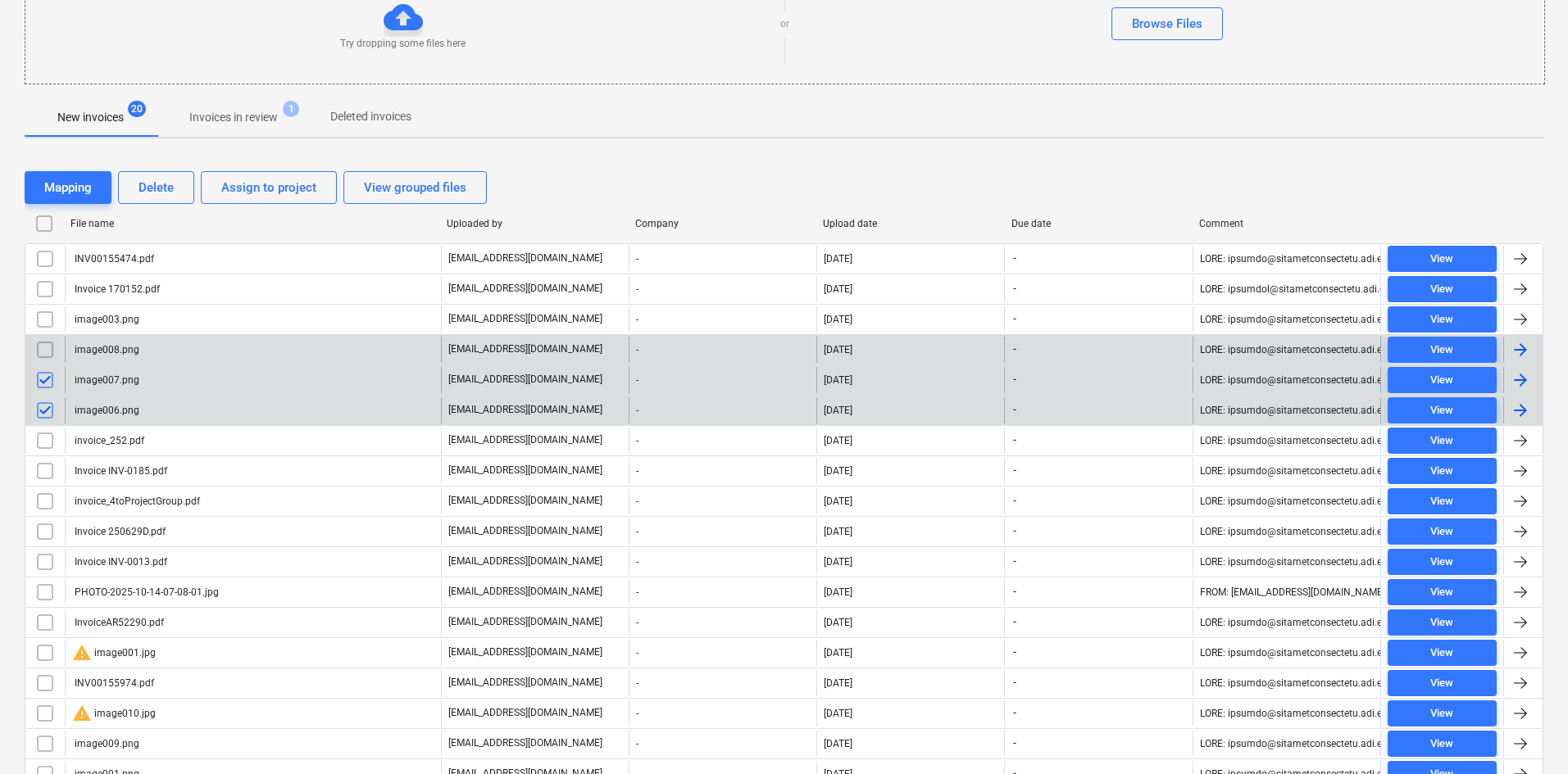
click at [43, 347] on input "checkbox" at bounding box center [45, 349] width 26 height 26
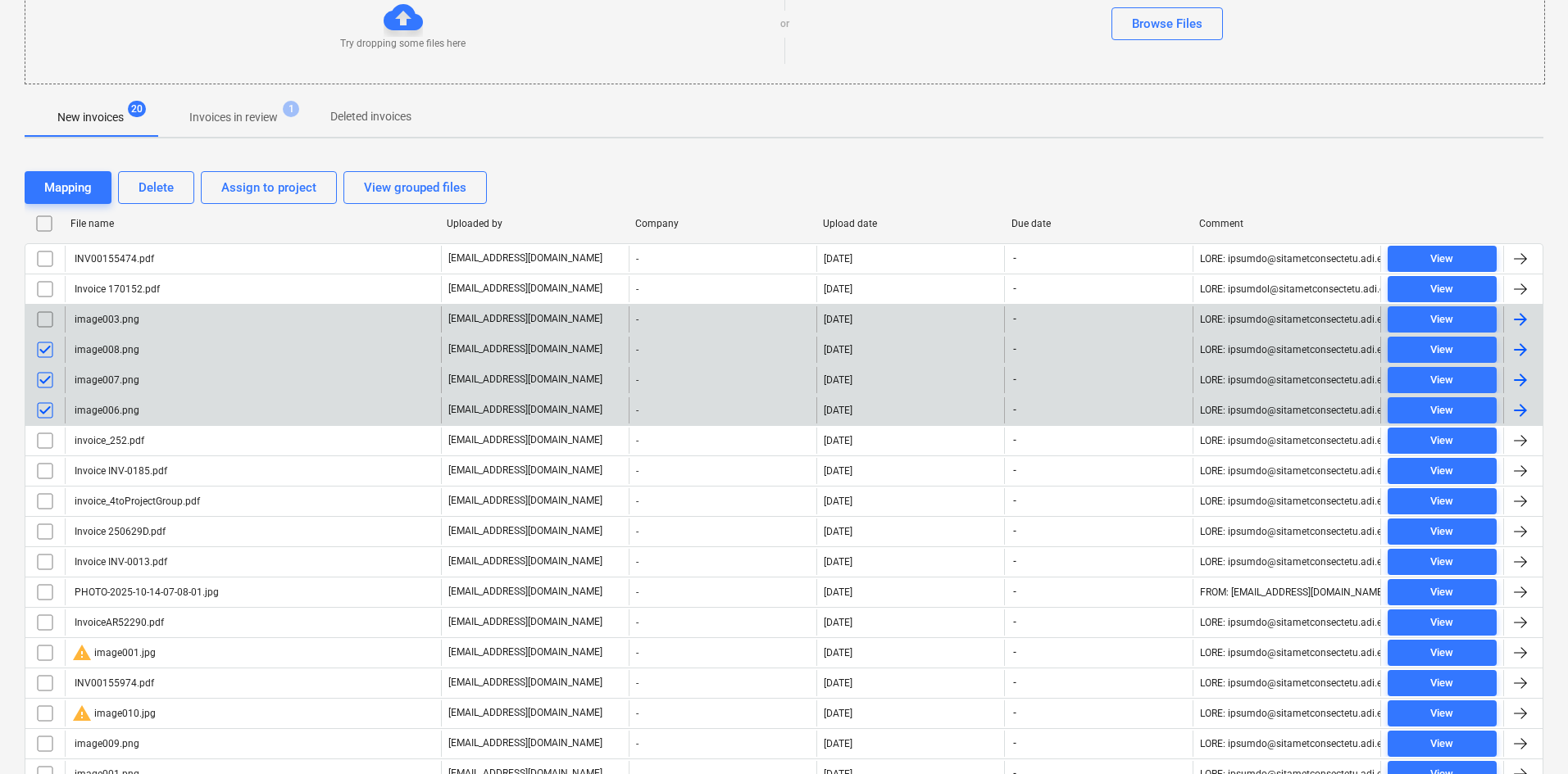
click at [43, 309] on input "checkbox" at bounding box center [45, 319] width 26 height 26
click at [165, 186] on div "Delete" at bounding box center [156, 187] width 35 height 21
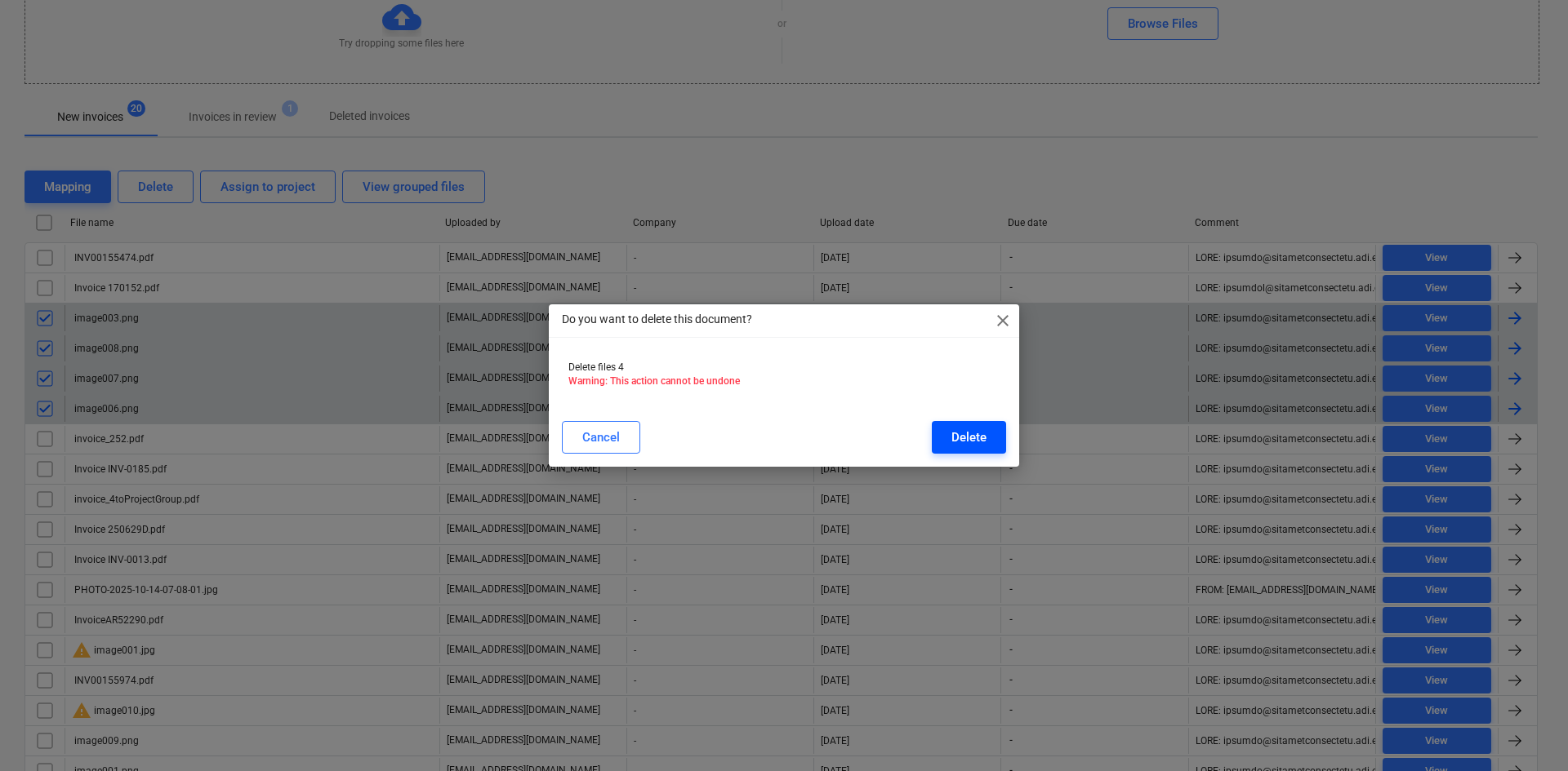
click at [961, 432] on div "Delete" at bounding box center [969, 437] width 35 height 21
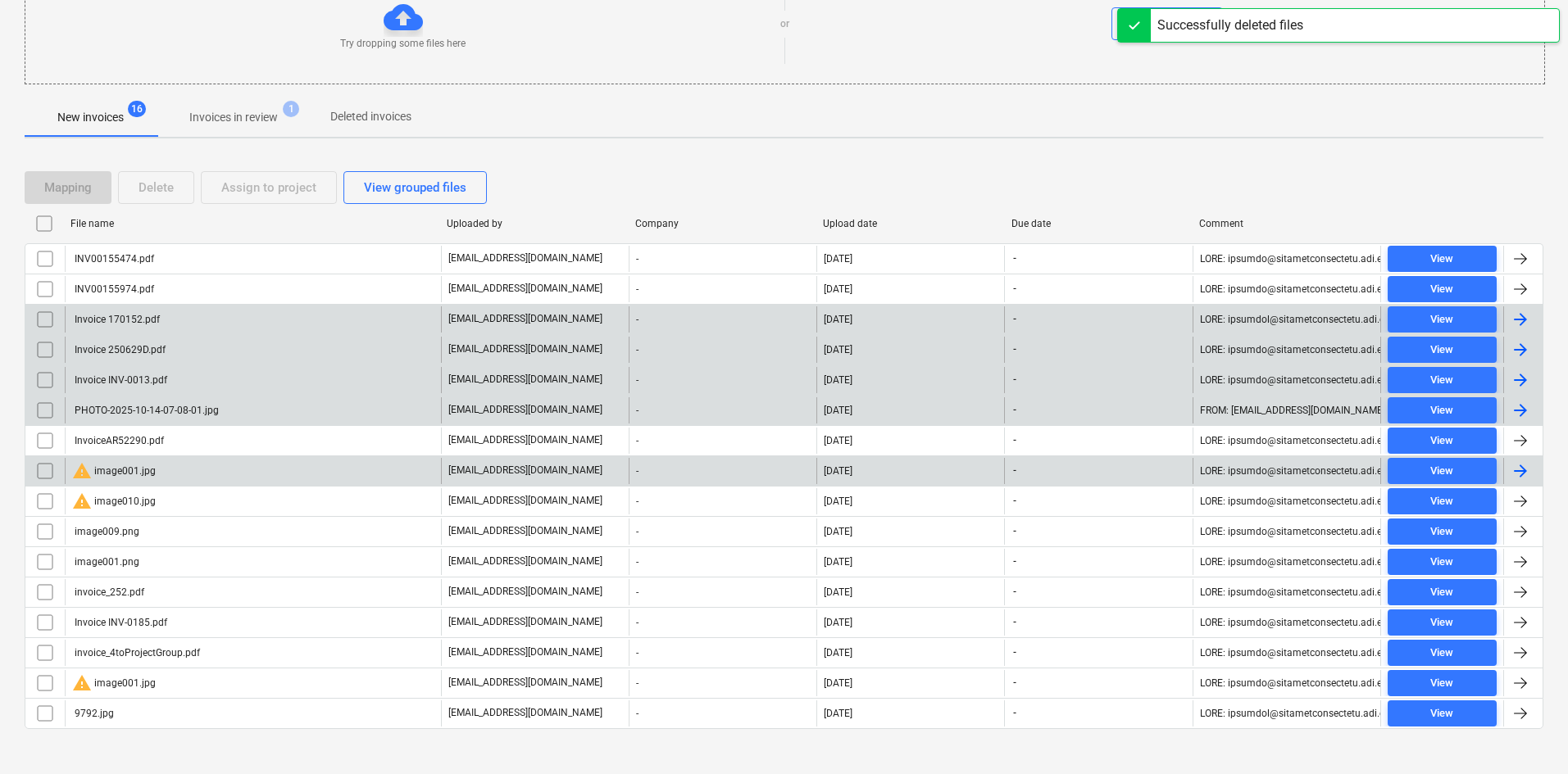
click at [185, 468] on div "warning image001.jpg" at bounding box center [253, 470] width 376 height 26
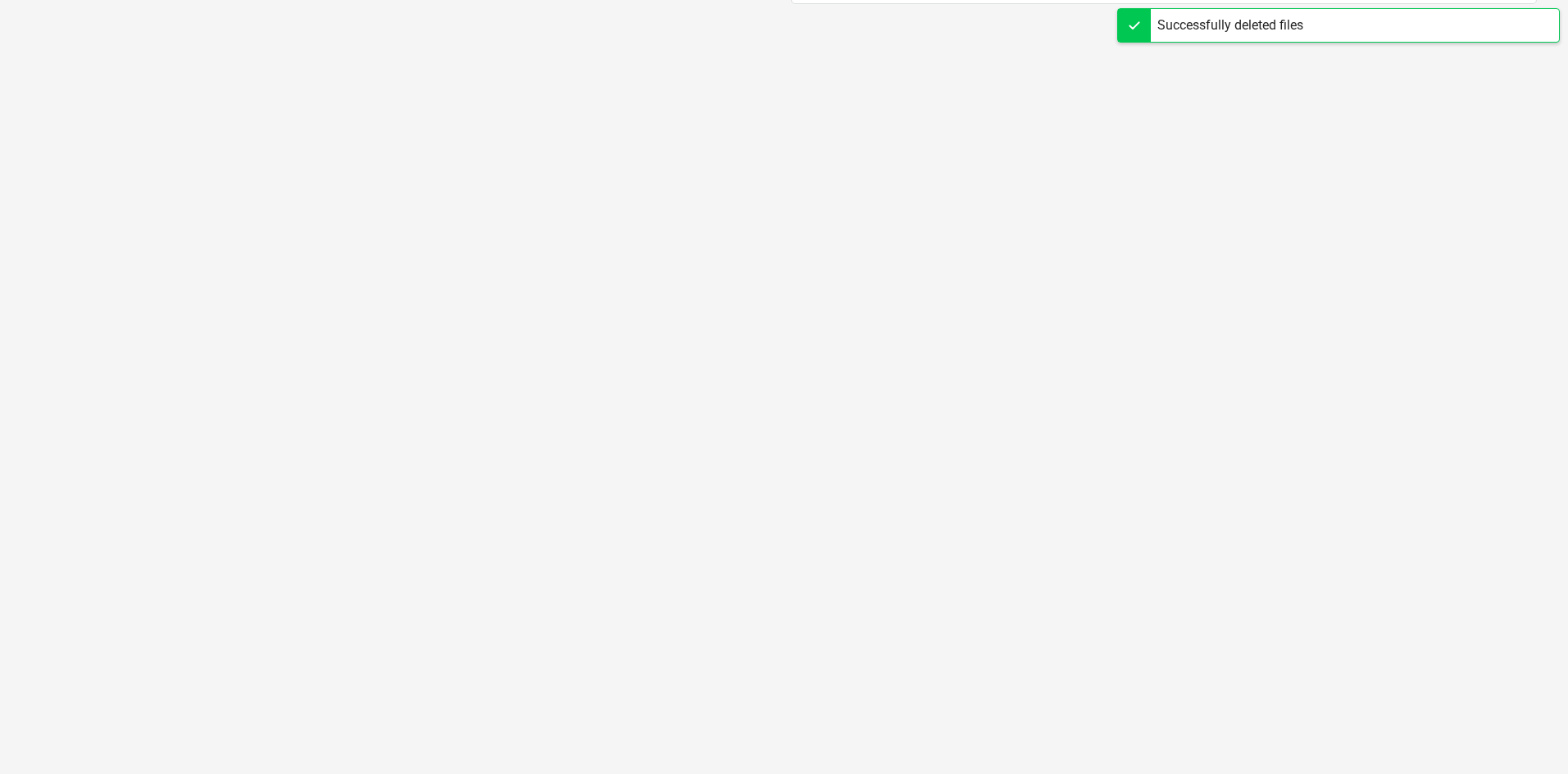
scroll to position [3, 0]
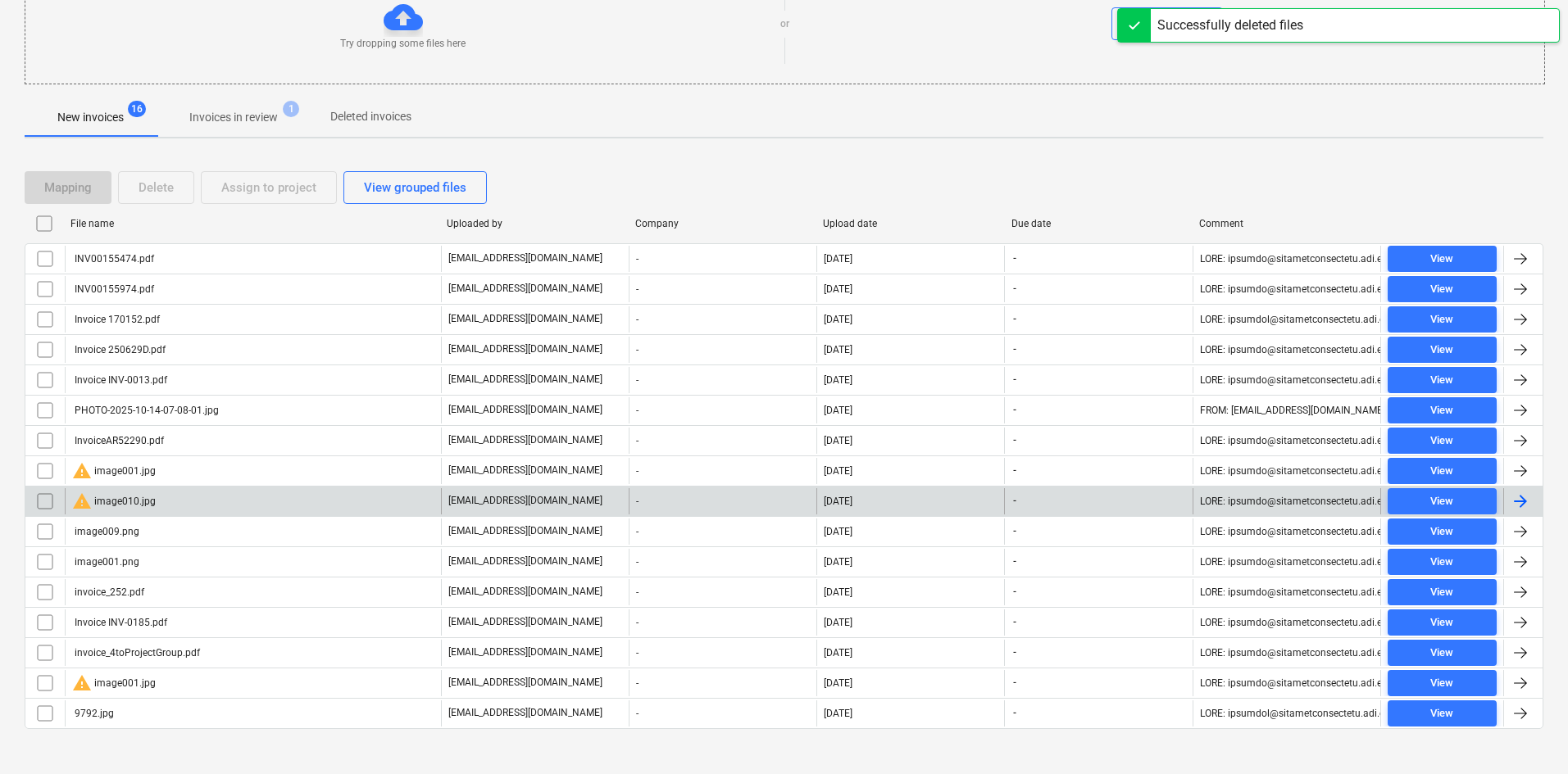
click at [174, 495] on div "warning image010.jpg" at bounding box center [253, 501] width 376 height 26
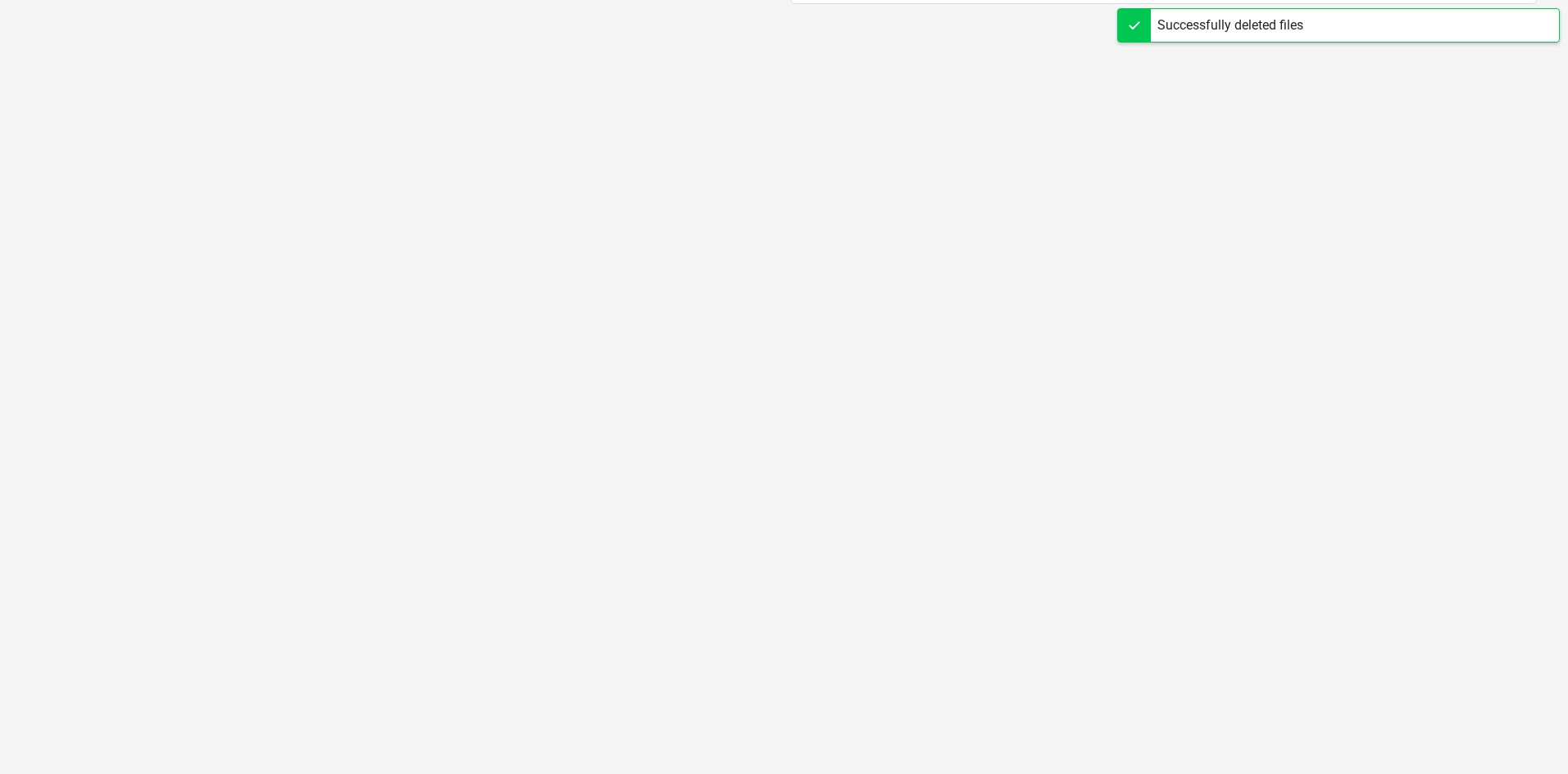
scroll to position [3, 0]
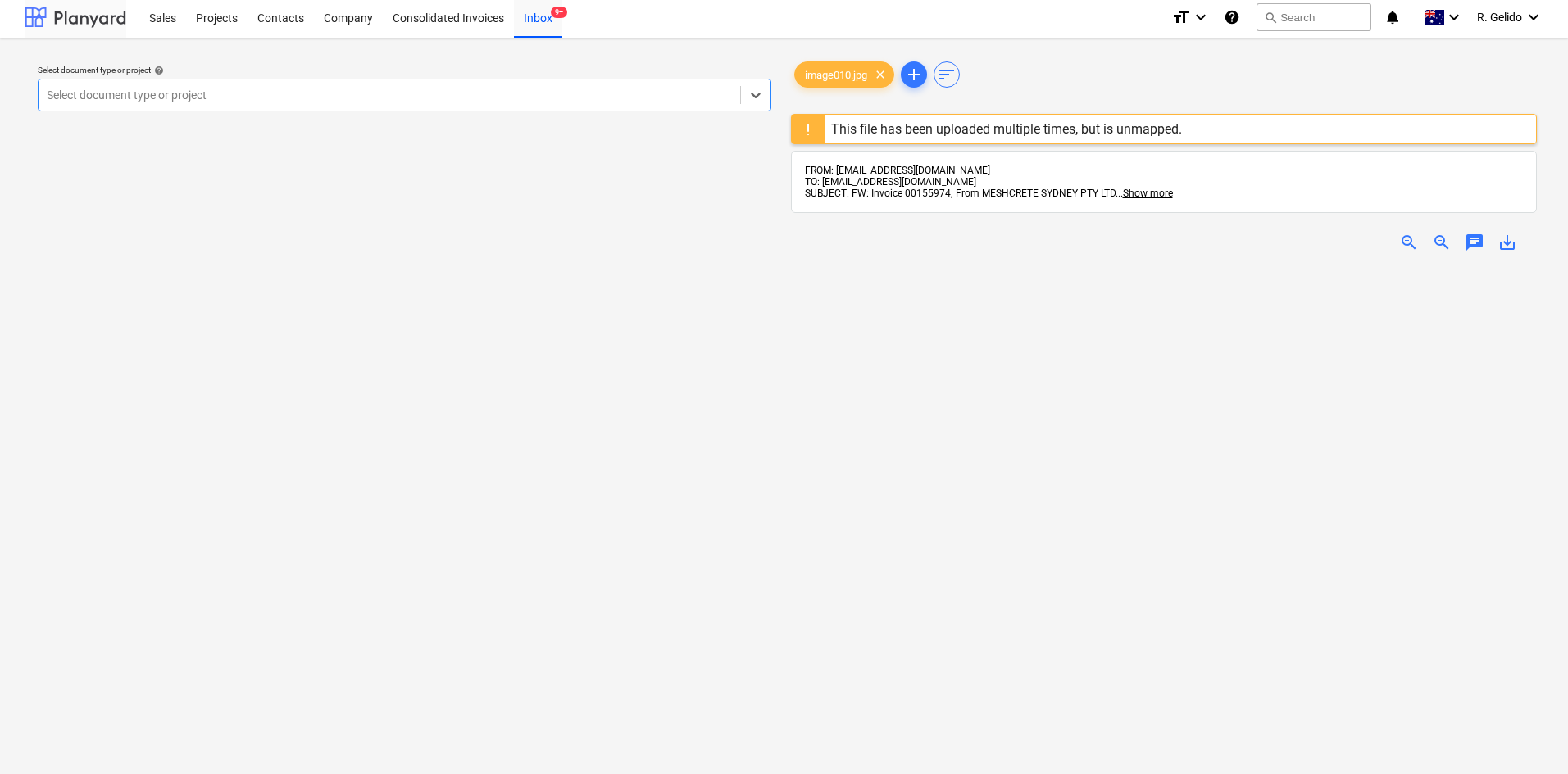
scroll to position [212, 0]
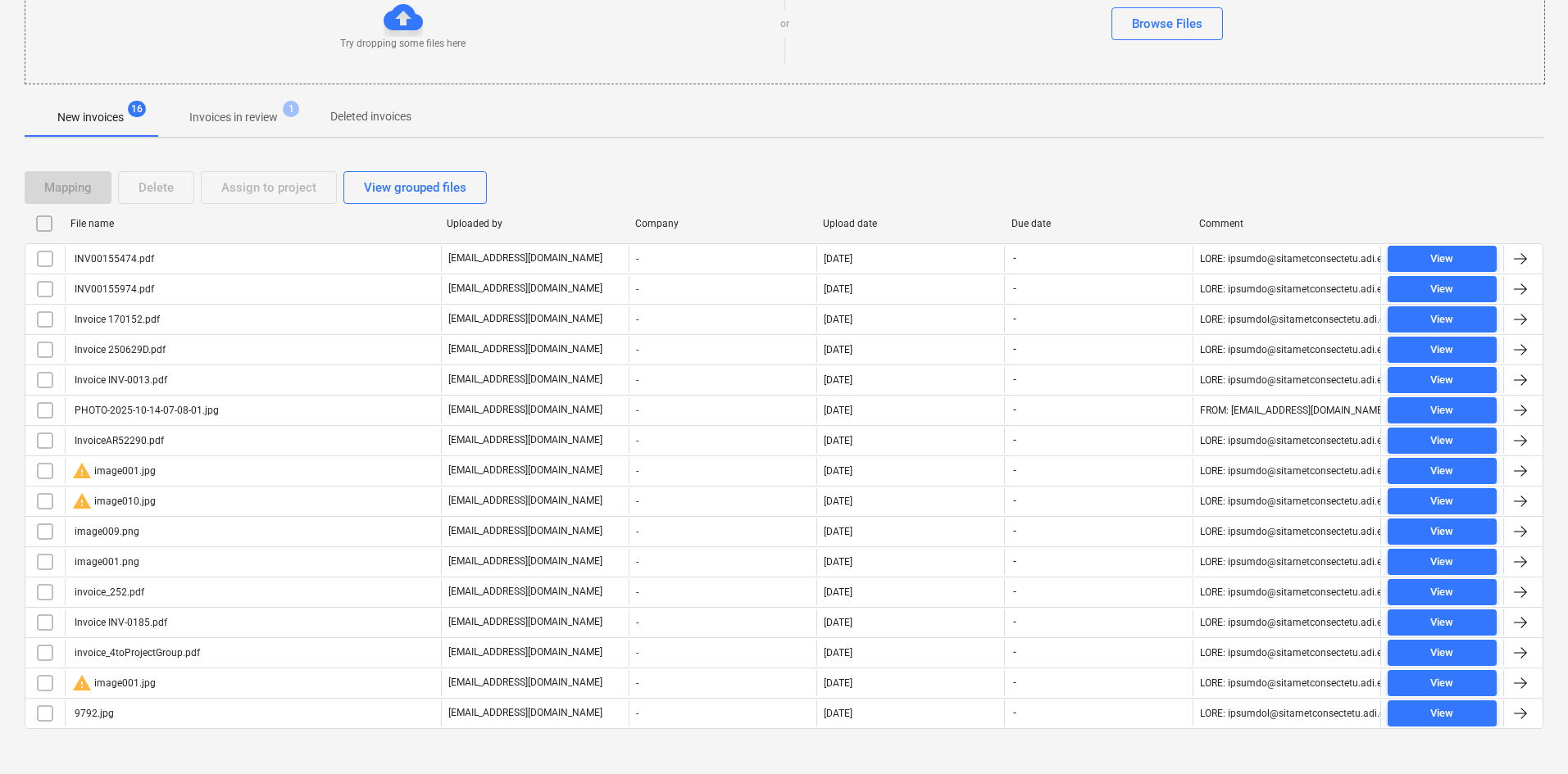
click at [50, 510] on input "checkbox" at bounding box center [45, 501] width 26 height 26
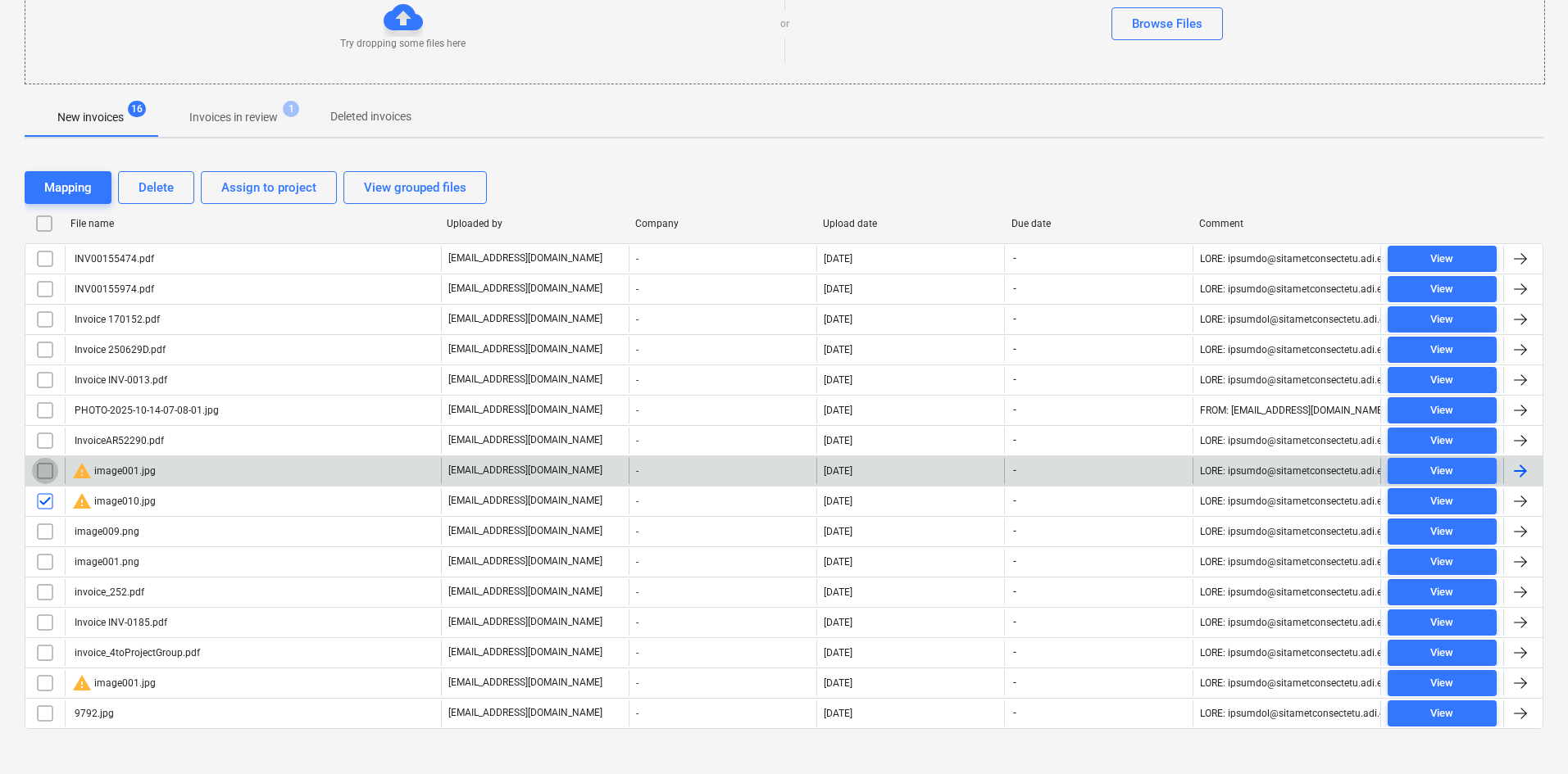
click at [49, 479] on input "checkbox" at bounding box center [45, 470] width 26 height 26
click at [147, 186] on div "Delete" at bounding box center [156, 187] width 35 height 21
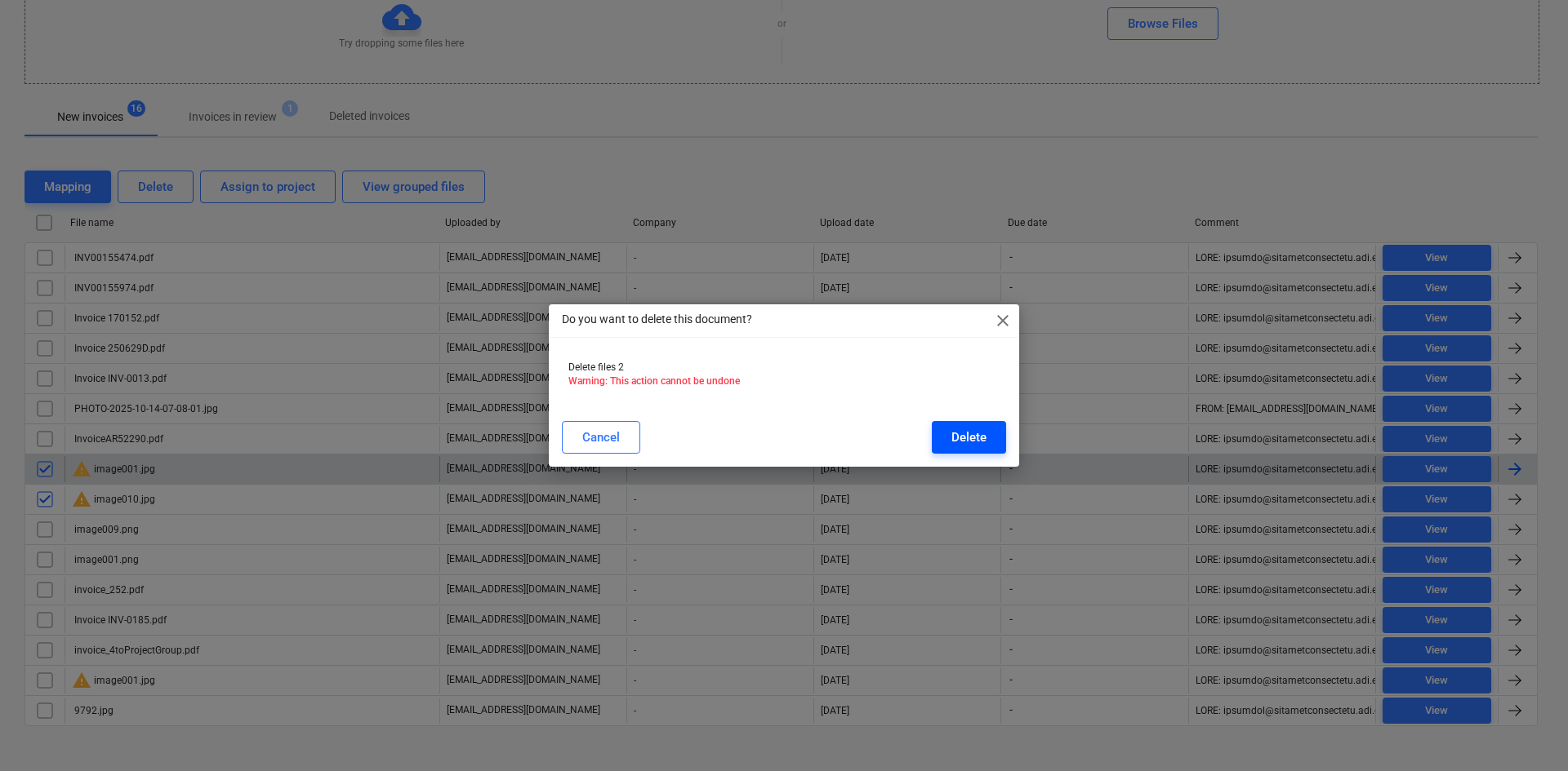
click at [969, 438] on div "Delete" at bounding box center [969, 437] width 35 height 21
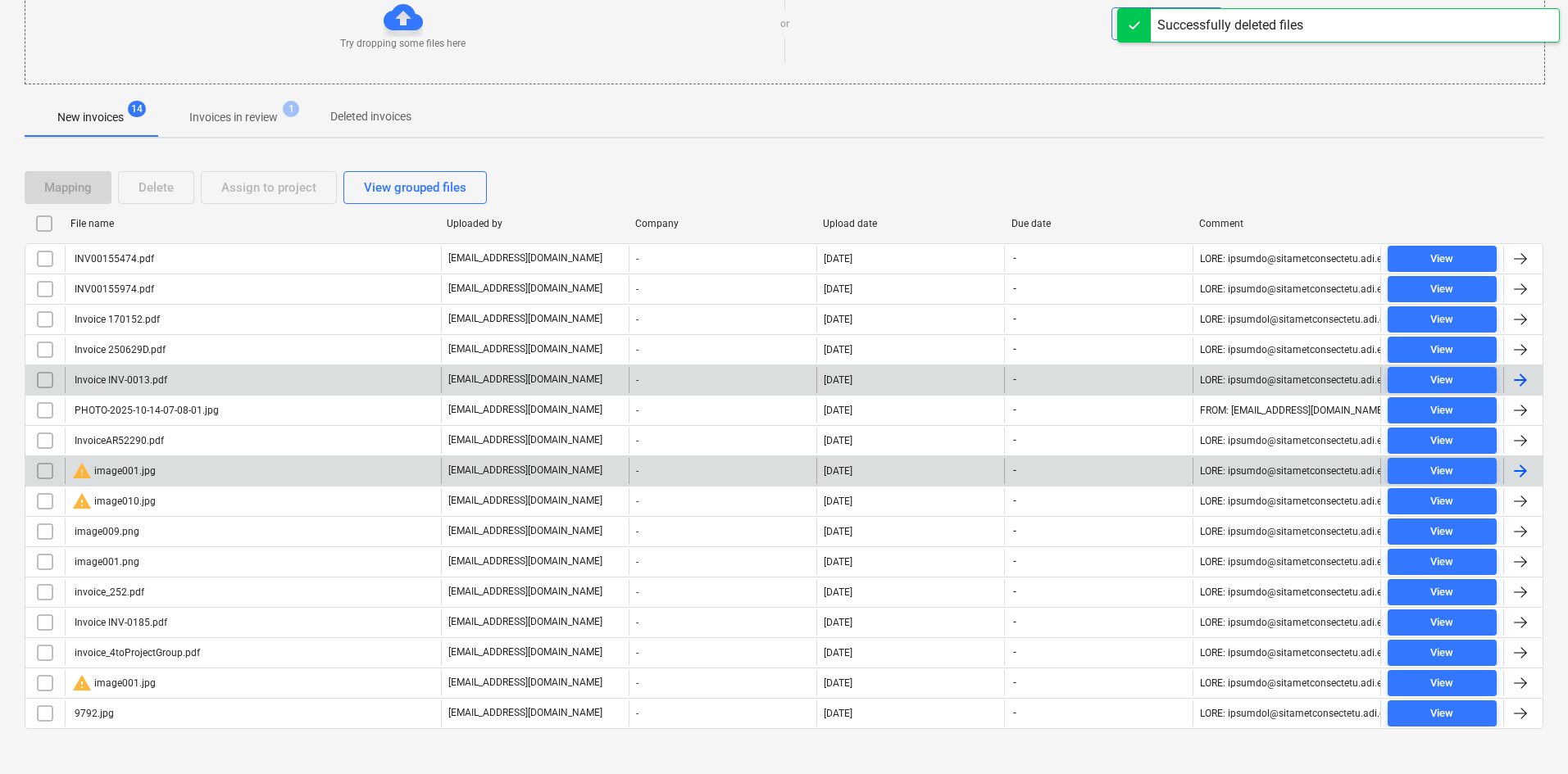
scroll to position [165, 0]
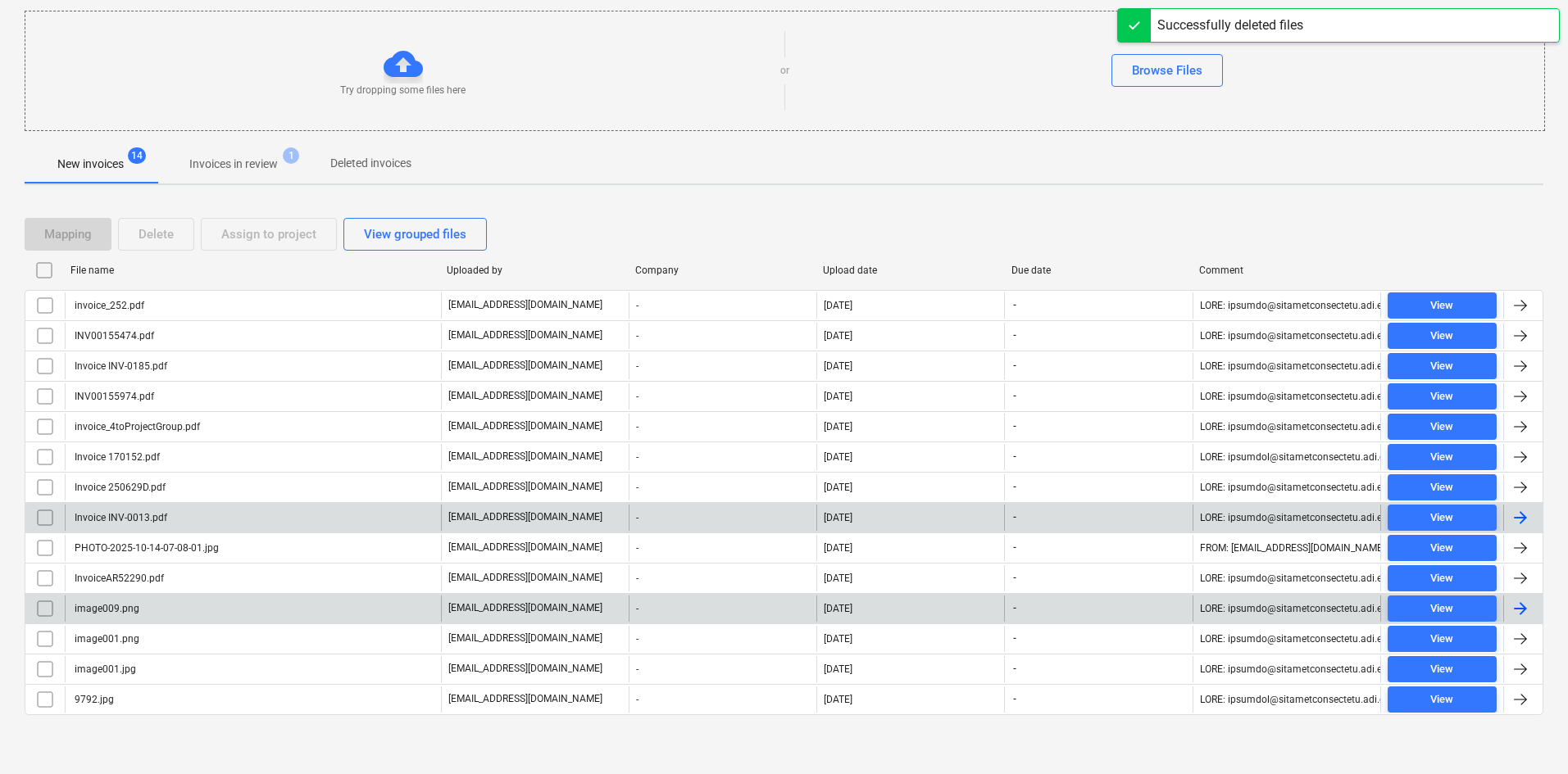
click at [182, 611] on div "image009.png" at bounding box center [253, 608] width 376 height 26
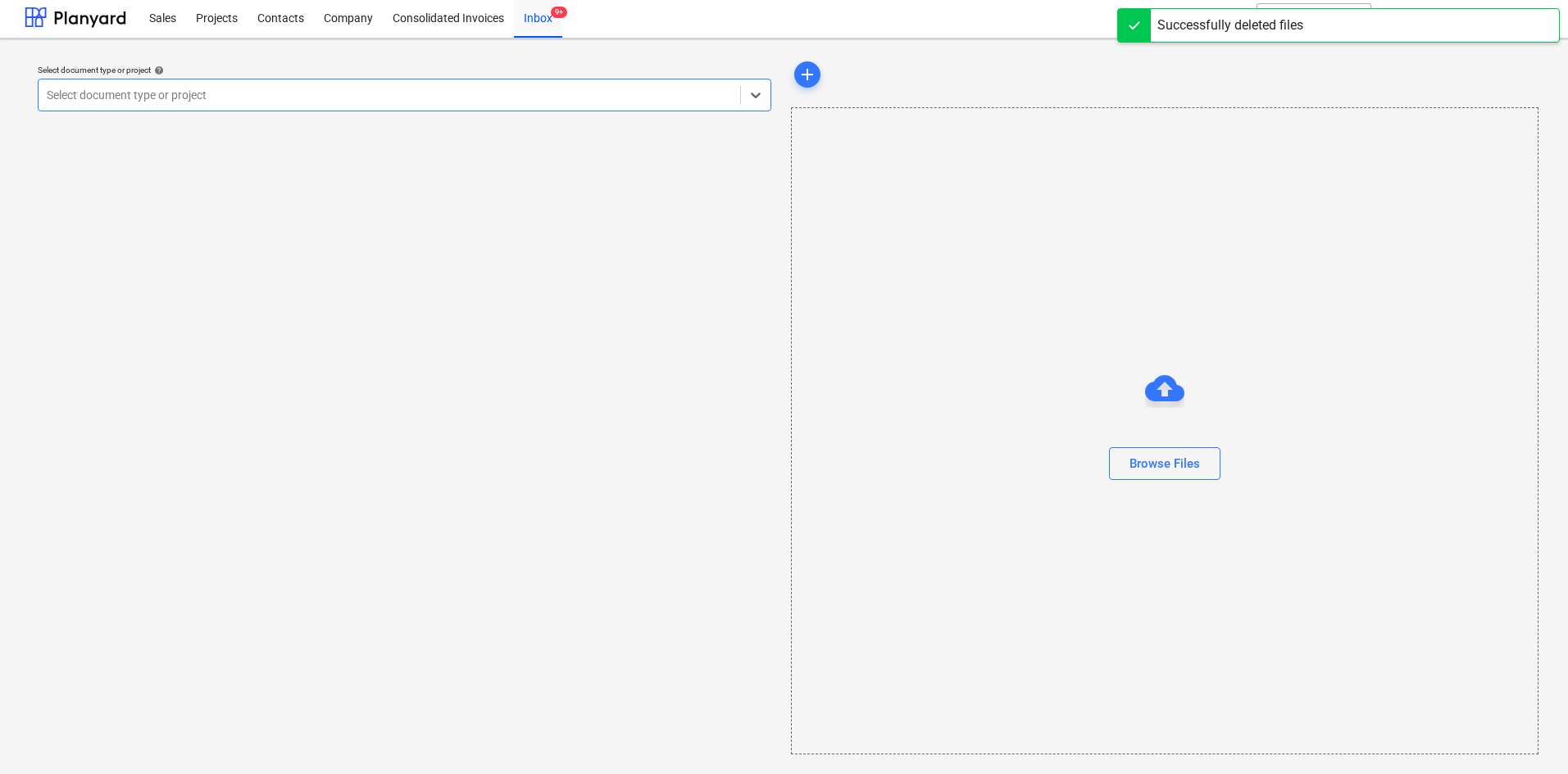
scroll to position [3, 0]
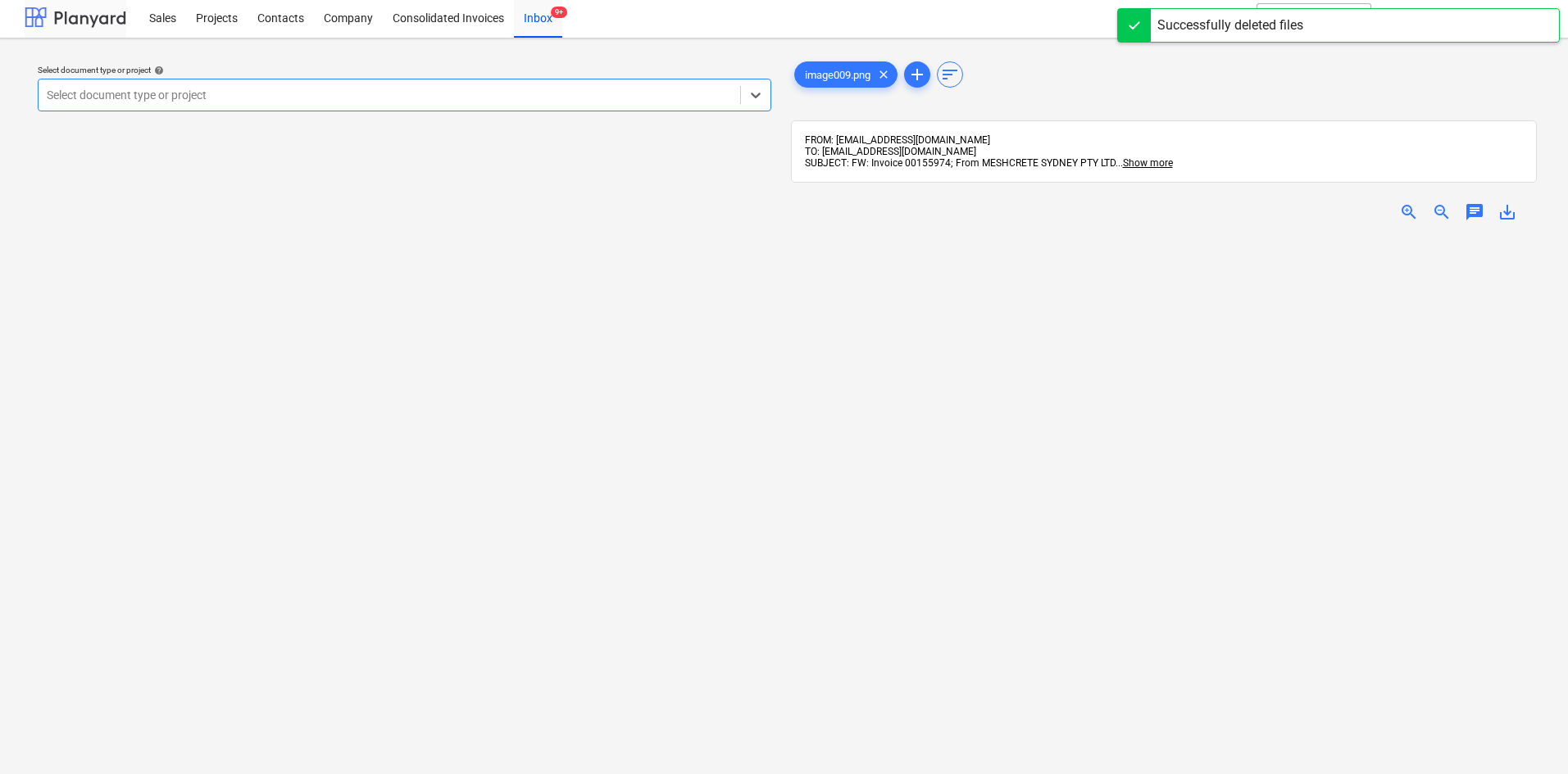
scroll to position [165, 0]
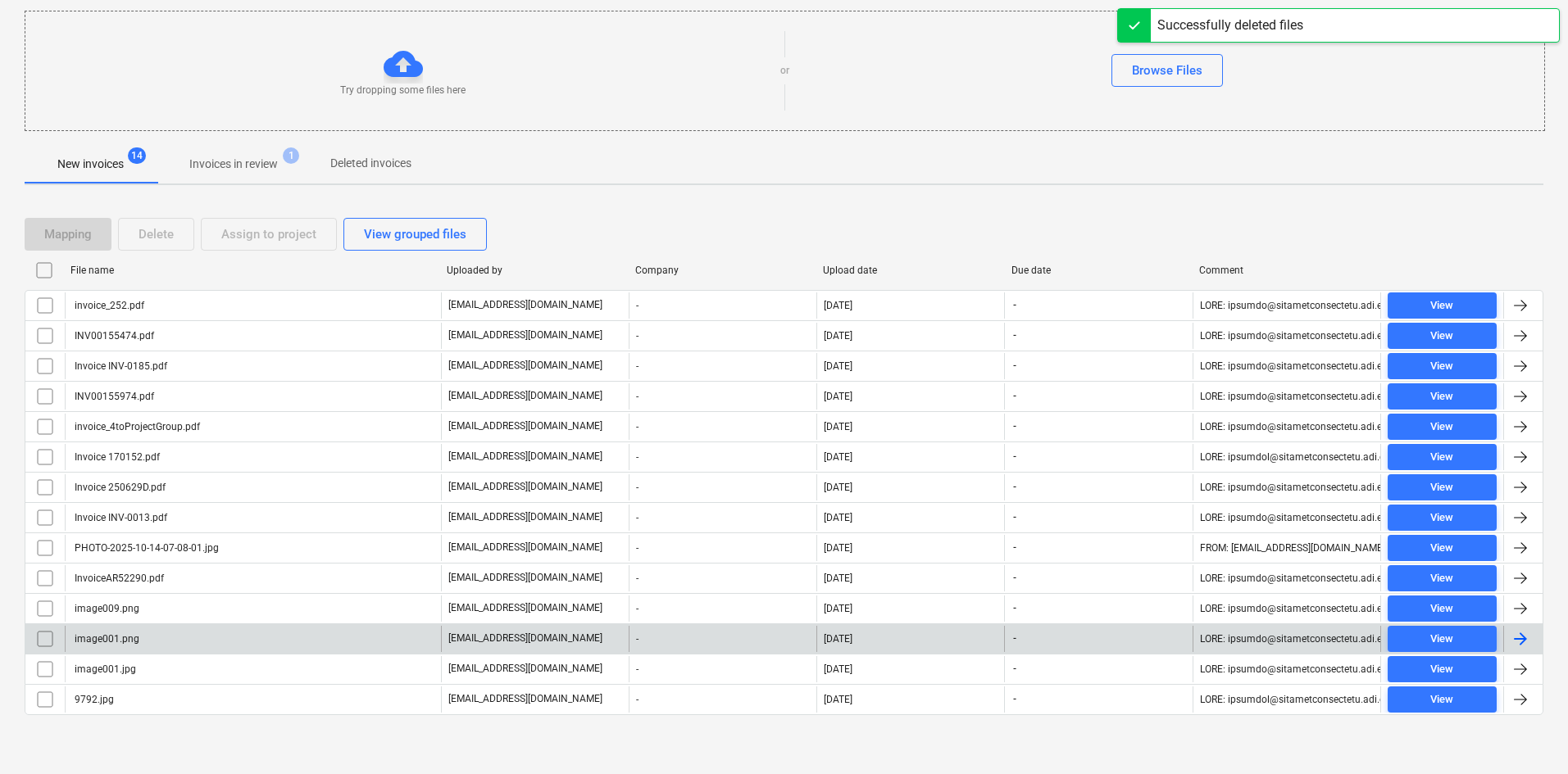
click at [169, 635] on div "image001.png" at bounding box center [253, 639] width 376 height 26
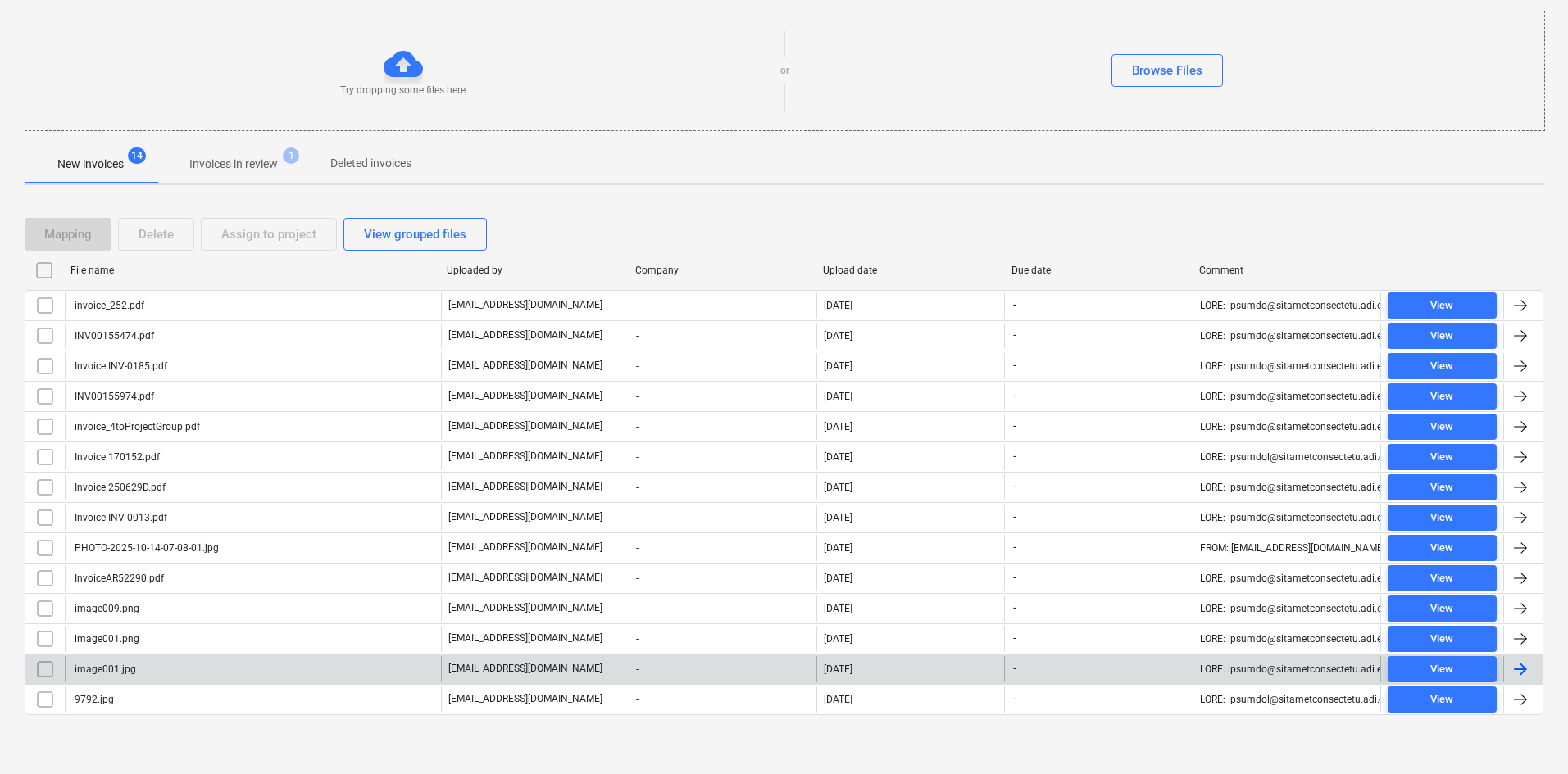
click at [142, 677] on div "image001.jpg" at bounding box center [253, 669] width 376 height 26
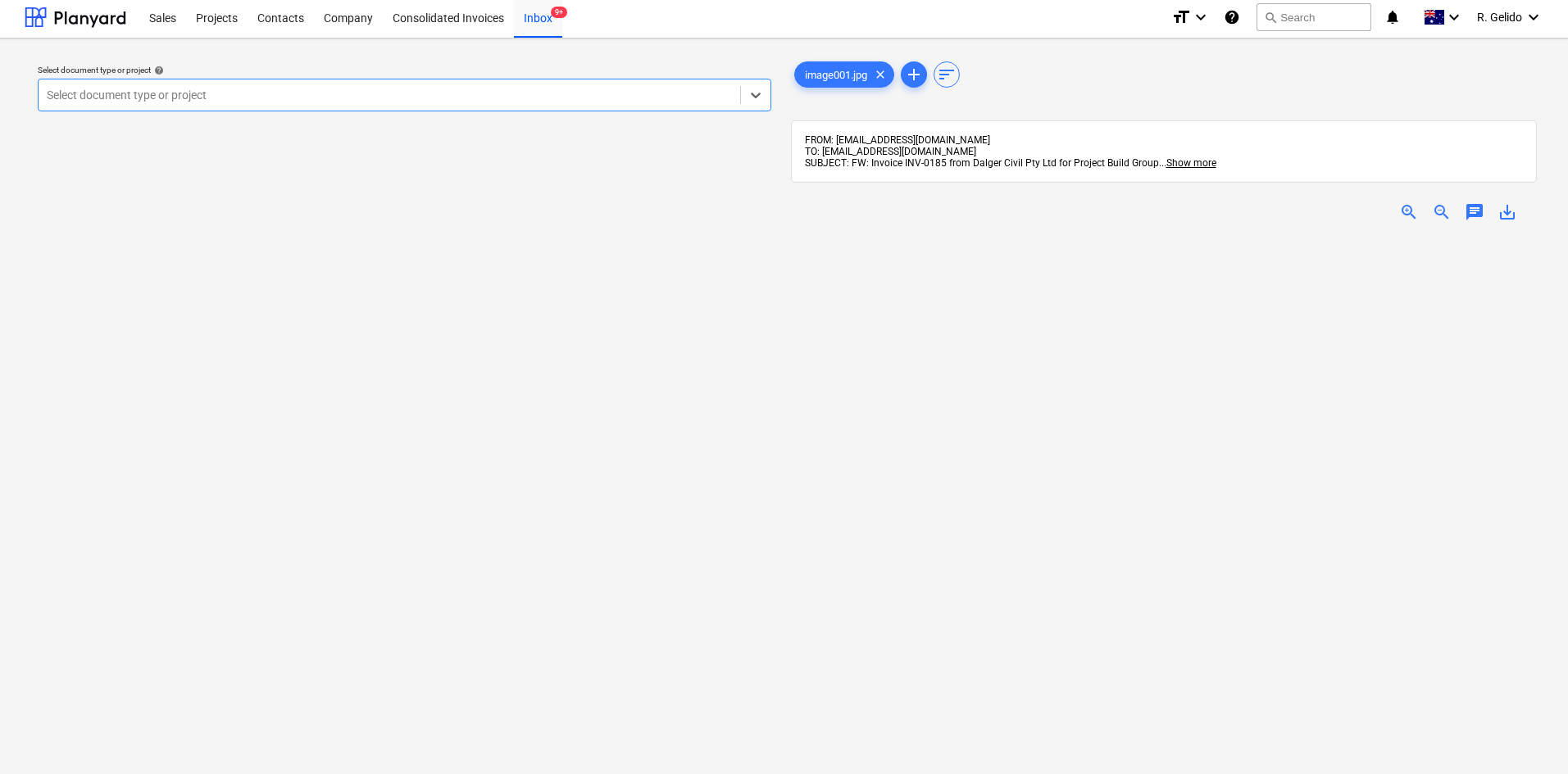
scroll to position [165, 0]
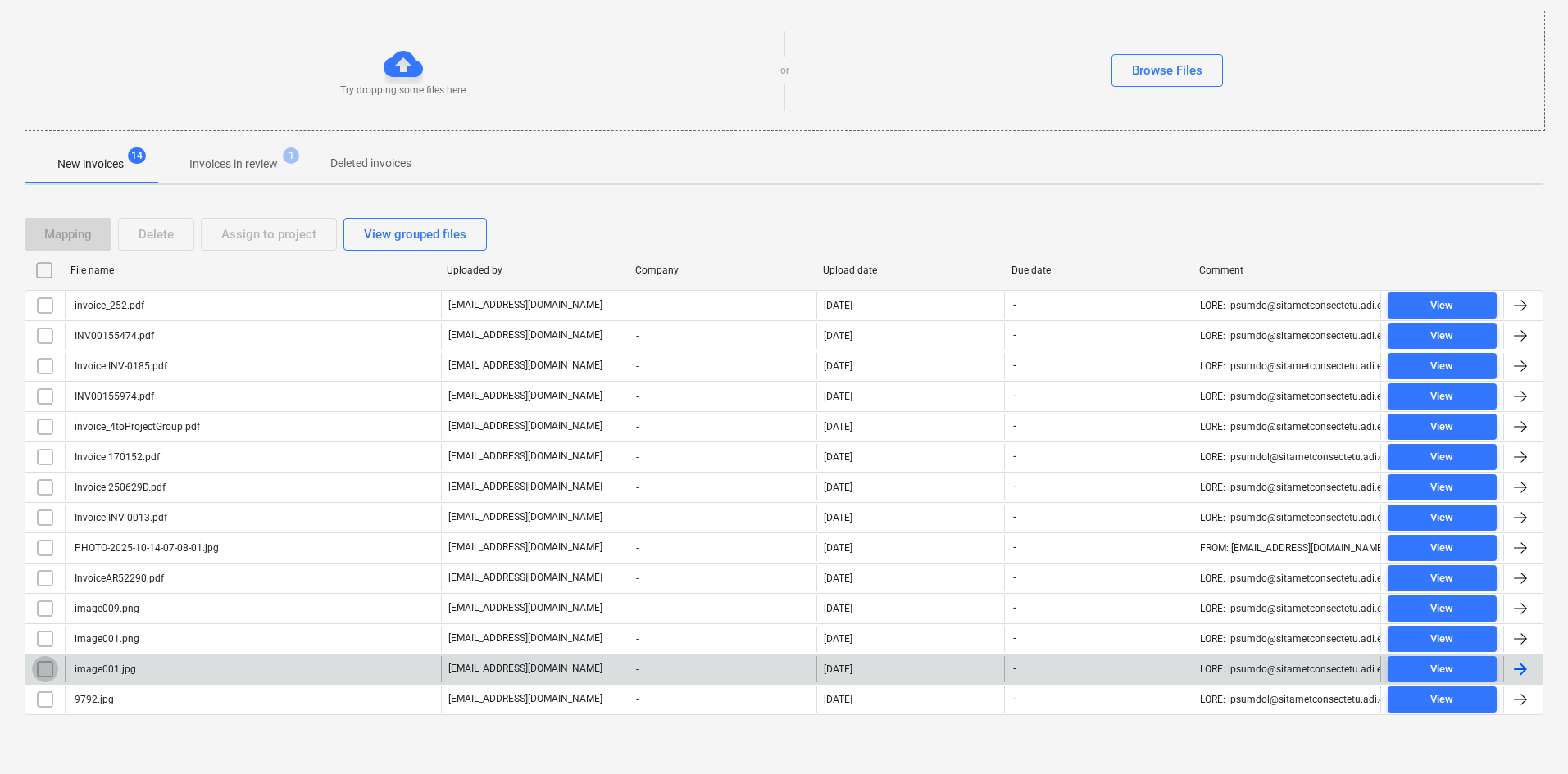
click at [44, 667] on input "checkbox" at bounding box center [45, 669] width 26 height 26
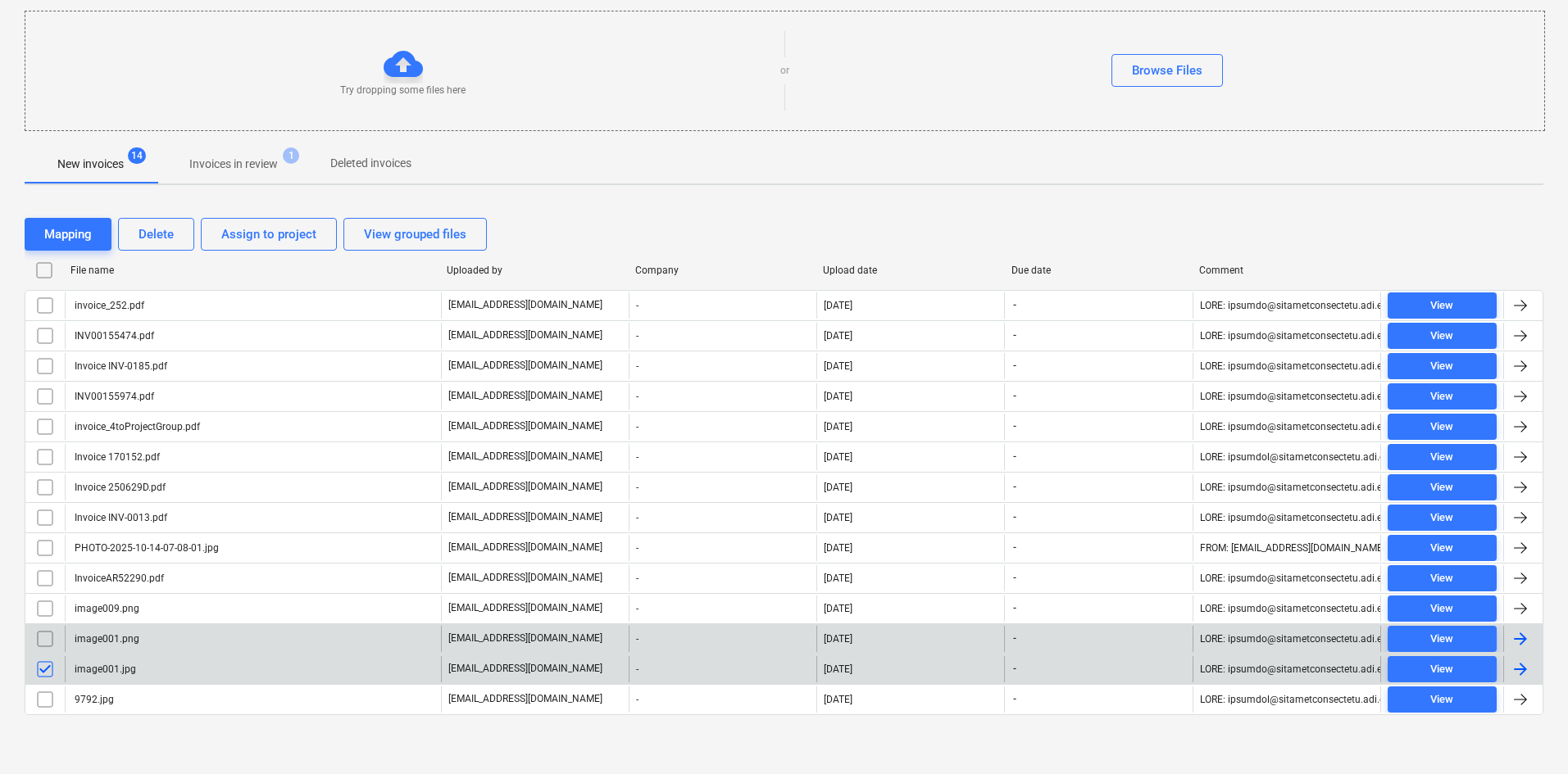
click at [43, 641] on input "checkbox" at bounding box center [45, 639] width 26 height 26
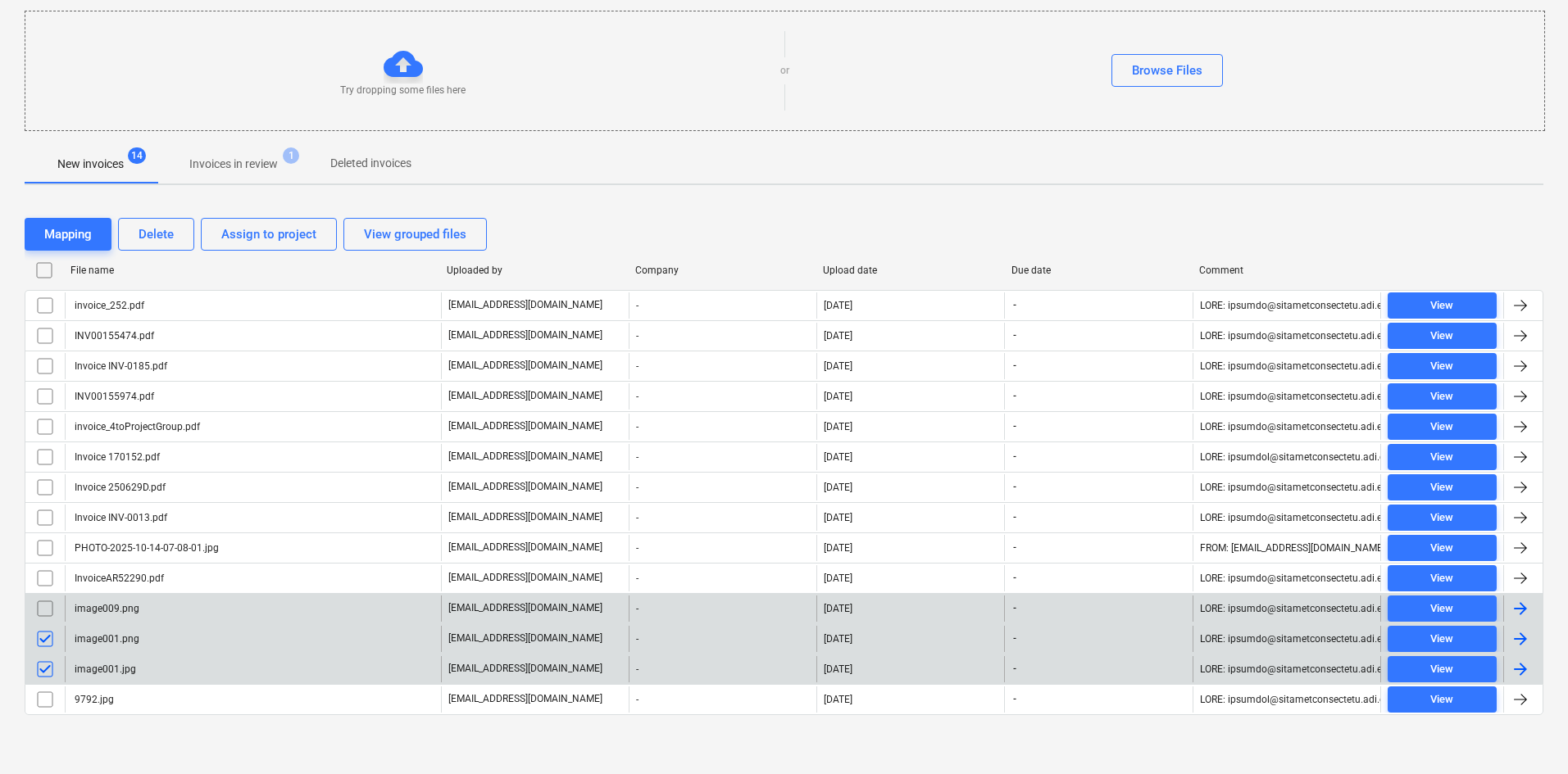
click at [43, 609] on input "checkbox" at bounding box center [45, 608] width 26 height 26
click at [169, 219] on button "Delete" at bounding box center [156, 234] width 76 height 33
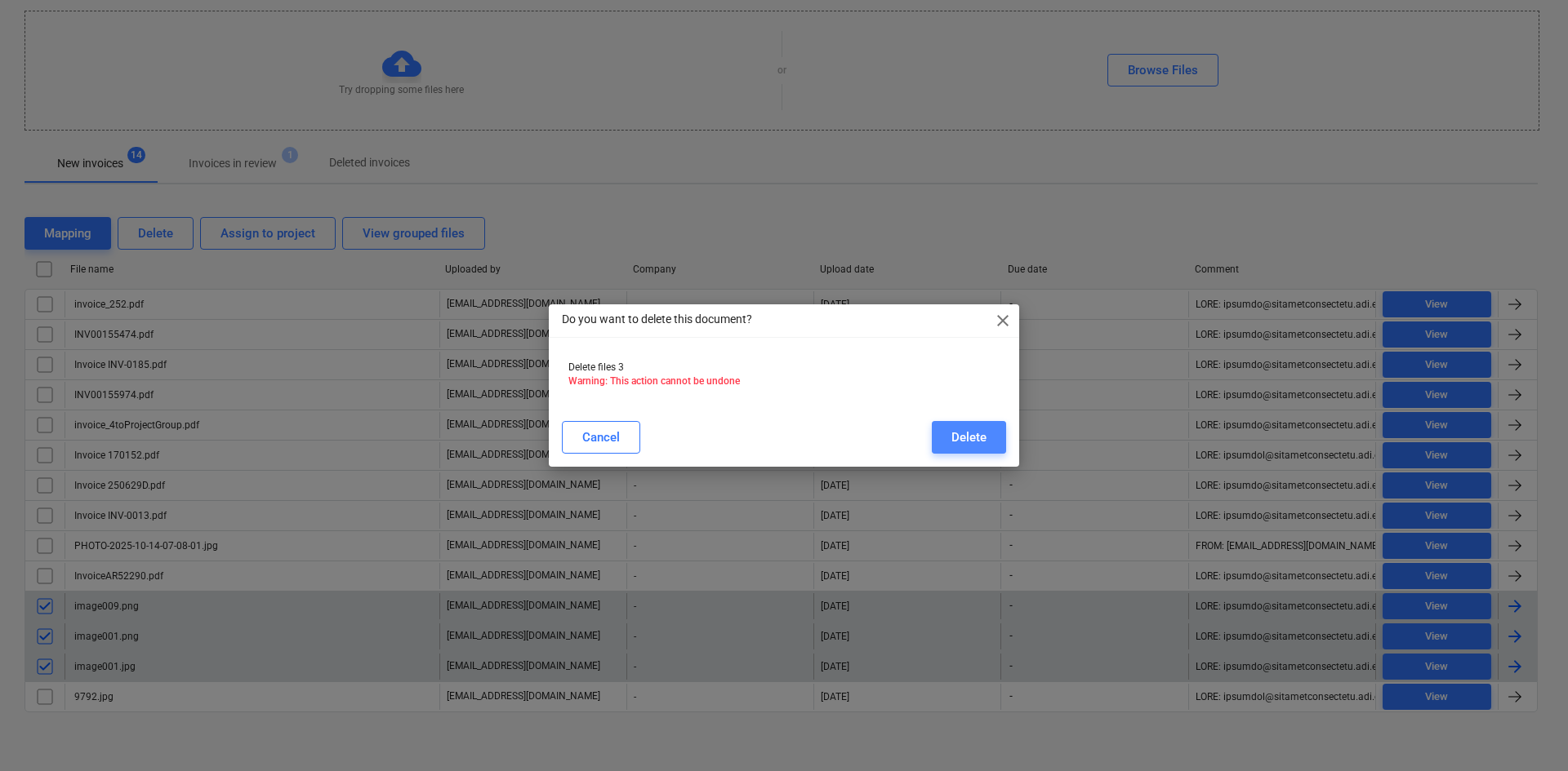
click at [957, 435] on div "Delete" at bounding box center [969, 437] width 35 height 21
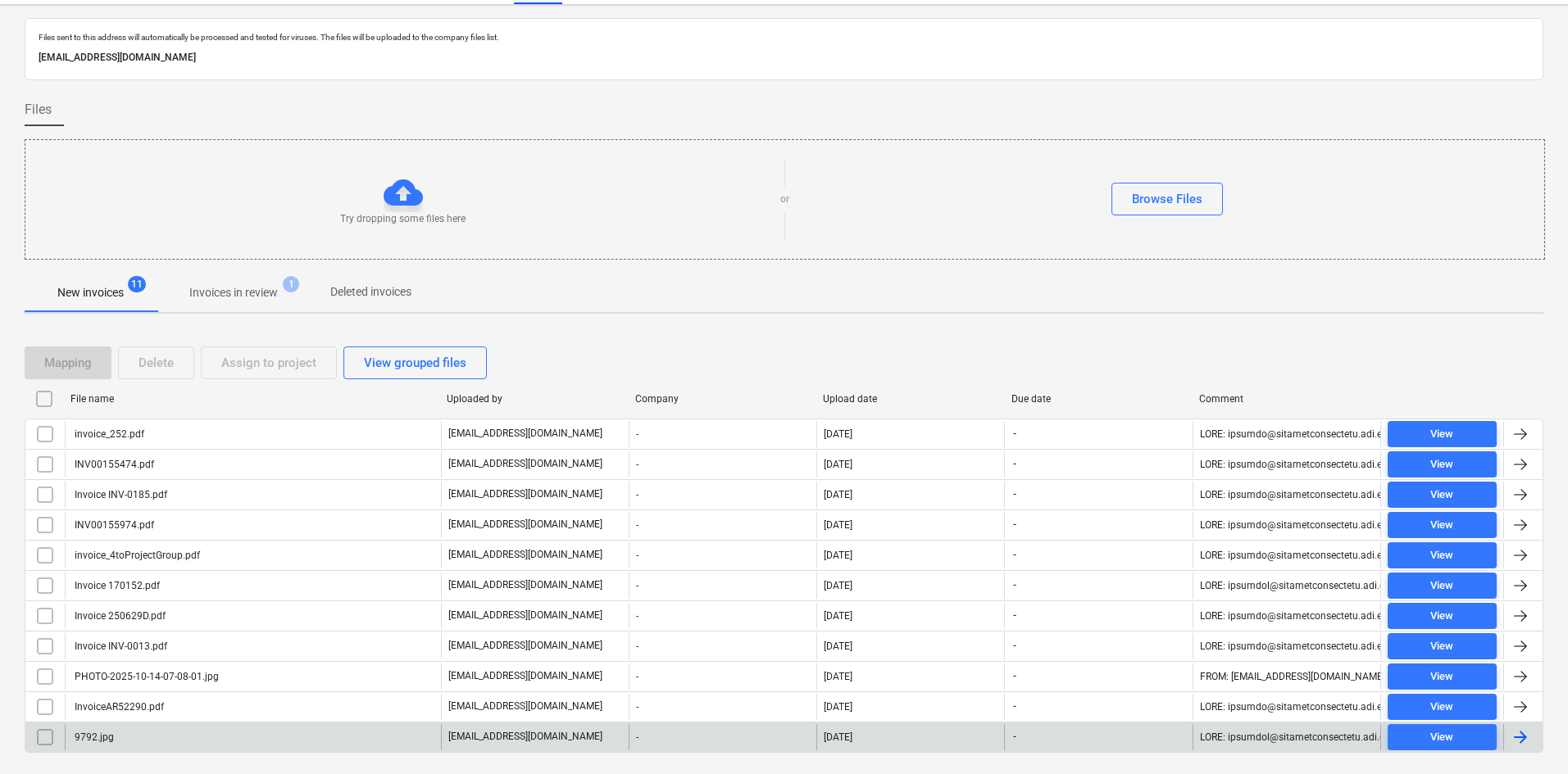
scroll to position [0, 0]
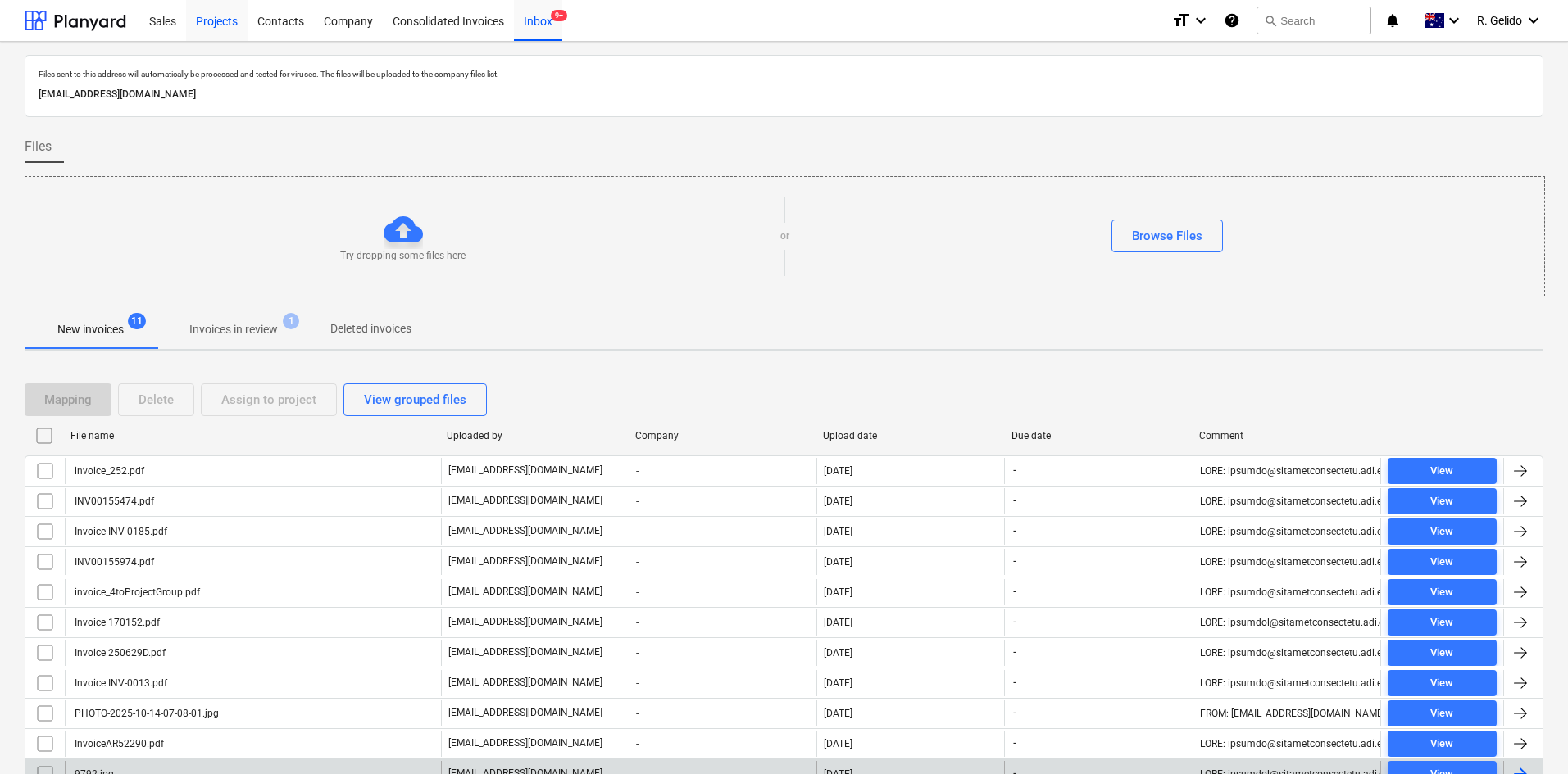
click at [220, 29] on div "Projects" at bounding box center [217, 20] width 61 height 42
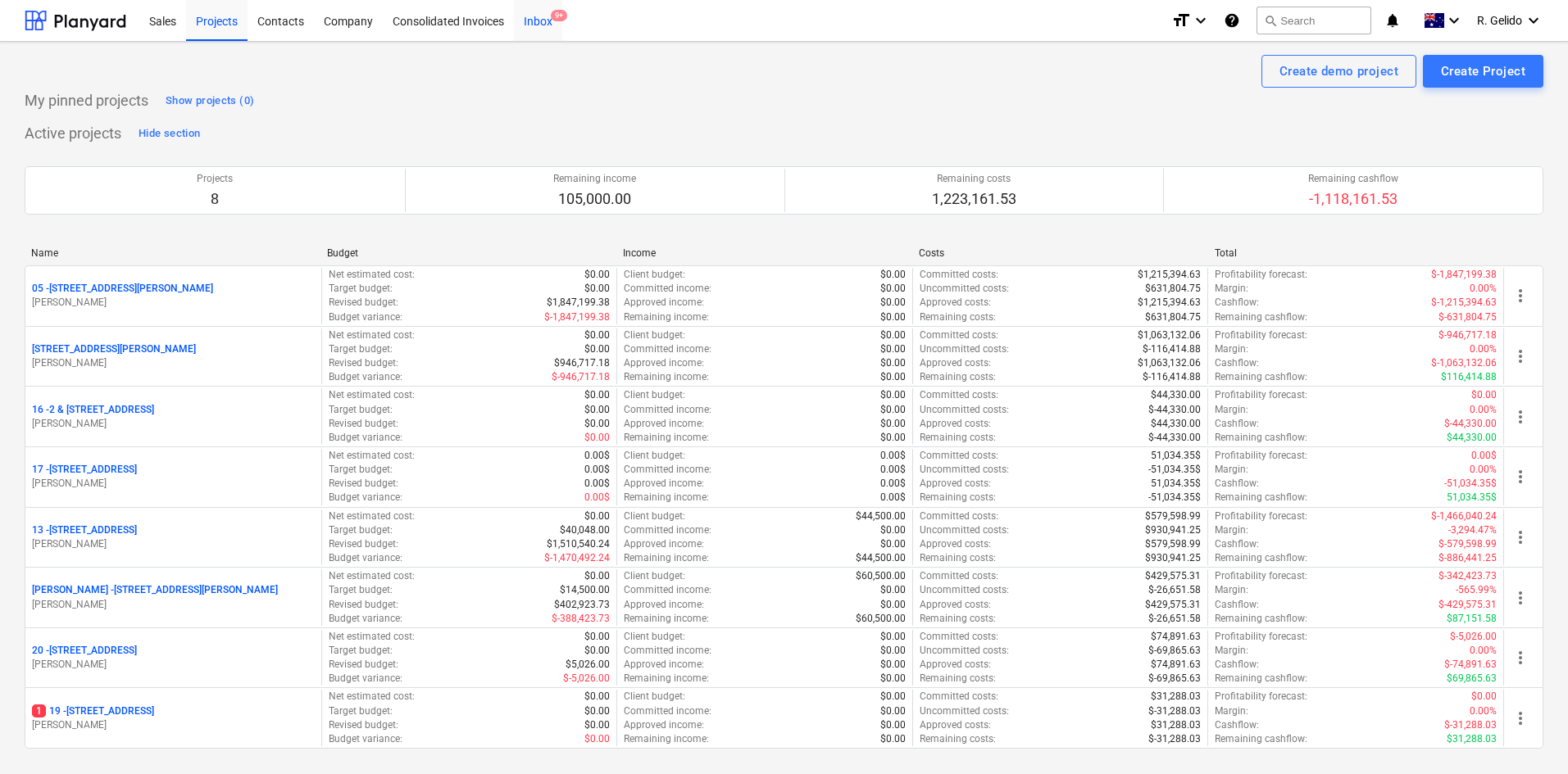
click at [545, 25] on div "Inbox 9+" at bounding box center [538, 20] width 49 height 42
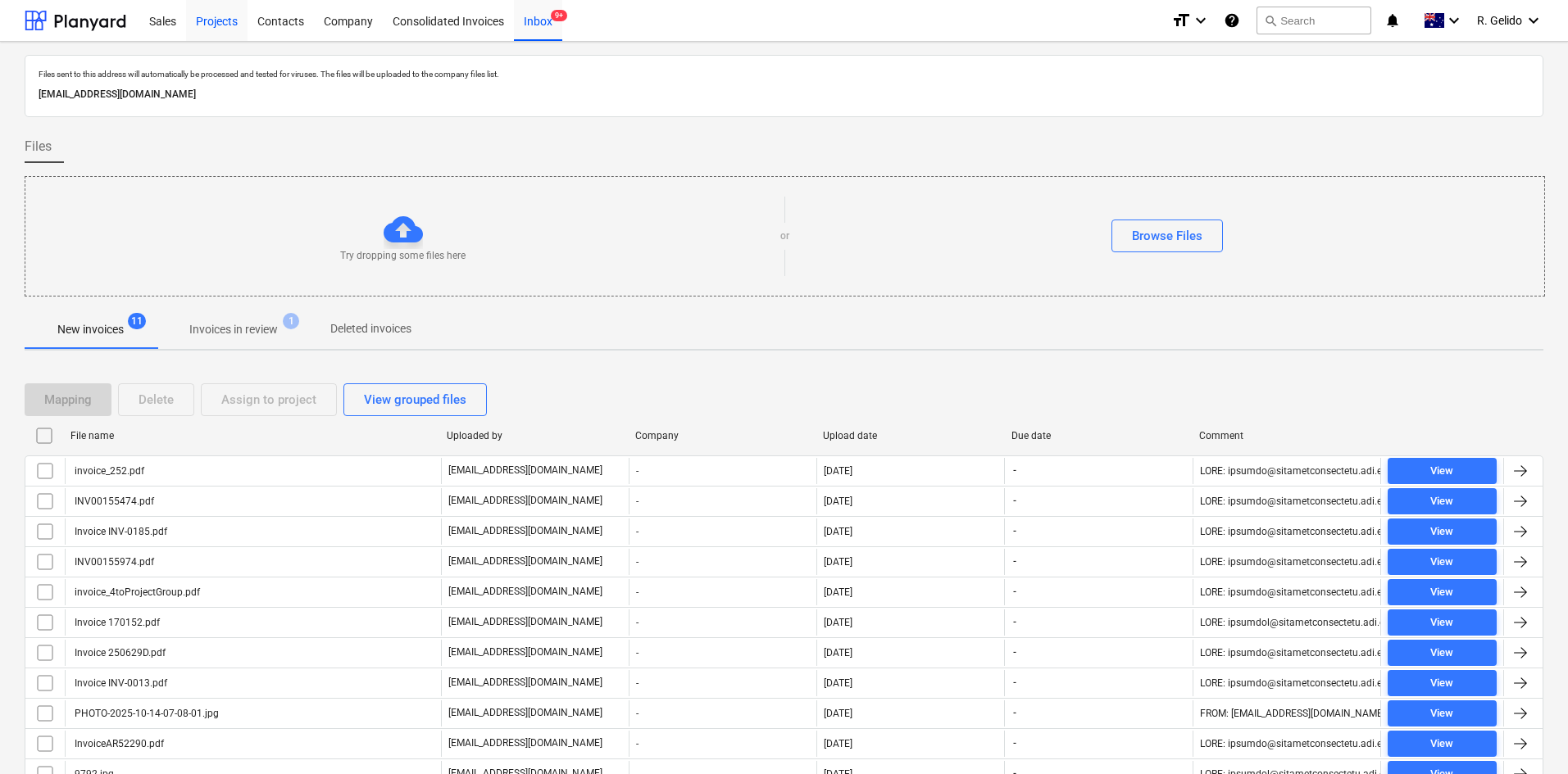
click at [220, 18] on div "Projects" at bounding box center [217, 20] width 61 height 42
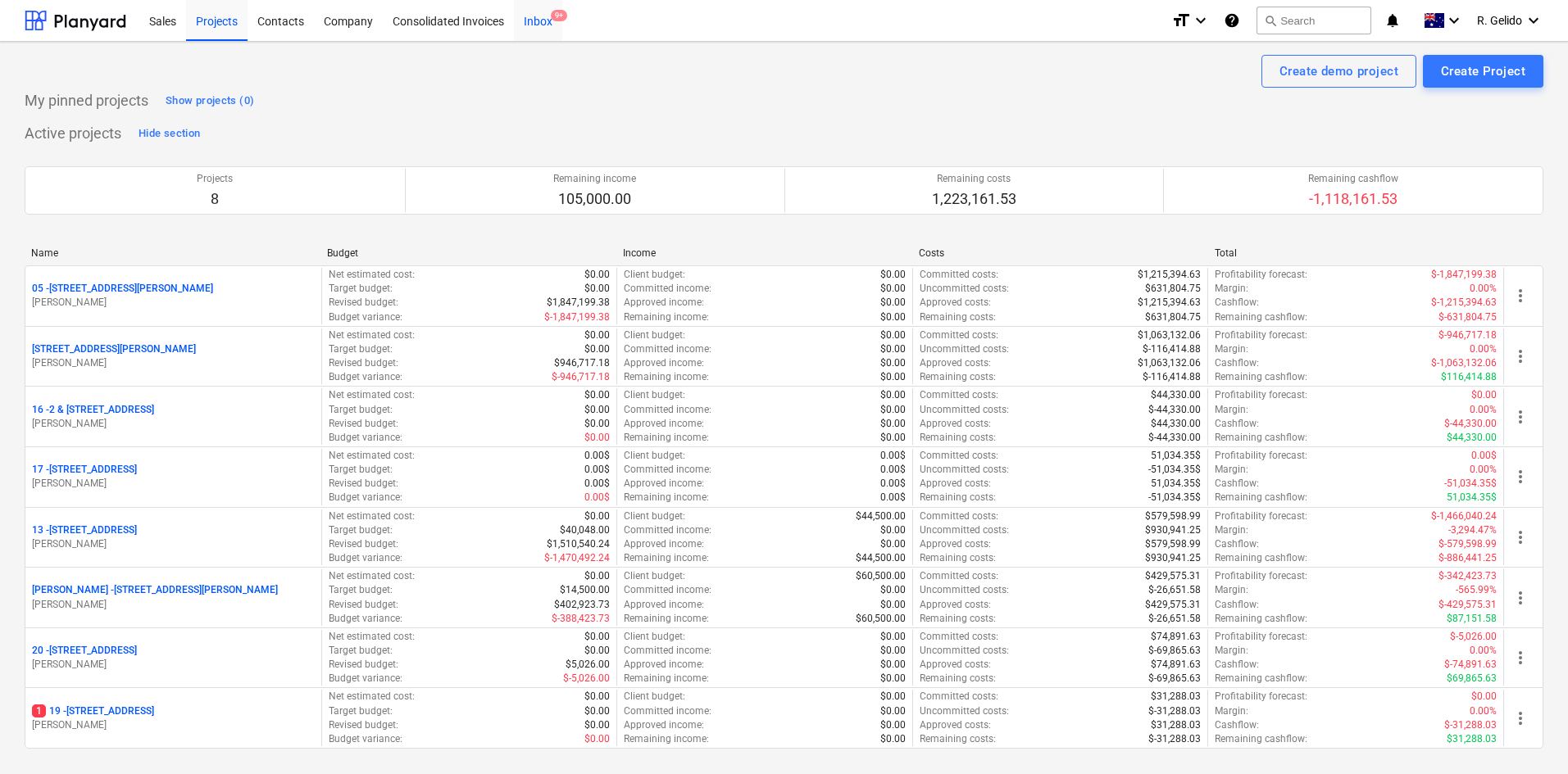
click at [547, 20] on div "Inbox 9+" at bounding box center [538, 20] width 49 height 42
